Goal: Task Accomplishment & Management: Manage account settings

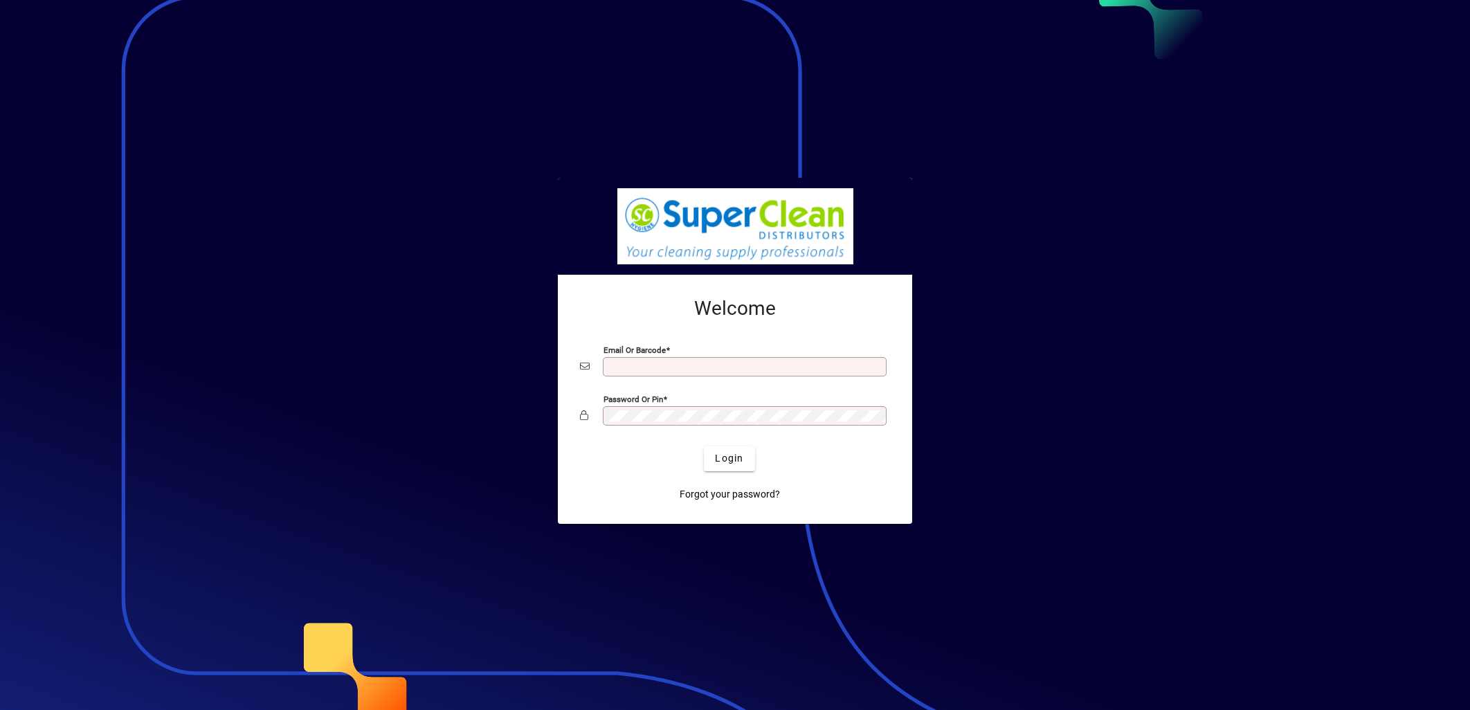
type input "**********"
drag, startPoint x: 0, startPoint y: 0, endPoint x: 739, endPoint y: 462, distance: 871.6
click at [739, 462] on span "Login" at bounding box center [729, 458] width 28 height 15
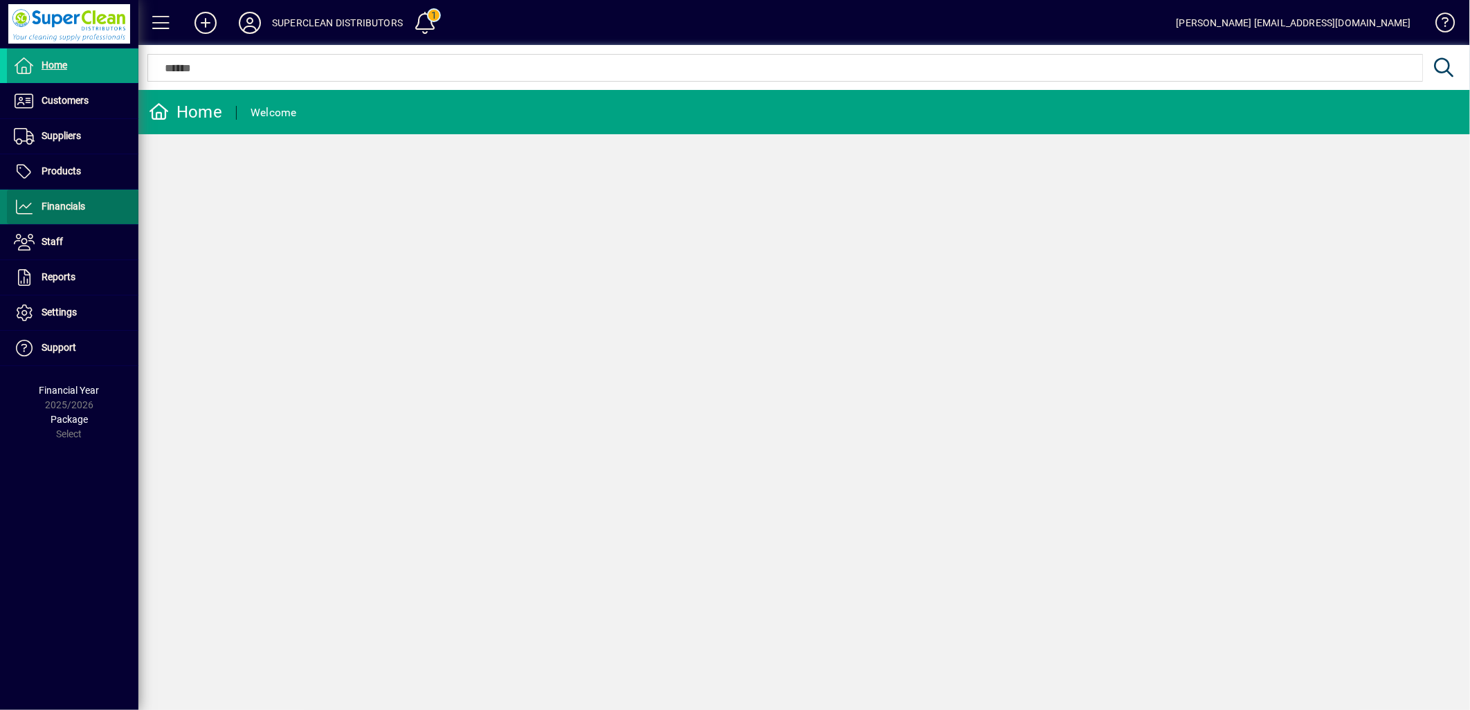
click at [68, 215] on span "Financials" at bounding box center [46, 207] width 78 height 17
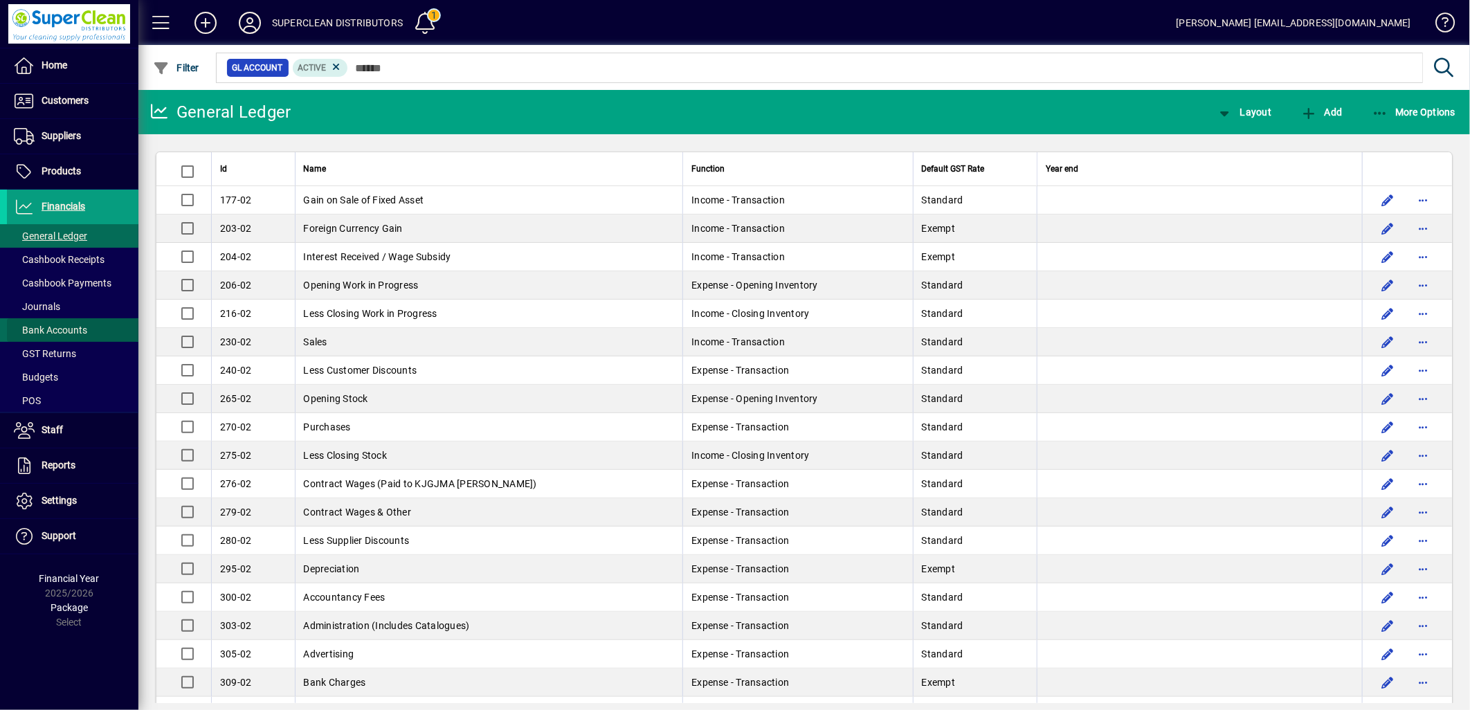
click at [71, 333] on span "Bank Accounts" at bounding box center [50, 330] width 73 height 11
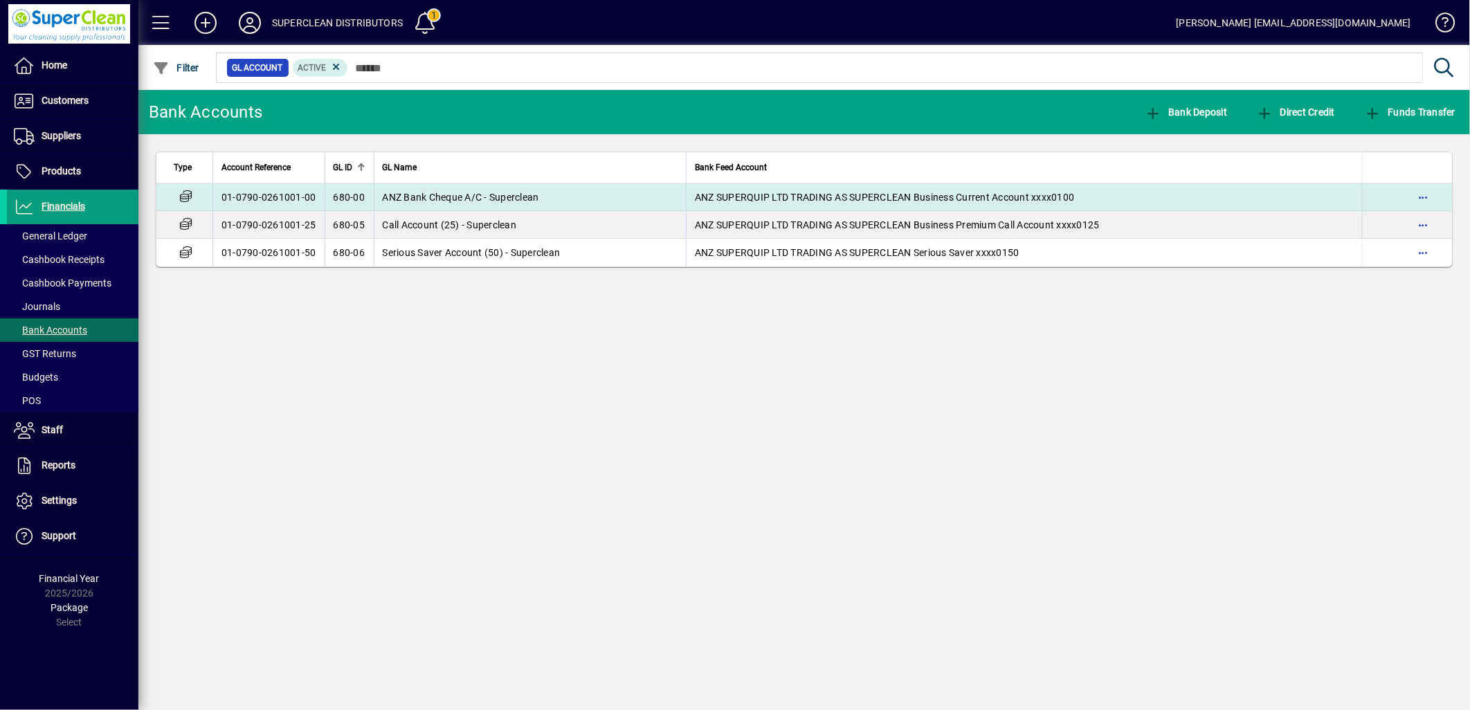
click at [239, 197] on td "01-0790-0261001-00" at bounding box center [268, 197] width 112 height 28
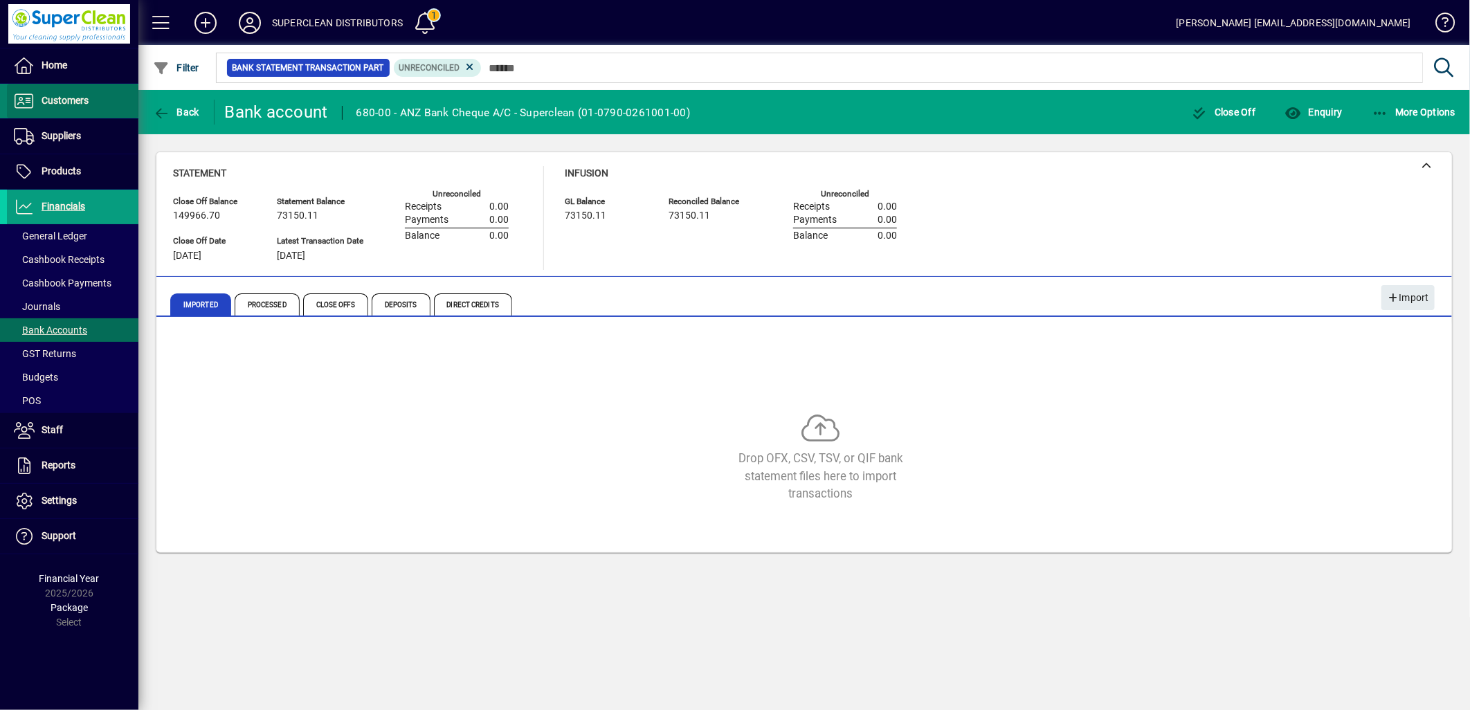
click at [64, 102] on span "Customers" at bounding box center [65, 100] width 47 height 11
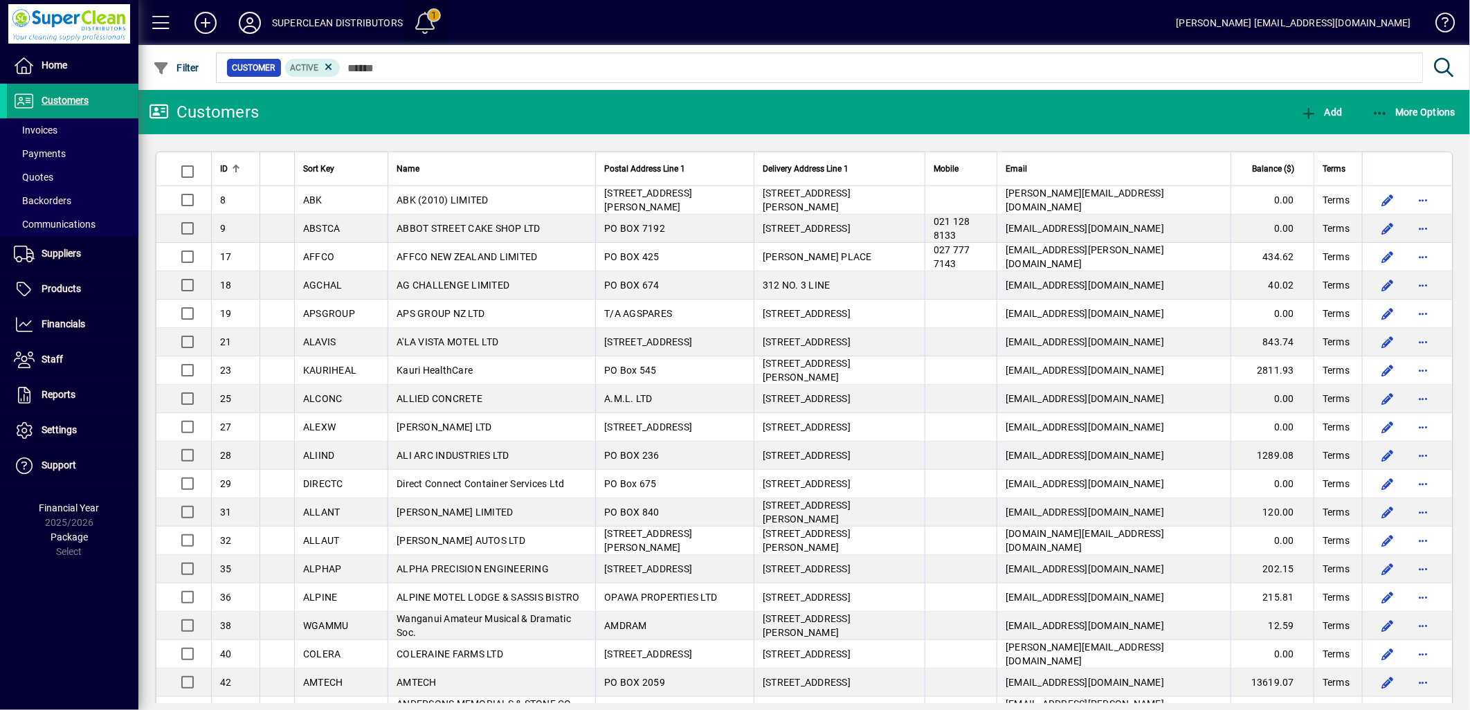
click at [423, 21] on span at bounding box center [425, 22] width 33 height 33
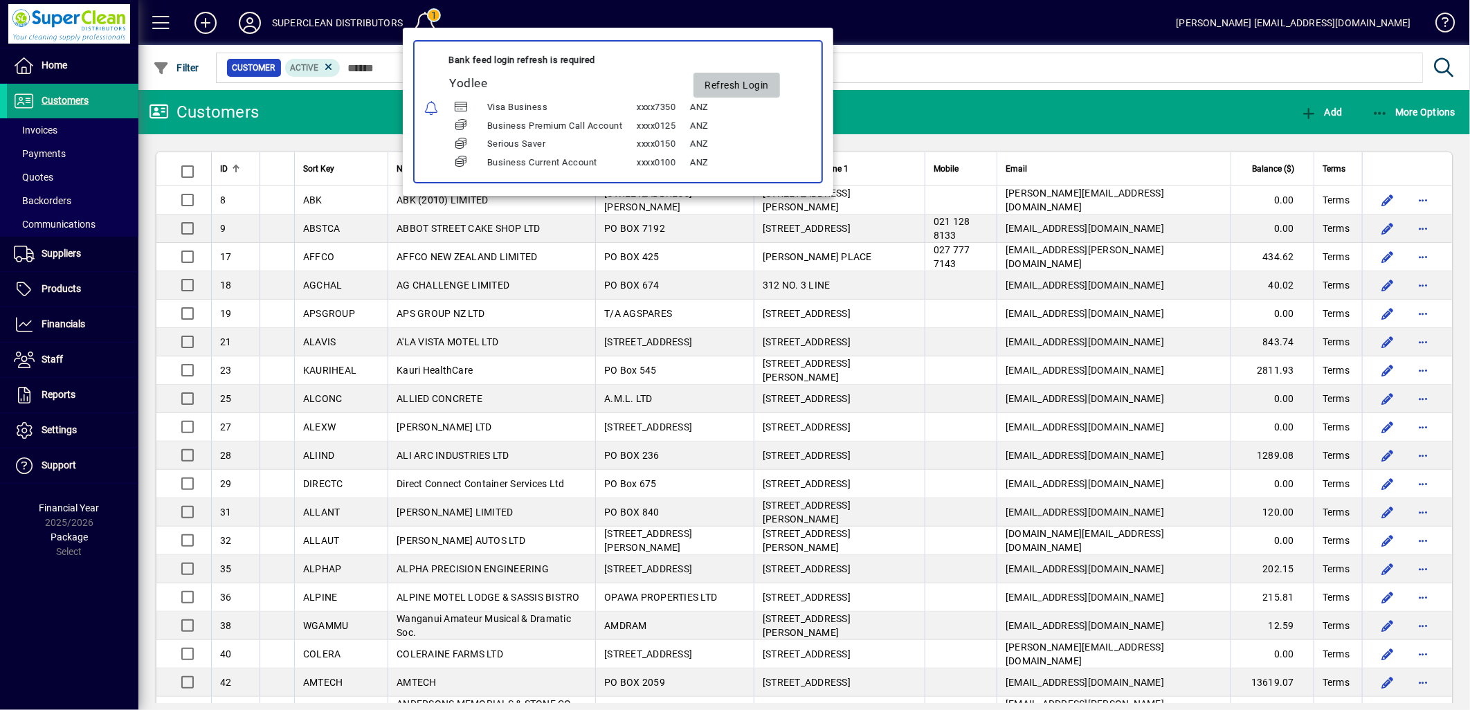
click at [735, 84] on span "Refresh Login" at bounding box center [737, 84] width 64 height 23
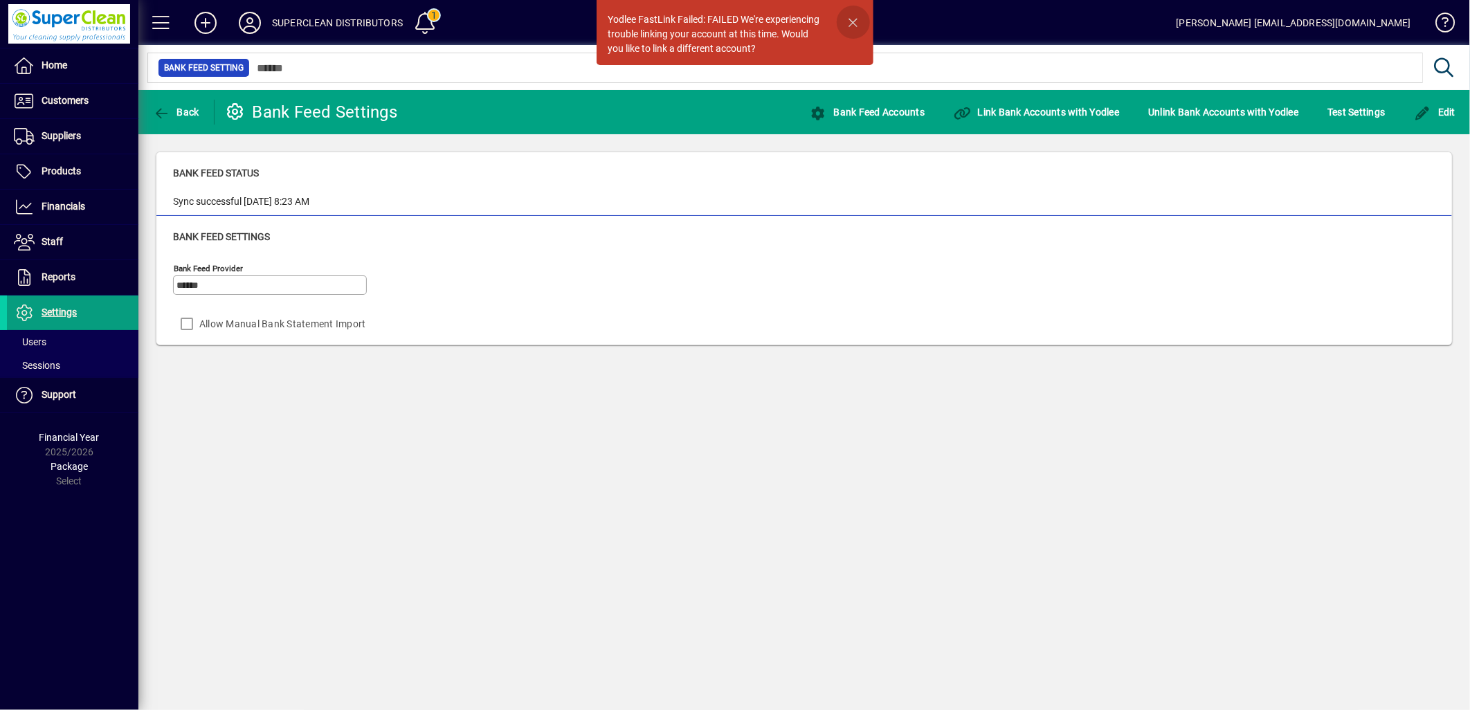
click at [856, 22] on span "button" at bounding box center [853, 22] width 33 height 33
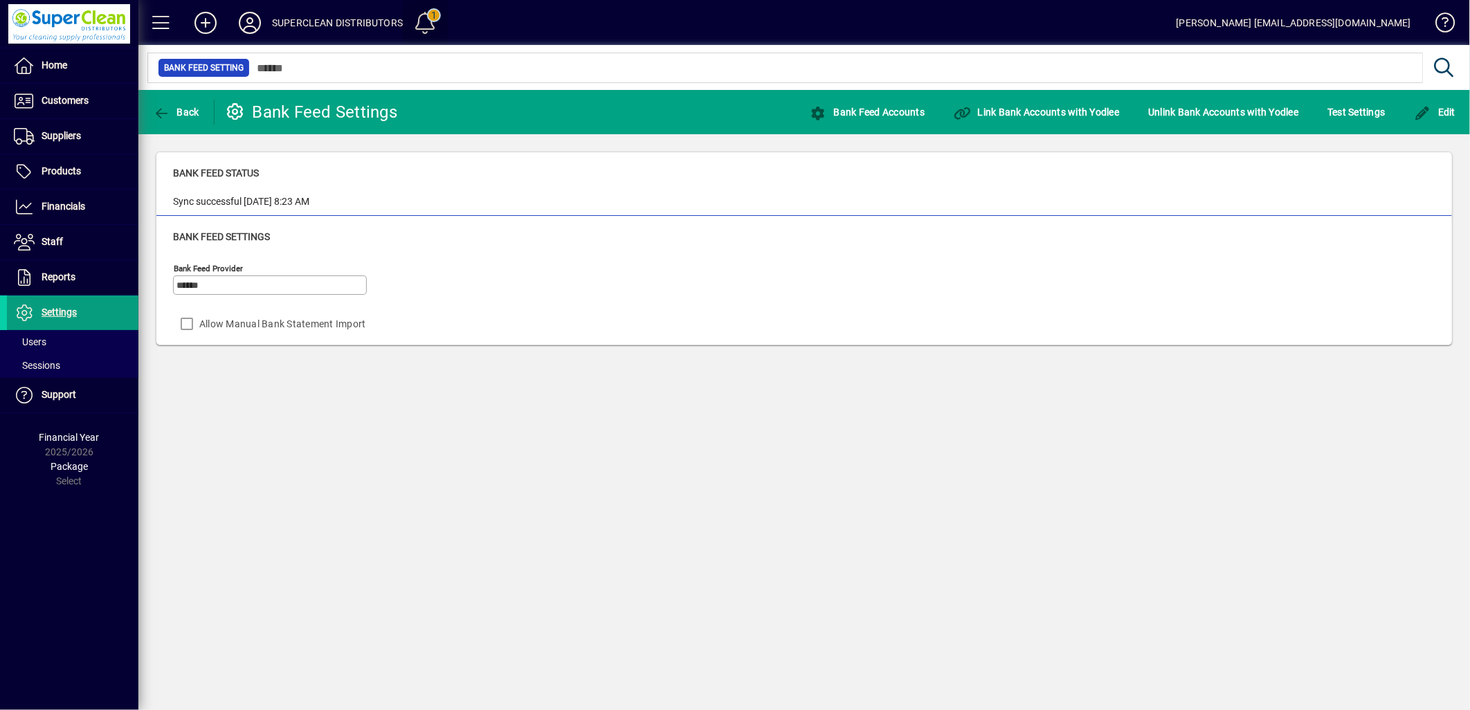
click at [433, 26] on span at bounding box center [425, 22] width 33 height 33
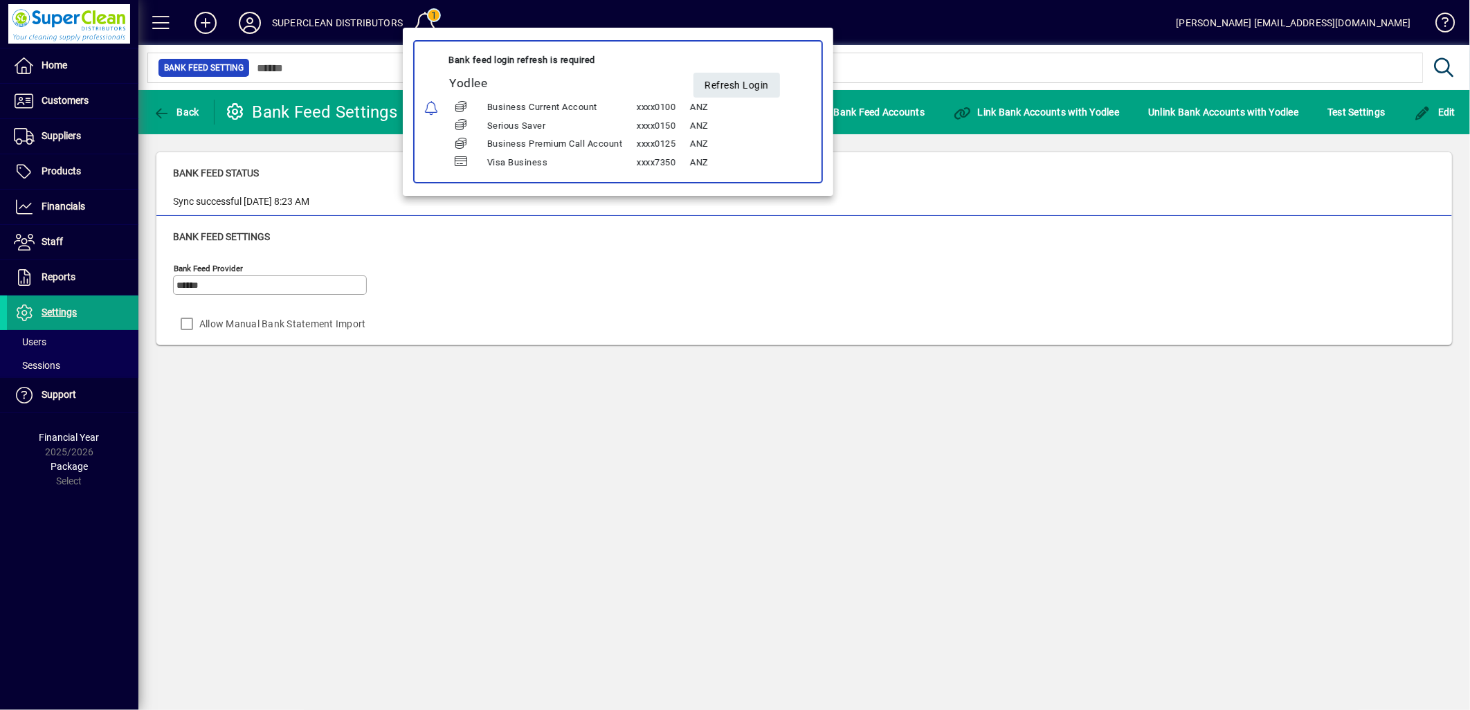
click at [412, 417] on div at bounding box center [735, 355] width 1470 height 710
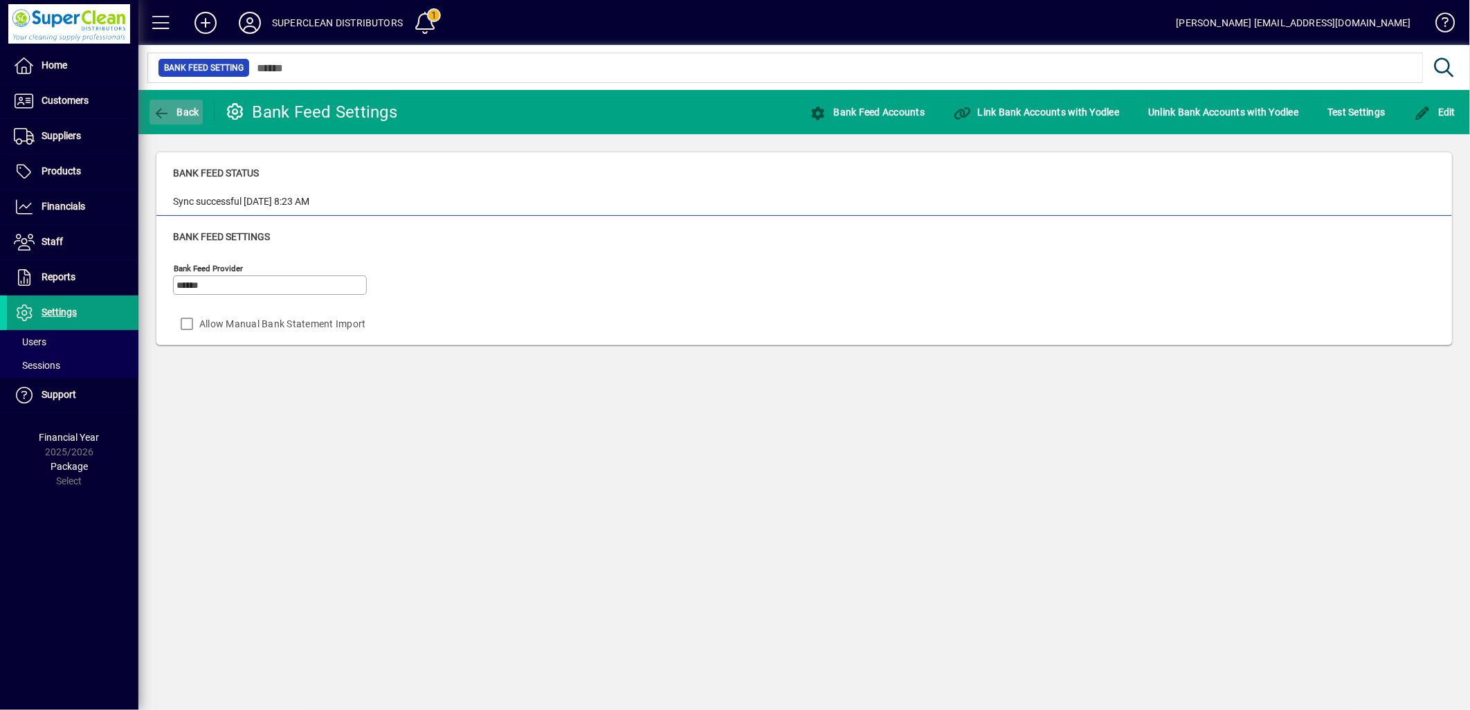
click at [169, 115] on icon "button" at bounding box center [161, 114] width 17 height 14
click at [87, 113] on span at bounding box center [73, 100] width 132 height 33
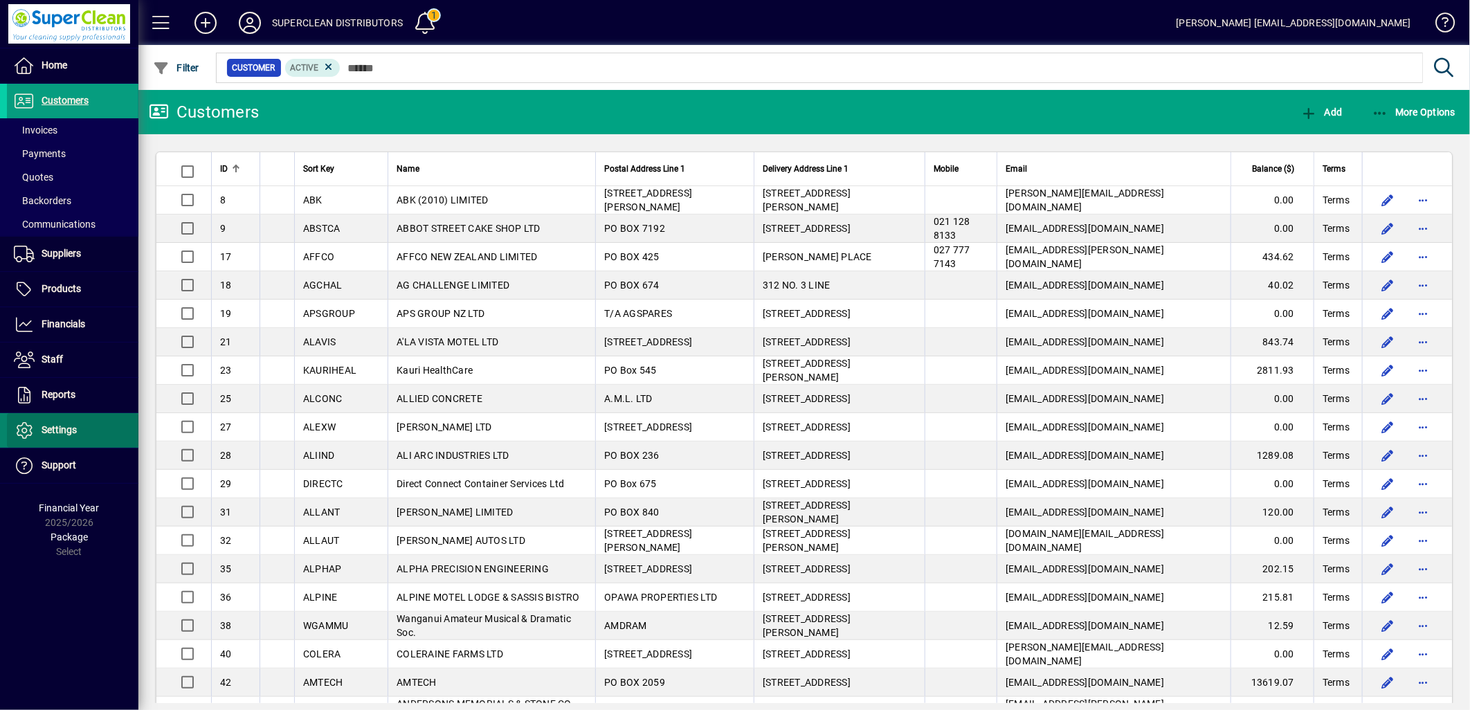
click at [66, 426] on span "Settings" at bounding box center [59, 429] width 35 height 11
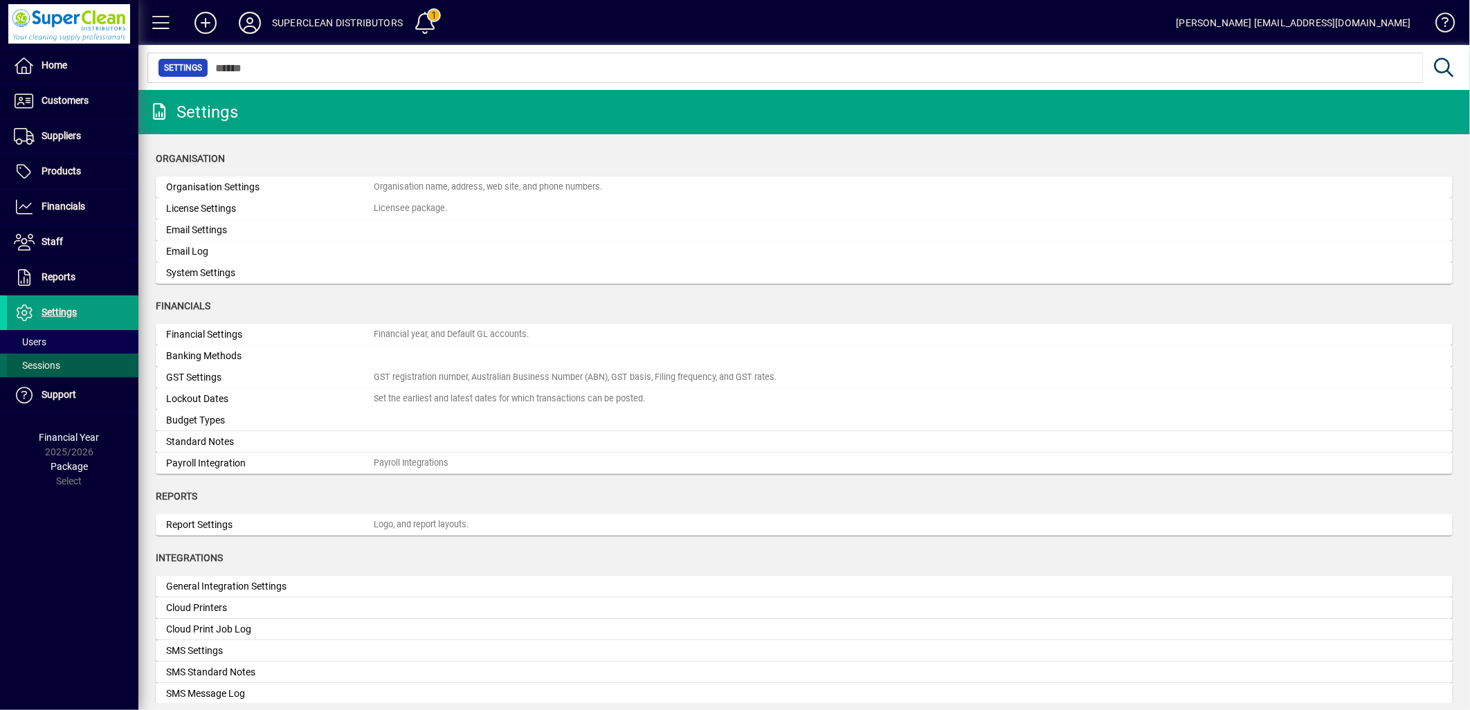
click at [43, 365] on span "Sessions" at bounding box center [37, 365] width 46 height 11
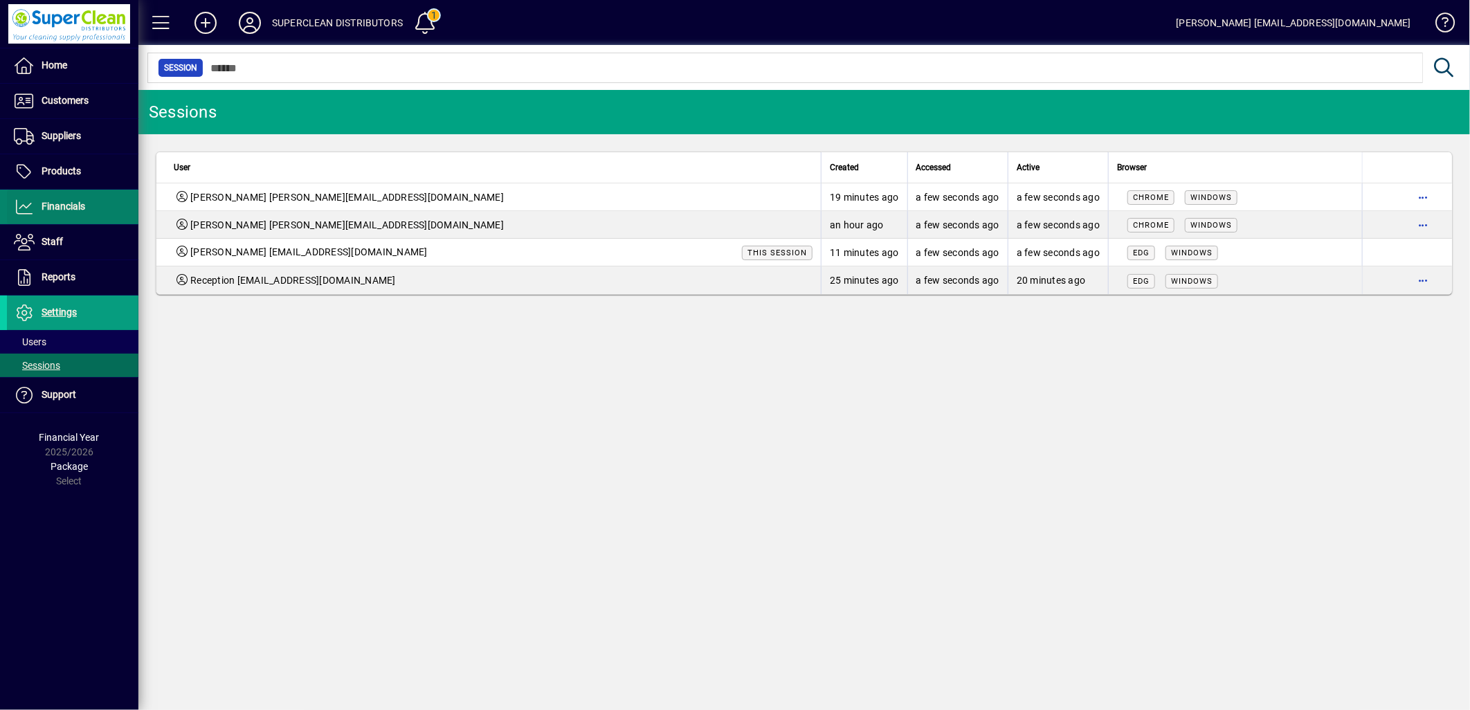
click at [58, 215] on span "Financials" at bounding box center [46, 207] width 78 height 17
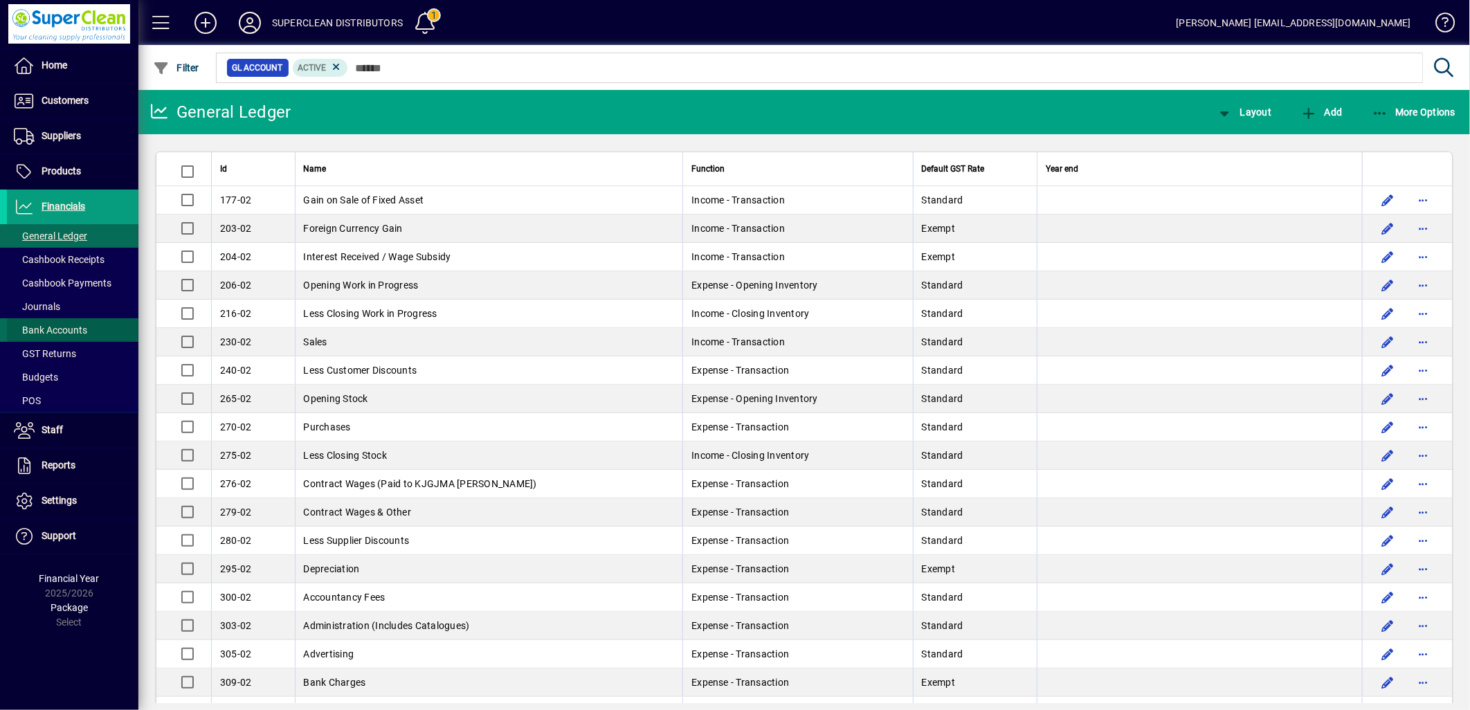
click at [56, 330] on span "Bank Accounts" at bounding box center [50, 330] width 73 height 11
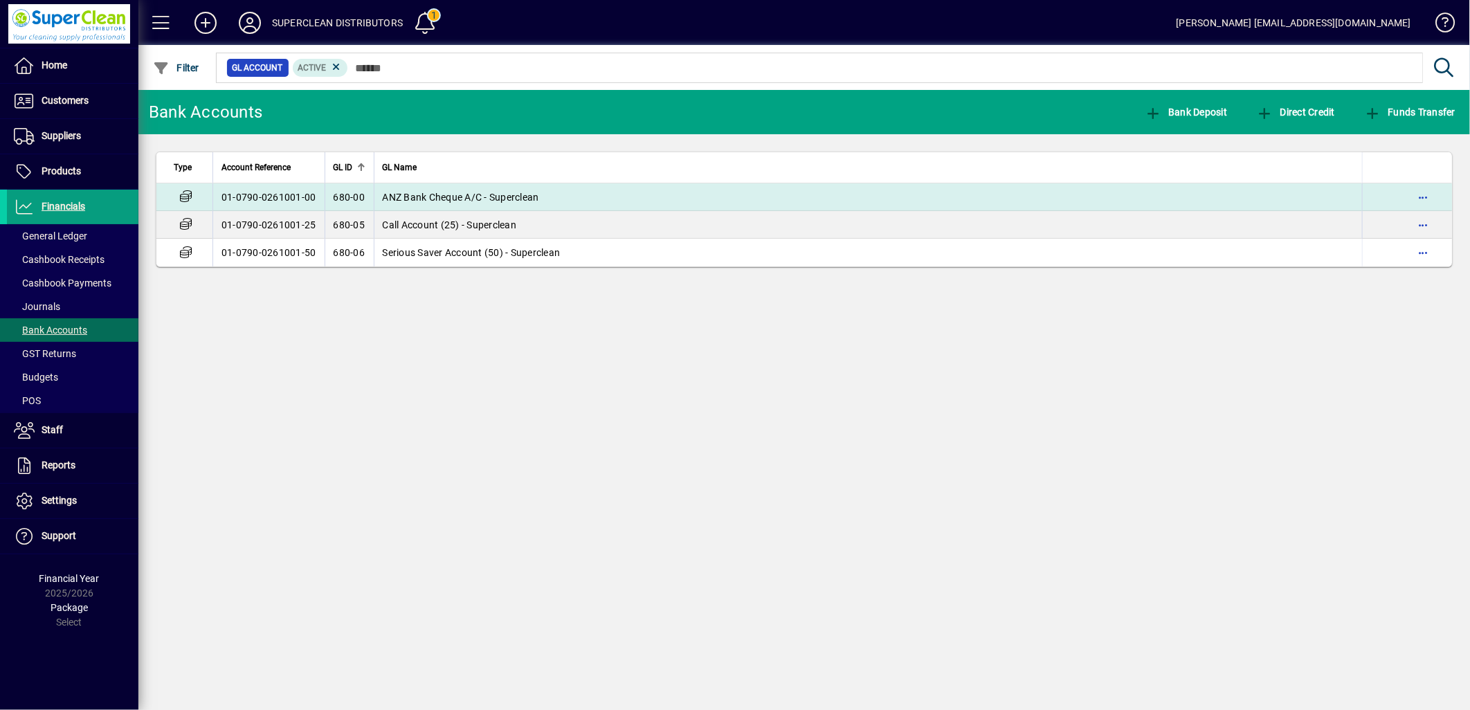
click at [448, 201] on span "ANZ Bank Cheque A/C - Superclean" at bounding box center [461, 197] width 156 height 11
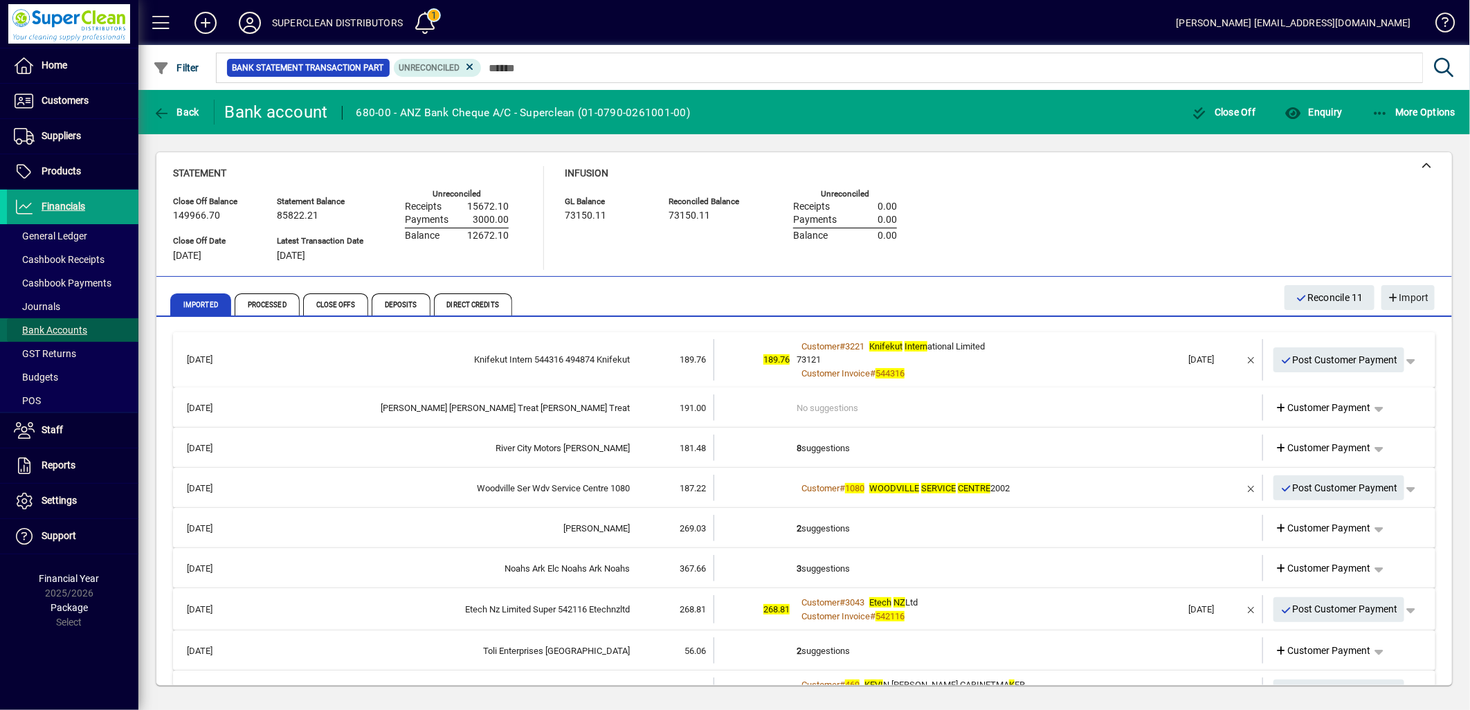
click at [64, 326] on span "Bank Accounts" at bounding box center [50, 330] width 73 height 11
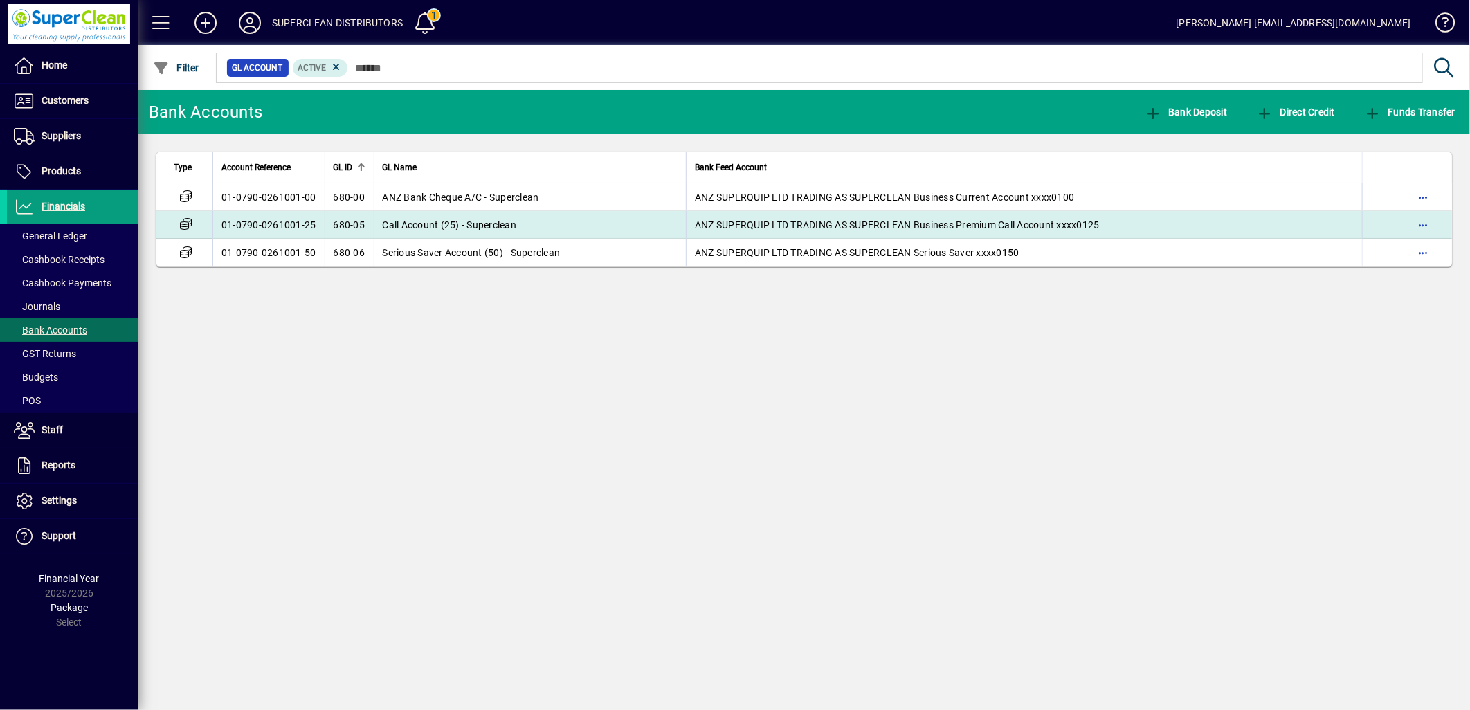
click at [424, 230] on span "Call Account (25) - Superclean" at bounding box center [450, 224] width 134 height 11
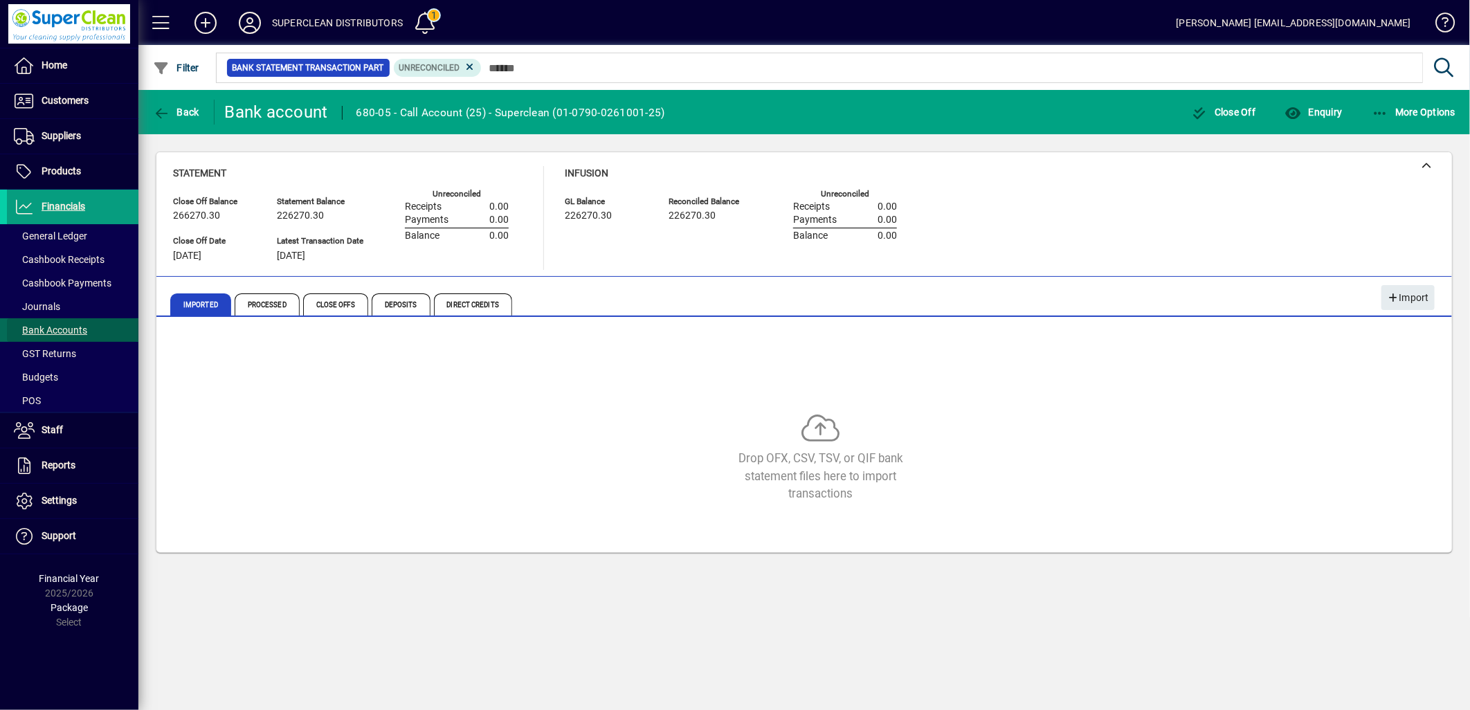
click at [62, 326] on span "Bank Accounts" at bounding box center [50, 330] width 73 height 11
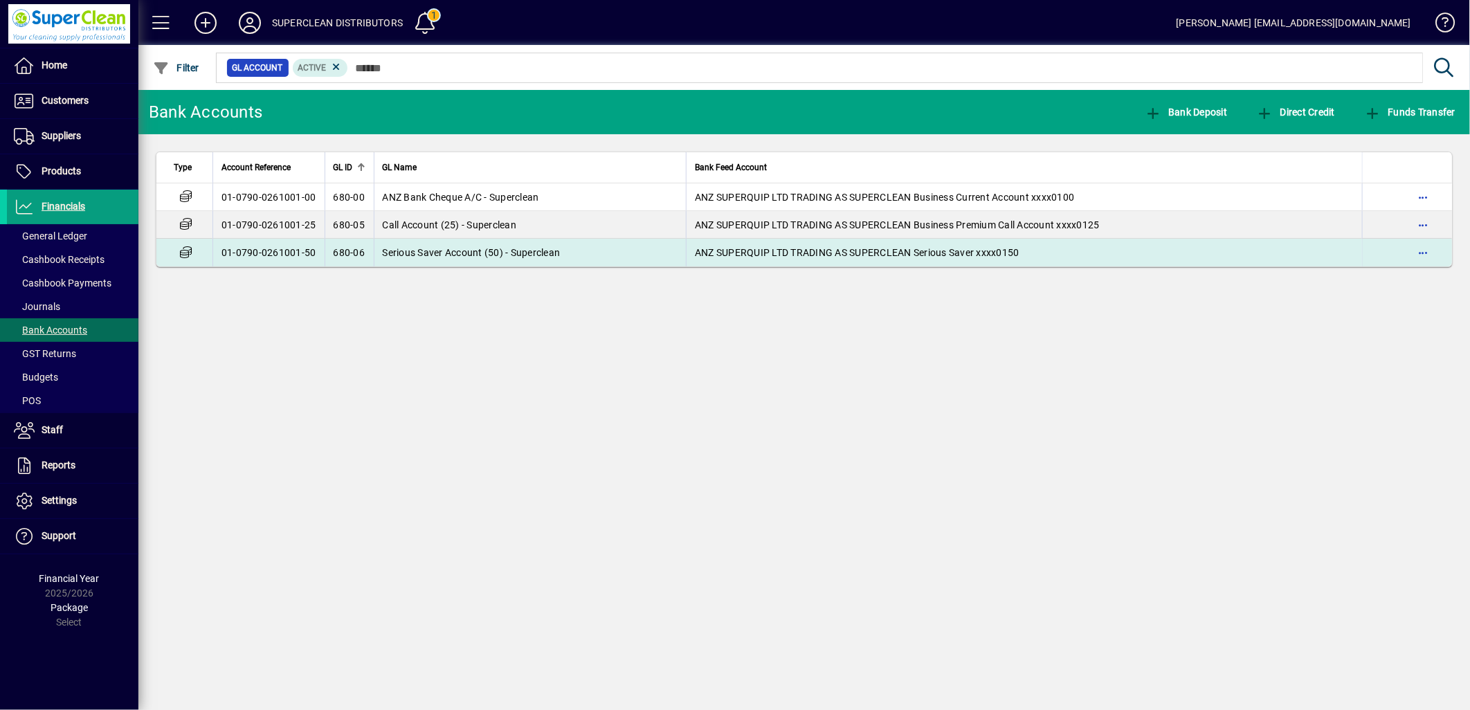
click at [518, 264] on td "Serious Saver Account (50) - Superclean" at bounding box center [530, 253] width 313 height 28
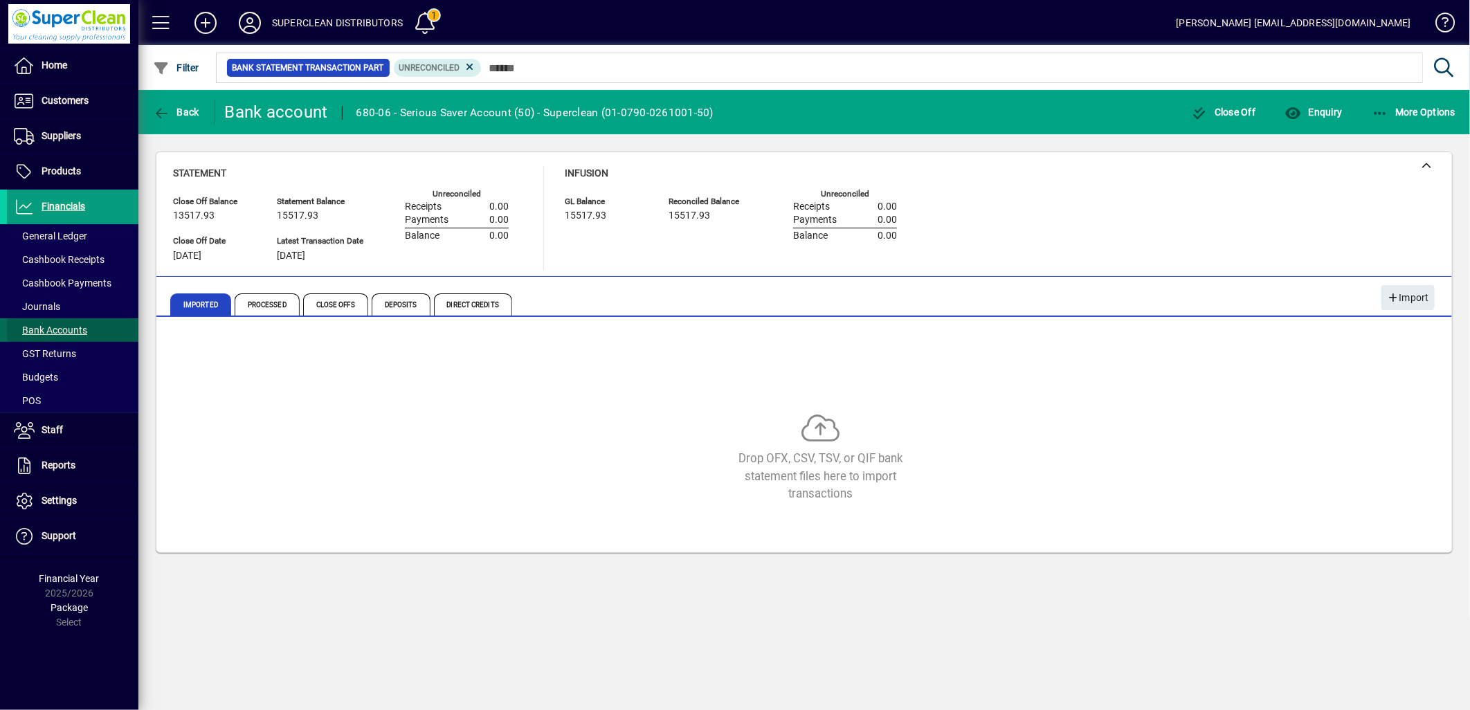
click at [48, 337] on span "Bank Accounts" at bounding box center [47, 330] width 80 height 15
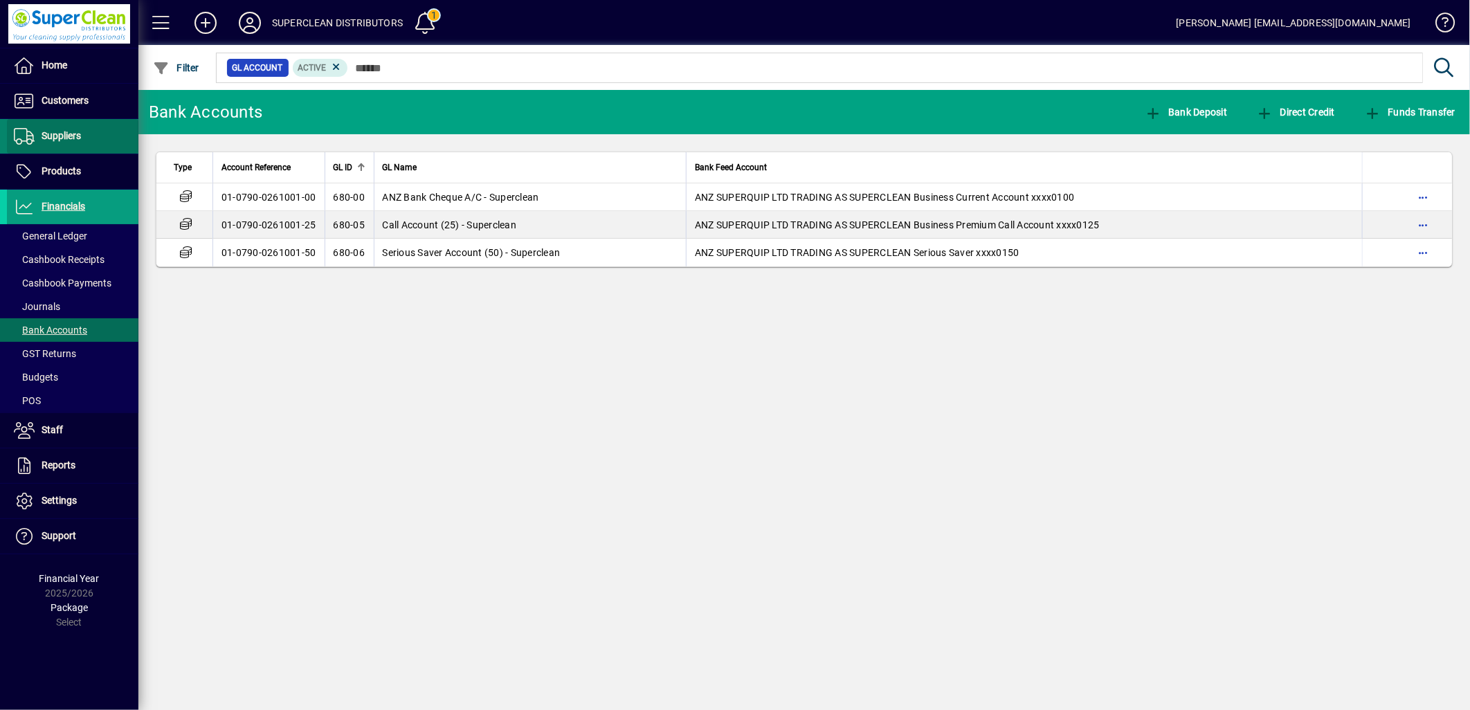
click at [73, 134] on span "Suppliers" at bounding box center [61, 135] width 39 height 11
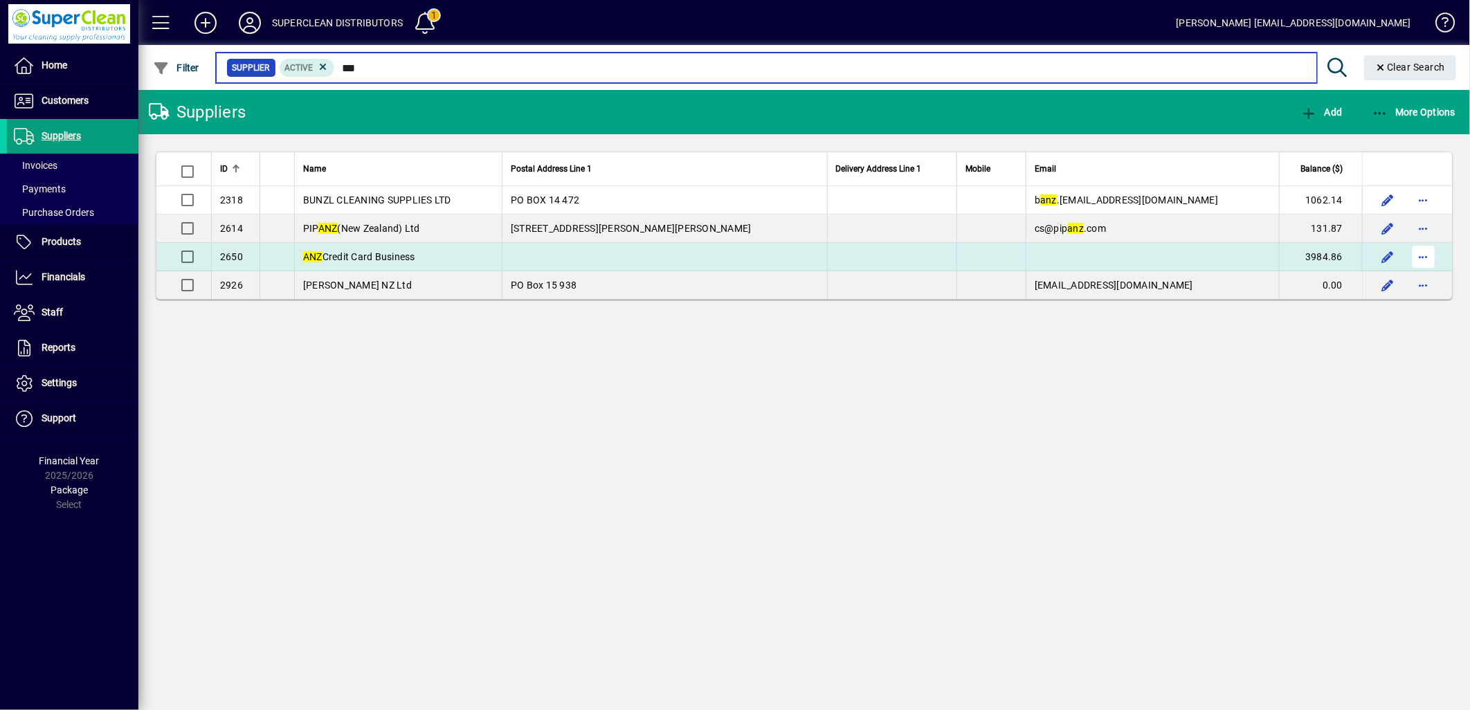
type input "***"
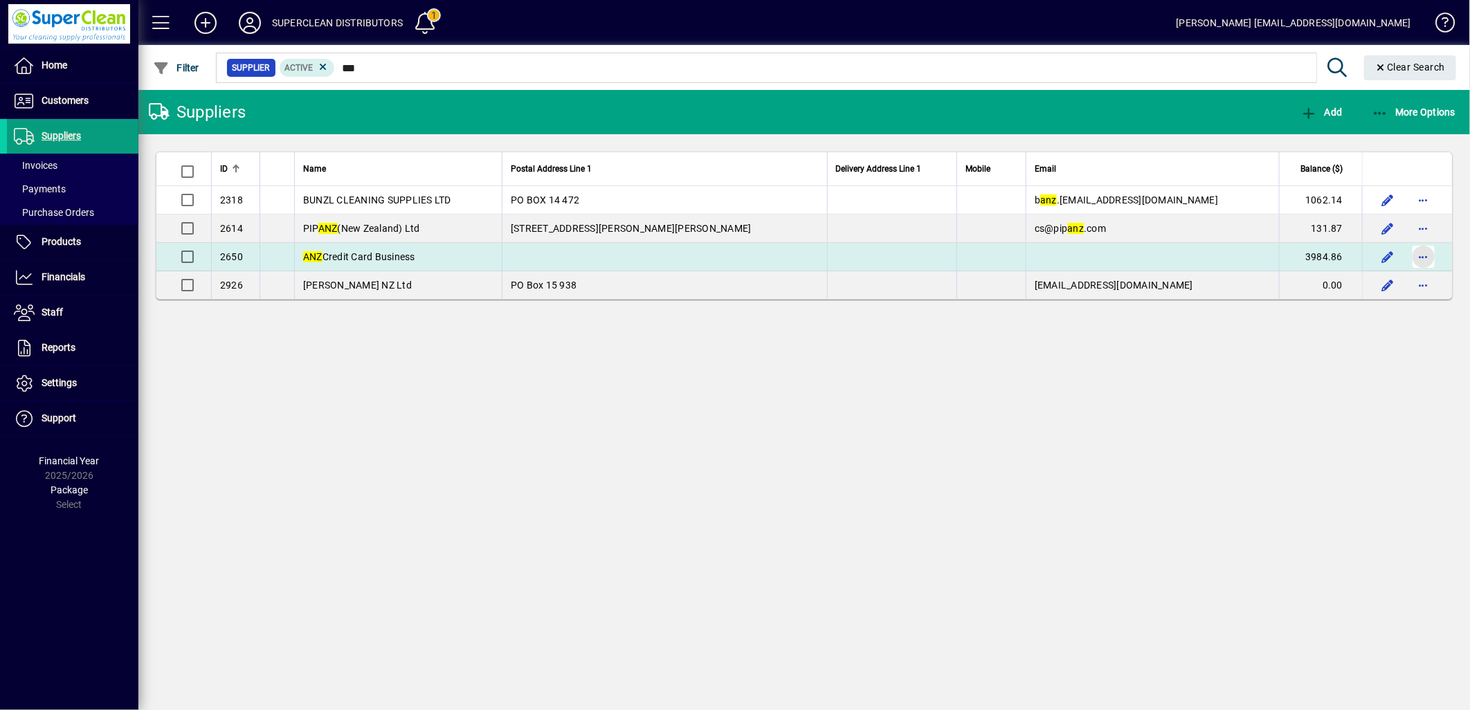
click at [1415, 258] on span "button" at bounding box center [1423, 256] width 33 height 33
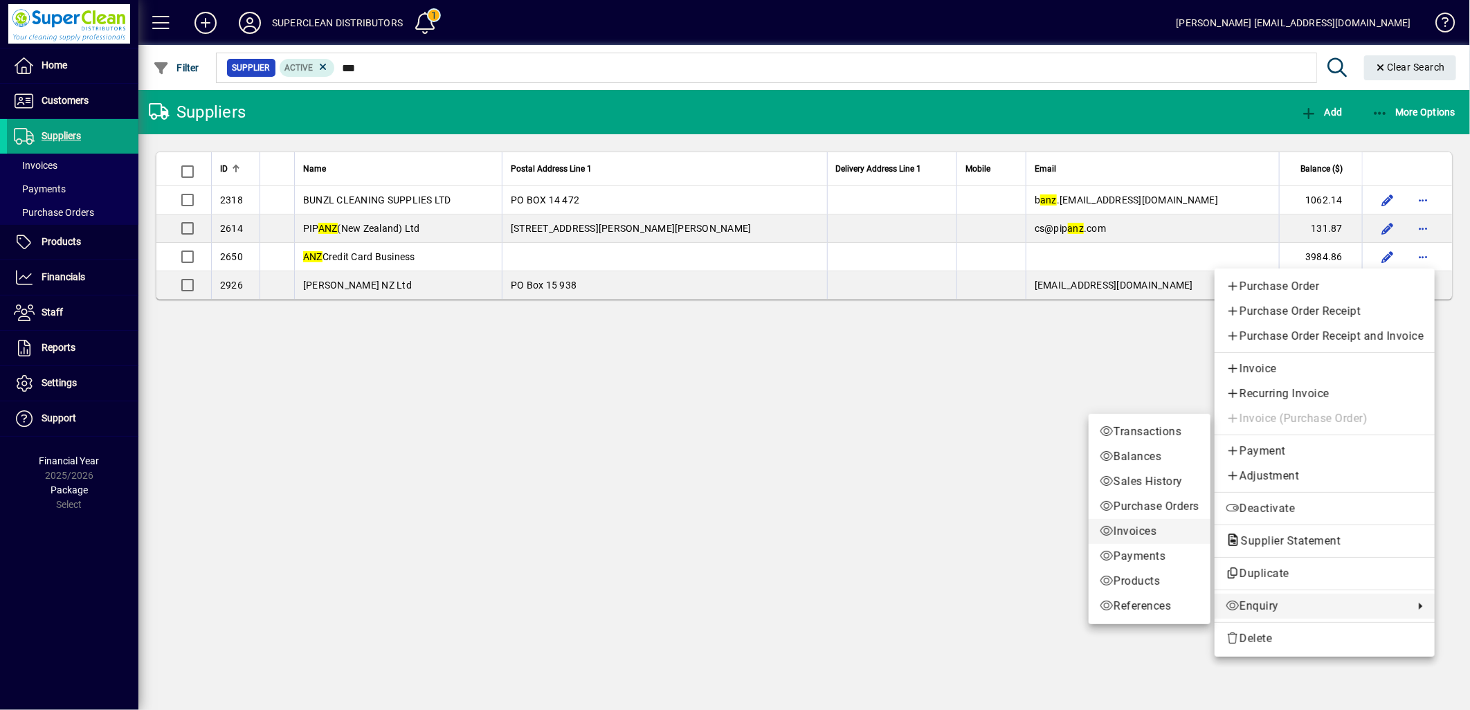
click at [1114, 522] on link "Invoices" at bounding box center [1150, 531] width 122 height 25
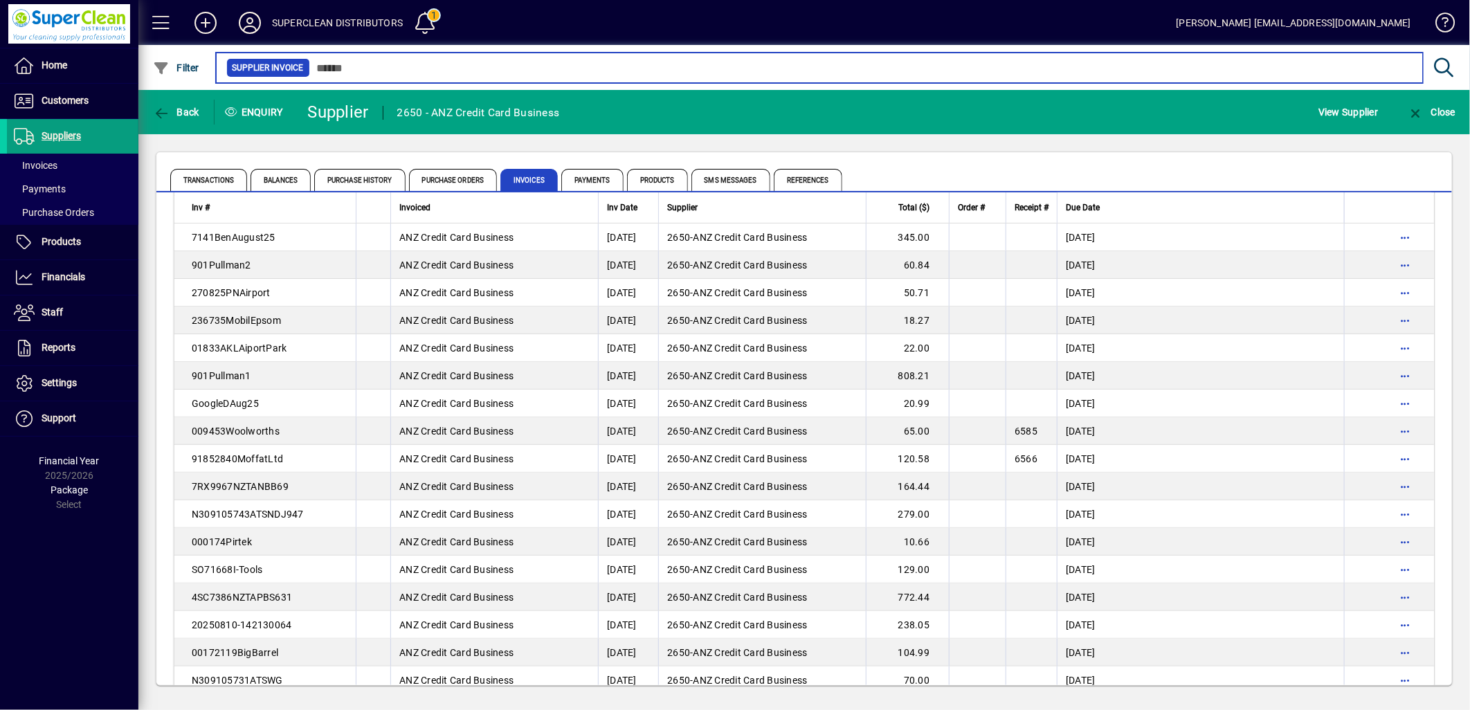
scroll to position [154, 0]
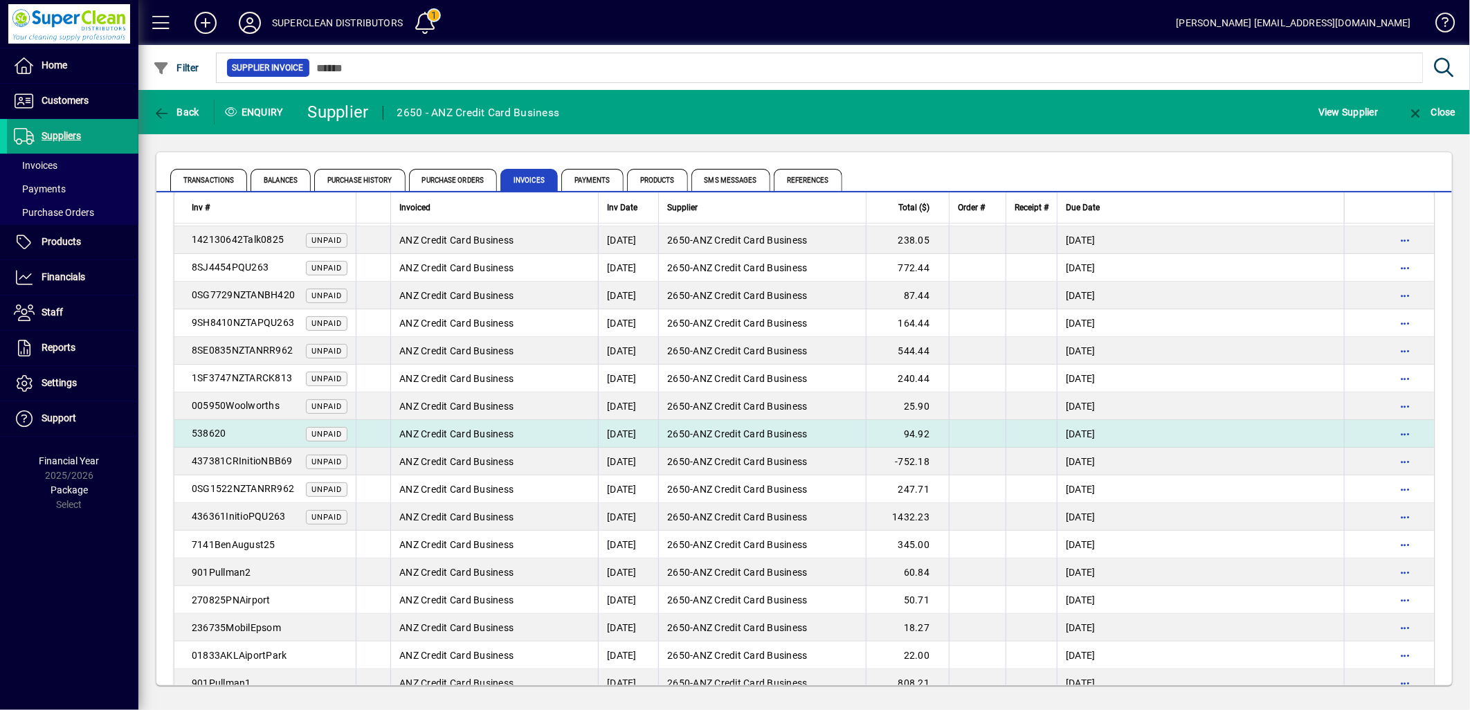
click at [257, 440] on td "538620 Unpaid" at bounding box center [264, 434] width 181 height 28
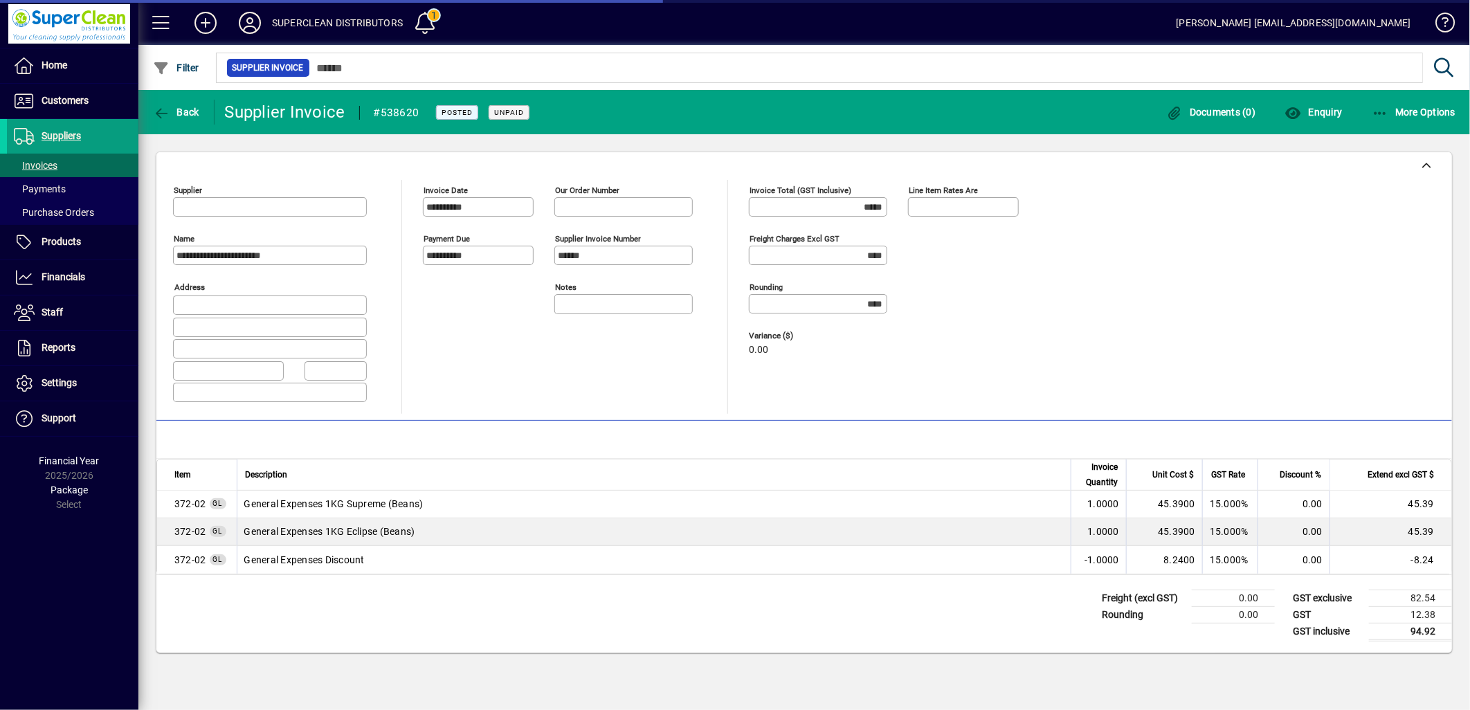
type input "**********"
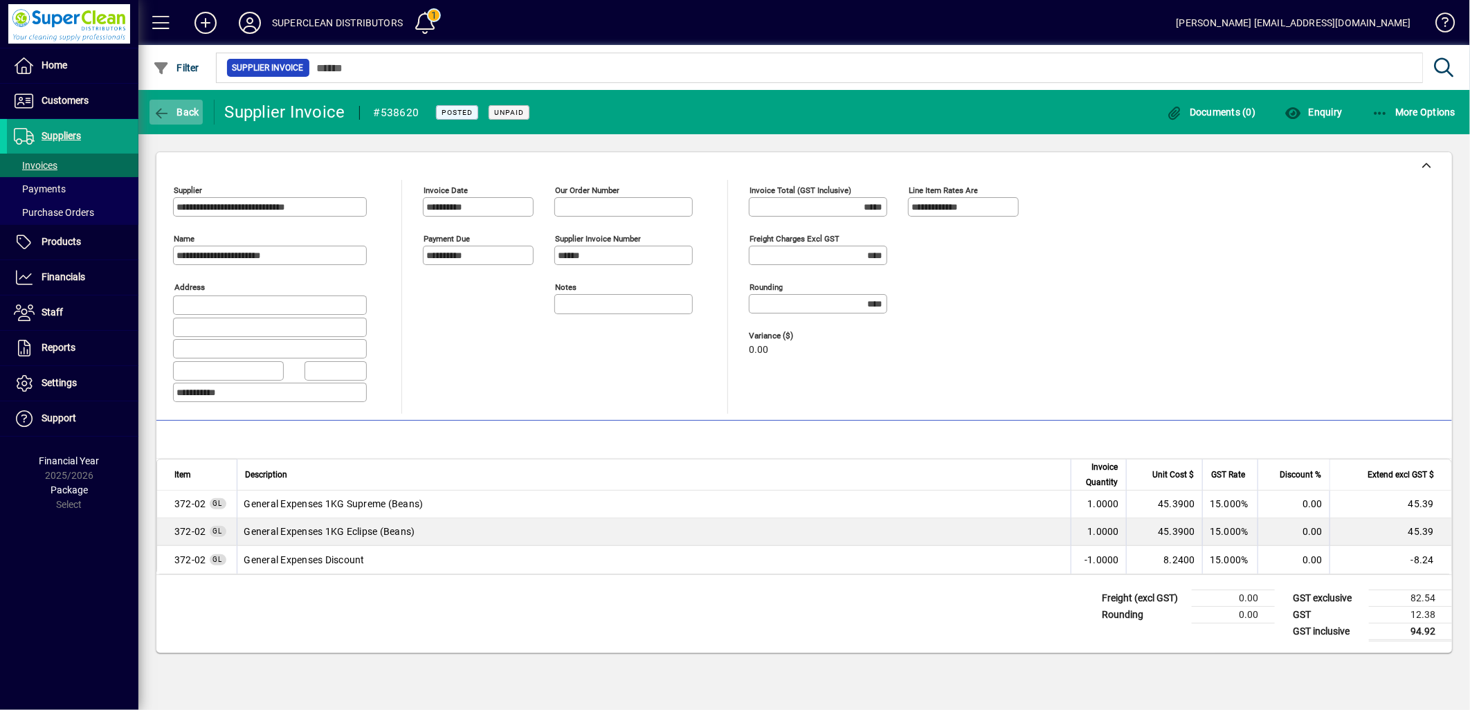
click at [177, 112] on span "Back" at bounding box center [176, 112] width 46 height 11
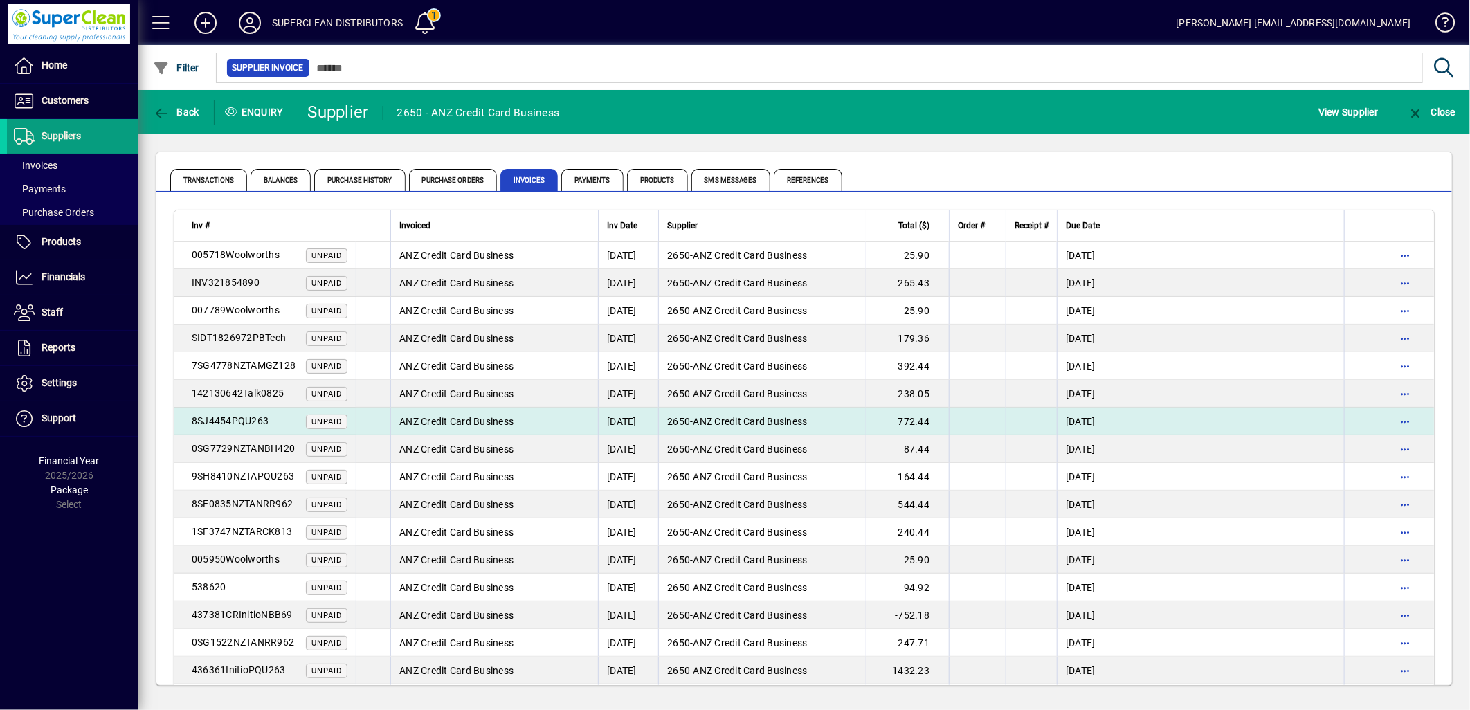
click at [265, 424] on span "8SJ4454PQU263" at bounding box center [230, 420] width 77 height 11
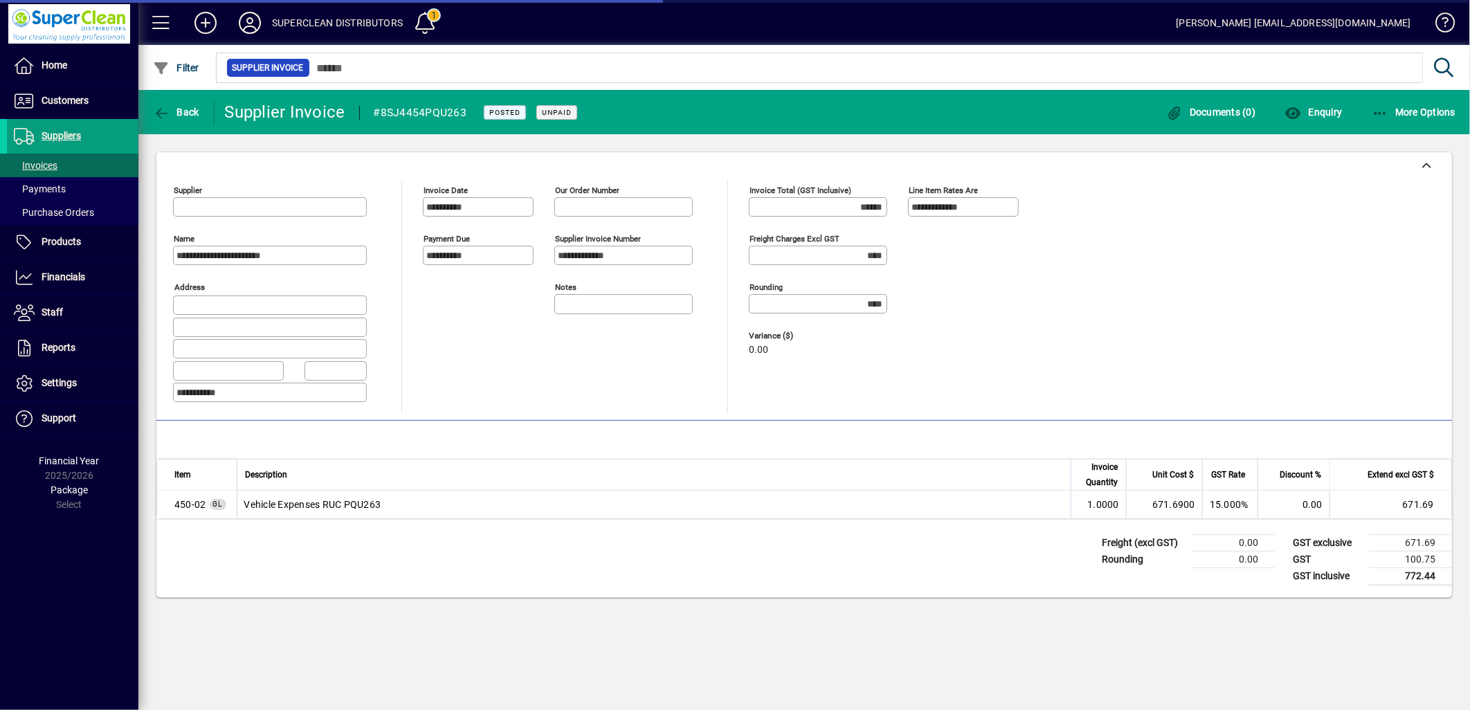
type input "**********"
click at [187, 114] on span "Back" at bounding box center [176, 112] width 46 height 11
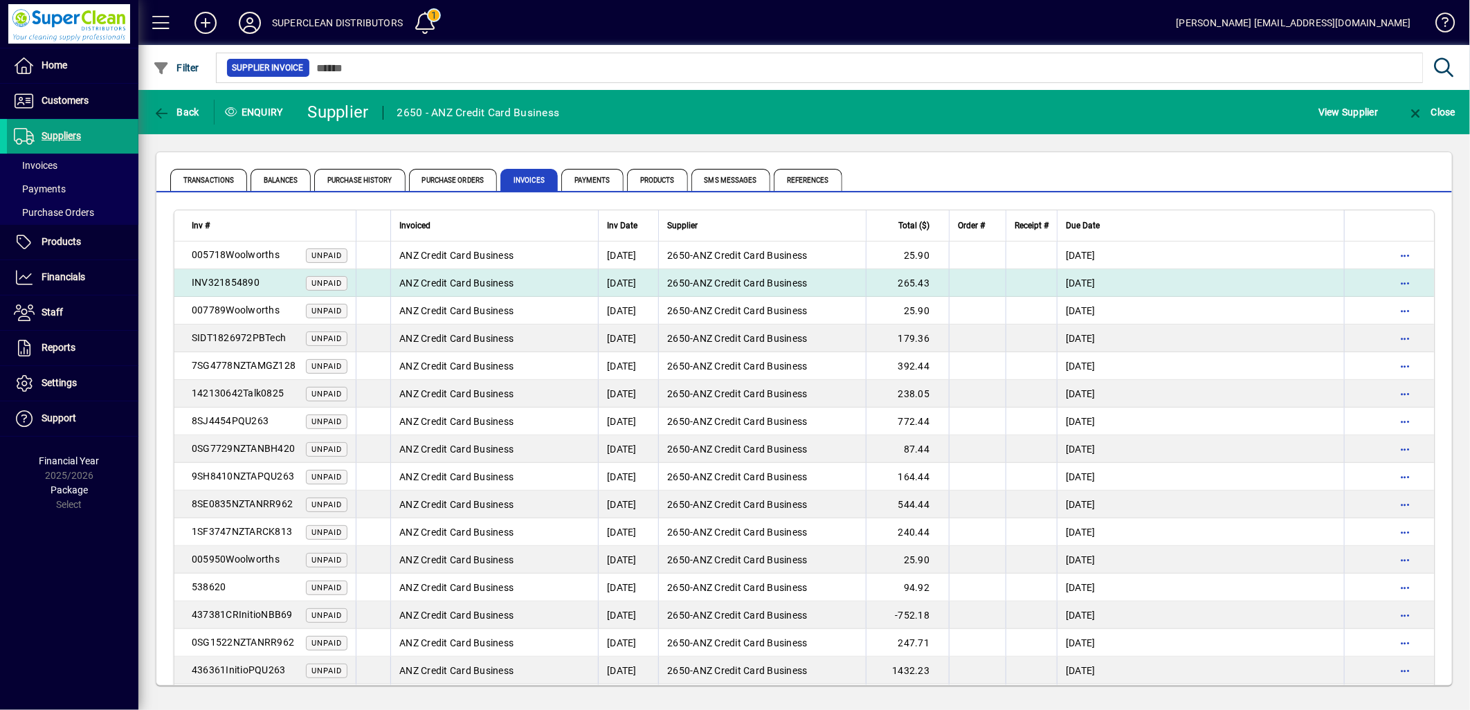
click at [274, 288] on div "INV321854890 Unpaid" at bounding box center [270, 282] width 156 height 15
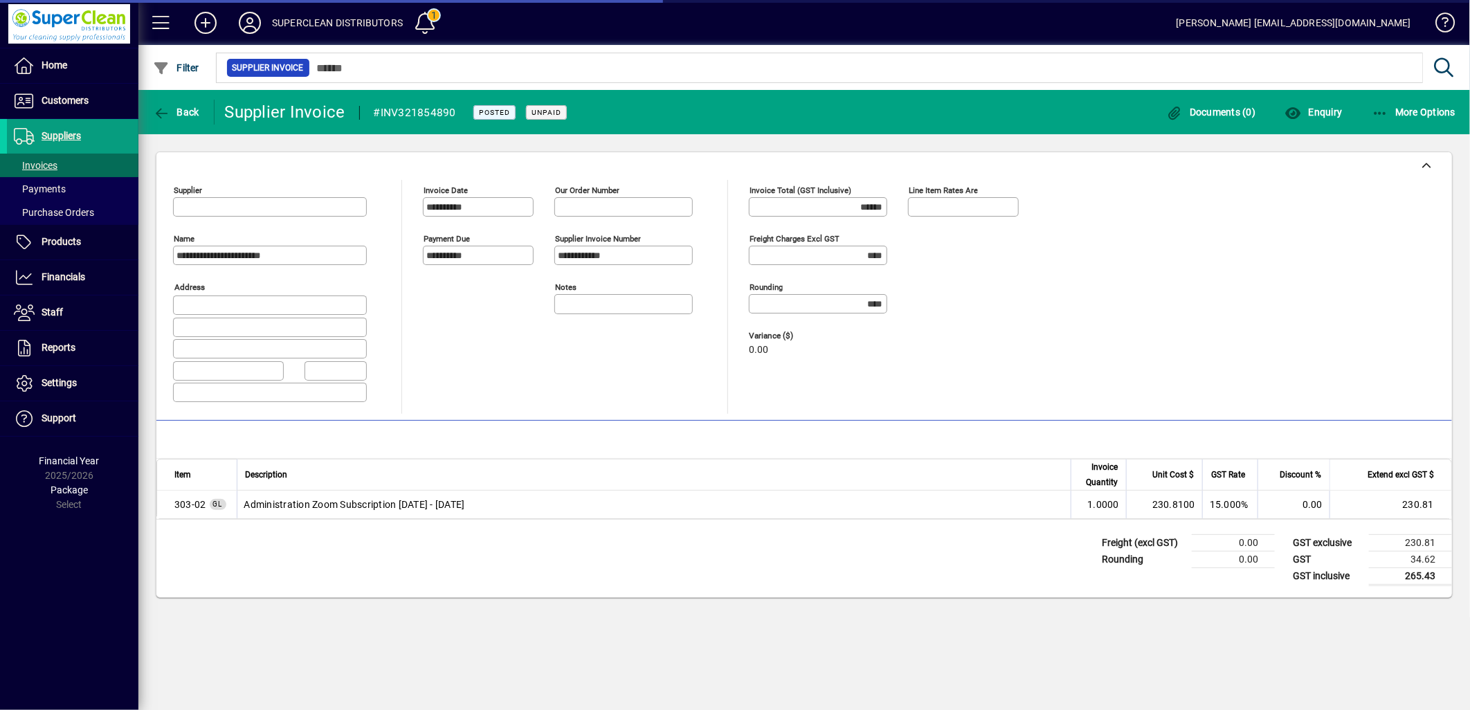
type input "**********"
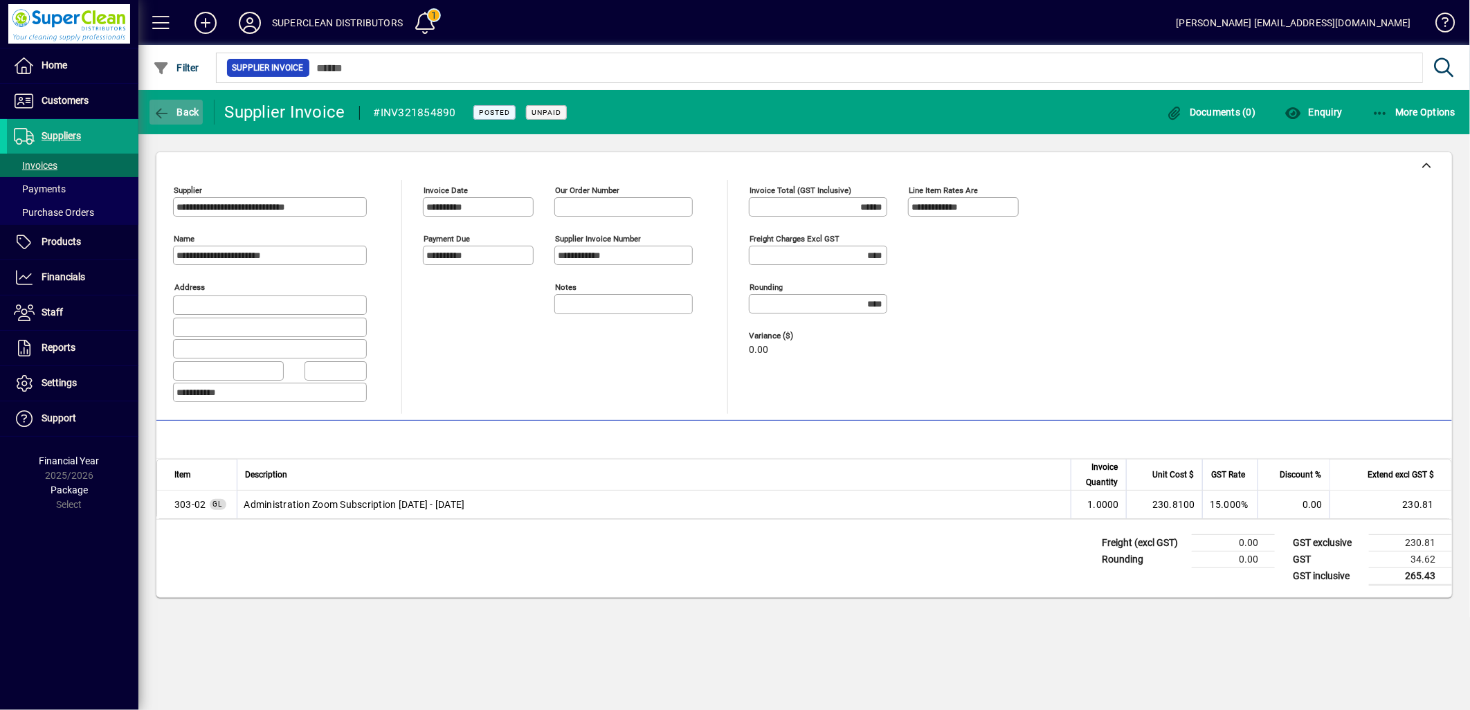
click at [183, 123] on span "button" at bounding box center [176, 112] width 53 height 33
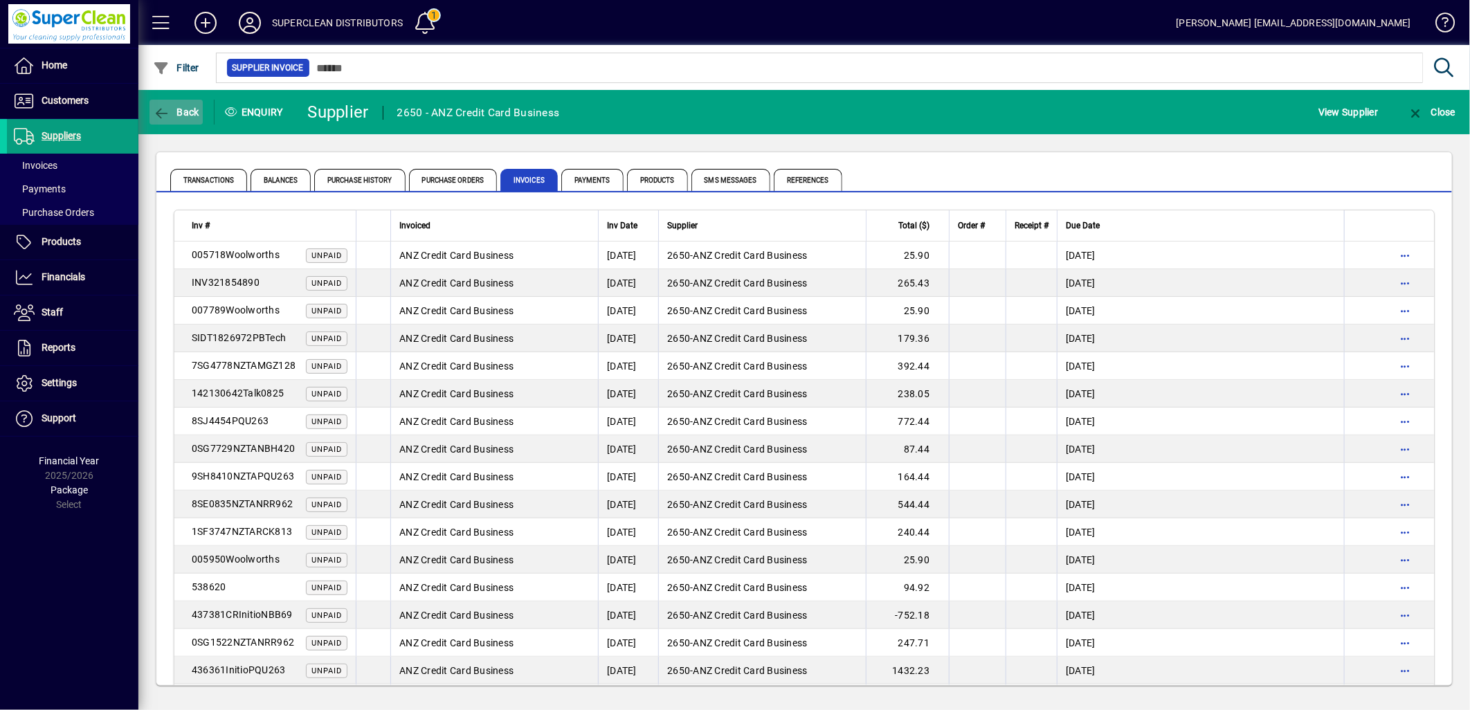
click at [181, 118] on span "button" at bounding box center [176, 112] width 53 height 33
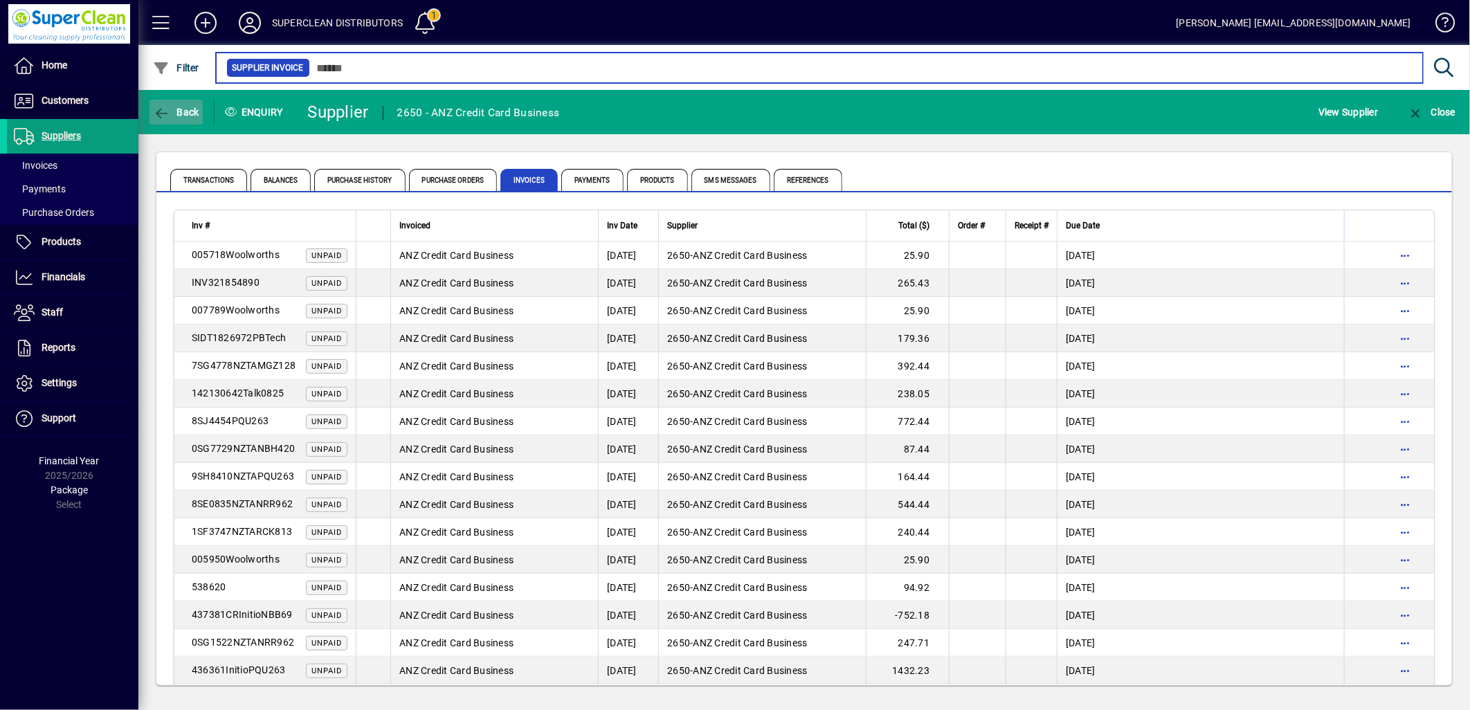
type input "***"
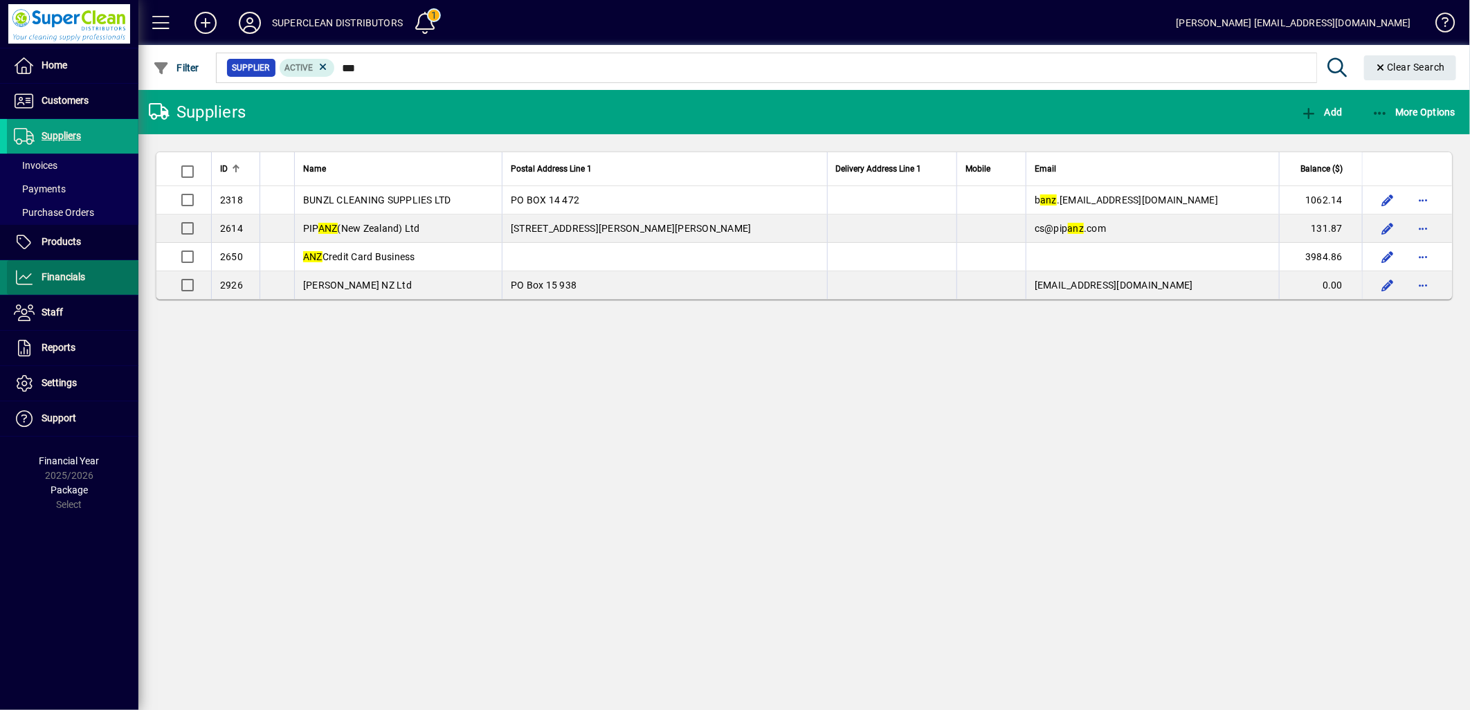
click at [60, 281] on span "Financials" at bounding box center [64, 276] width 44 height 11
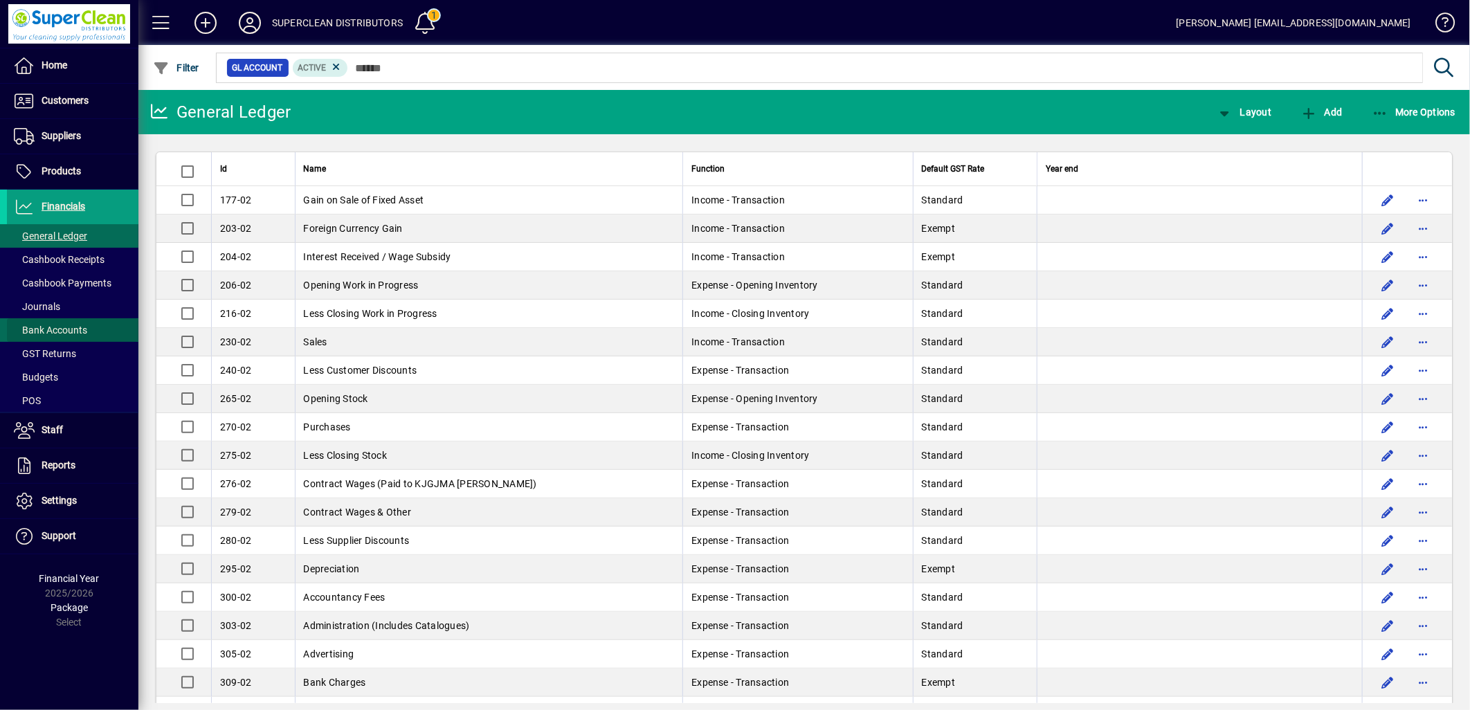
click at [61, 334] on span "Bank Accounts" at bounding box center [50, 330] width 73 height 11
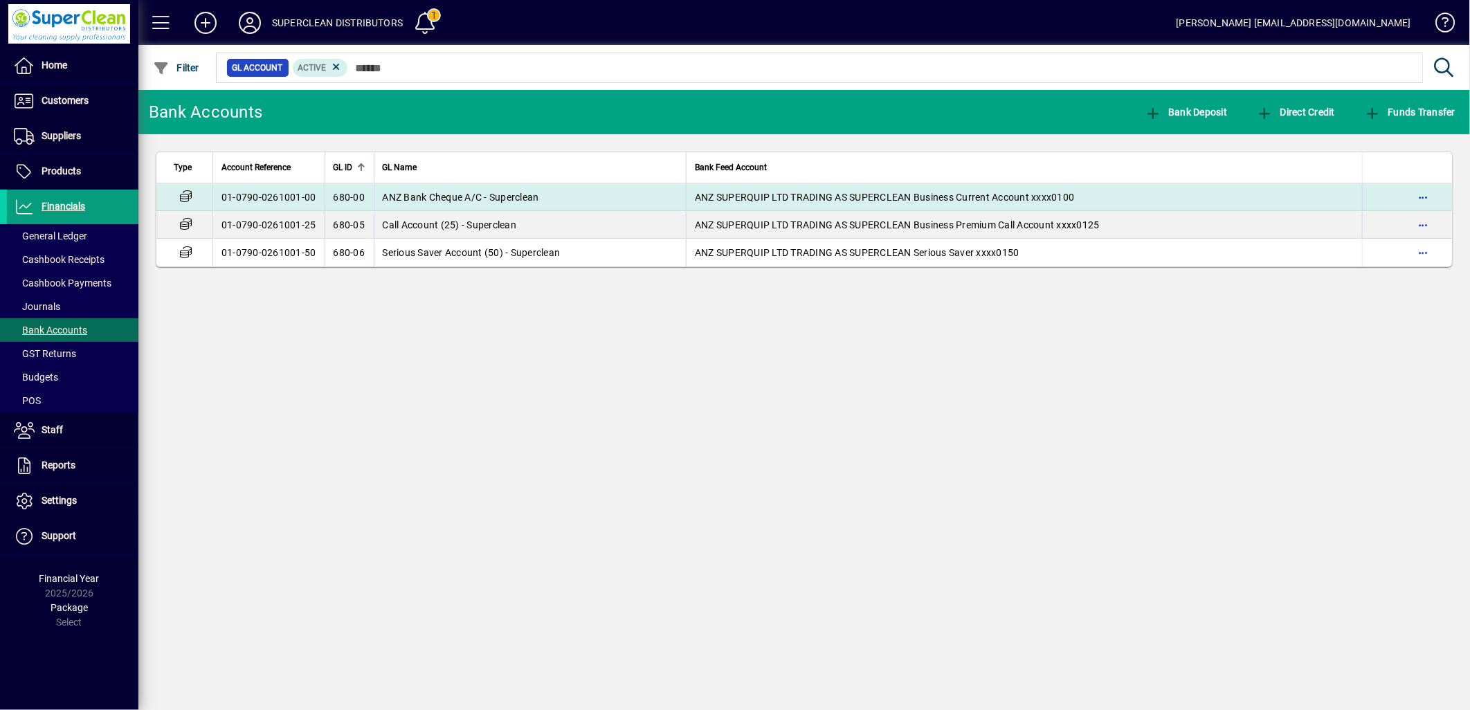
click at [418, 208] on td "ANZ Bank Cheque A/C - Superclean" at bounding box center [530, 197] width 313 height 28
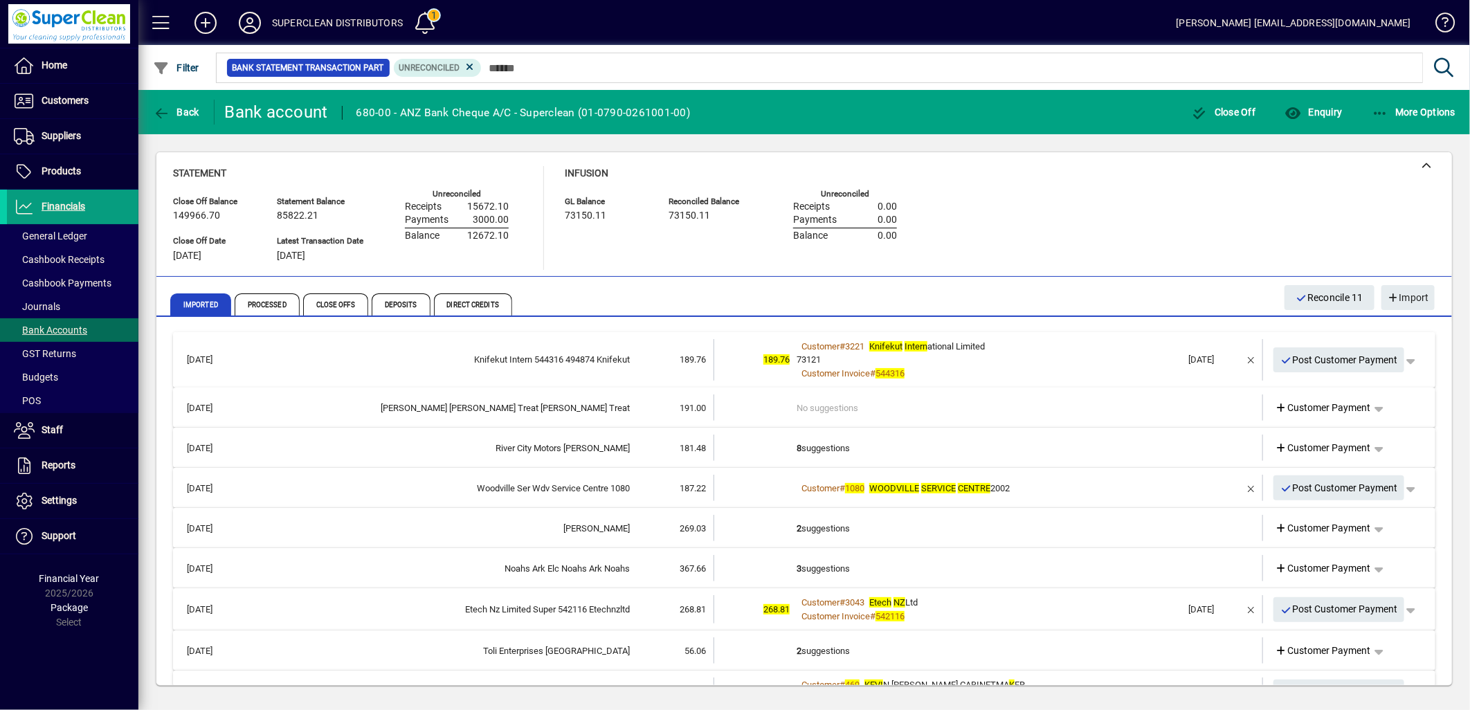
click at [990, 368] on div "Customer Invoice # 544316" at bounding box center [990, 374] width 386 height 14
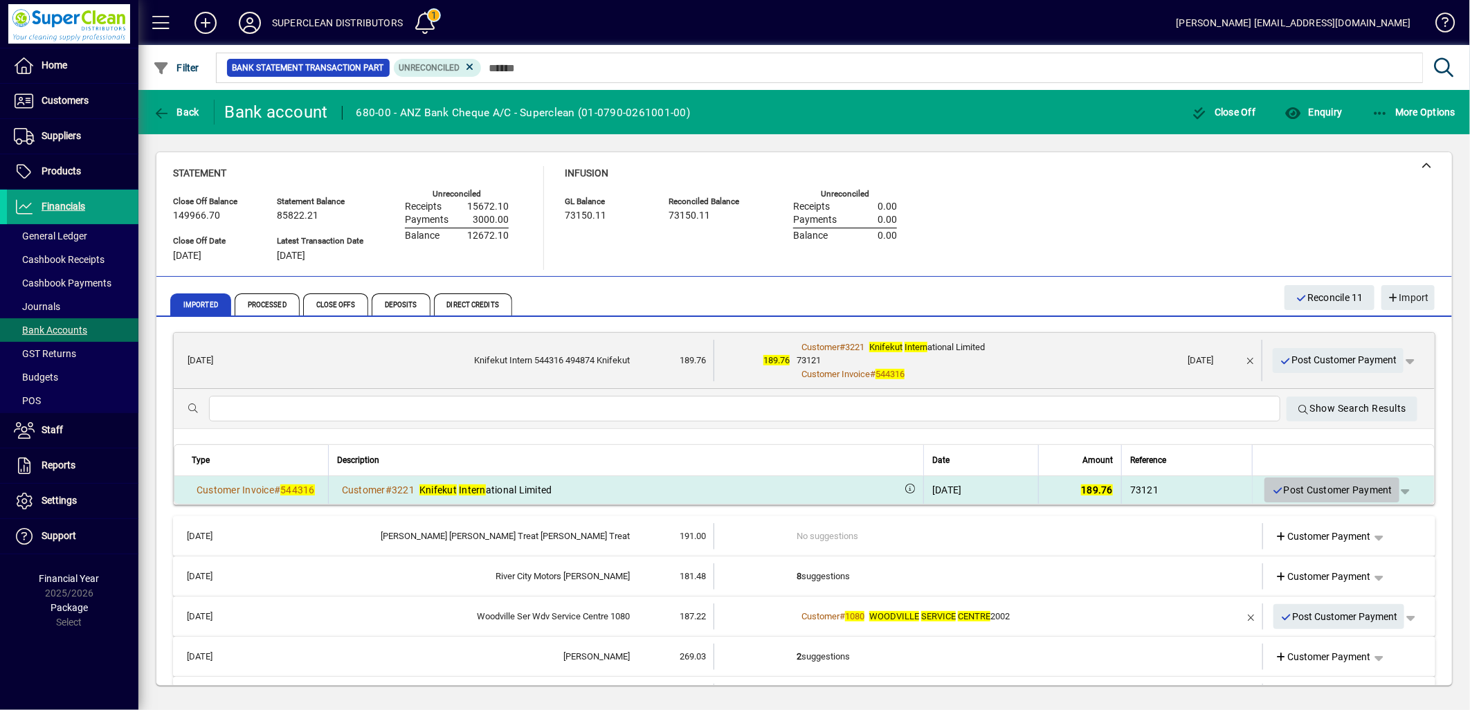
click at [1316, 494] on span "Post Customer Payment" at bounding box center [1332, 490] width 121 height 23
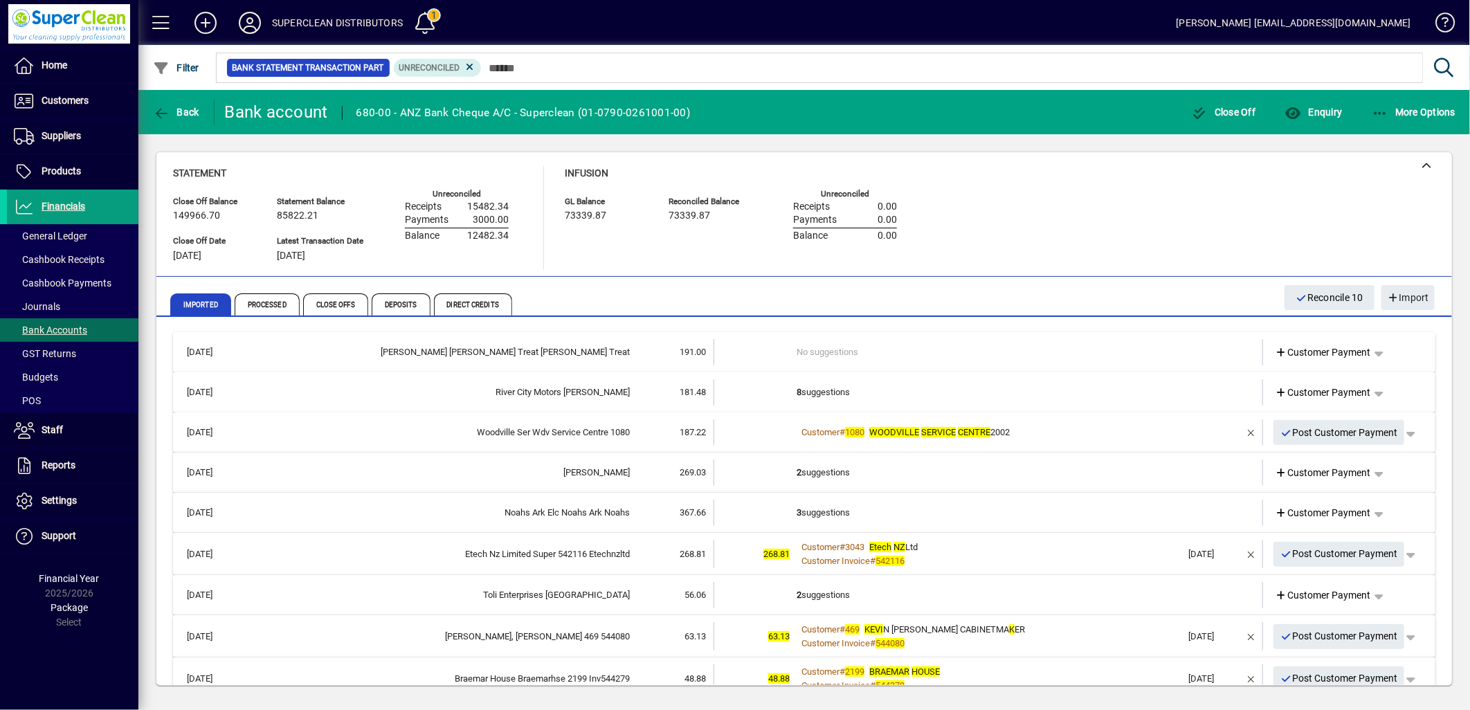
click at [831, 347] on td "No suggestions" at bounding box center [990, 352] width 386 height 26
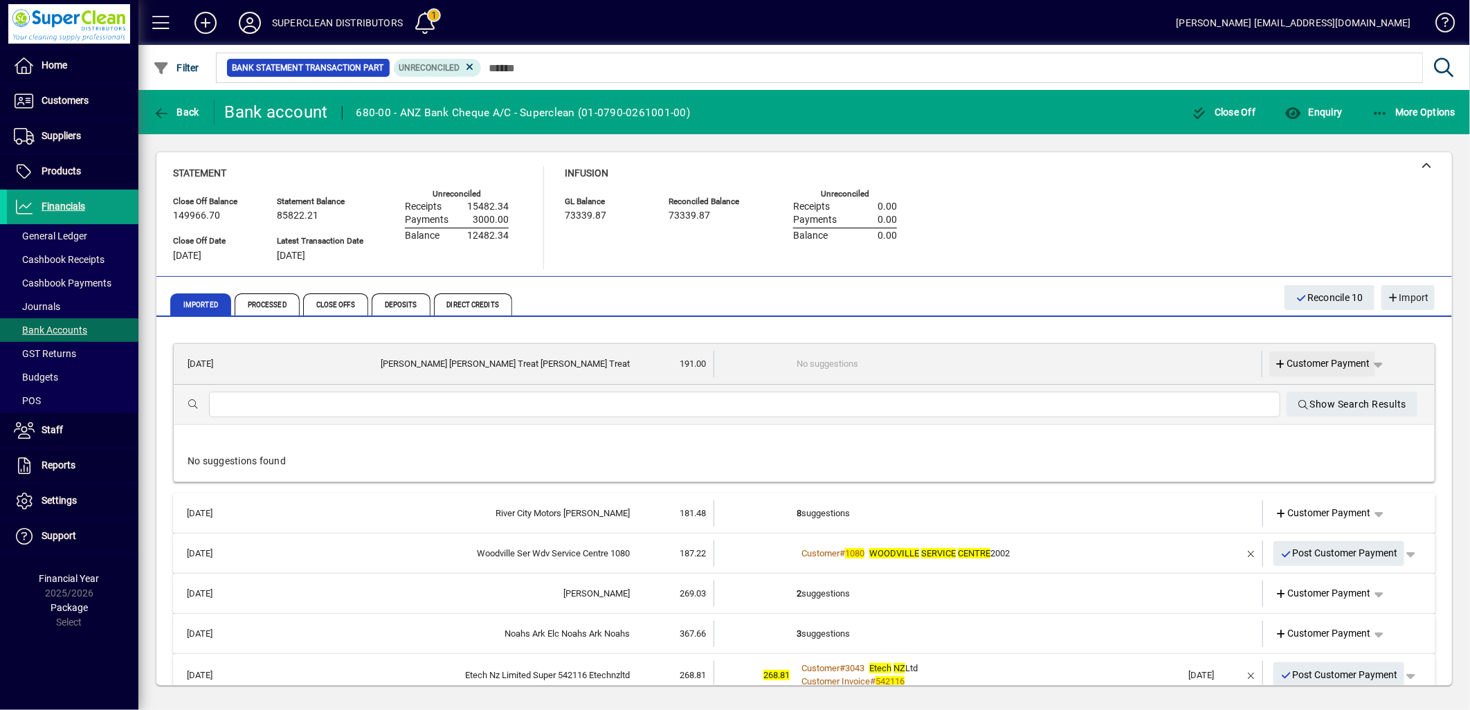
click at [1310, 364] on span "Customer Payment" at bounding box center [1323, 363] width 96 height 15
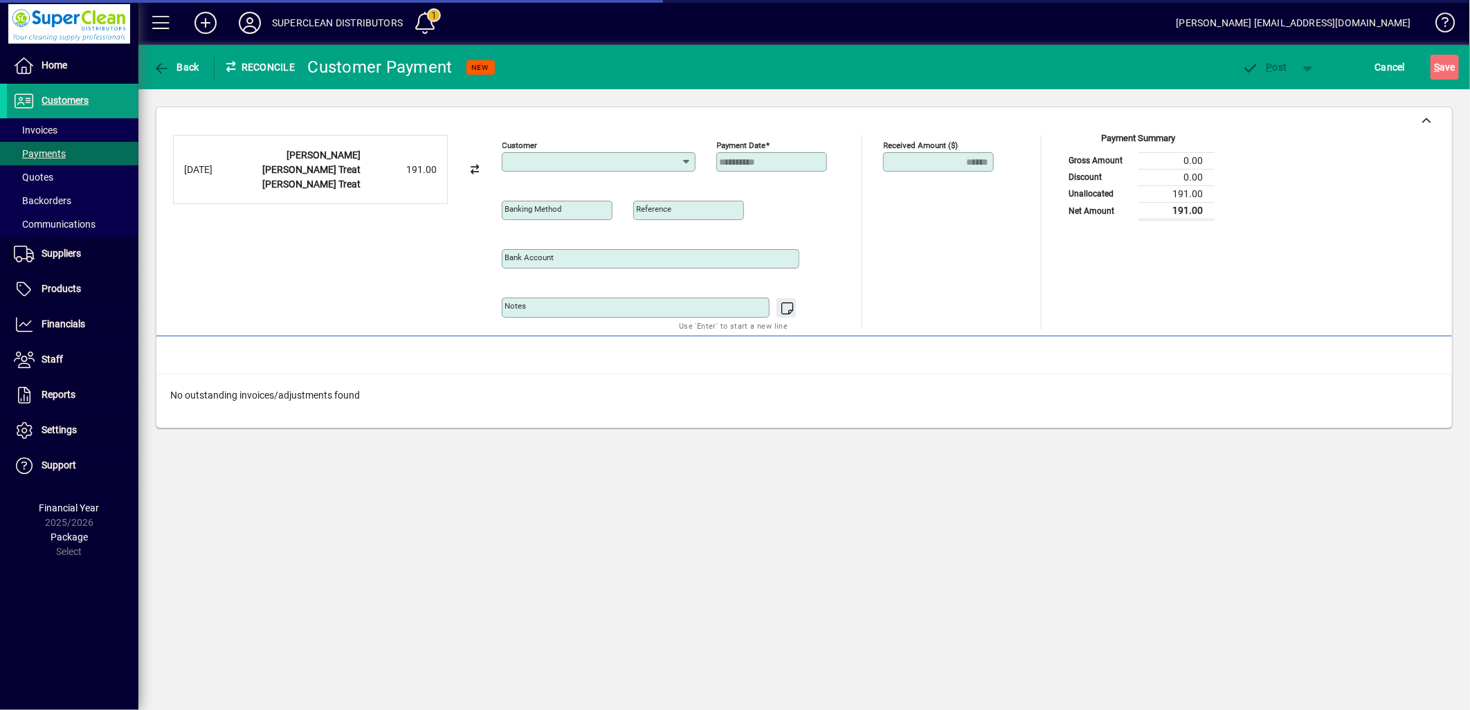
type input "**********"
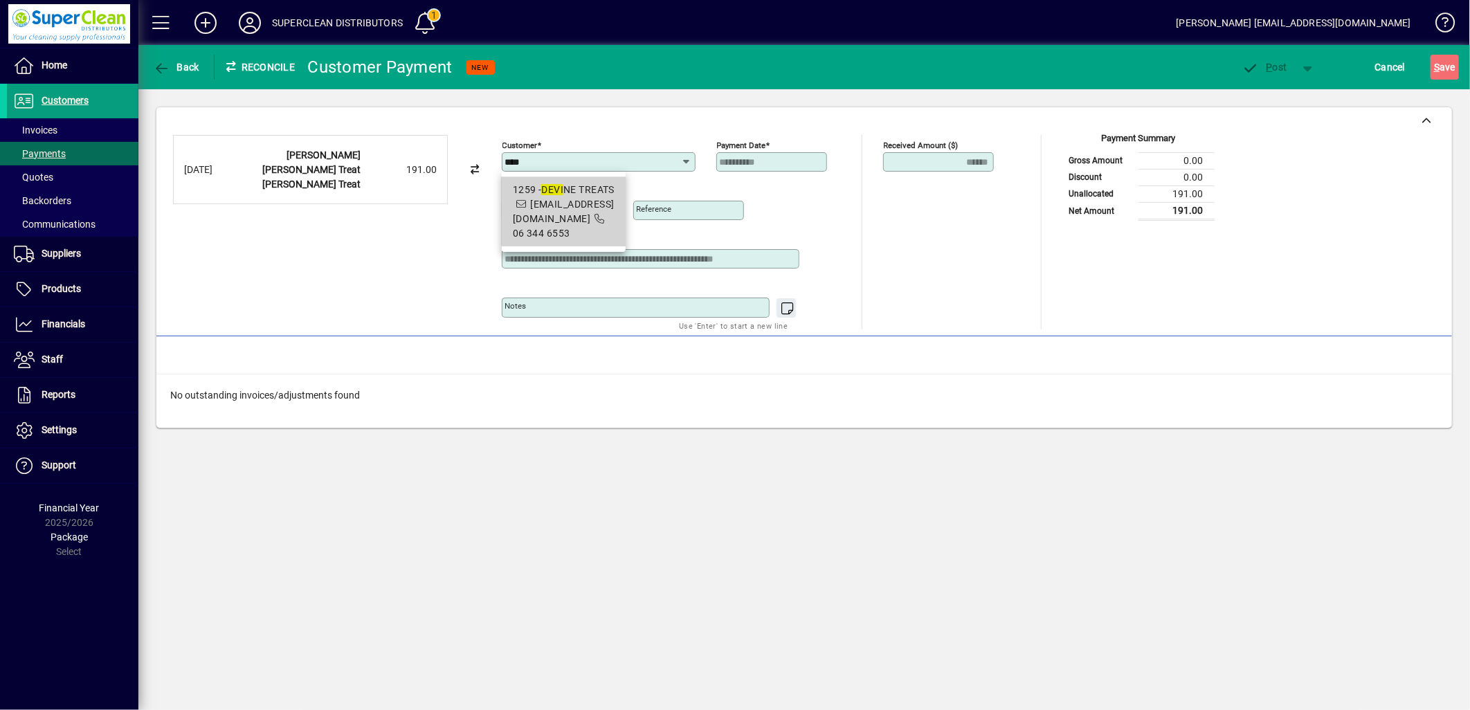
click at [593, 199] on span "1259 - DEVI NE TREATS accounts@superclean.co.nz 06 344 6553" at bounding box center [564, 212] width 102 height 58
type input "**********"
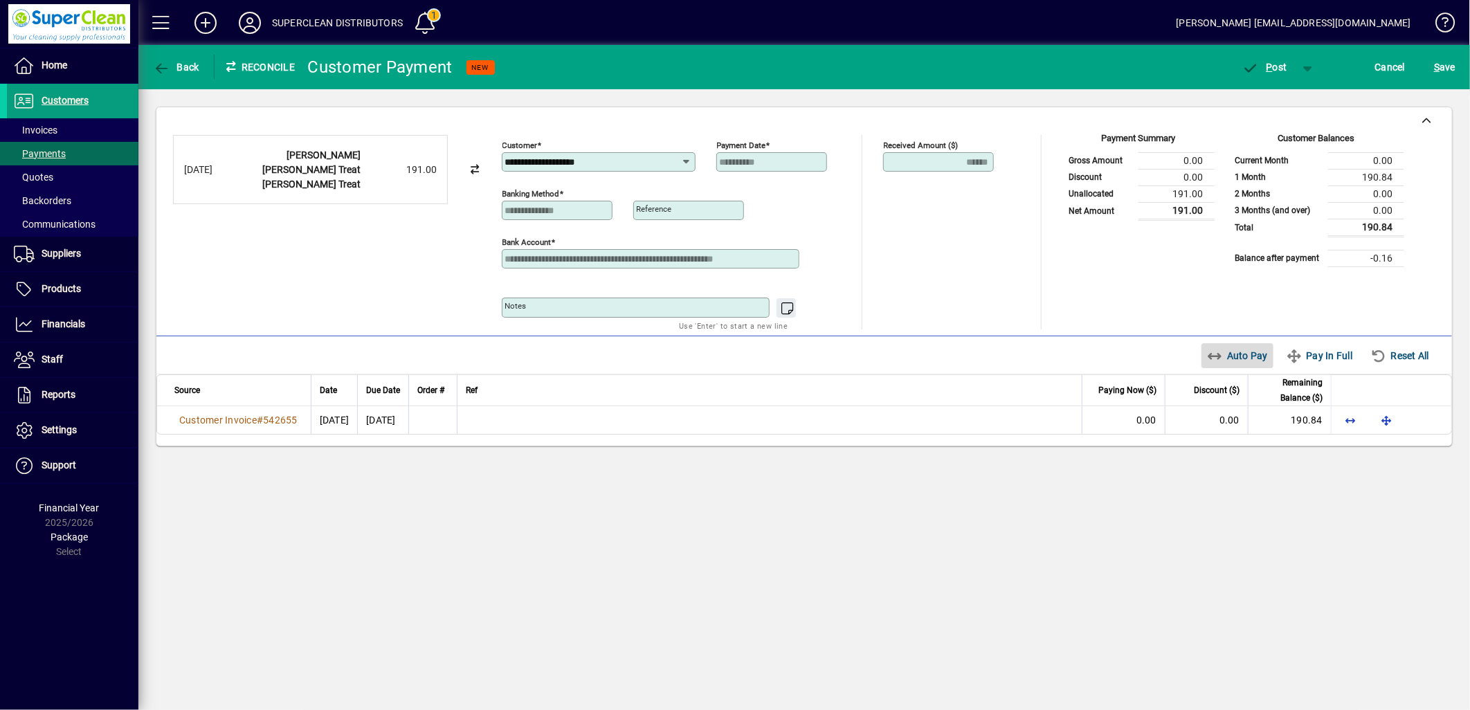
click at [1228, 356] on span "Auto Pay" at bounding box center [1238, 356] width 62 height 22
click at [1274, 77] on span "button" at bounding box center [1265, 67] width 59 height 33
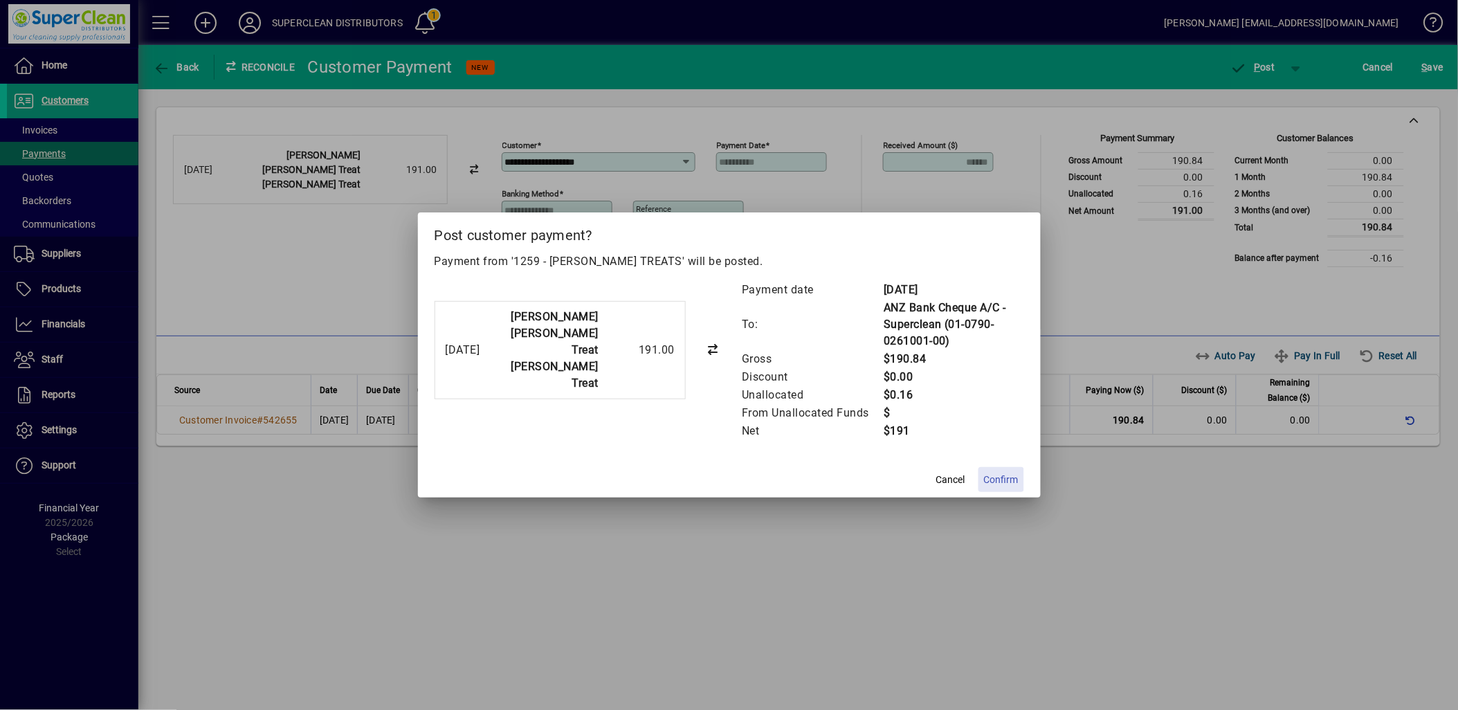
click at [1018, 474] on span "Confirm" at bounding box center [1001, 480] width 35 height 15
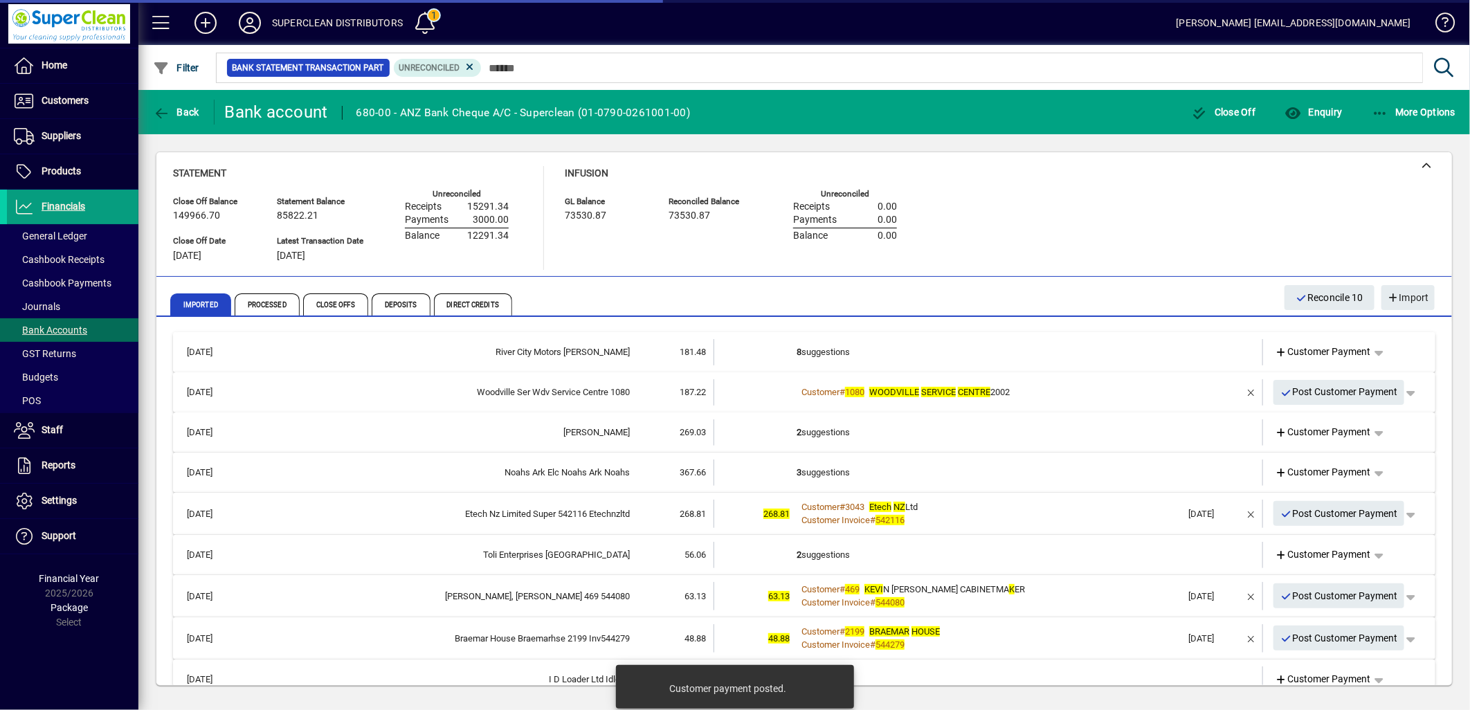
click at [831, 356] on td "8 suggestions" at bounding box center [990, 352] width 386 height 26
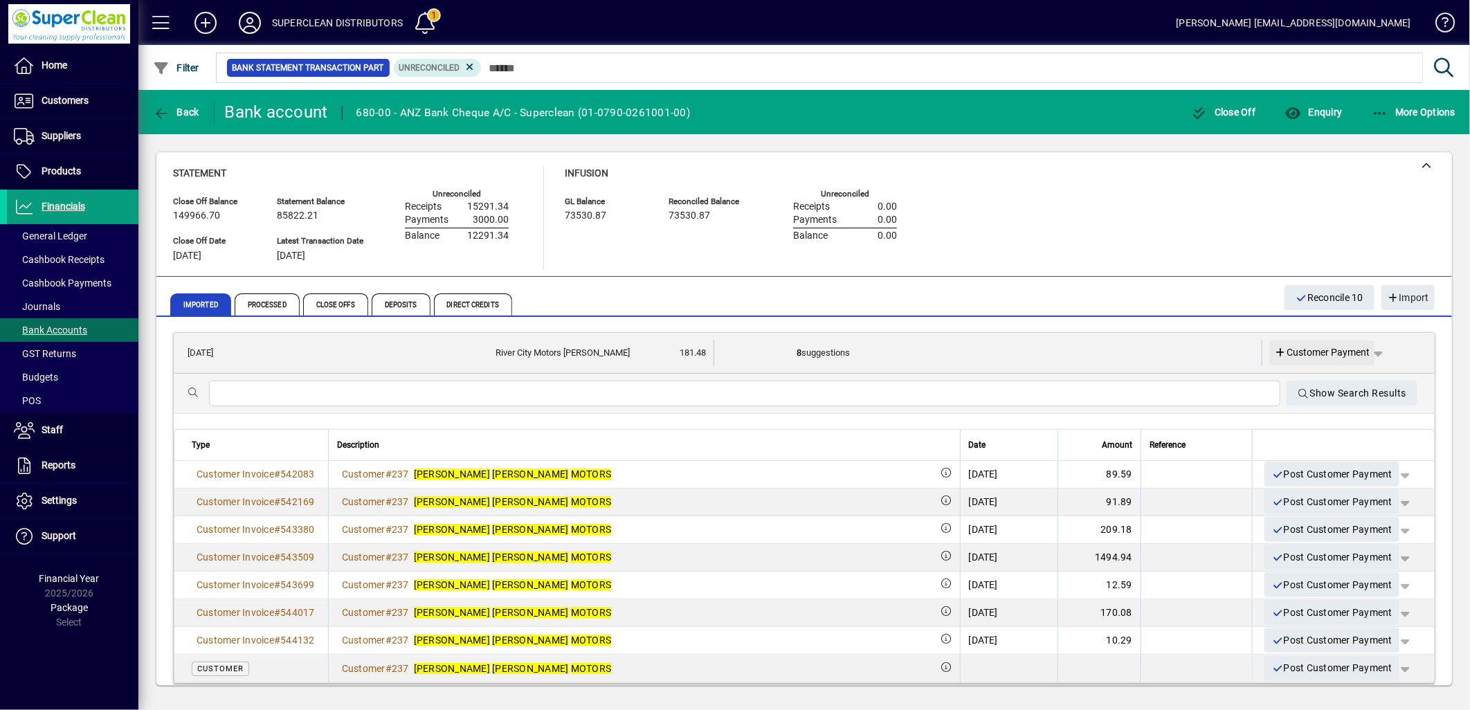
click at [1306, 358] on span "Customer Payment" at bounding box center [1323, 352] width 96 height 15
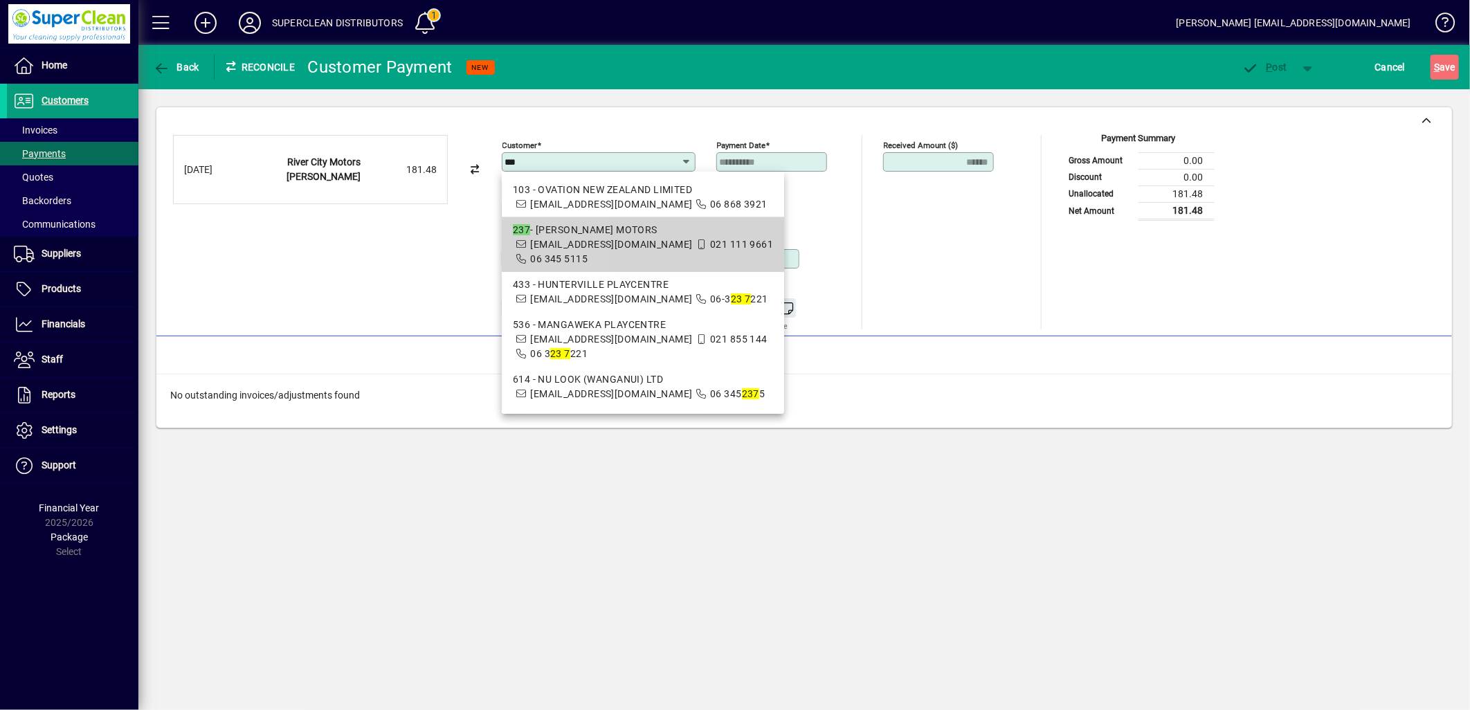
click at [524, 232] on em "237" at bounding box center [521, 229] width 17 height 11
type input "**********"
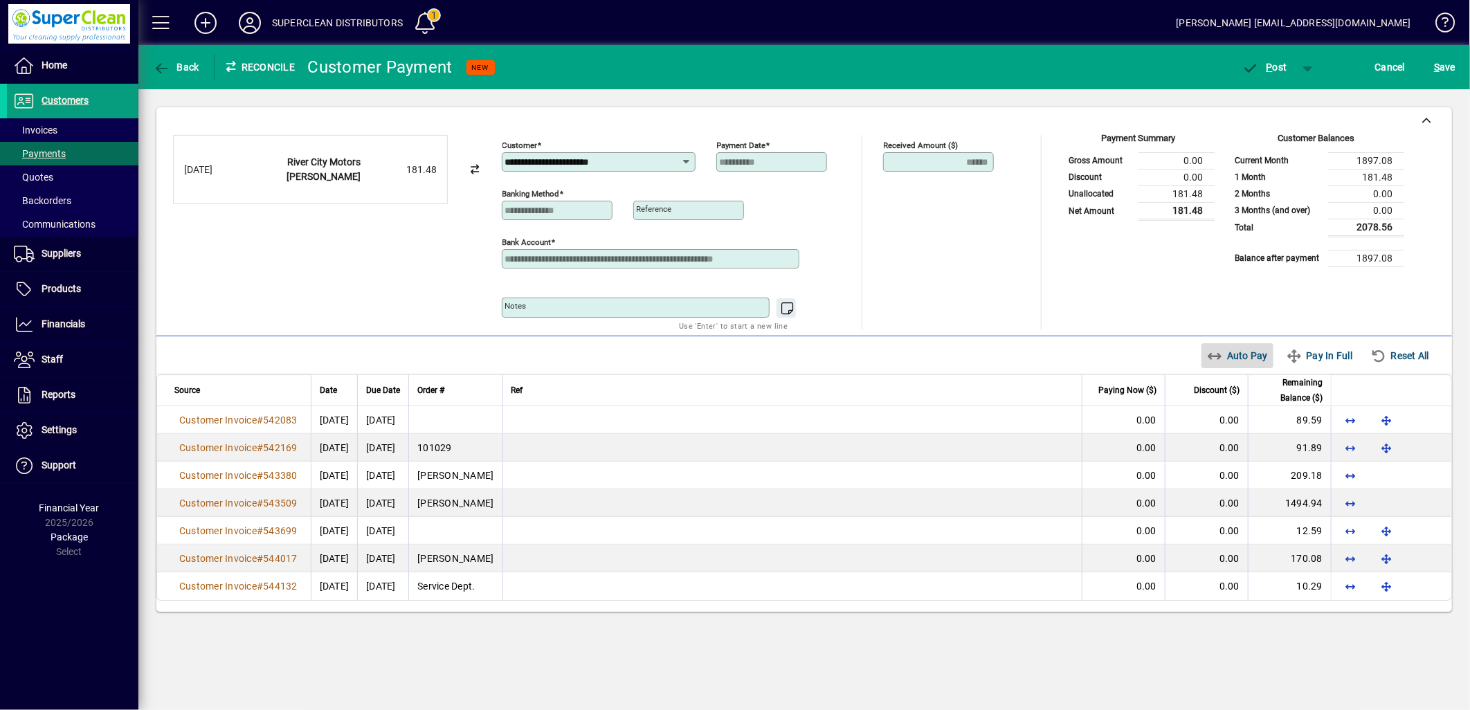
click at [1234, 363] on span "Auto Pay" at bounding box center [1238, 356] width 62 height 22
click at [1267, 67] on span "P" at bounding box center [1270, 67] width 6 height 11
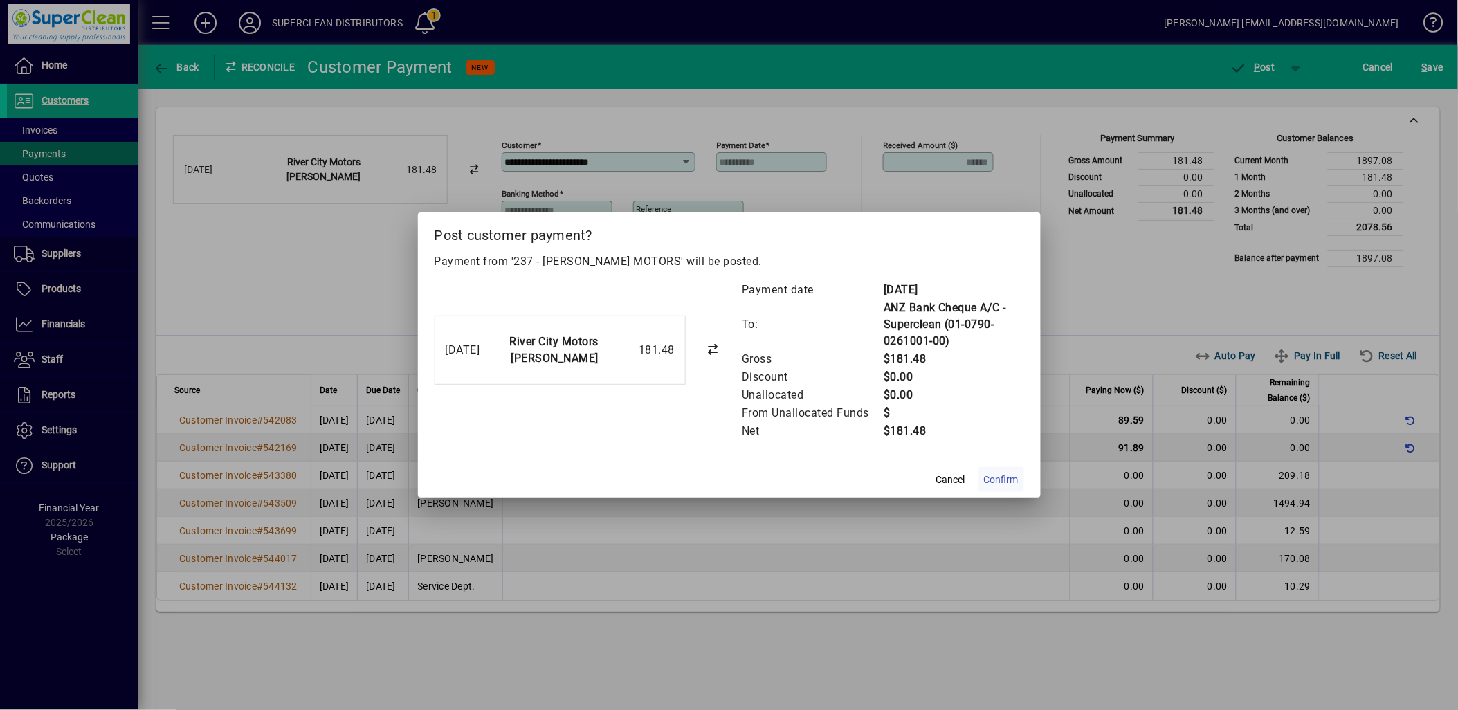
click at [1009, 471] on span at bounding box center [1002, 479] width 46 height 33
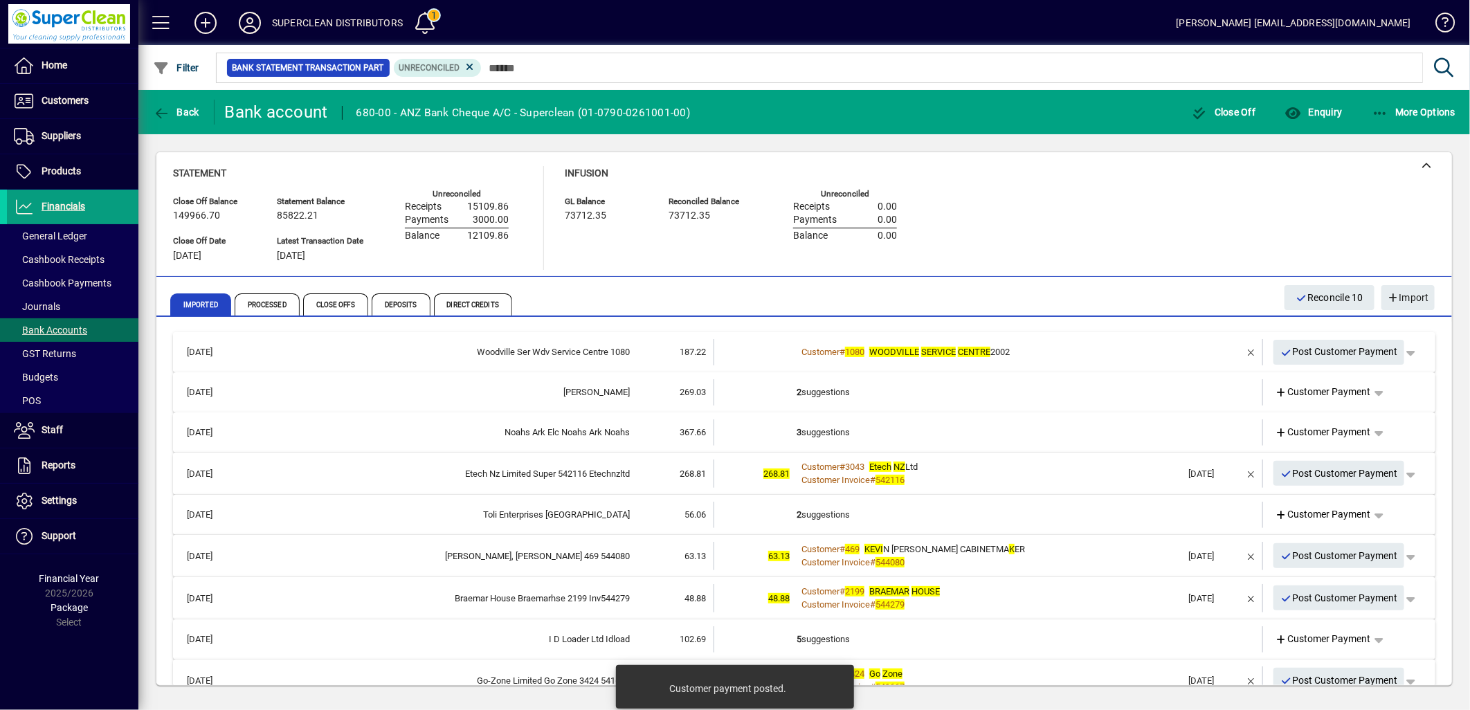
click at [1030, 350] on div "Customer # 1080 WOODVILLE SERVICE CENTRE 2002" at bounding box center [990, 352] width 386 height 14
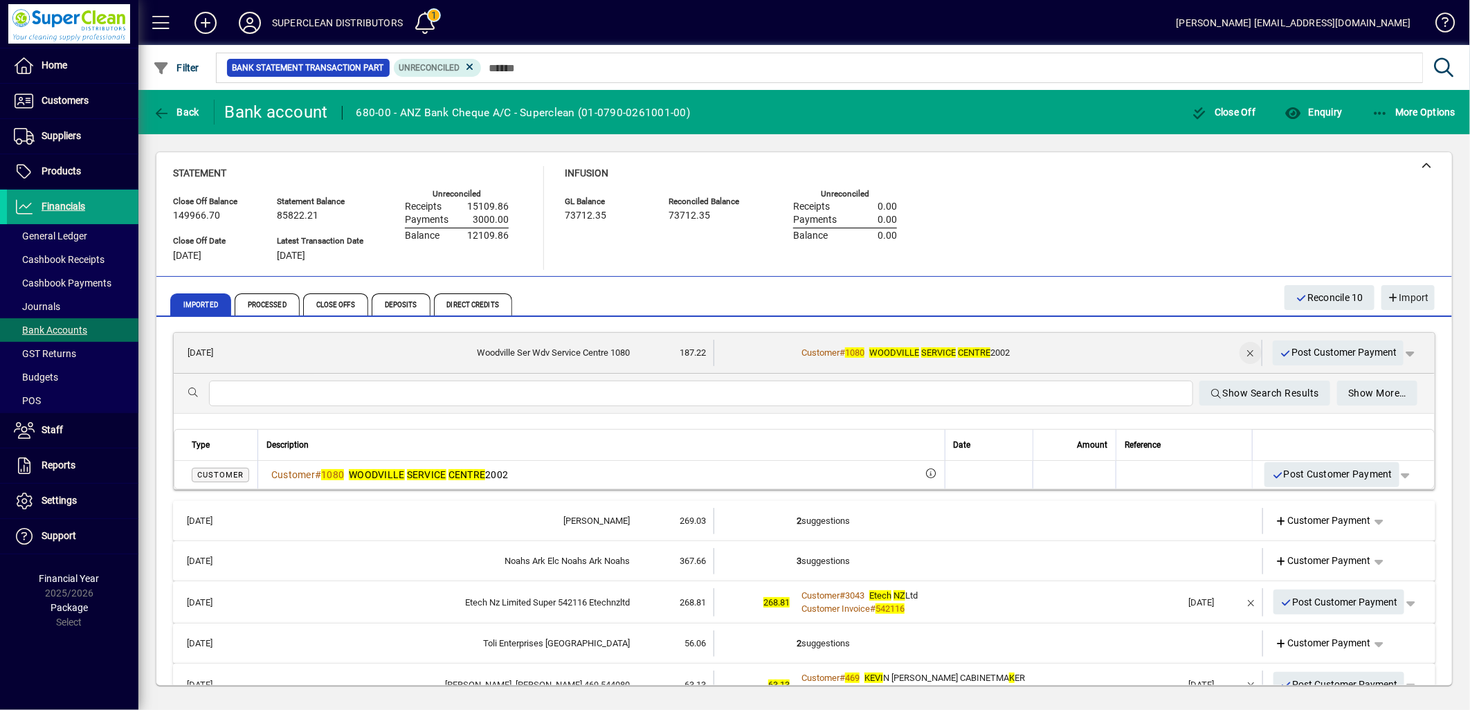
click at [1238, 352] on span "button" at bounding box center [1250, 352] width 33 height 33
click at [1299, 353] on span "Customer Payment" at bounding box center [1323, 352] width 96 height 15
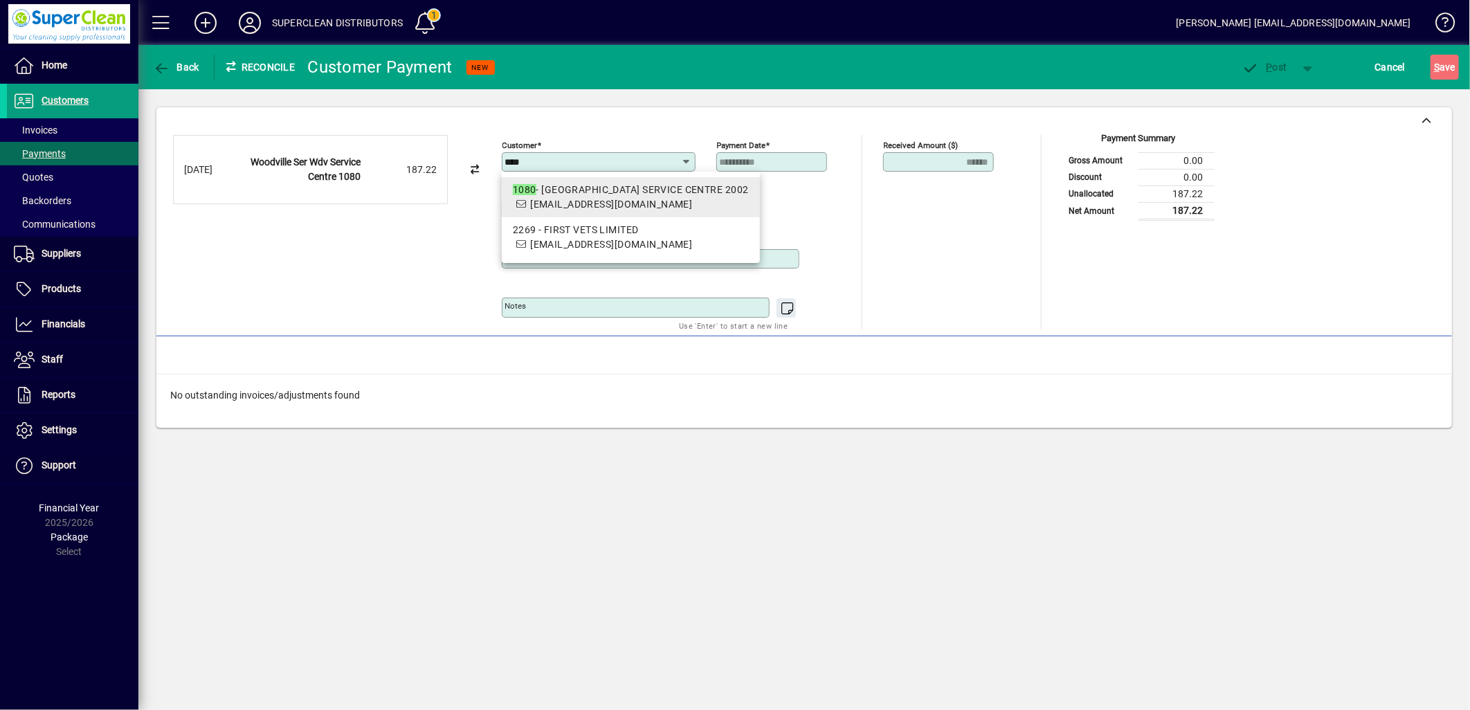
click at [562, 195] on div "1080 - WOODVILLE SERVICE CENTRE 2002" at bounding box center [631, 190] width 236 height 15
type input "**********"
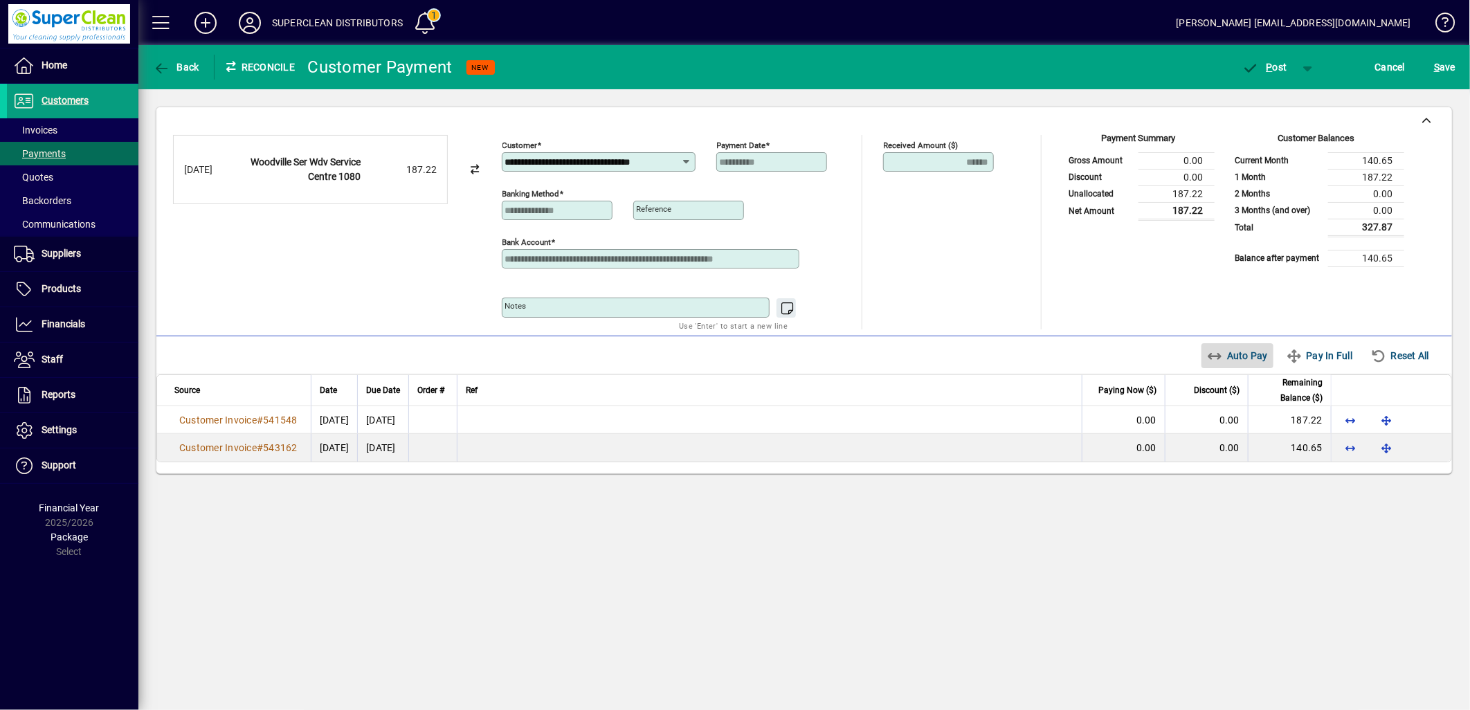
click at [1227, 363] on span "Auto Pay" at bounding box center [1238, 356] width 62 height 22
click at [1274, 62] on span "P ost" at bounding box center [1264, 67] width 45 height 11
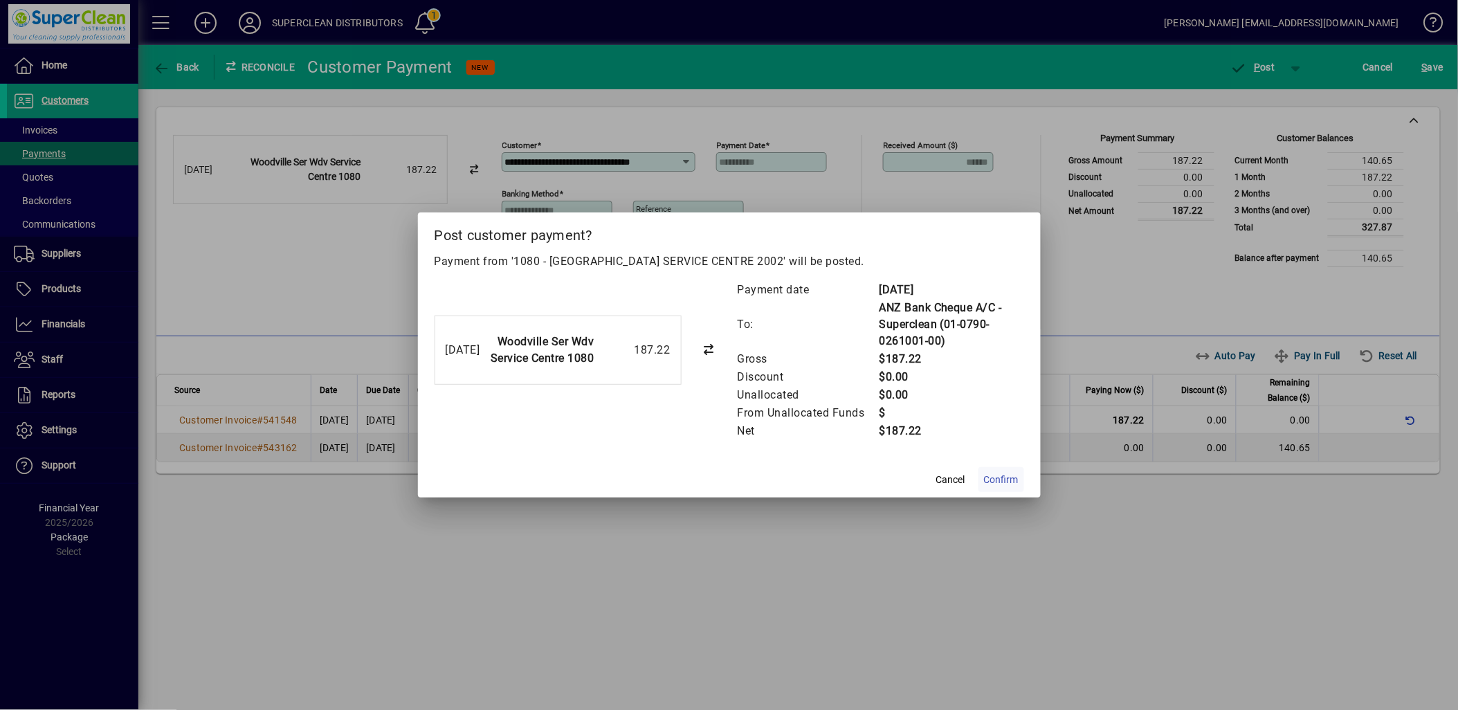
click at [1000, 476] on span "Confirm" at bounding box center [1001, 480] width 35 height 15
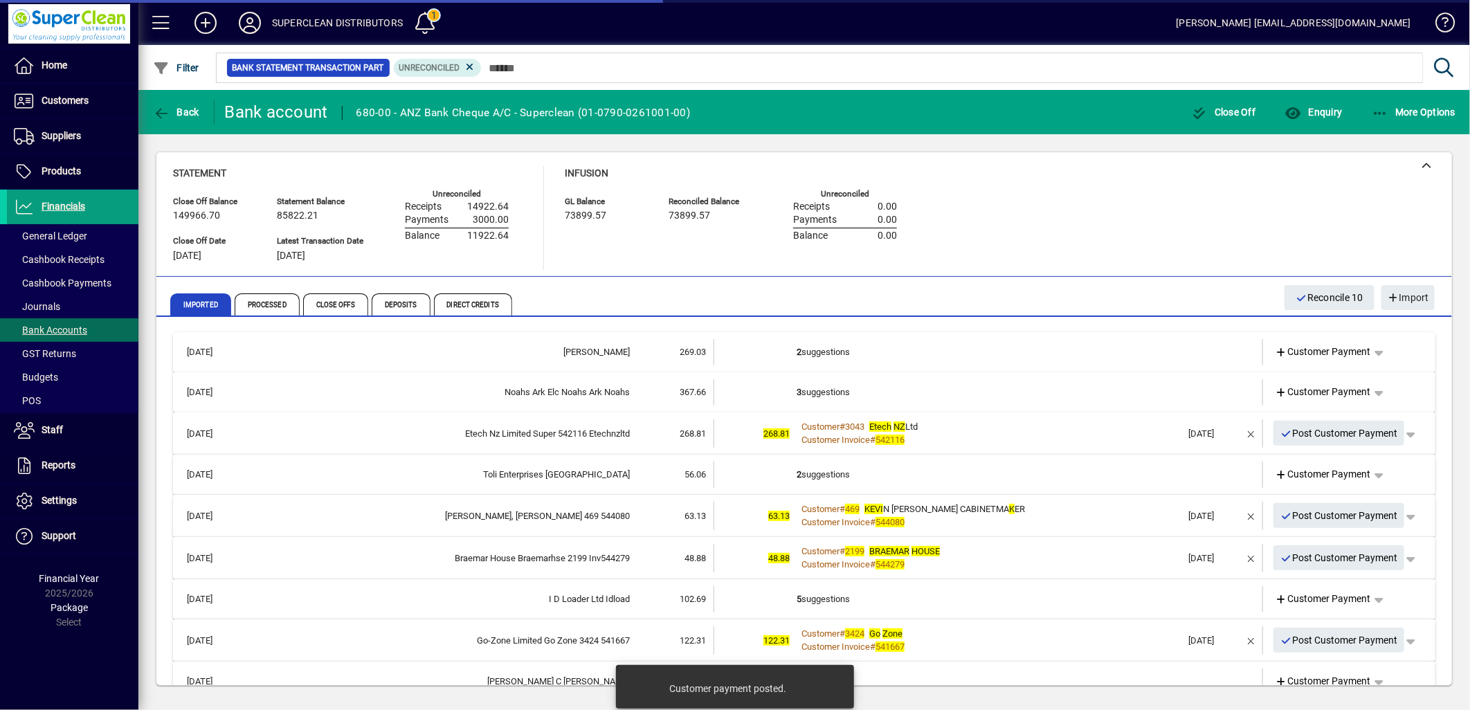
click at [825, 357] on td "2 suggestions" at bounding box center [990, 352] width 386 height 26
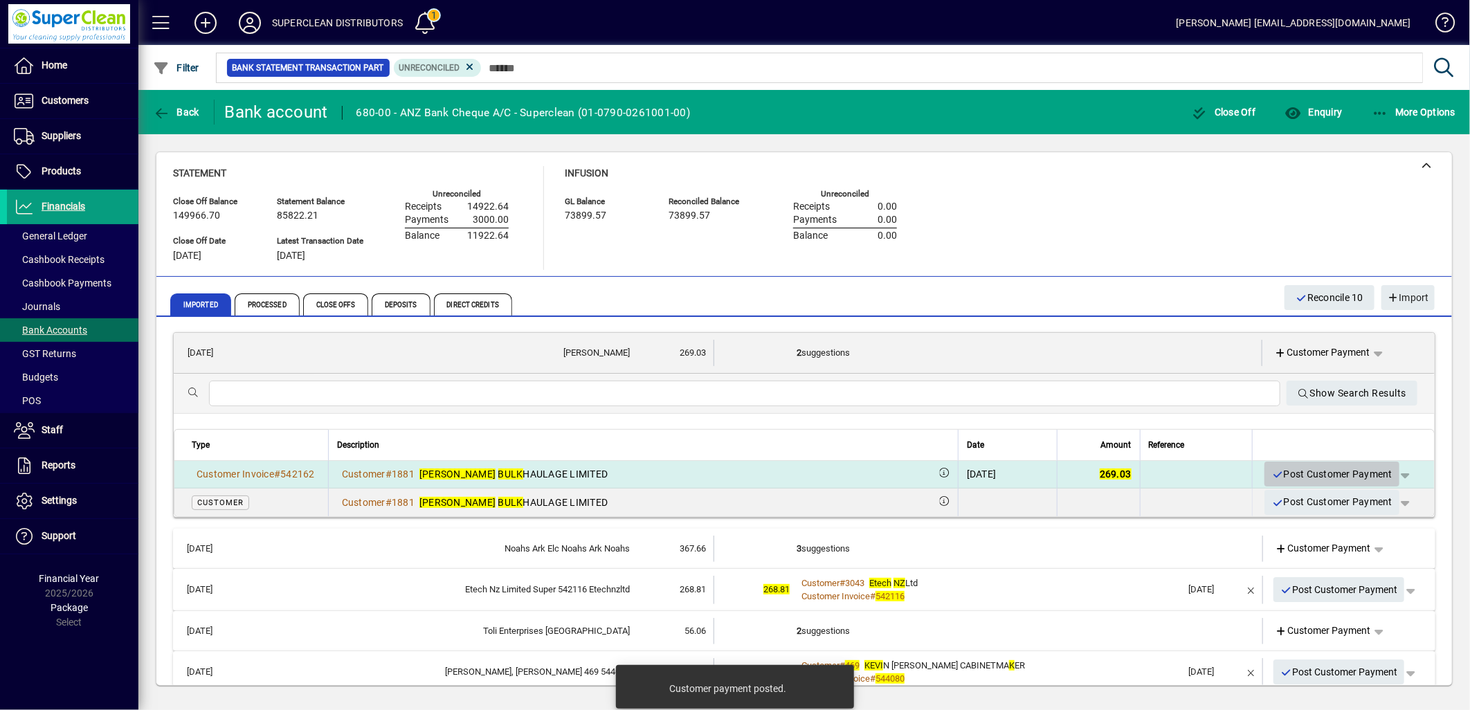
click at [1326, 478] on span "Post Customer Payment" at bounding box center [1332, 474] width 121 height 23
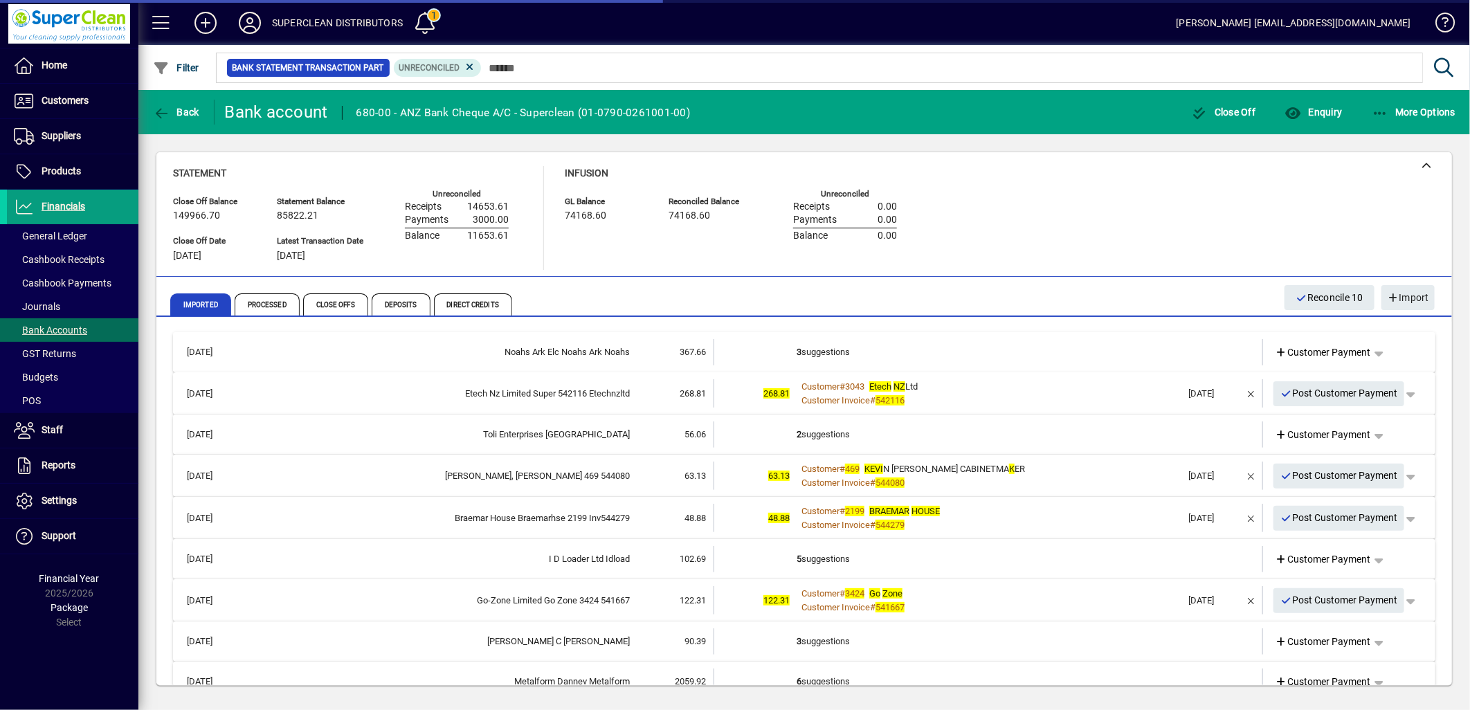
click at [833, 347] on td "3 suggestions" at bounding box center [990, 352] width 386 height 26
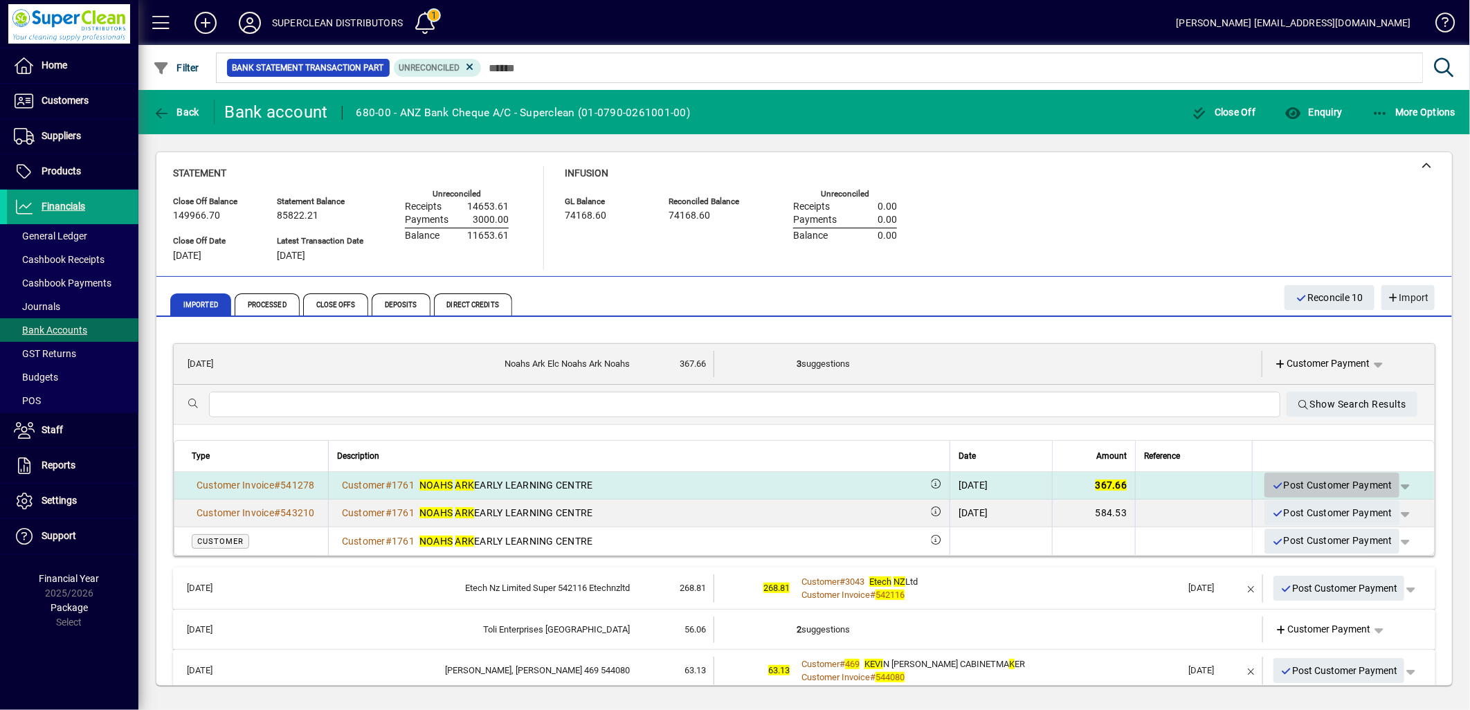
click at [1353, 489] on span "Post Customer Payment" at bounding box center [1332, 485] width 121 height 23
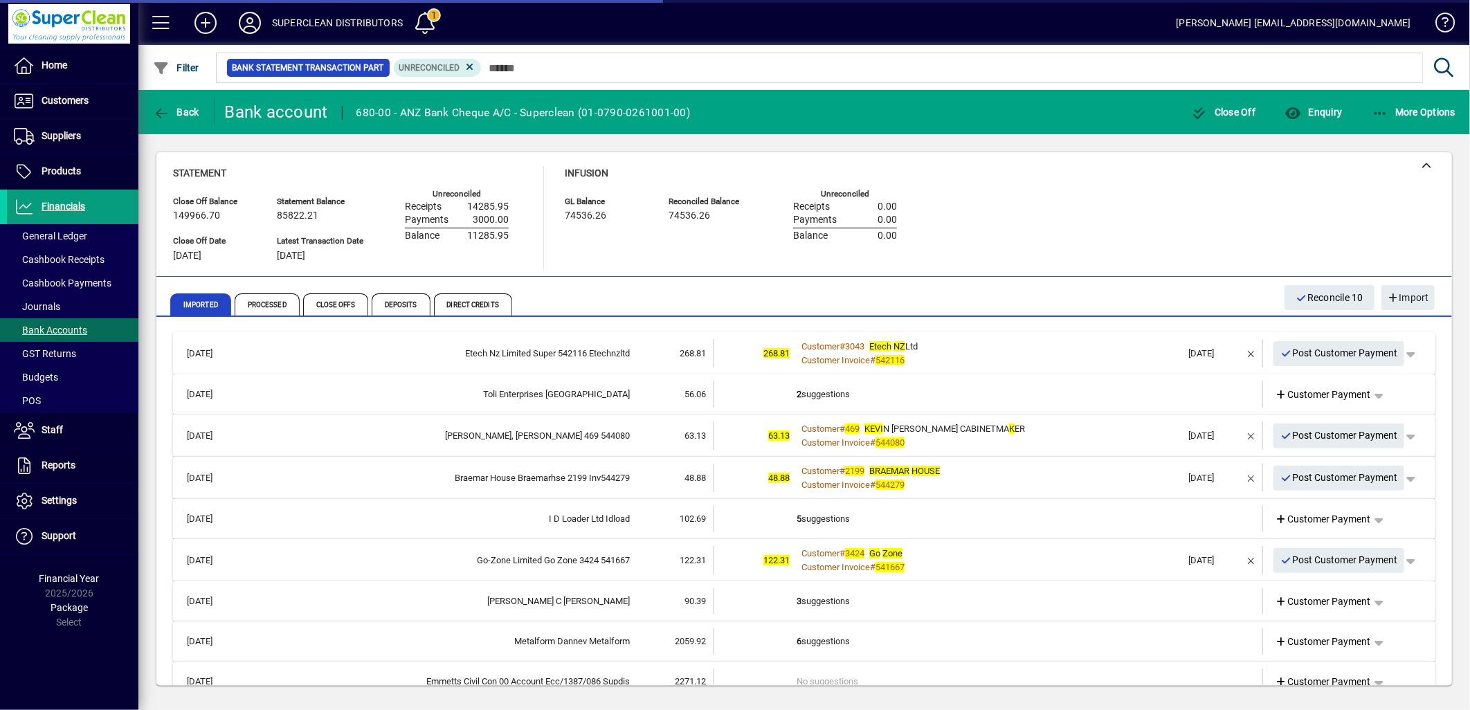
click at [951, 367] on td "Customer # 3043 Etech NZ Ltd Customer Invoice # 542116" at bounding box center [990, 353] width 386 height 28
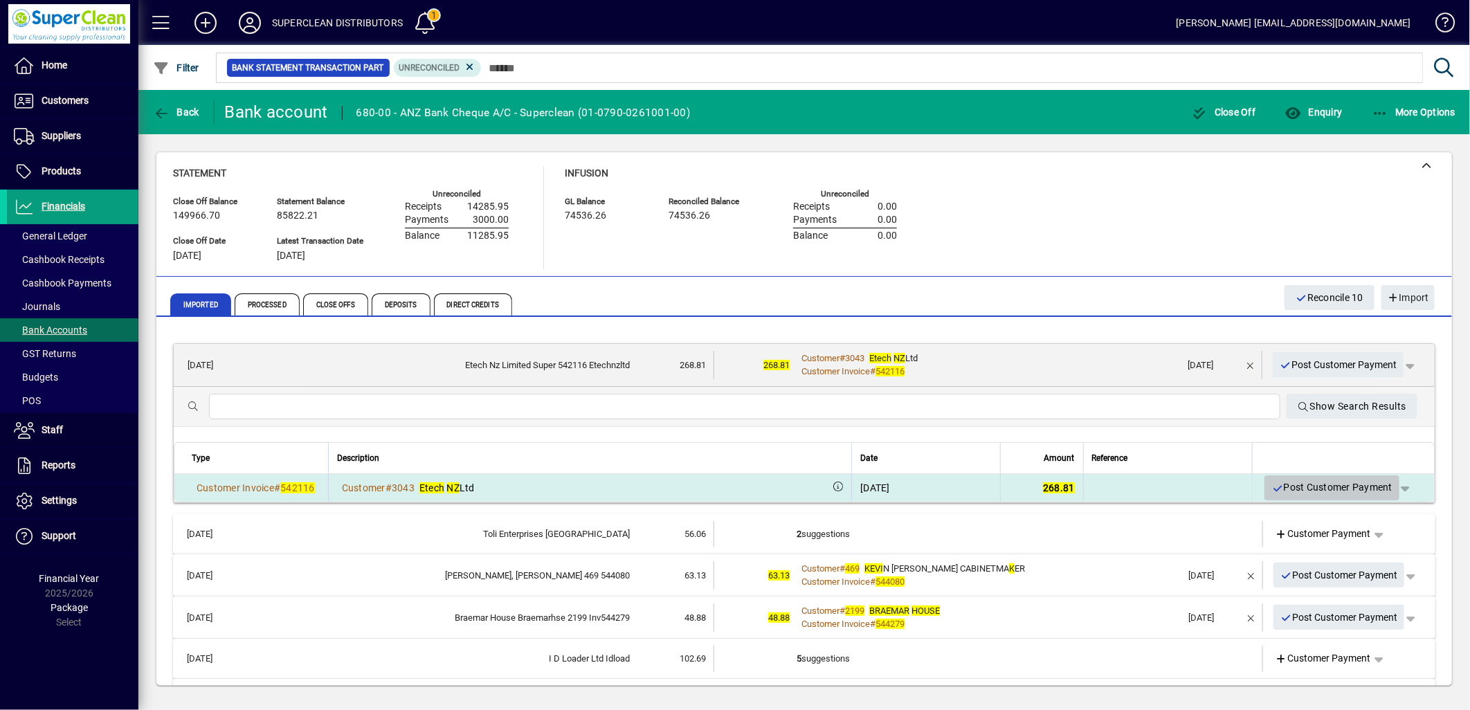
click at [1319, 491] on span "Post Customer Payment" at bounding box center [1332, 487] width 121 height 23
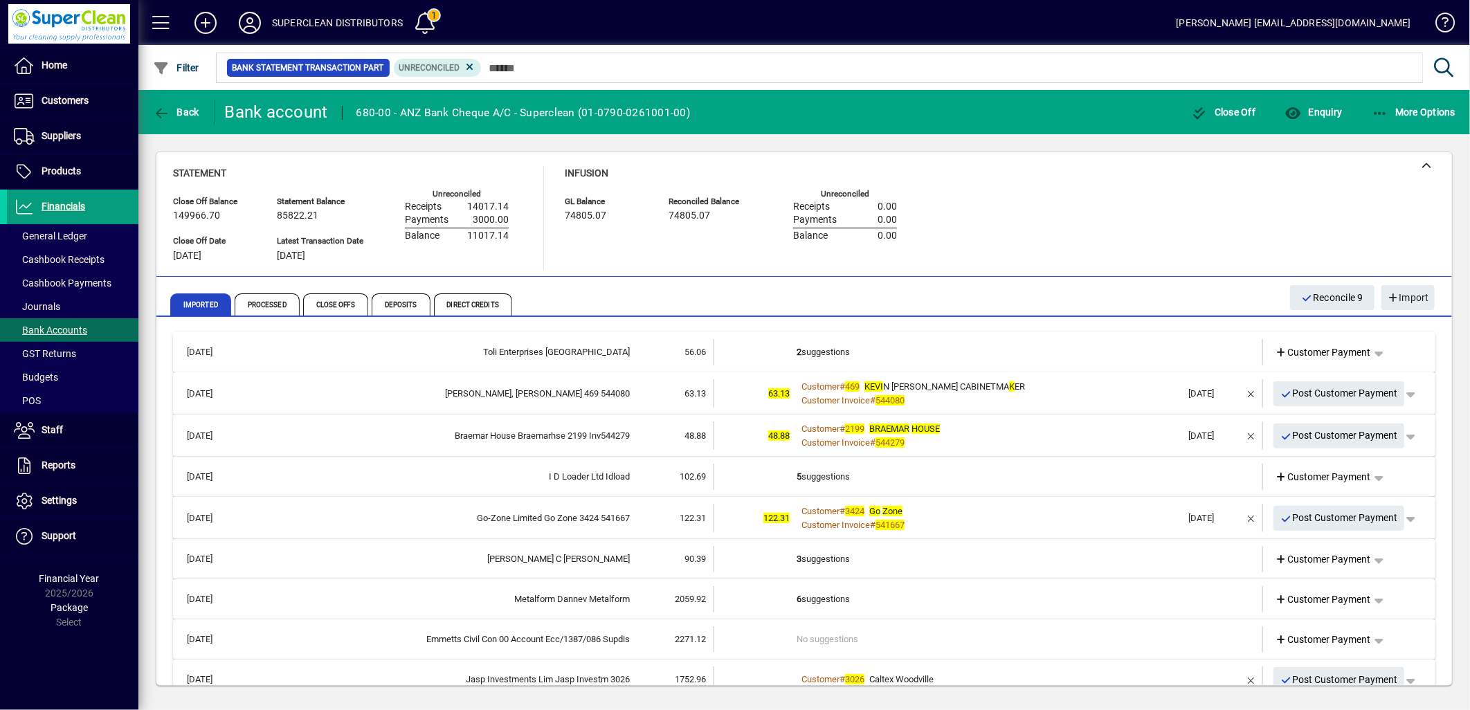
click at [868, 356] on td "2 suggestions" at bounding box center [990, 352] width 386 height 26
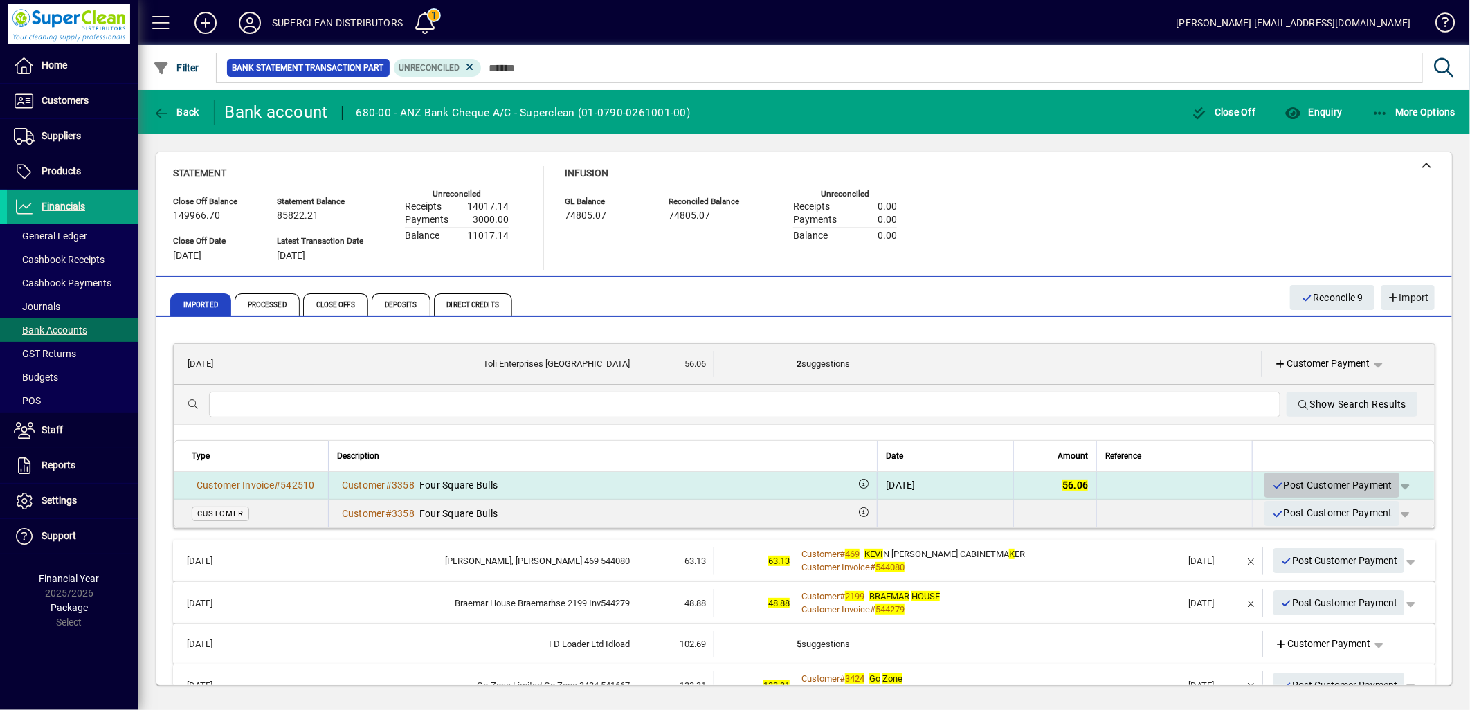
click at [1300, 482] on span "Post Customer Payment" at bounding box center [1332, 485] width 121 height 23
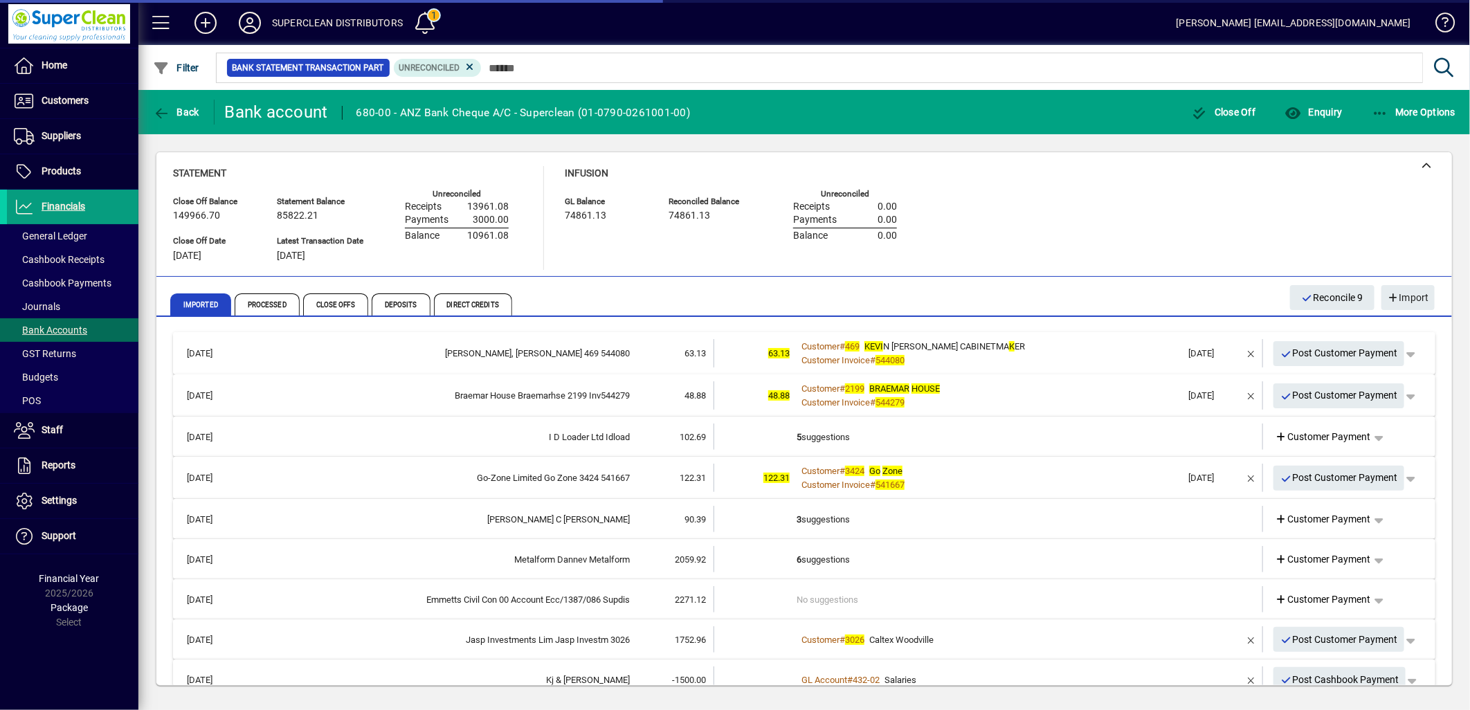
click at [1043, 345] on div "Customer # 469 KEVI N MORRIS CABINETMA K ER" at bounding box center [990, 347] width 386 height 14
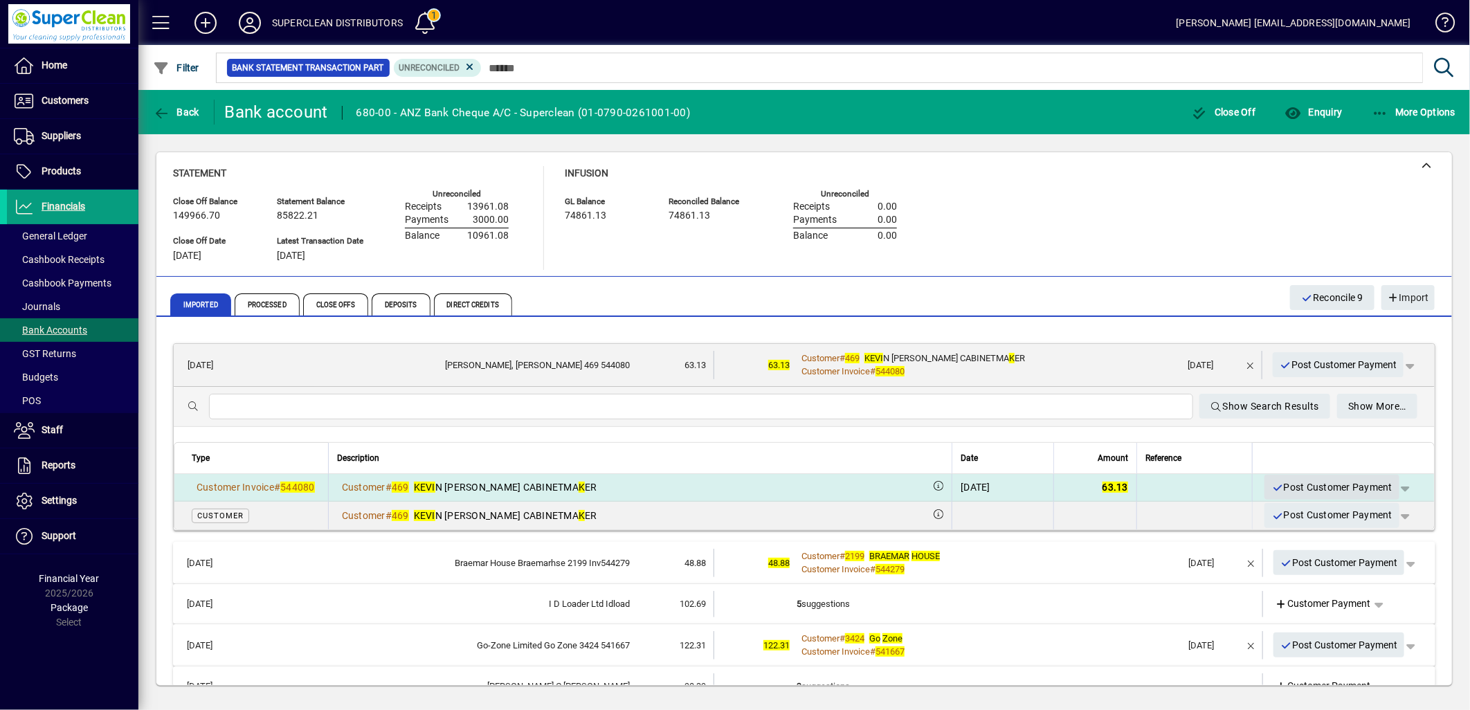
click at [1308, 485] on span "Post Customer Payment" at bounding box center [1332, 487] width 121 height 23
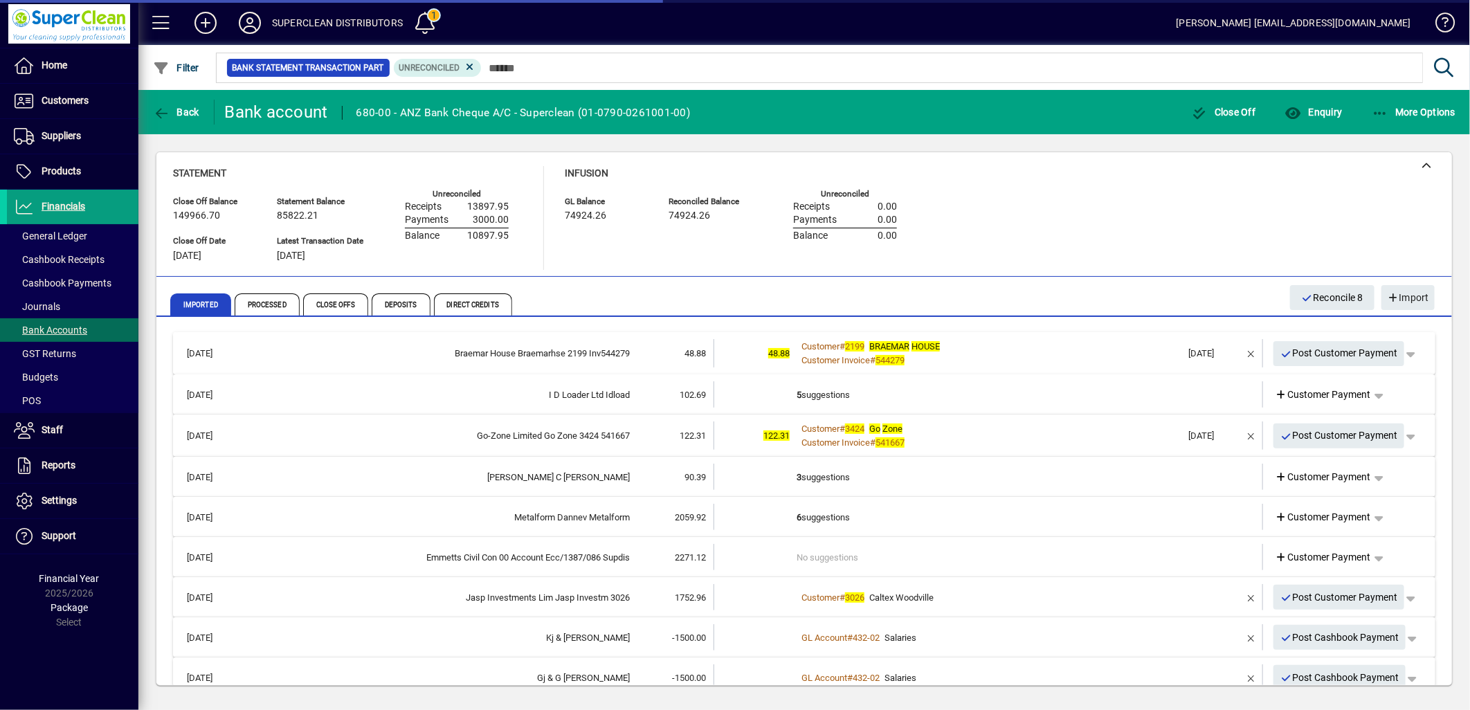
click at [1014, 354] on div "Customer Invoice # 544279" at bounding box center [990, 361] width 386 height 14
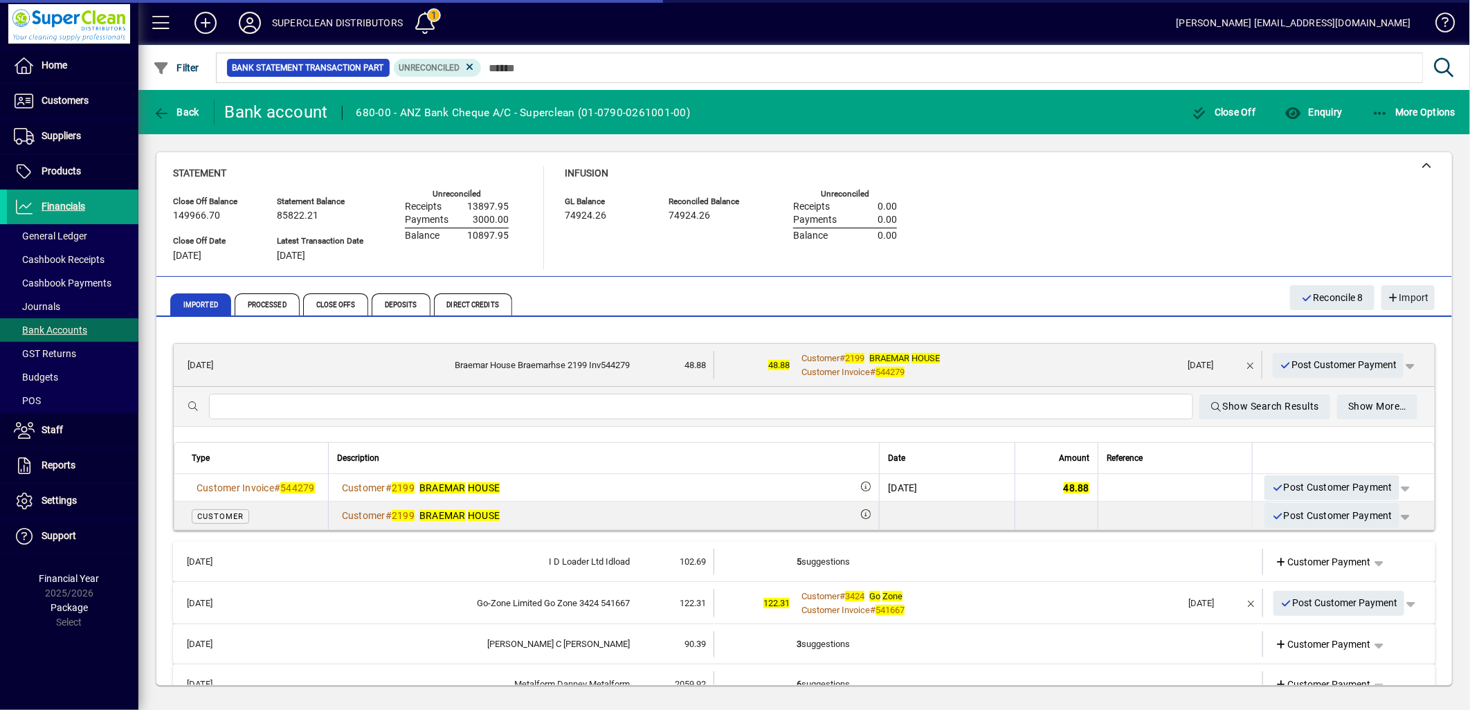
click at [1344, 489] on span "Post Customer Payment" at bounding box center [1332, 487] width 121 height 23
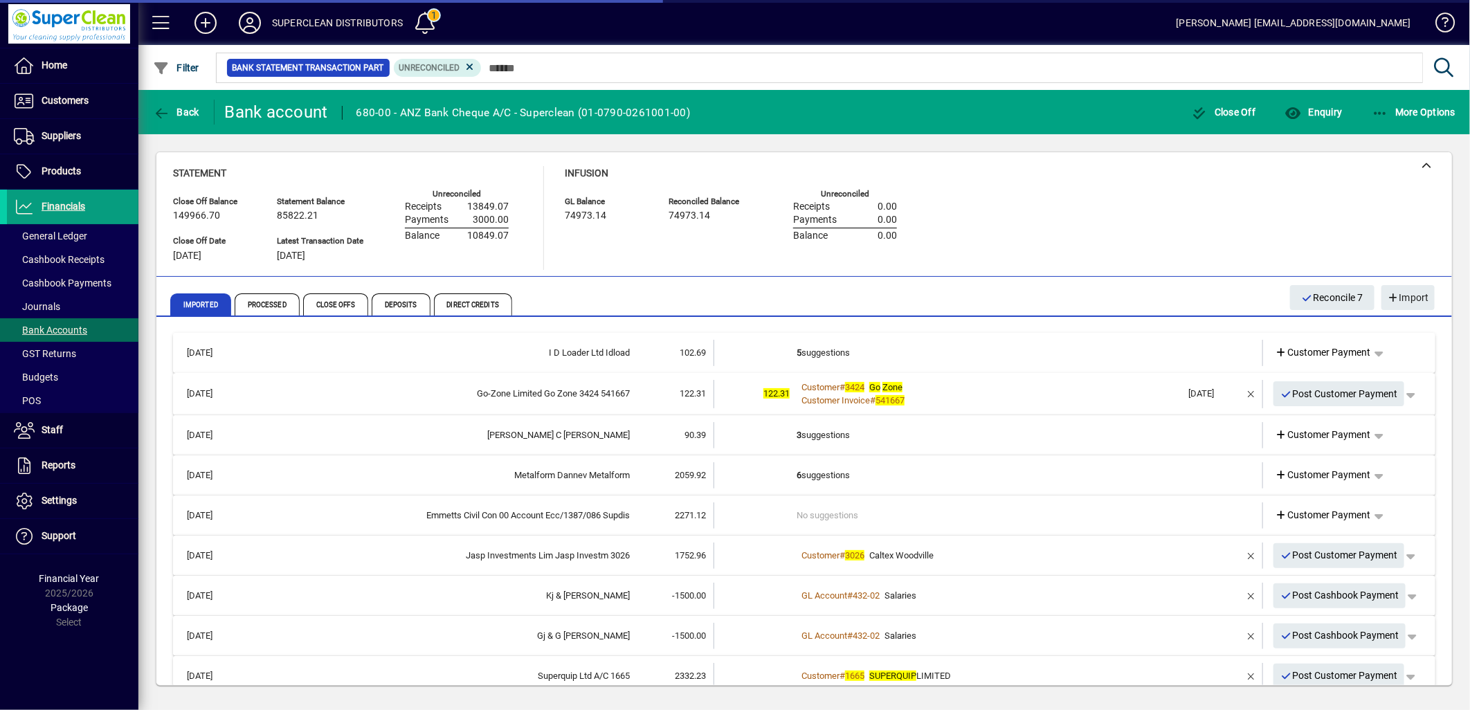
click at [835, 354] on td "5 suggestions" at bounding box center [990, 353] width 386 height 26
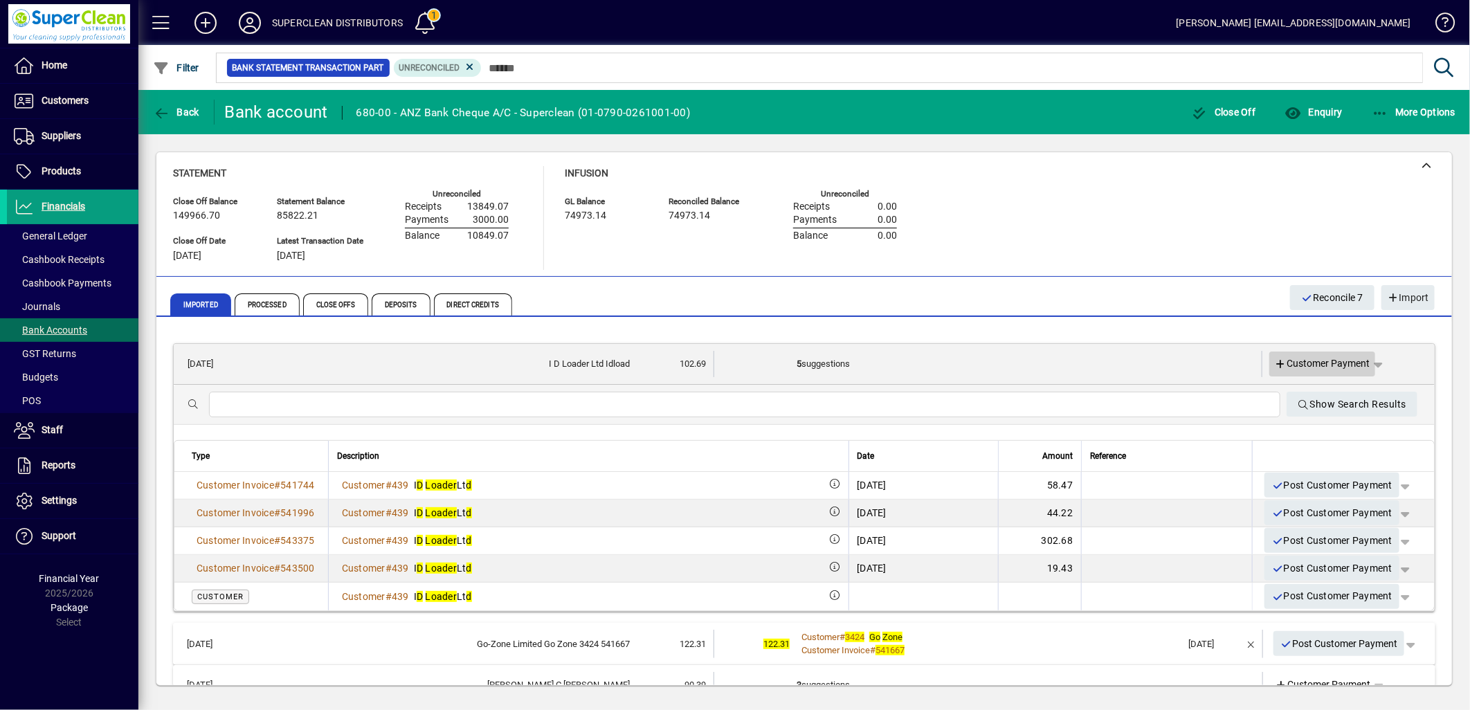
click at [1316, 364] on span "Customer Payment" at bounding box center [1323, 363] width 96 height 15
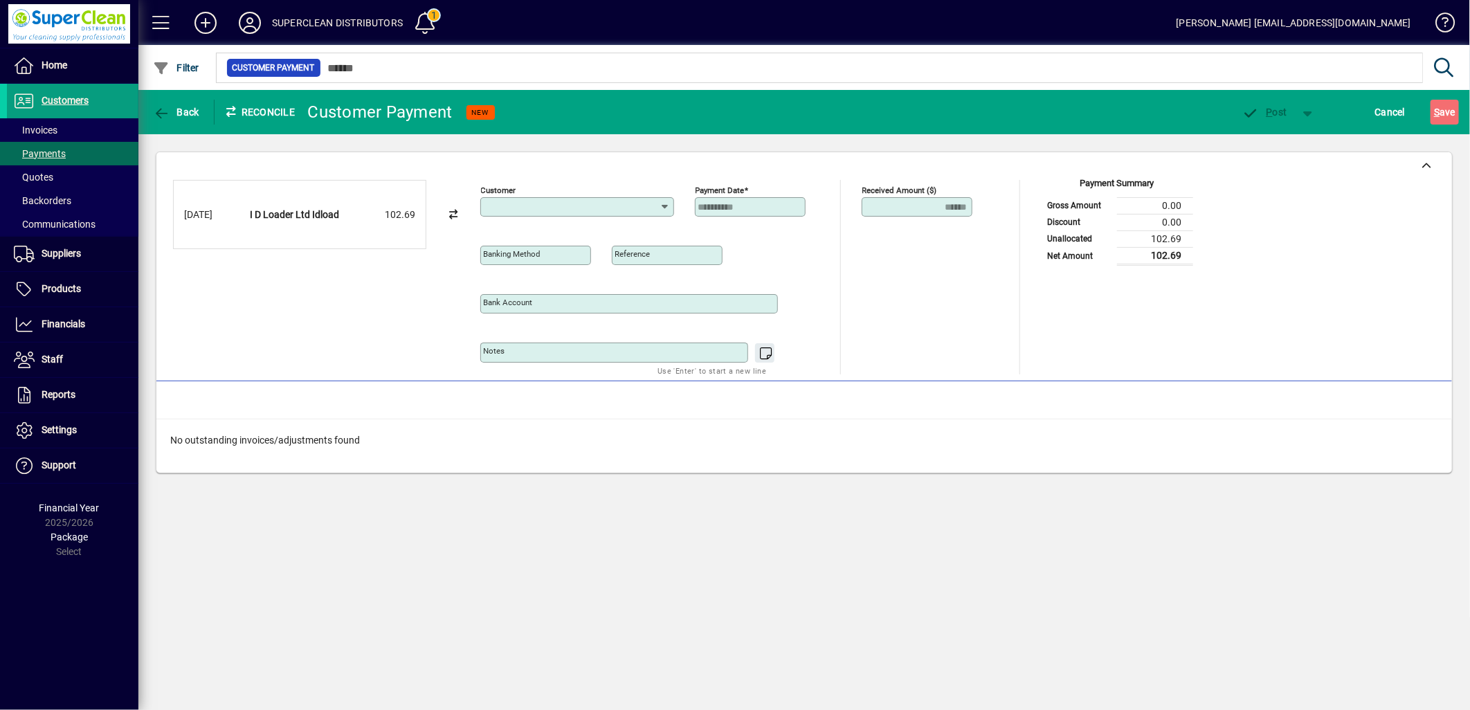
type input "**********"
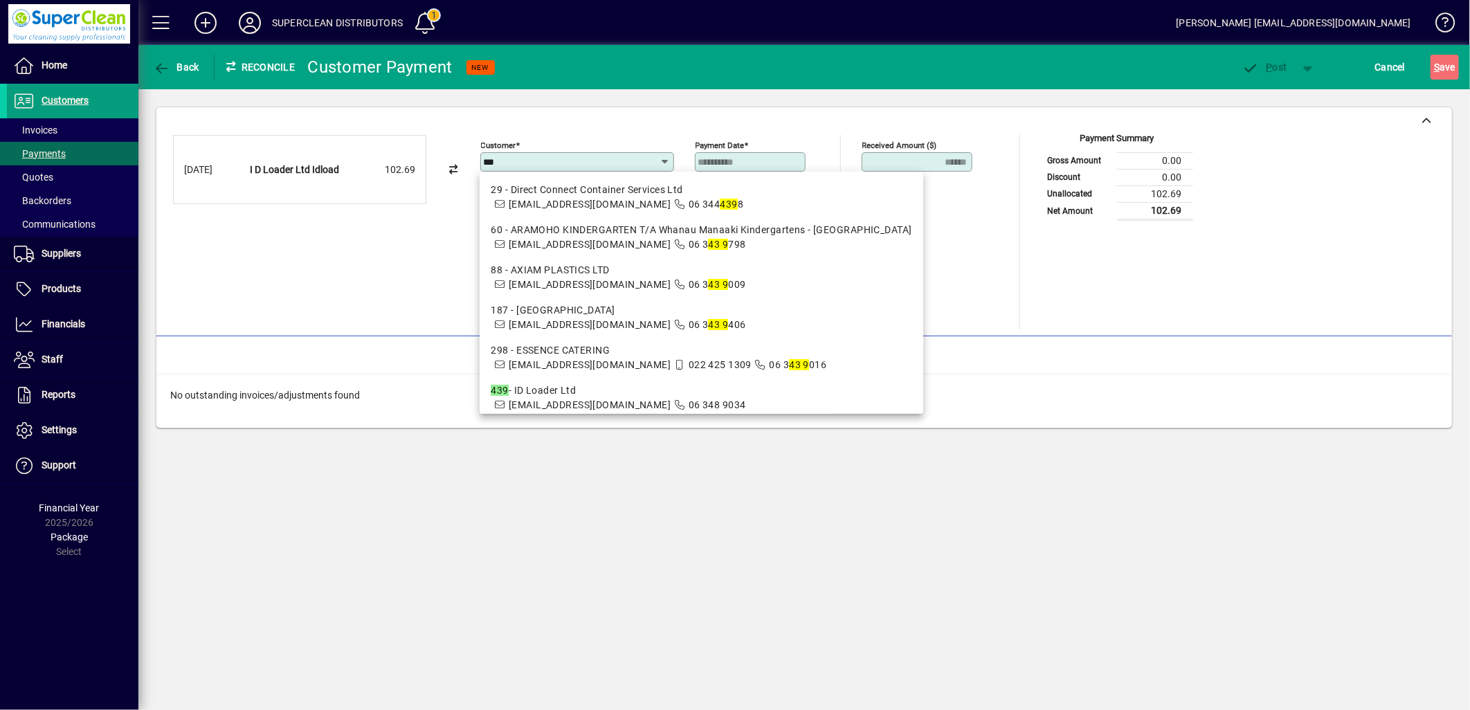
type input "***"
click at [469, 384] on div "No outstanding invoices/adjustments found" at bounding box center [804, 395] width 1296 height 42
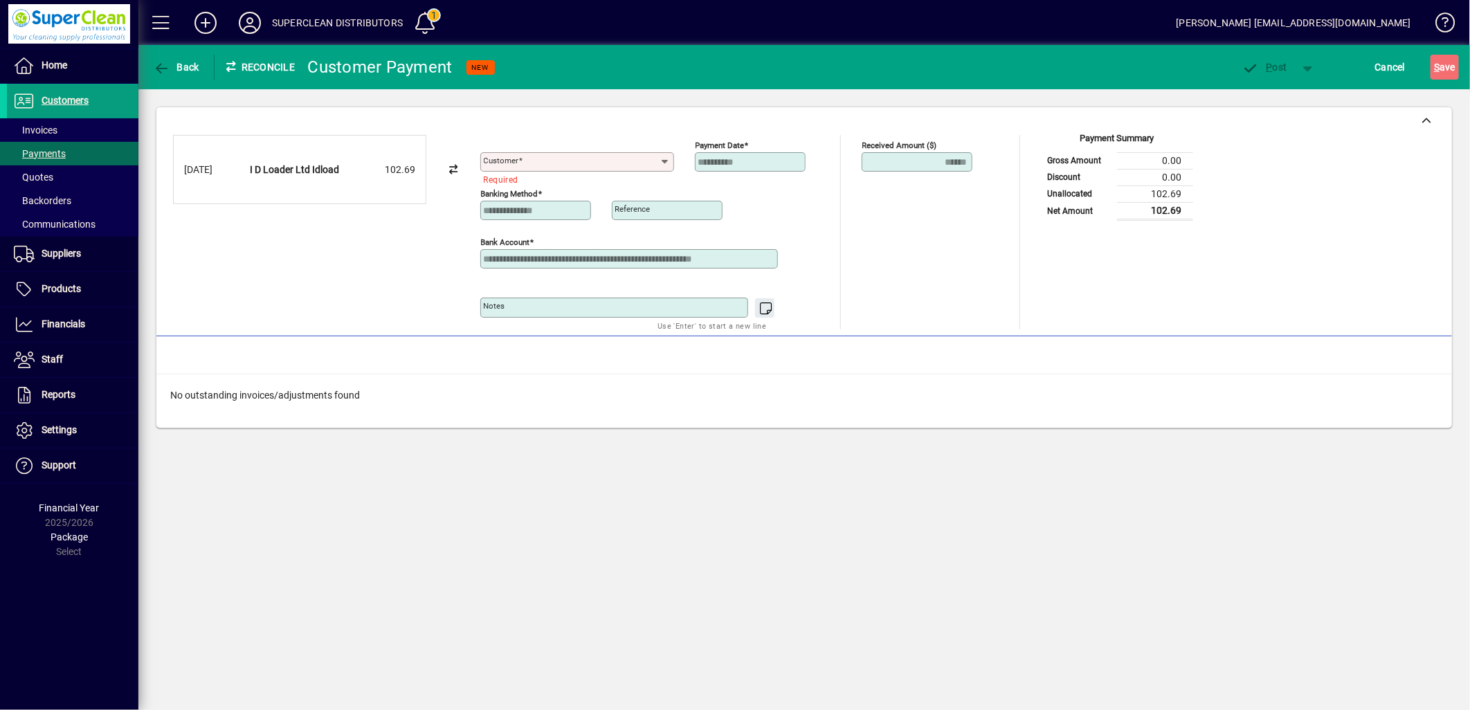
click at [503, 163] on mat-label "Customer" at bounding box center [501, 161] width 35 height 10
click at [503, 163] on input "Customer" at bounding box center [572, 161] width 177 height 11
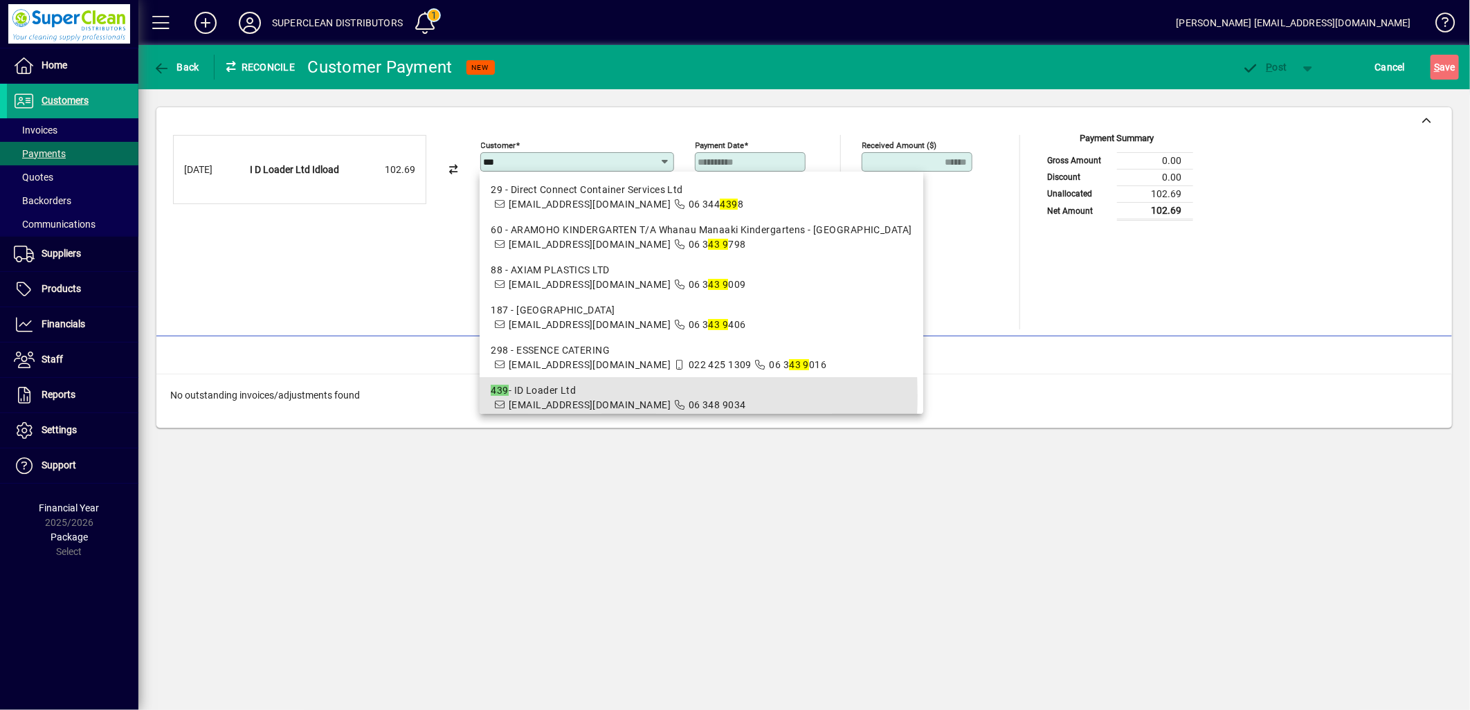
click at [583, 395] on div "439 - ID Loader Ltd" at bounding box center [701, 390] width 421 height 15
type input "**********"
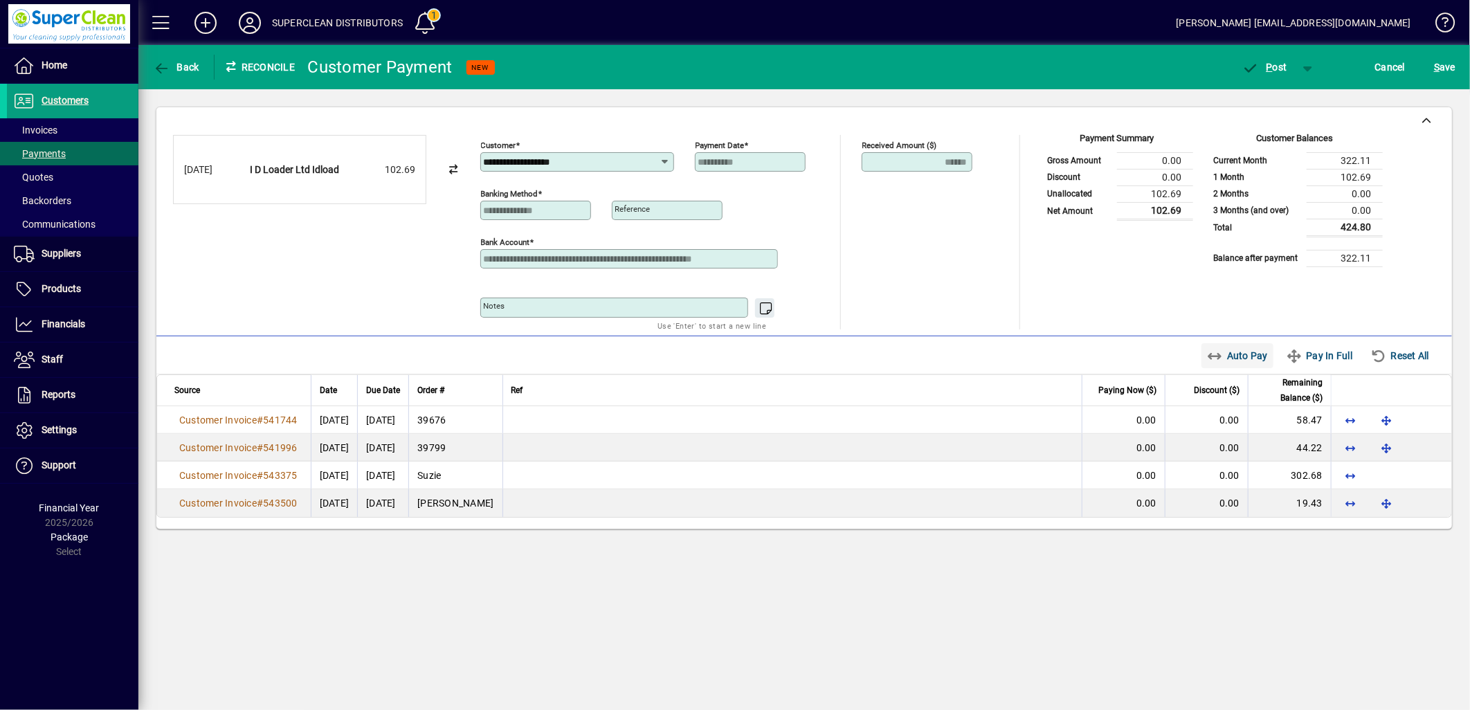
click at [1233, 353] on span "Auto Pay" at bounding box center [1238, 356] width 62 height 22
click at [1275, 73] on span "button" at bounding box center [1265, 67] width 59 height 33
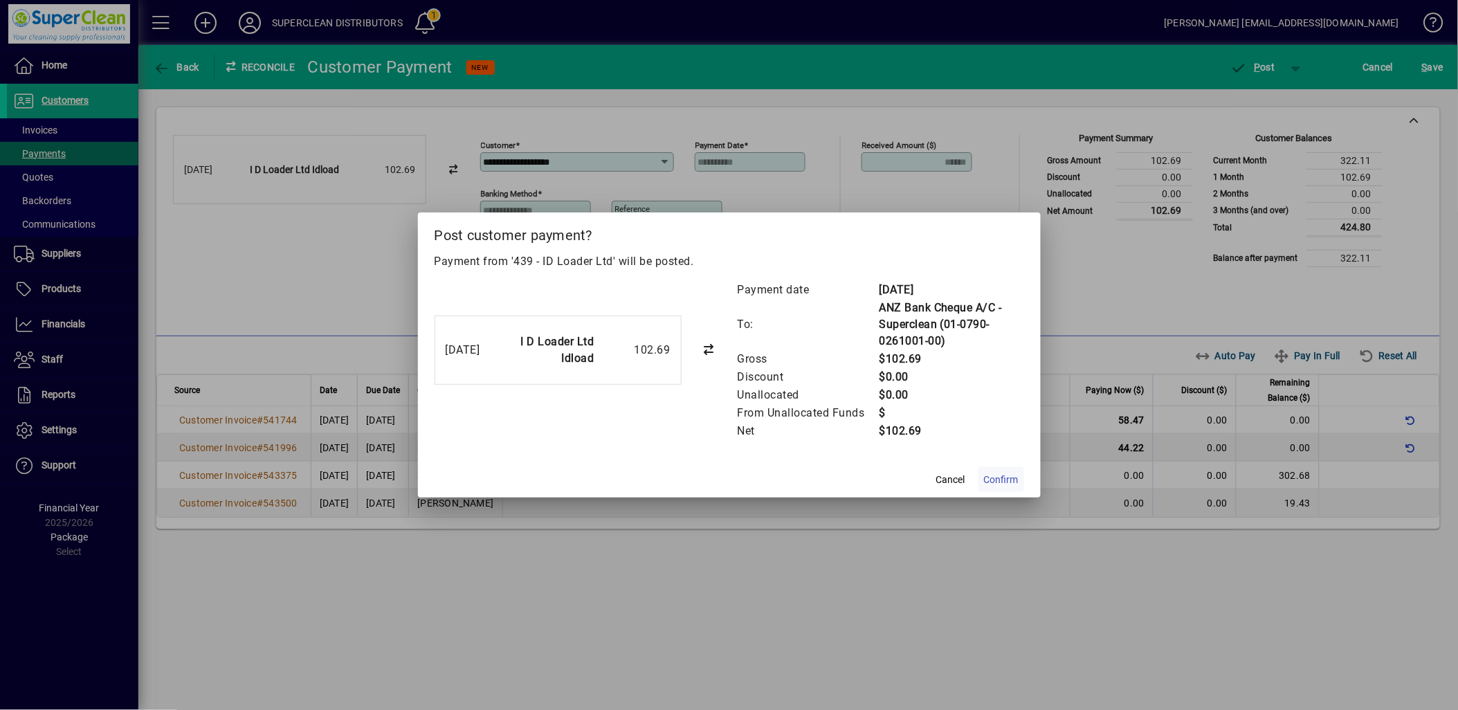
click at [997, 481] on span "Confirm" at bounding box center [1001, 480] width 35 height 15
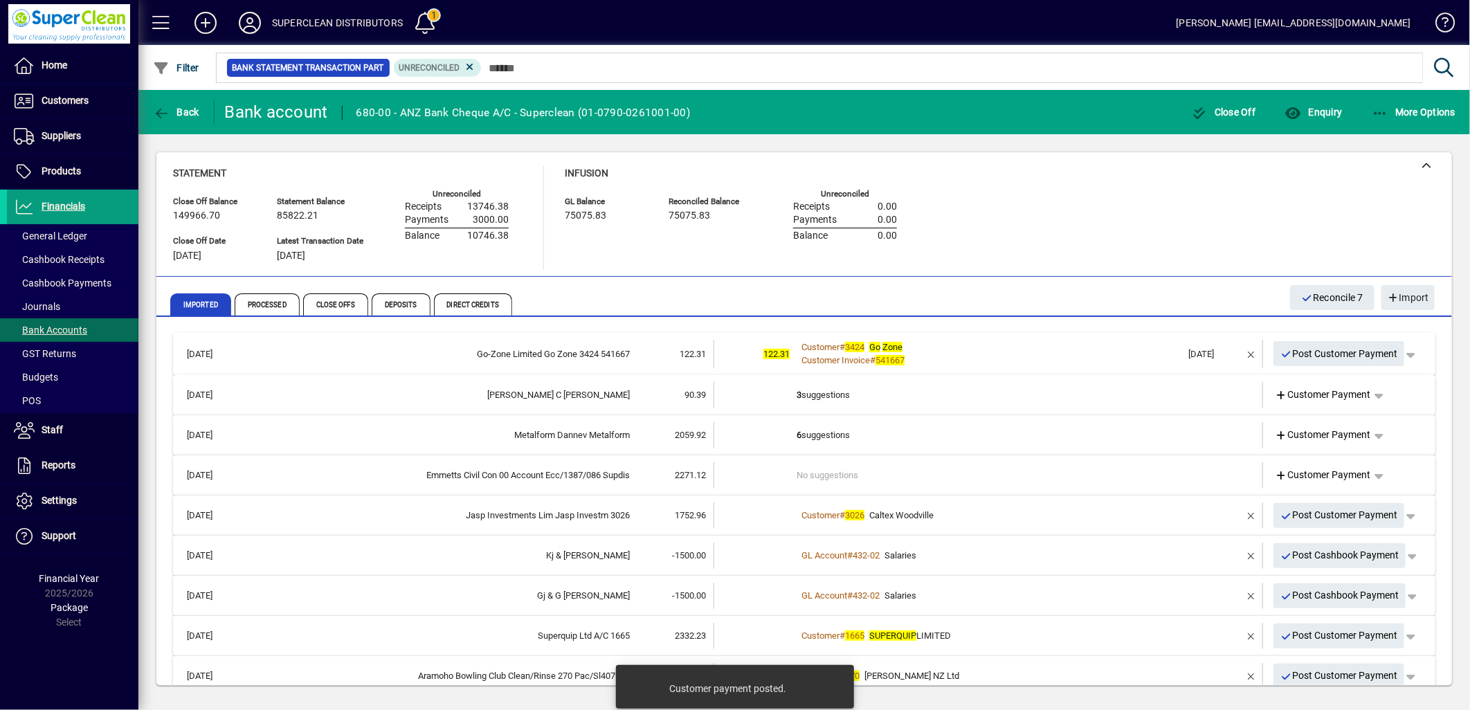
click at [1005, 349] on div "Customer # 3424 Go Zone" at bounding box center [990, 348] width 386 height 14
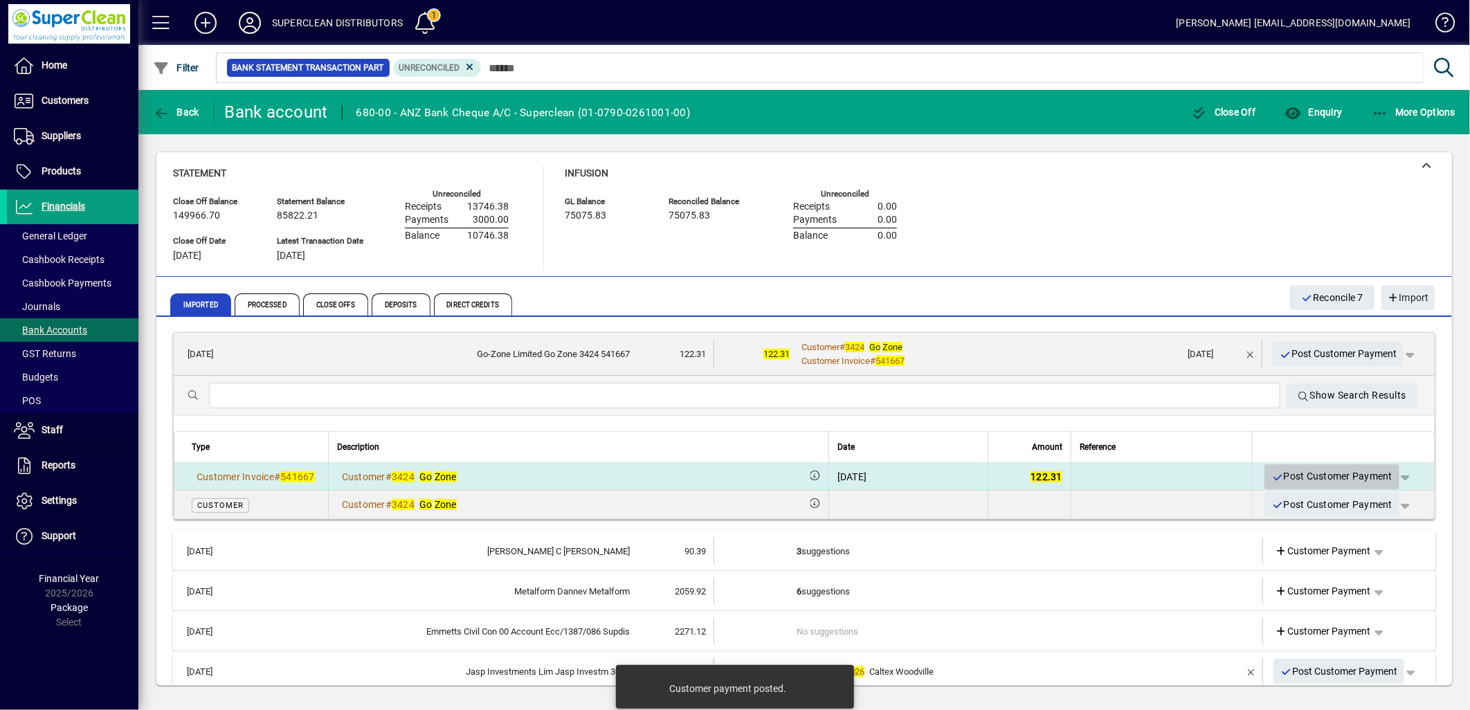
click at [1301, 476] on span "Post Customer Payment" at bounding box center [1332, 476] width 121 height 23
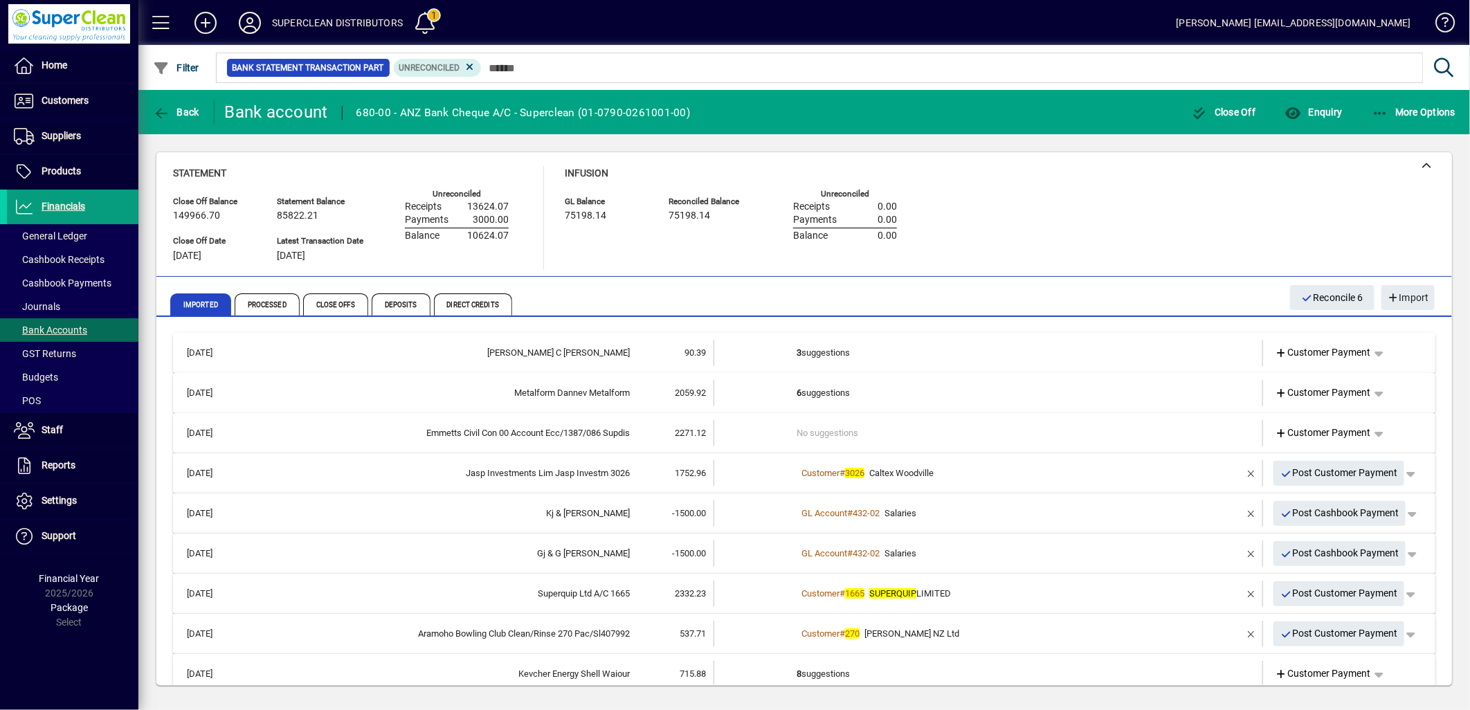
click at [842, 361] on td "3 suggestions" at bounding box center [990, 353] width 386 height 26
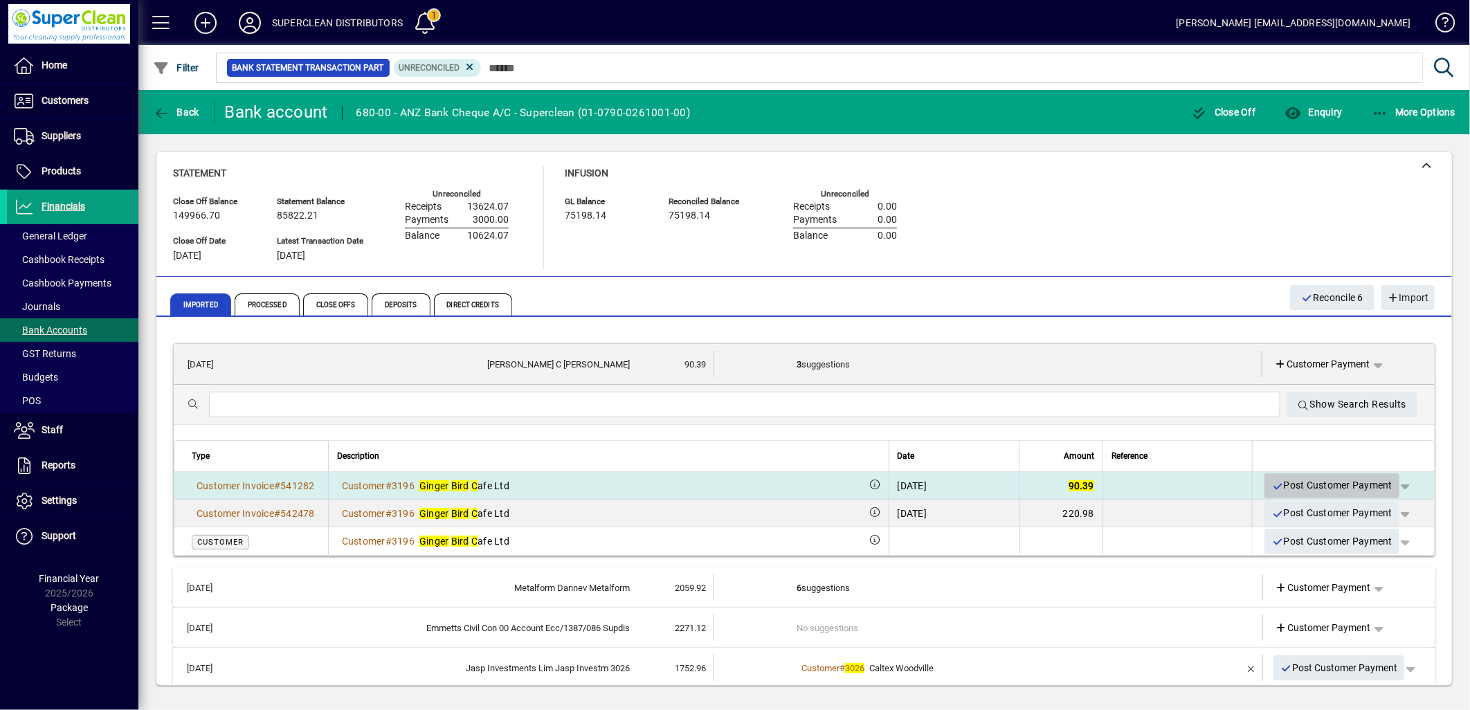
click at [1320, 489] on span "Post Customer Payment" at bounding box center [1332, 485] width 121 height 23
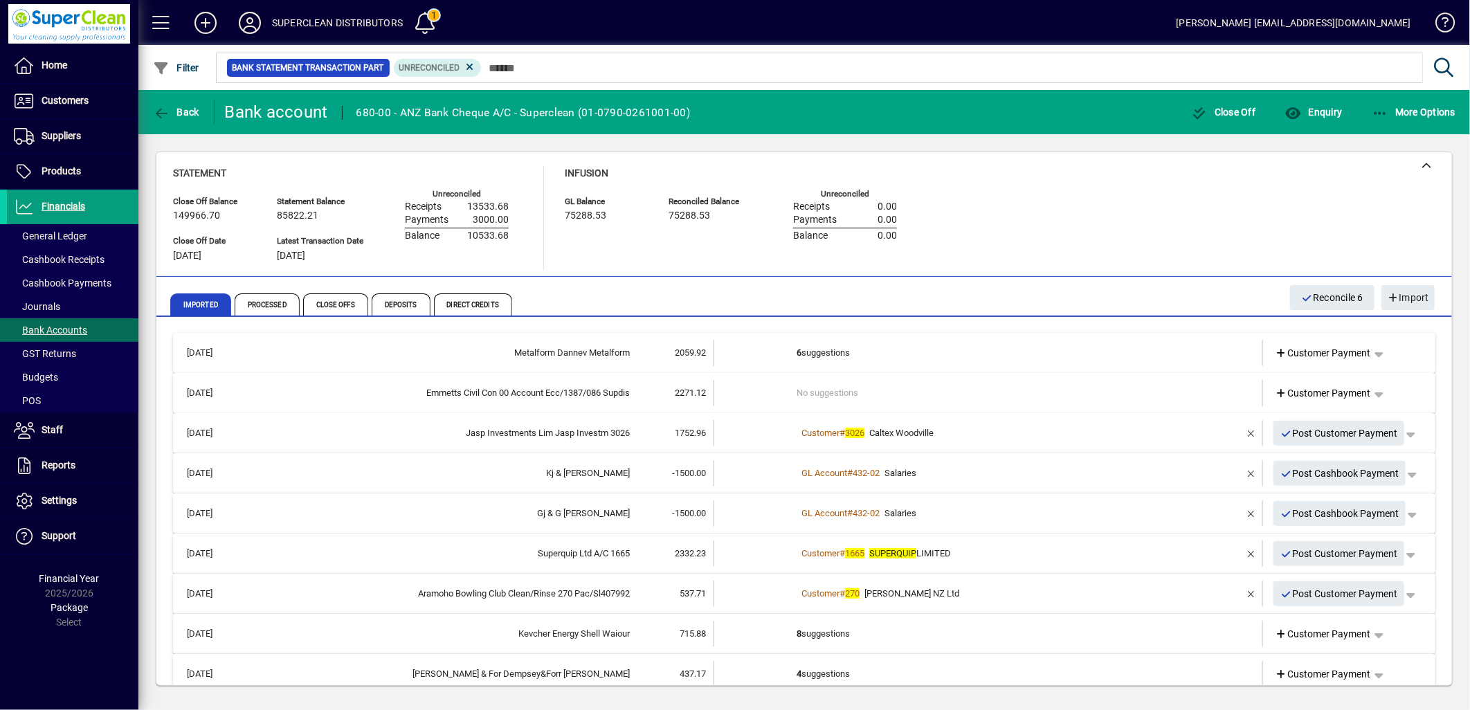
click at [832, 353] on td "6 suggestions" at bounding box center [990, 353] width 386 height 26
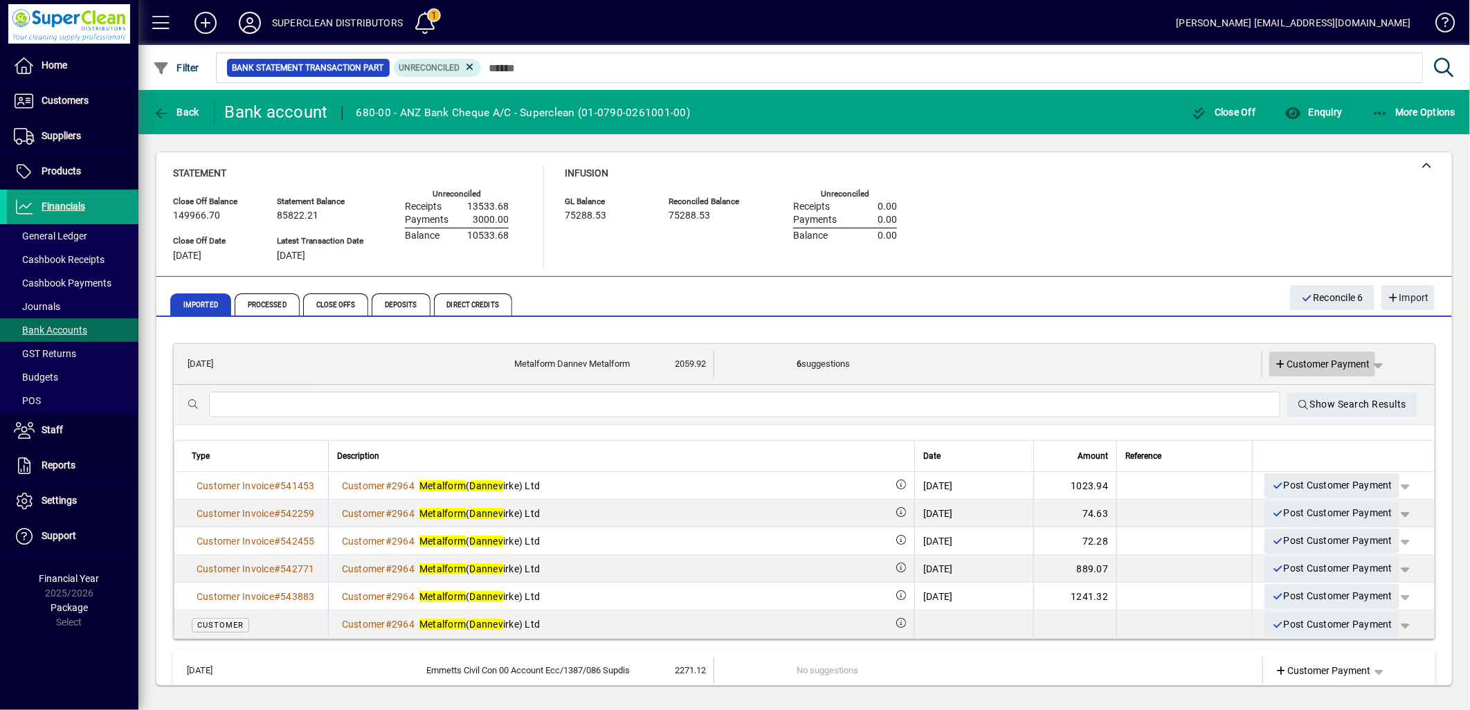
click at [1324, 365] on span "Customer Payment" at bounding box center [1323, 364] width 96 height 15
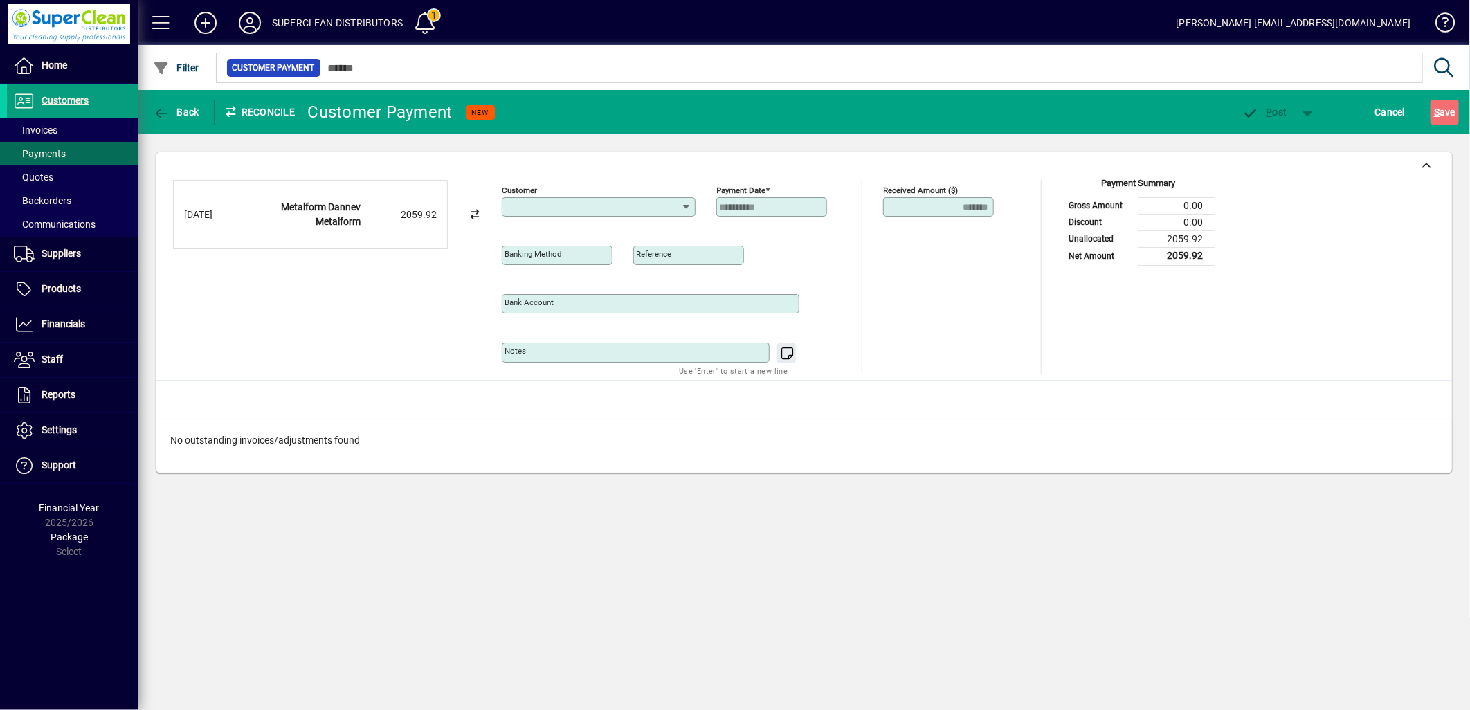
type input "**********"
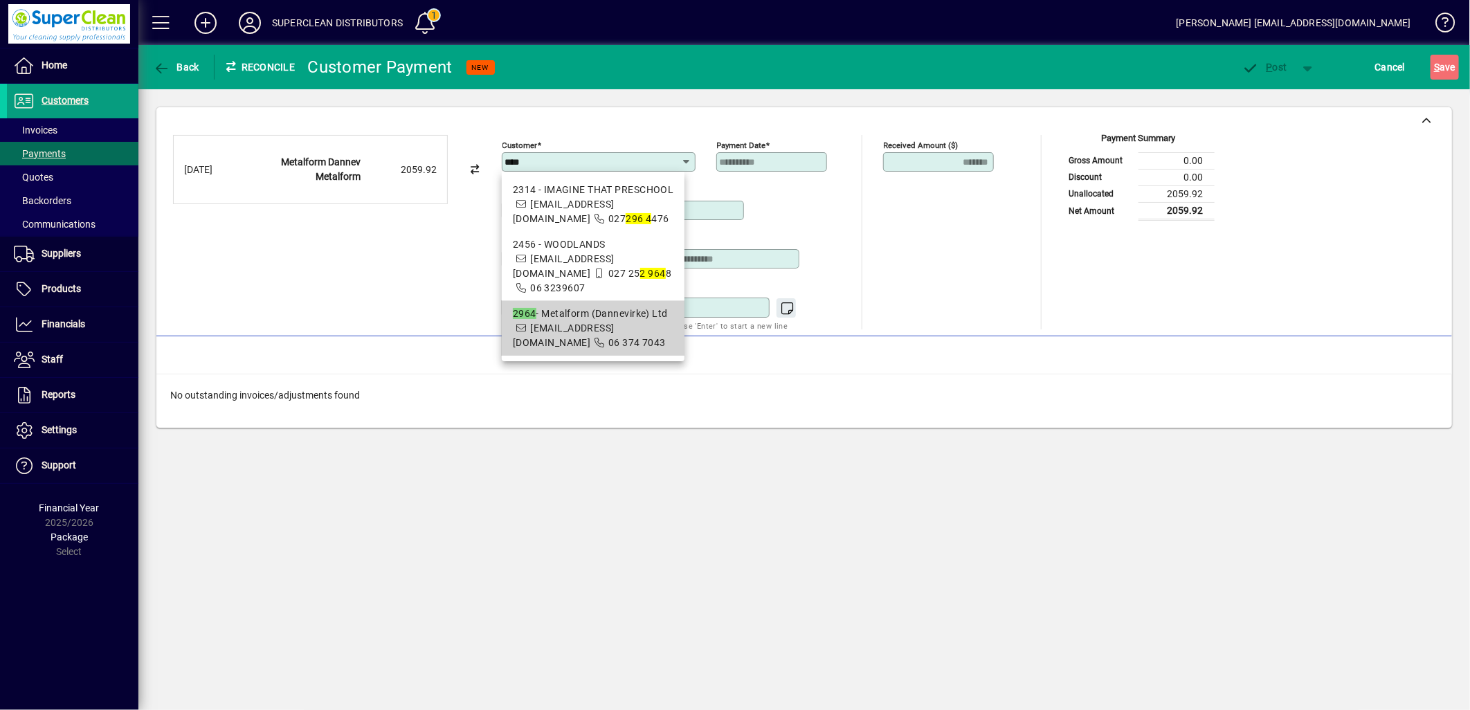
click at [608, 337] on span "06 374 7043" at bounding box center [636, 342] width 57 height 11
type input "**********"
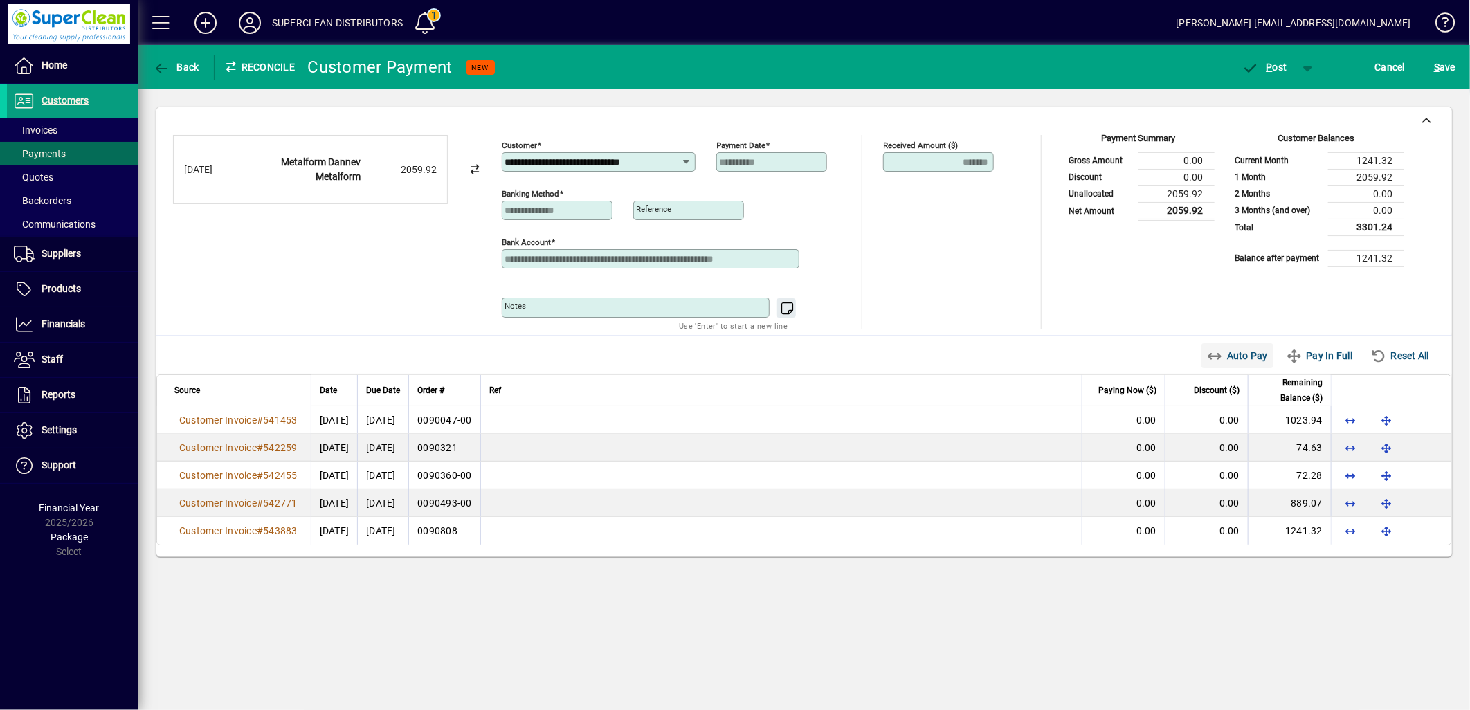
click at [1246, 350] on span "Auto Pay" at bounding box center [1238, 356] width 62 height 22
click at [1277, 66] on span "P ost" at bounding box center [1264, 67] width 45 height 11
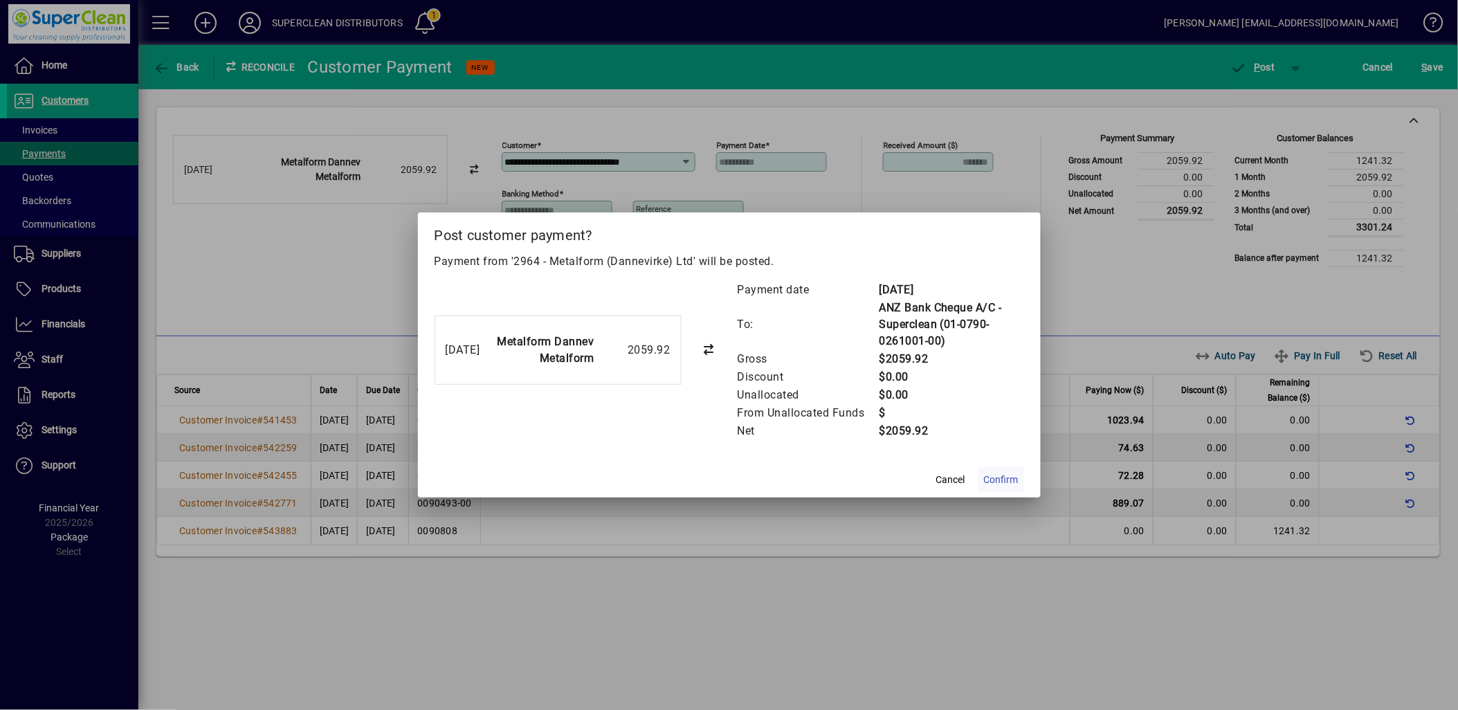
click at [1009, 476] on span "Confirm" at bounding box center [1001, 480] width 35 height 15
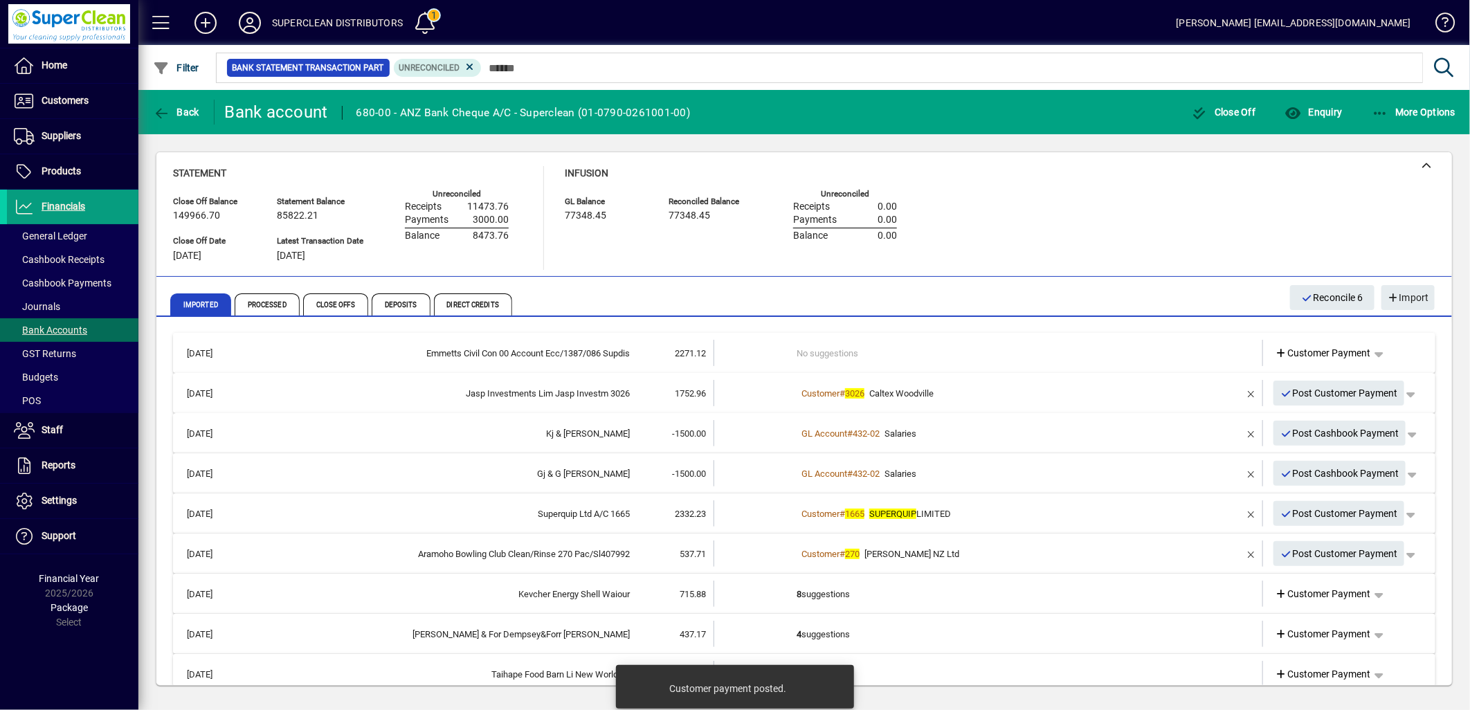
click at [867, 353] on td "No suggestions" at bounding box center [990, 353] width 386 height 26
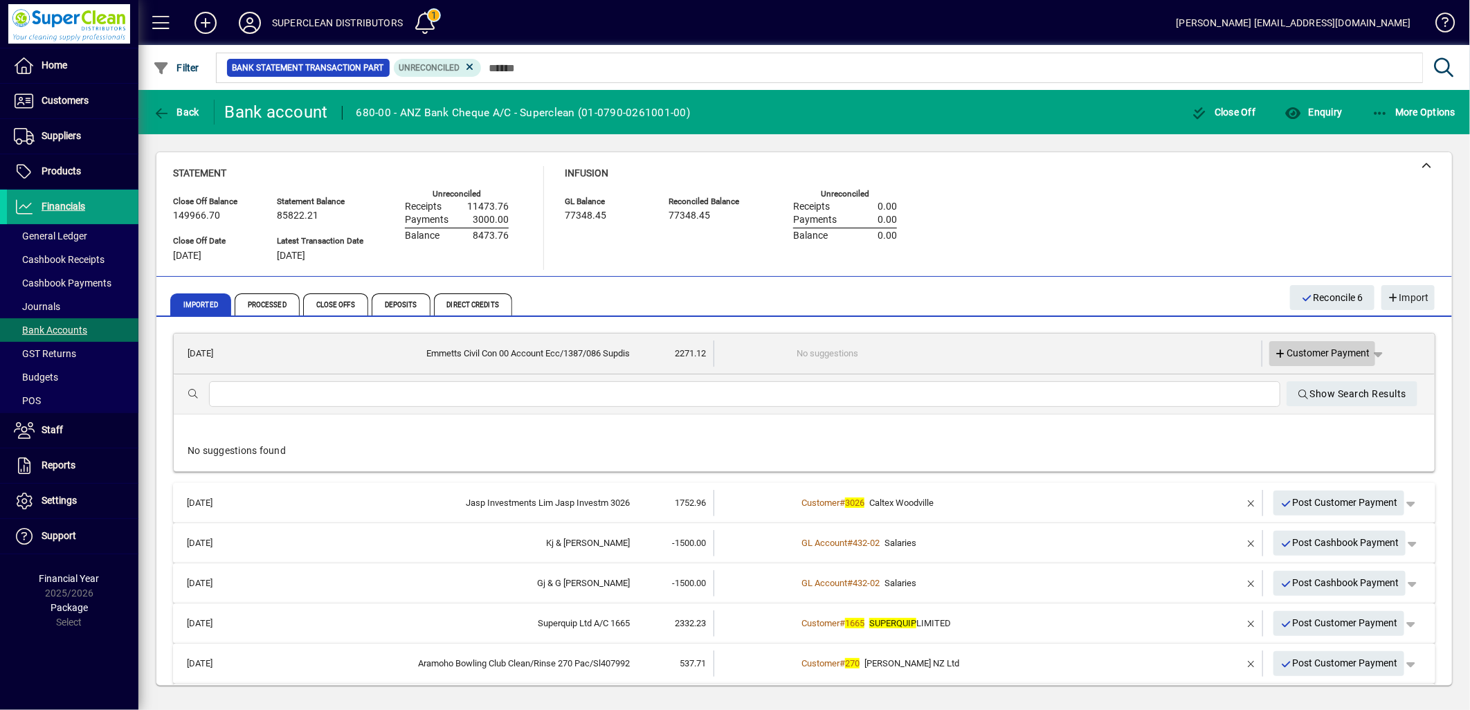
click at [1317, 344] on span at bounding box center [1322, 353] width 107 height 33
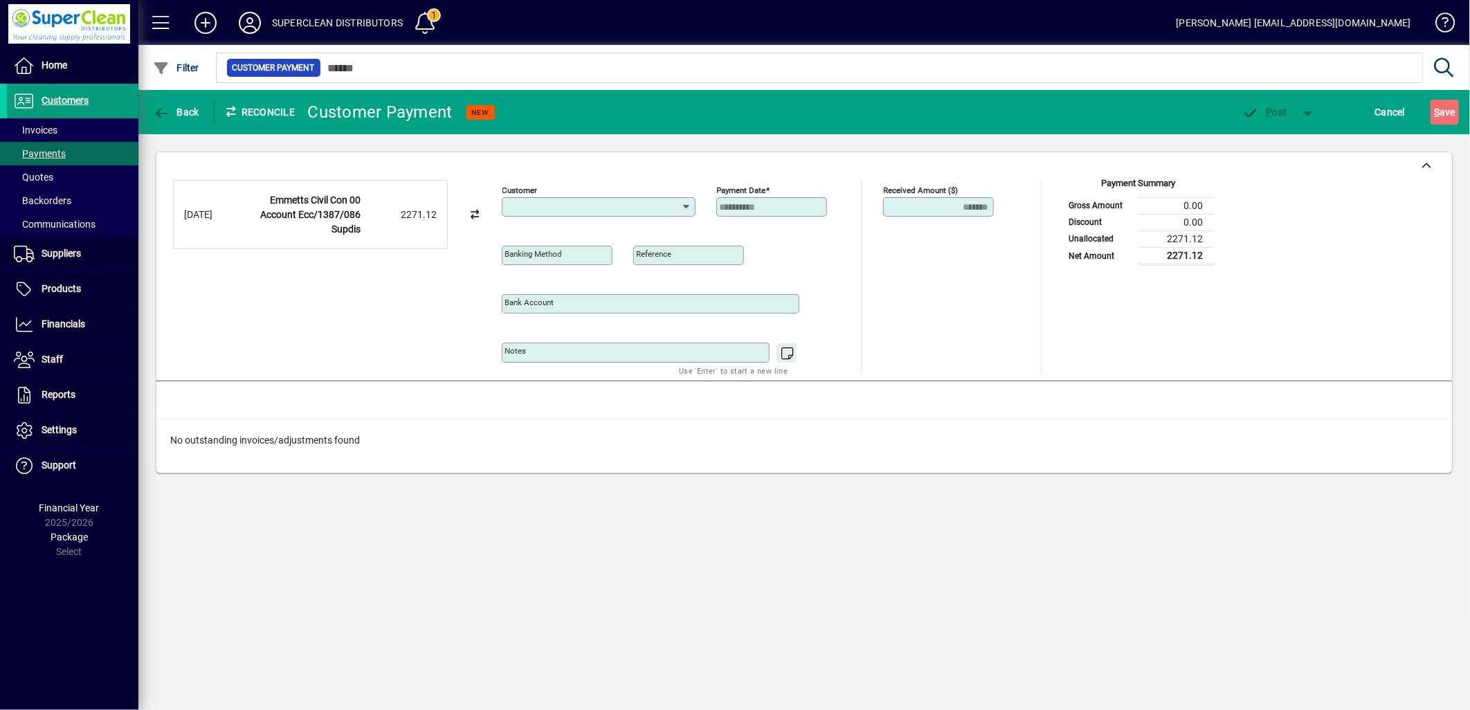
type input "**********"
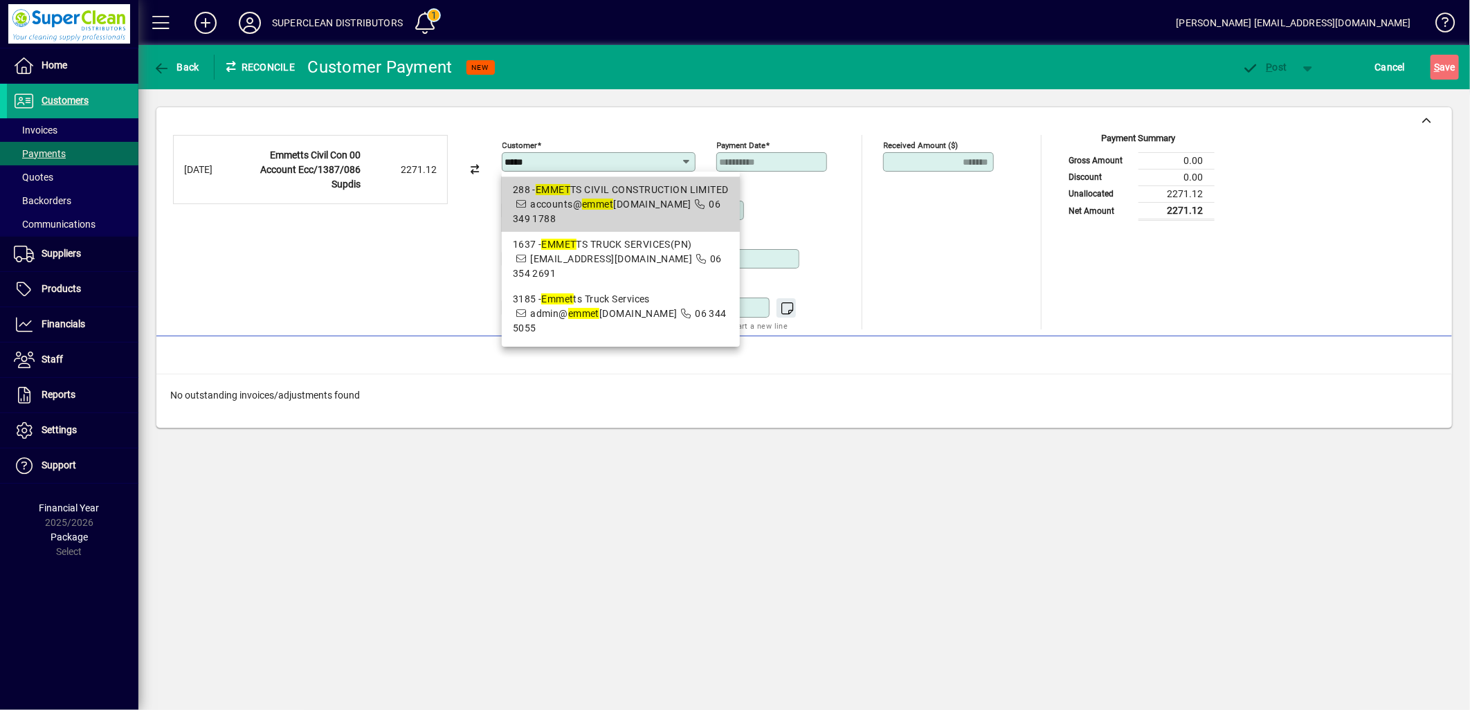
click at [609, 208] on em "emmet" at bounding box center [597, 204] width 31 height 11
type input "**********"
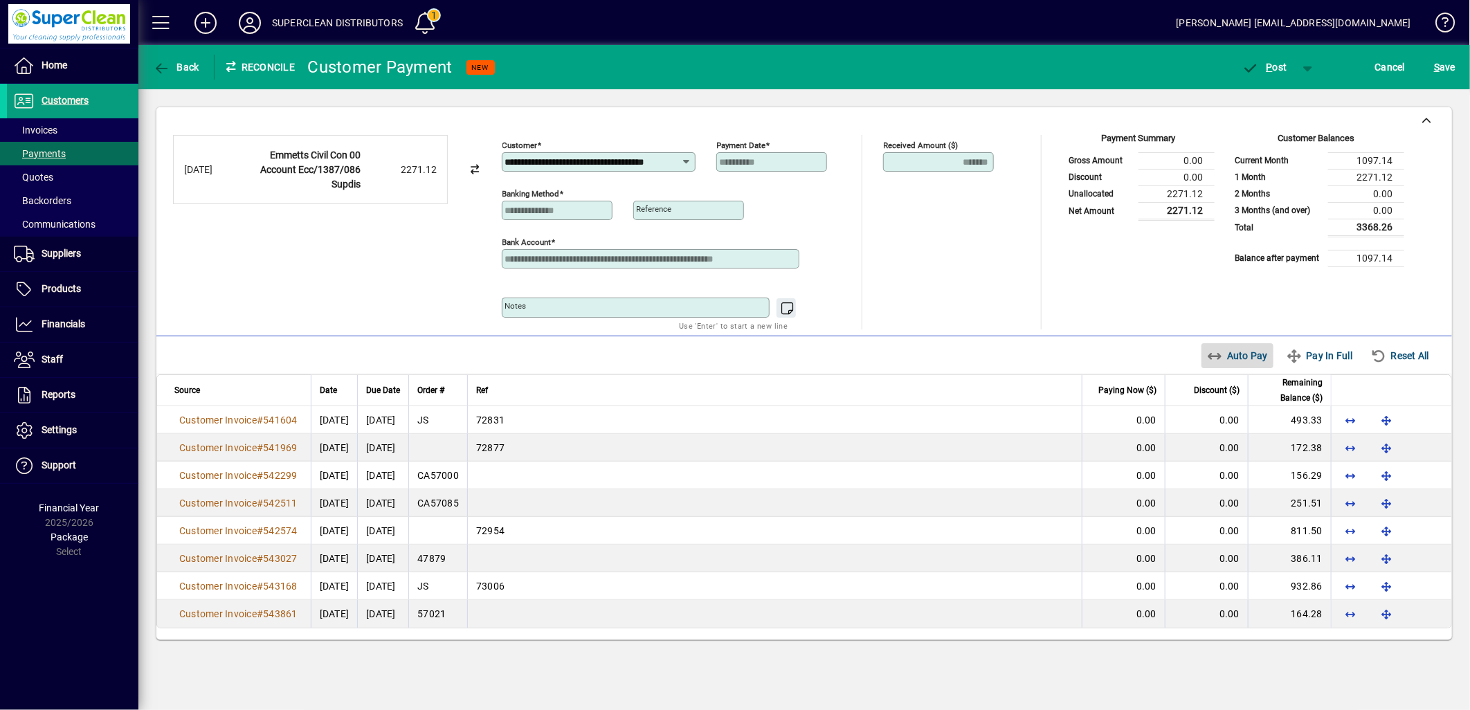
click at [1248, 367] on span "Auto Pay" at bounding box center [1238, 356] width 62 height 22
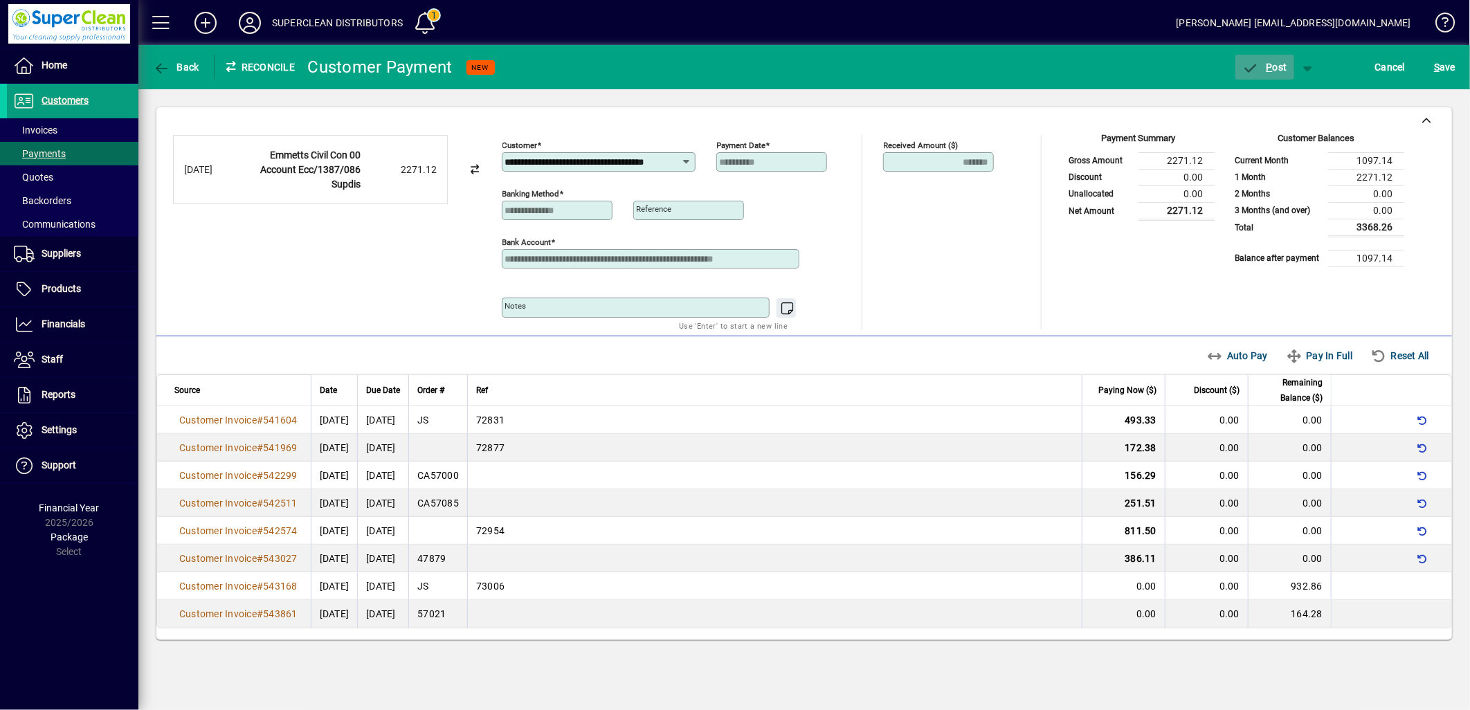
click at [1274, 71] on span "P ost" at bounding box center [1264, 67] width 45 height 11
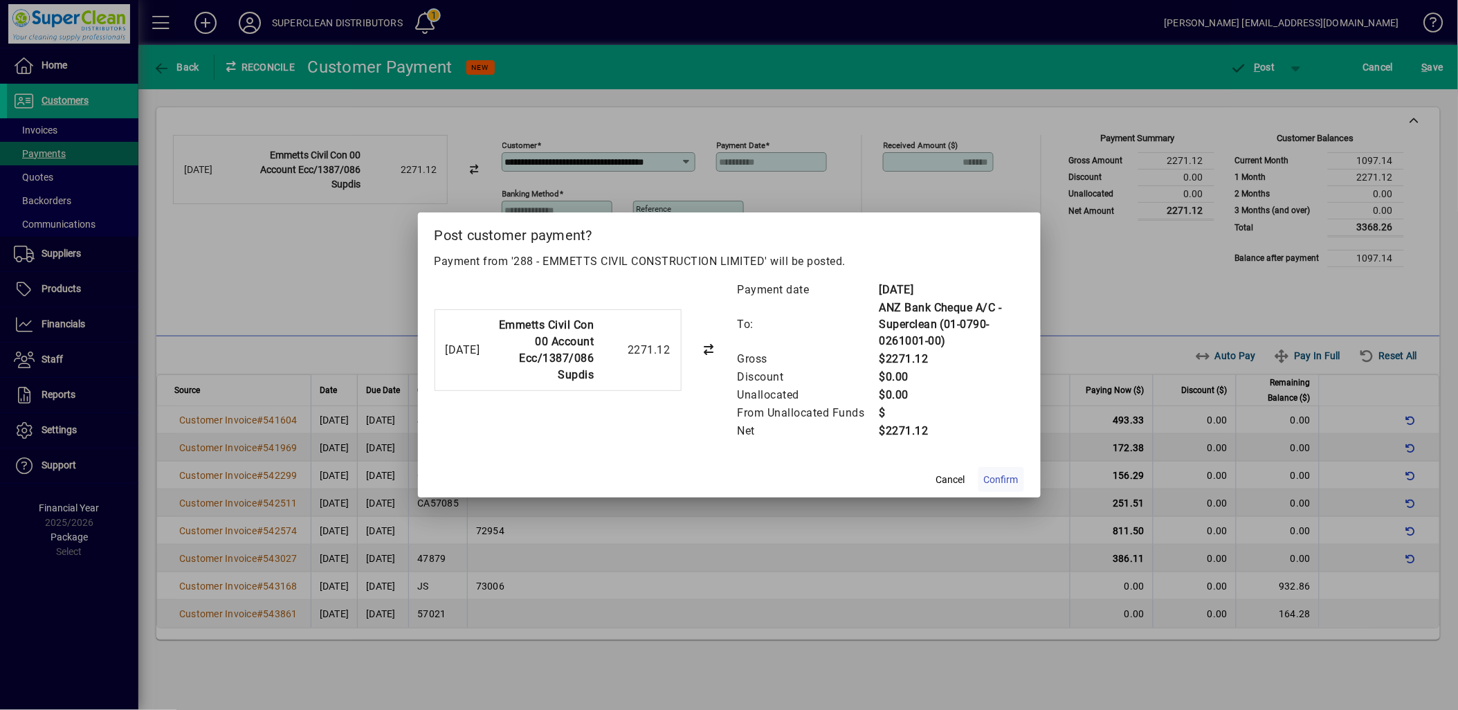
click at [1008, 475] on span "Confirm" at bounding box center [1001, 480] width 35 height 15
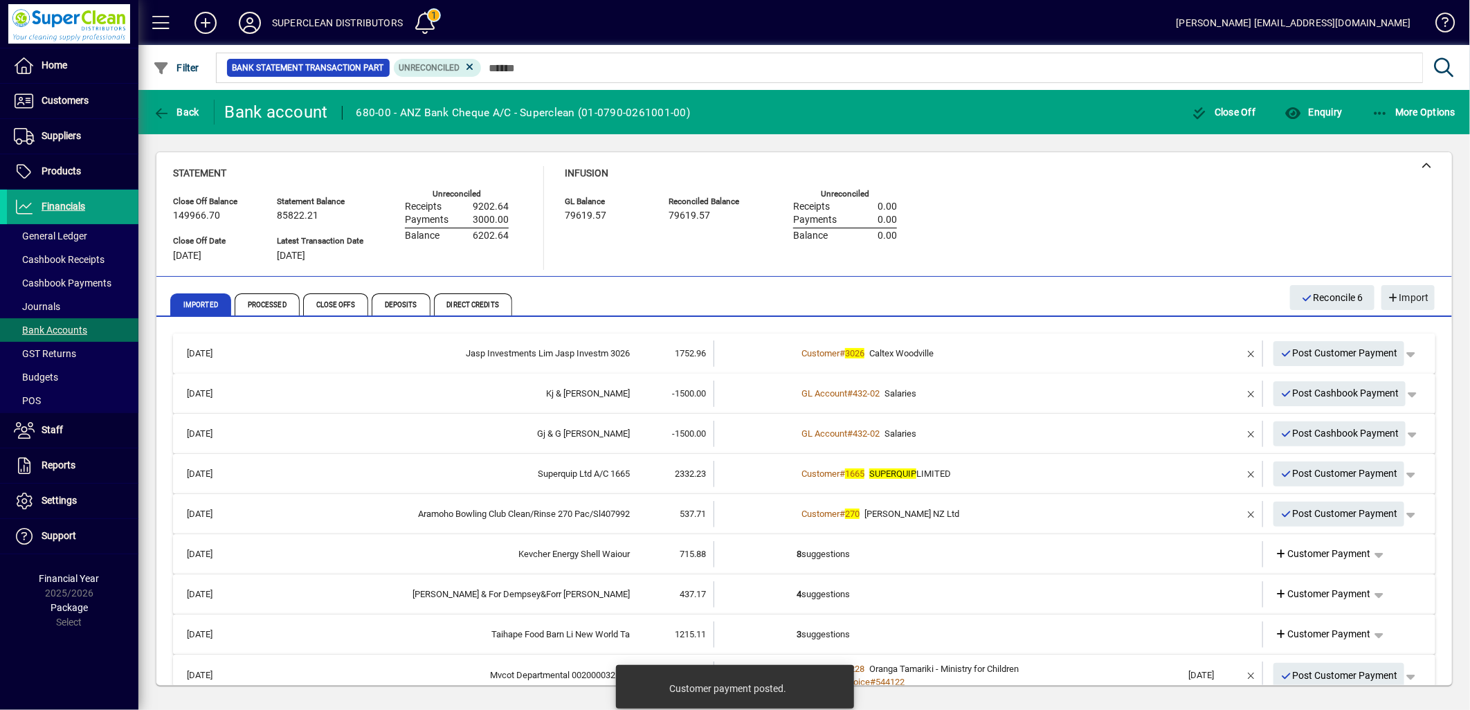
click at [943, 351] on div "Customer # 3026 Caltex Woodville" at bounding box center [990, 354] width 386 height 14
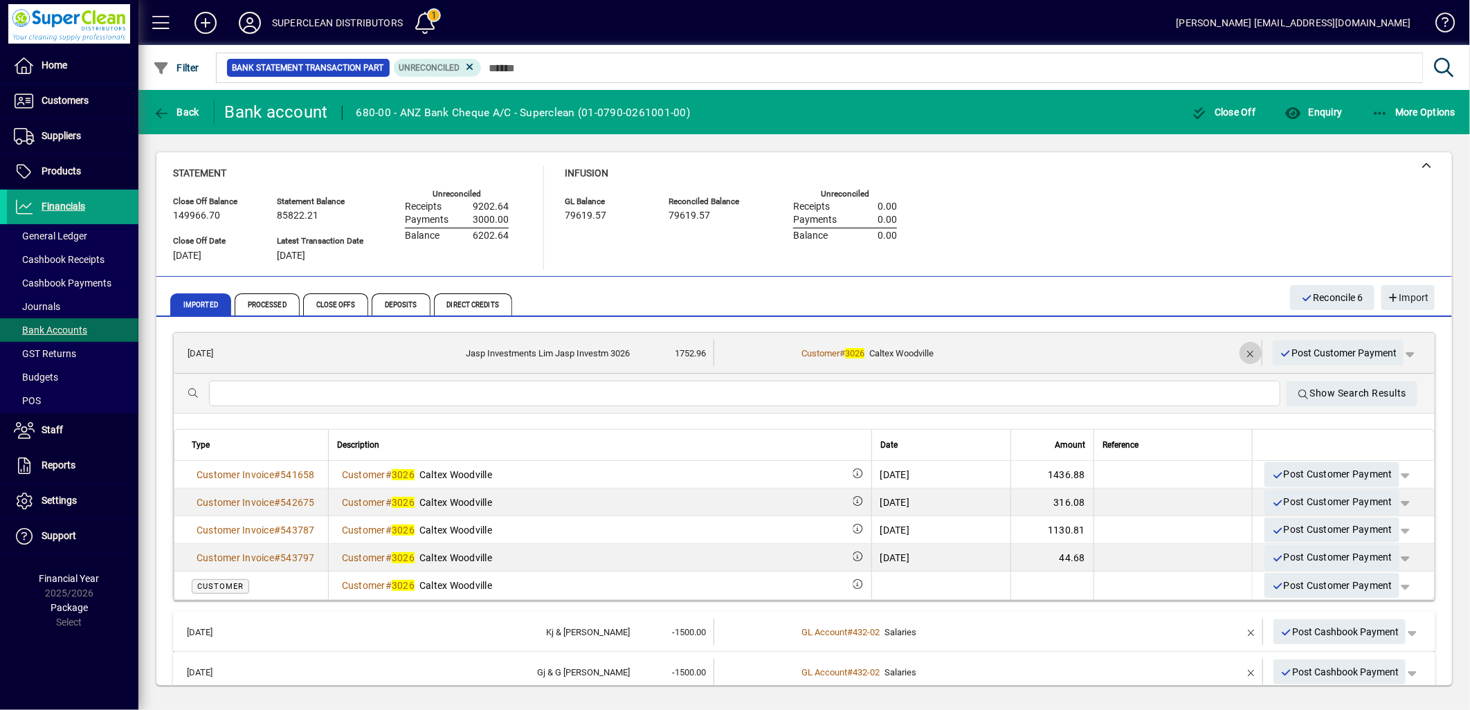
click at [1240, 355] on span "button" at bounding box center [1250, 352] width 33 height 33
click at [1337, 347] on span "Customer Payment" at bounding box center [1323, 353] width 96 height 15
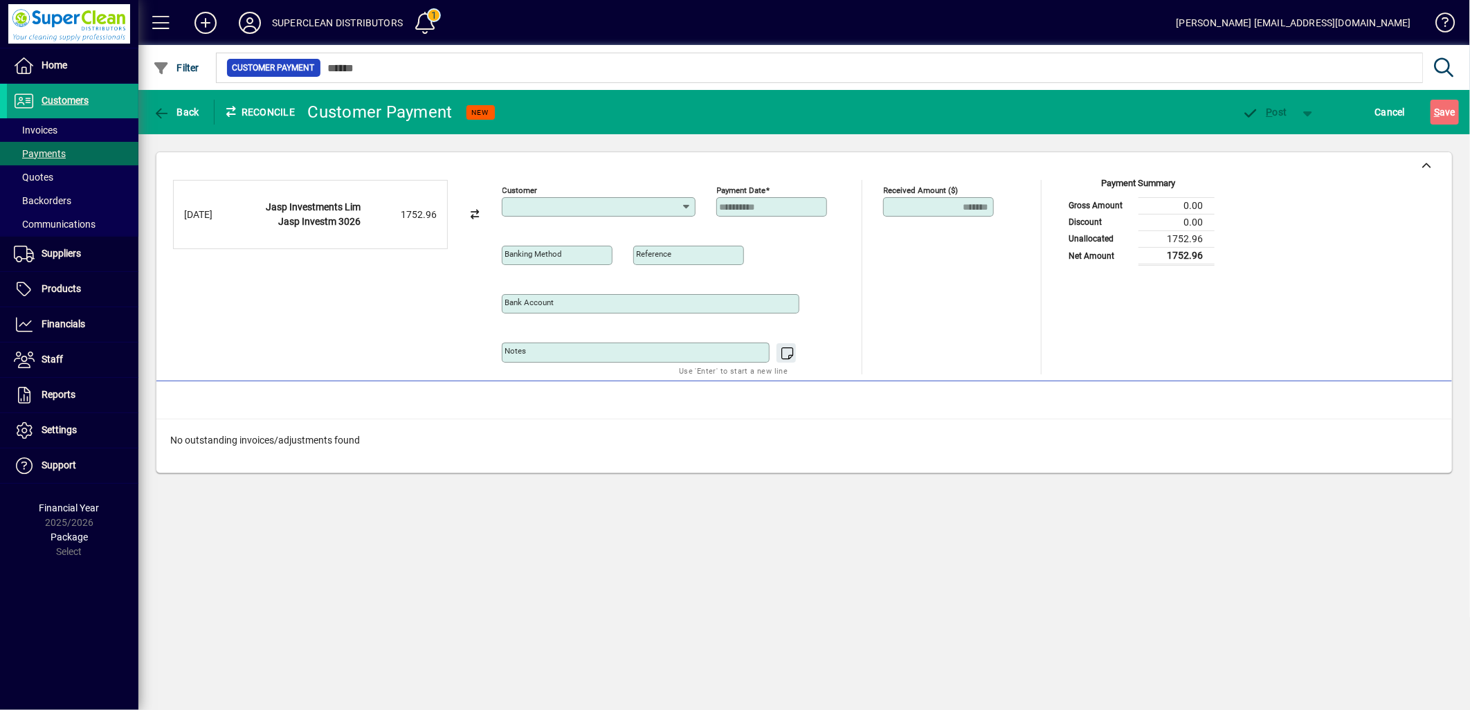
type input "**********"
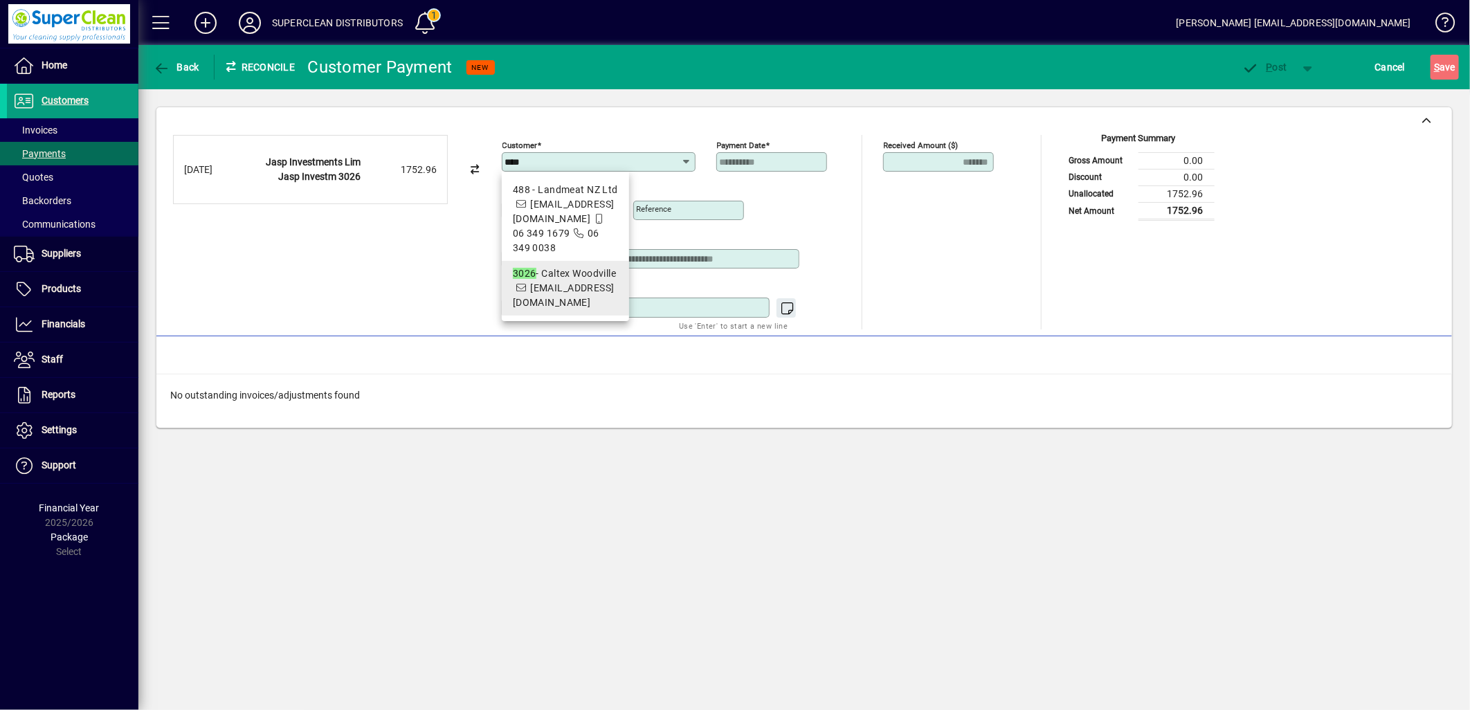
click at [586, 300] on span "woodville@darsco.co.nz" at bounding box center [564, 295] width 102 height 26
type input "**********"
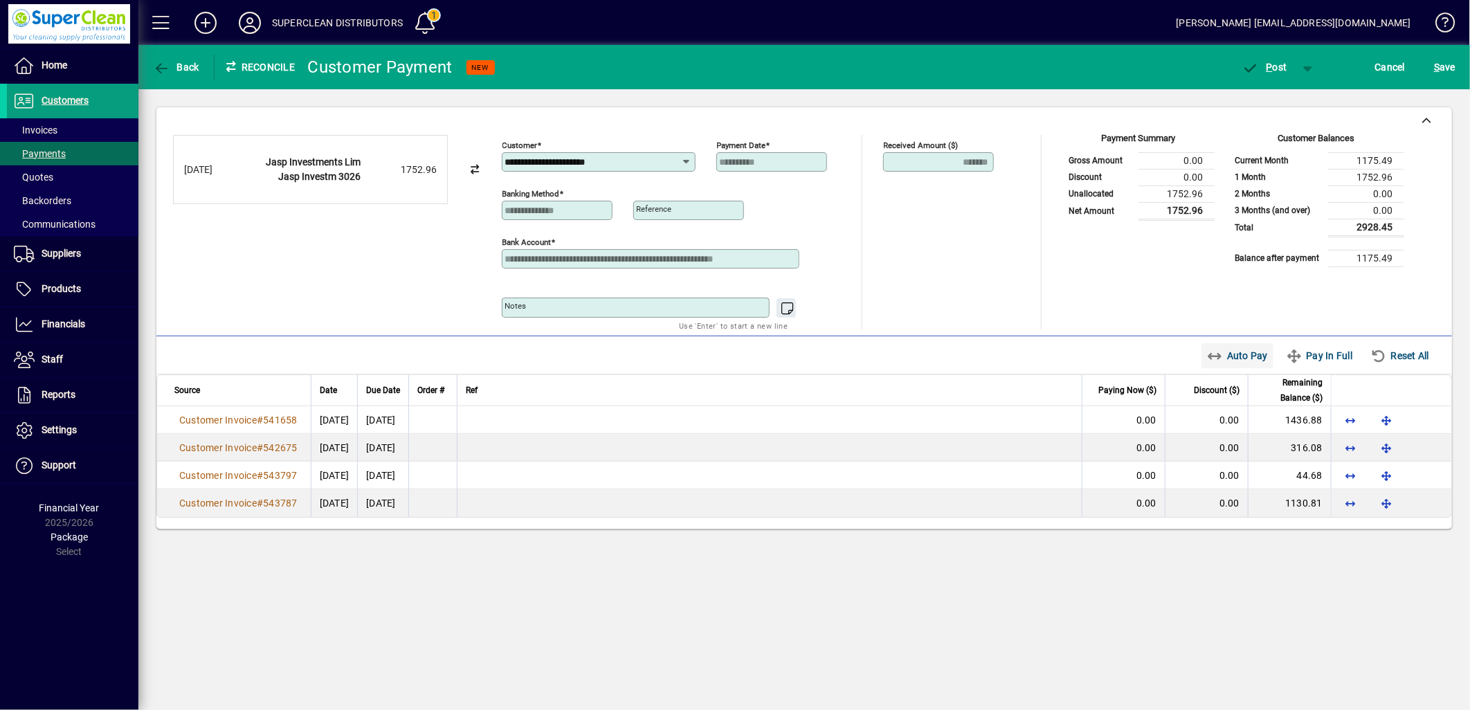
click at [1240, 354] on span "Auto Pay" at bounding box center [1238, 356] width 62 height 22
click at [1268, 78] on span "button" at bounding box center [1265, 67] width 59 height 33
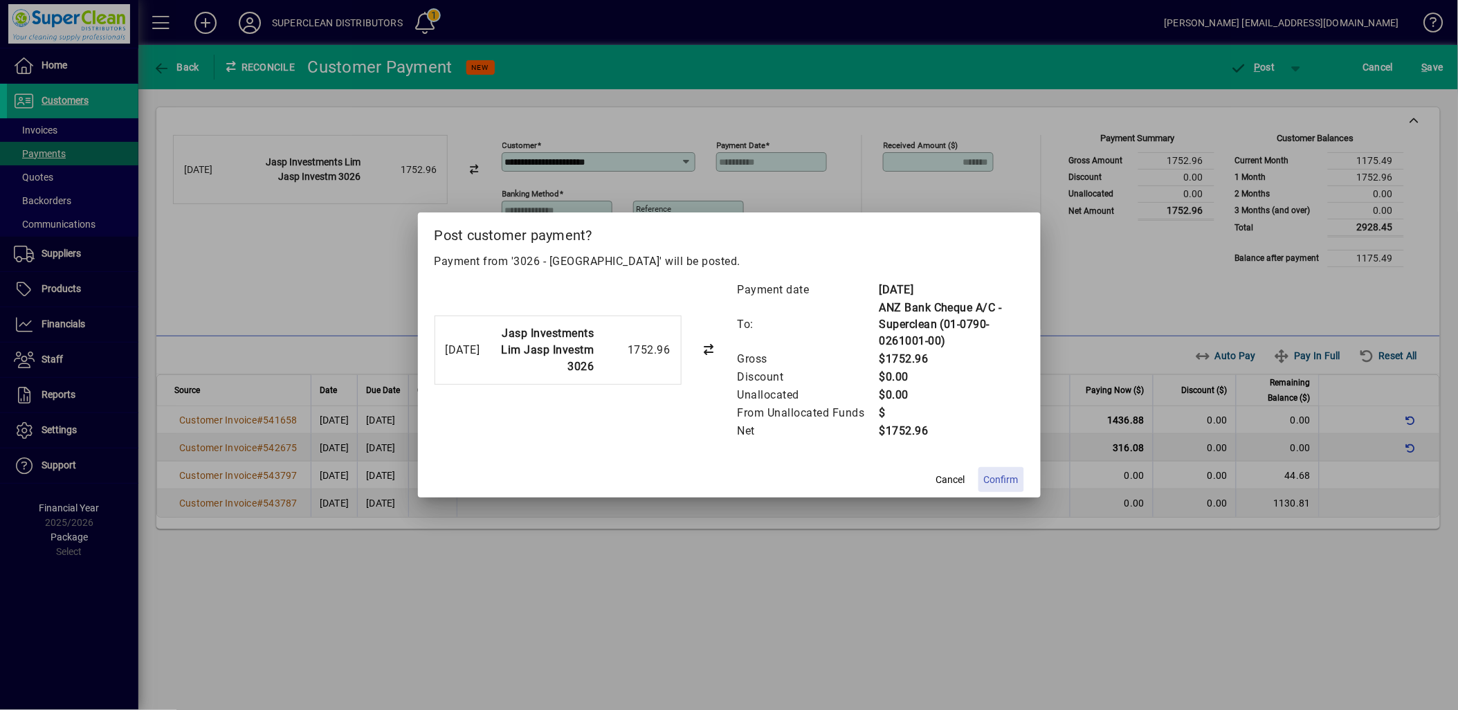
click at [1000, 488] on span at bounding box center [1002, 479] width 46 height 33
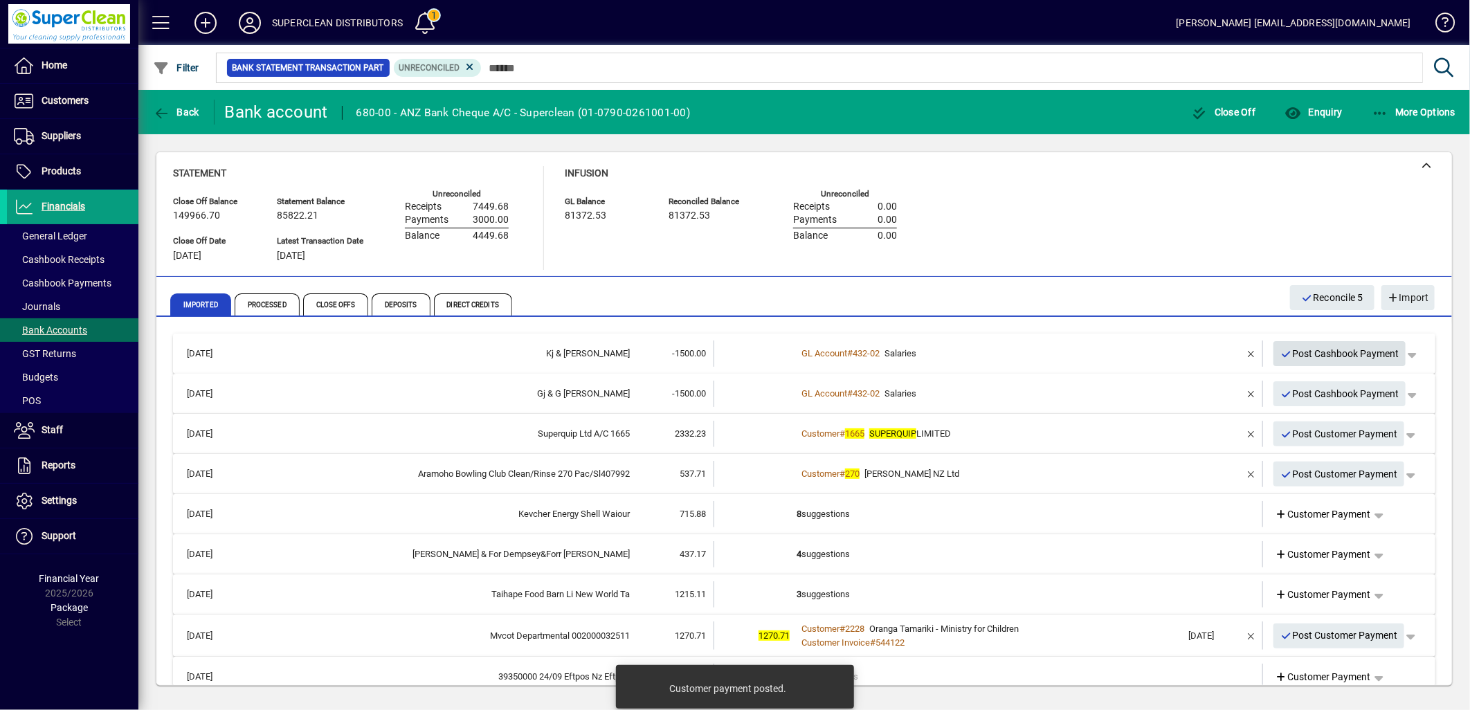
click at [1312, 364] on span "button" at bounding box center [1340, 353] width 133 height 33
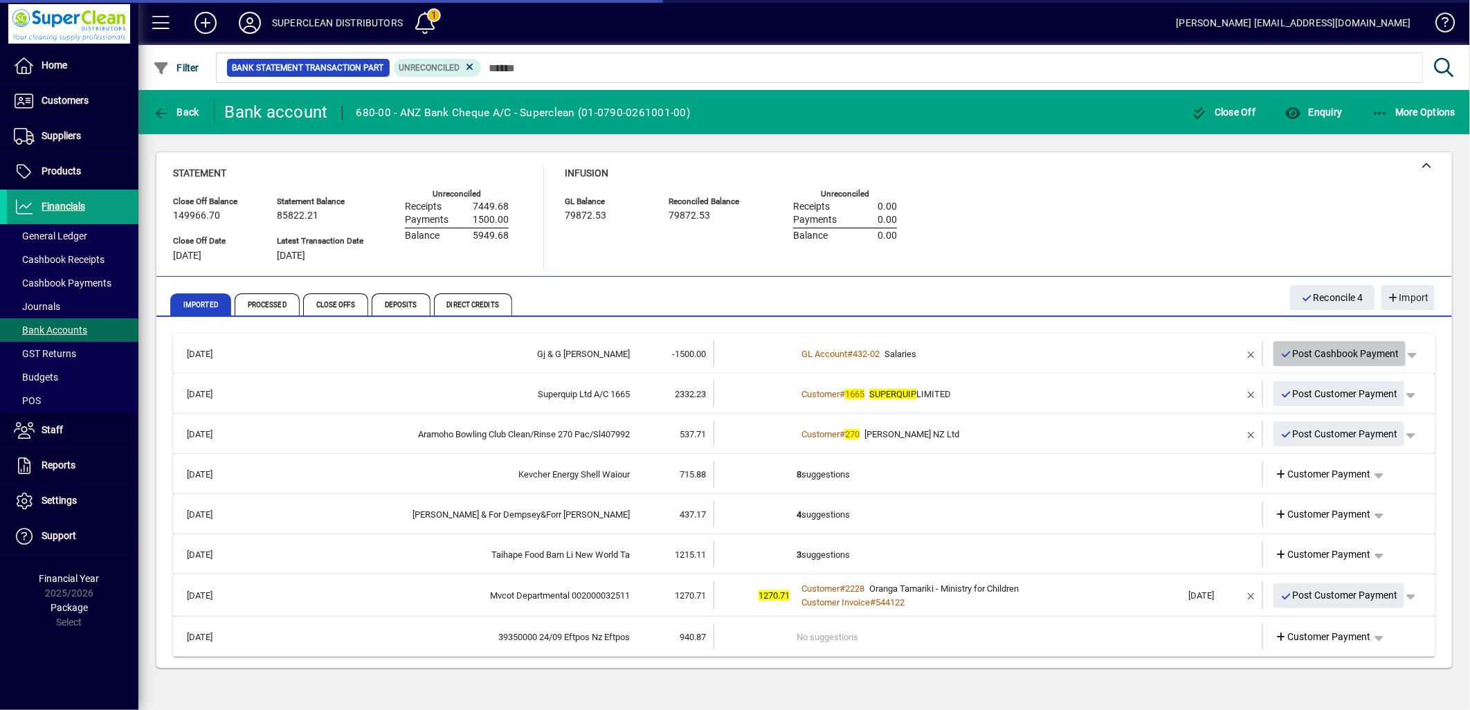
click at [1332, 356] on span "Post Cashbook Payment" at bounding box center [1340, 354] width 119 height 23
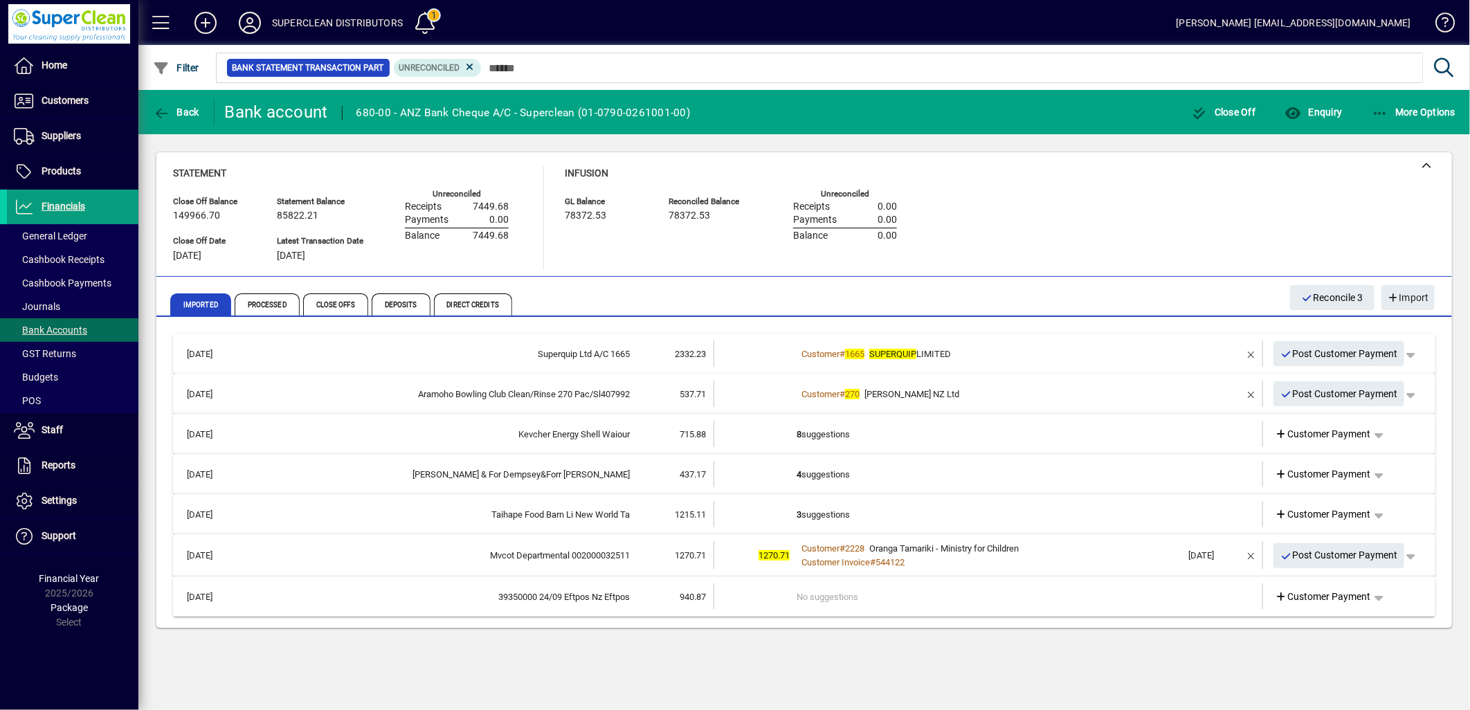
click at [1141, 354] on div "Customer # 1665 SUPERQUIP LIMITED" at bounding box center [990, 354] width 386 height 14
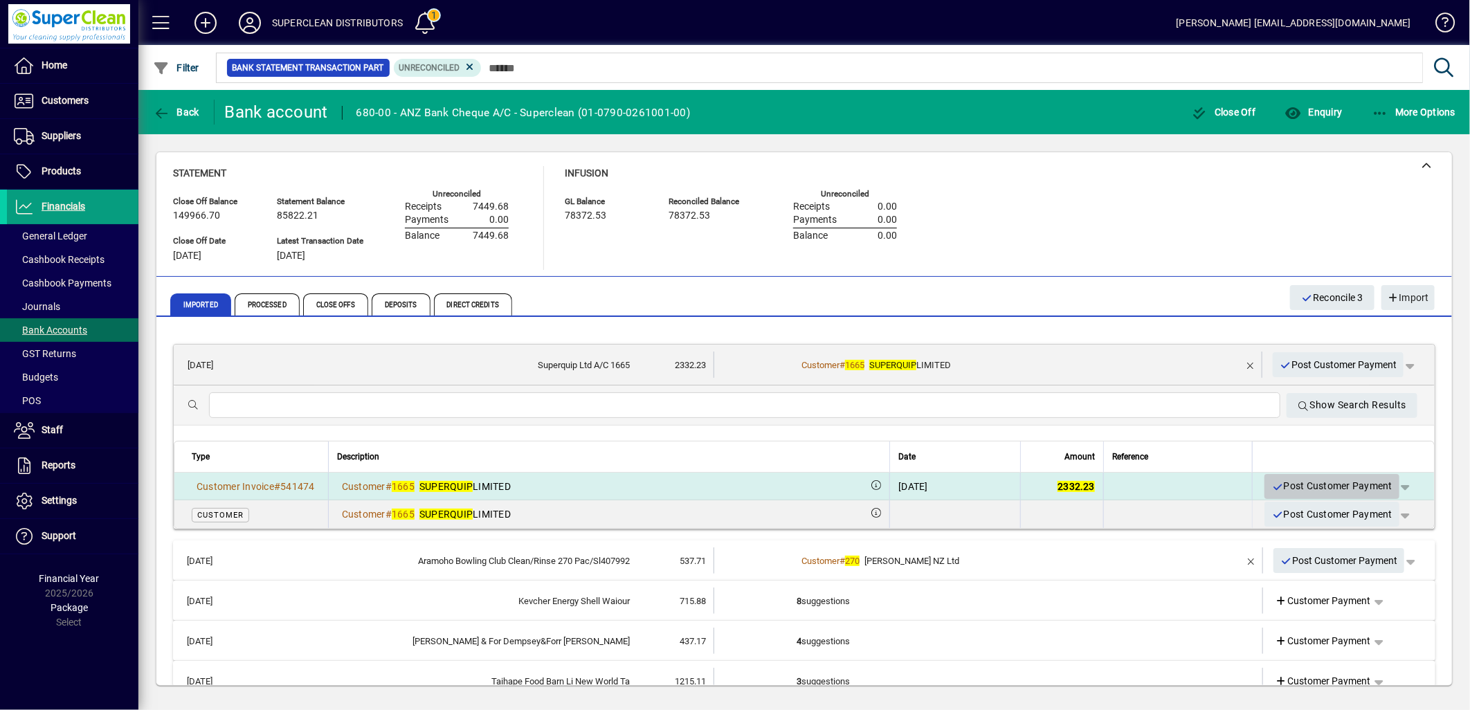
click at [1327, 487] on span "Post Customer Payment" at bounding box center [1332, 486] width 121 height 23
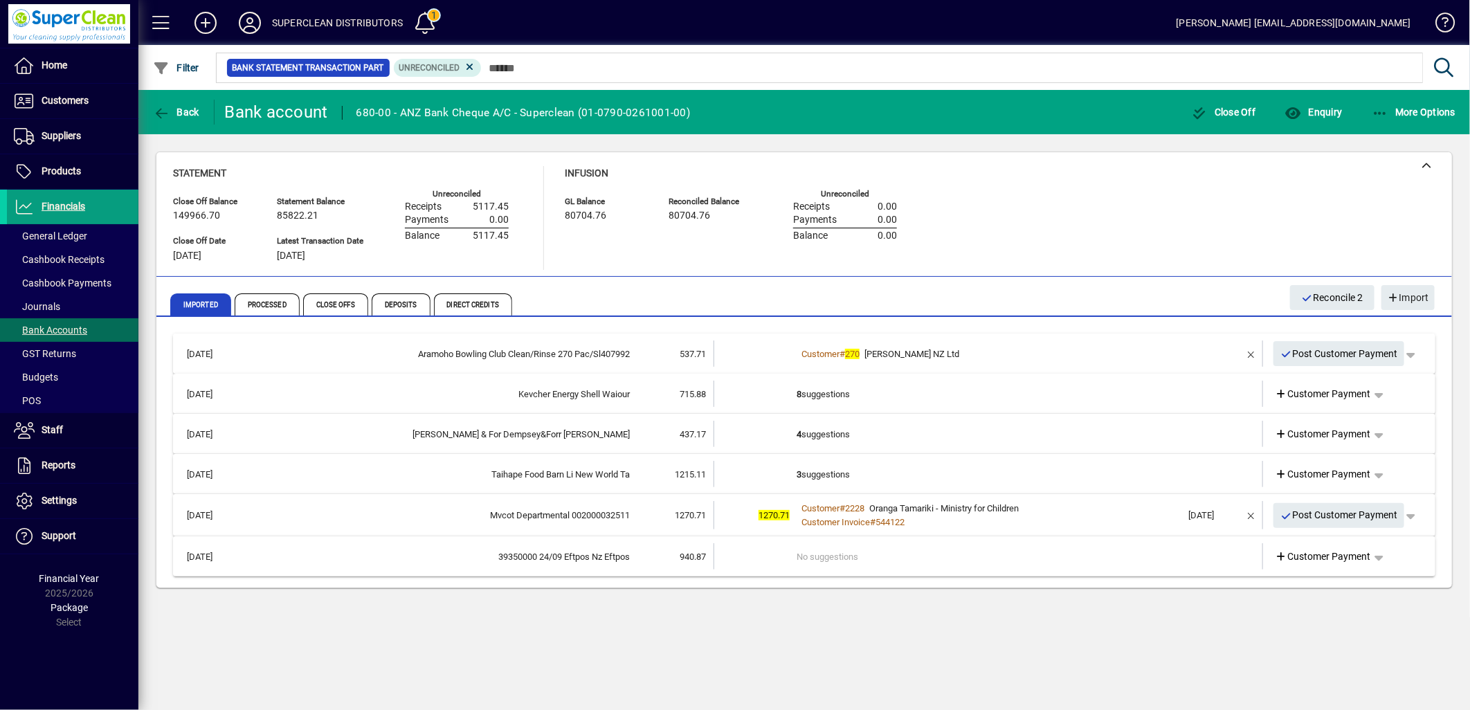
click at [988, 363] on td "Customer # 270 Downer NZ Ltd" at bounding box center [990, 354] width 386 height 26
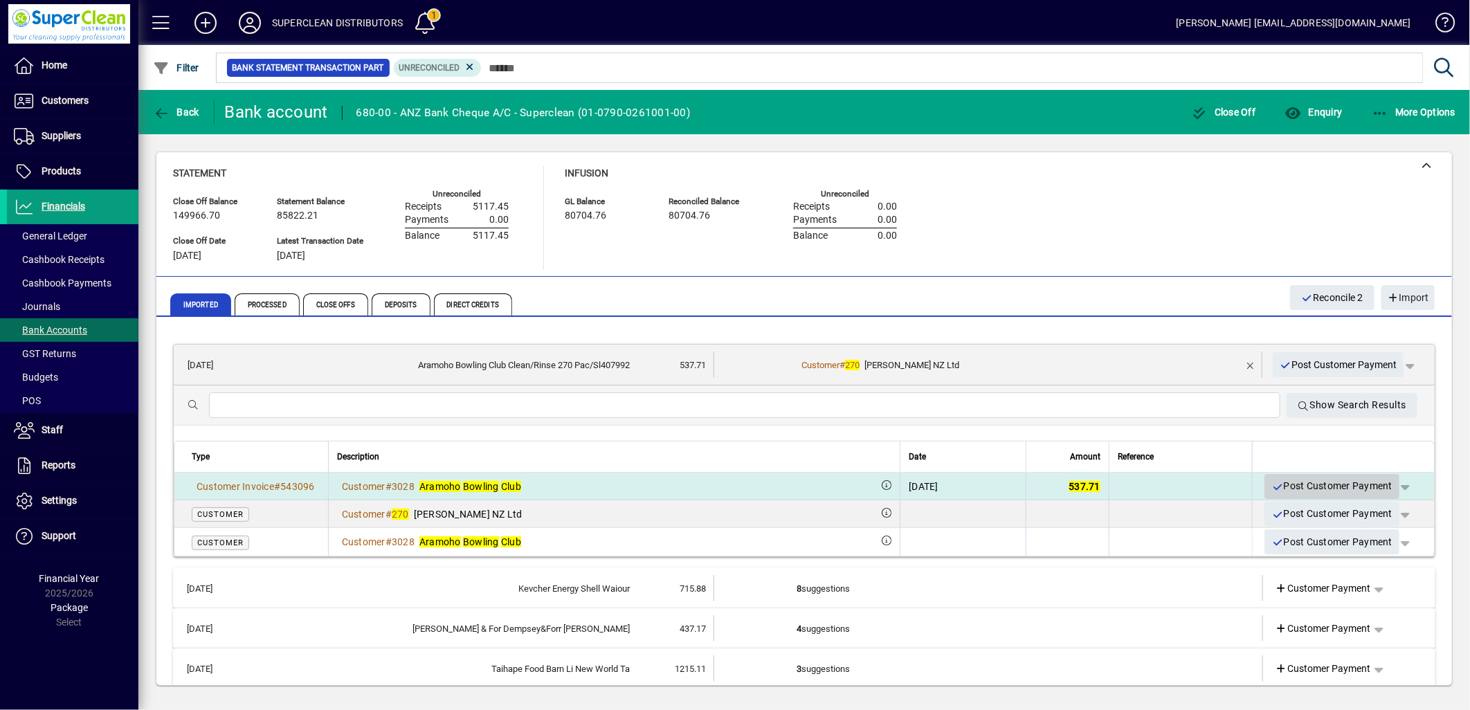
click at [1322, 478] on span "Post Customer Payment" at bounding box center [1332, 486] width 121 height 23
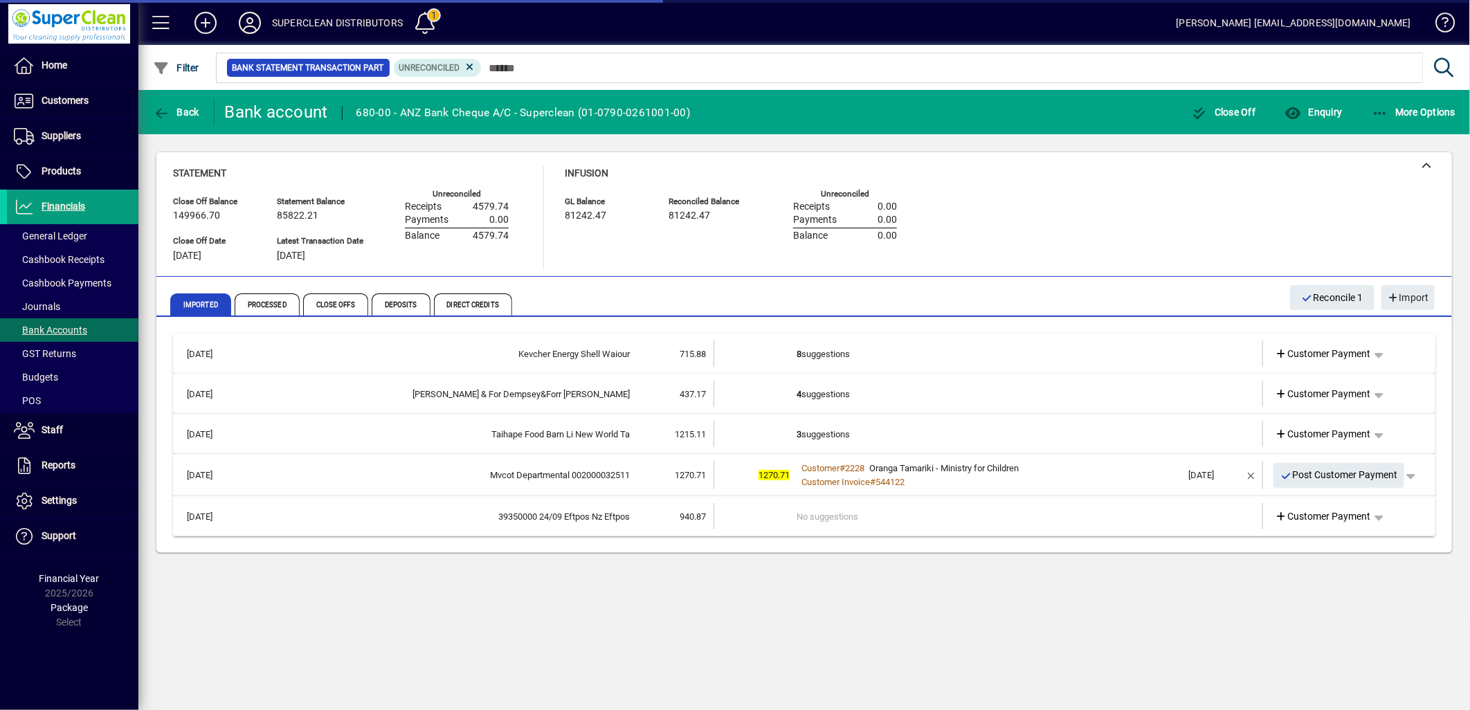
click at [829, 357] on td "8 suggestions" at bounding box center [990, 354] width 386 height 26
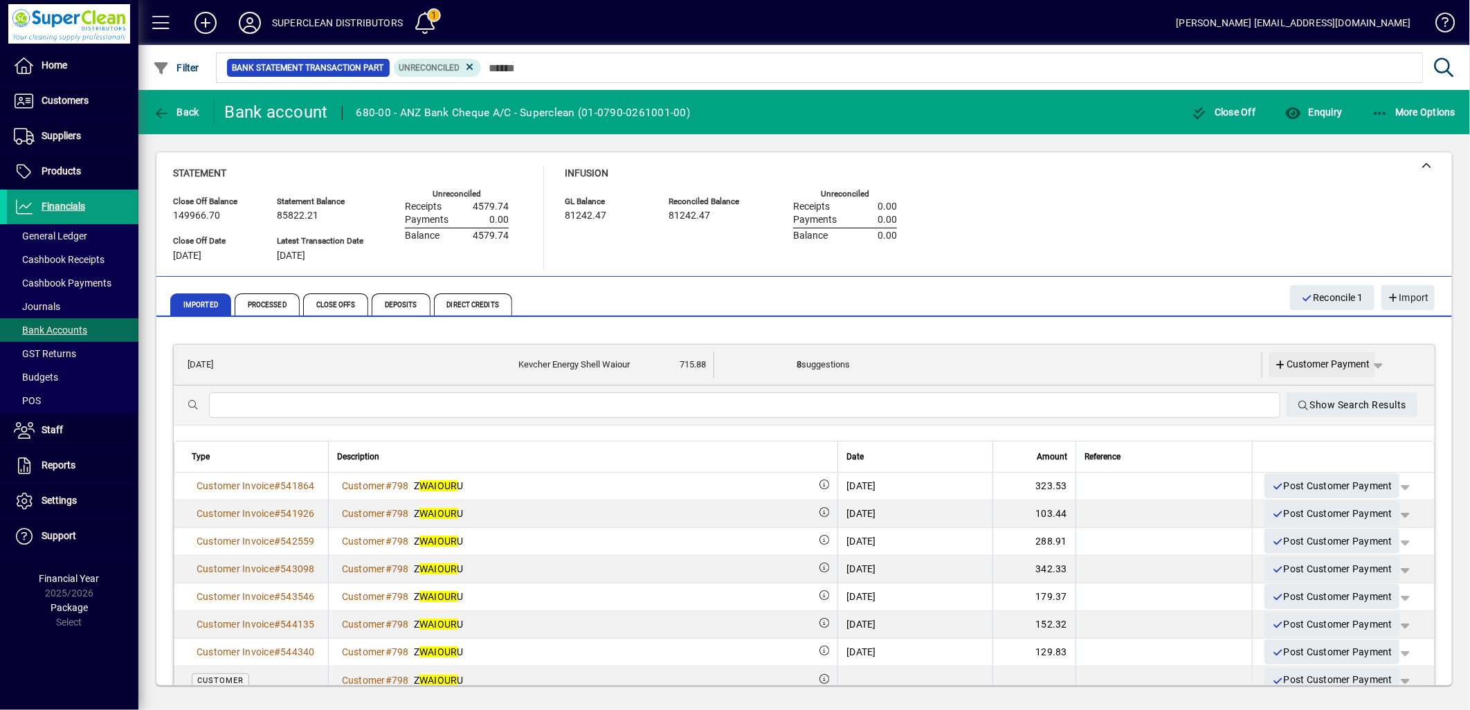
click at [1302, 372] on span at bounding box center [1322, 364] width 107 height 33
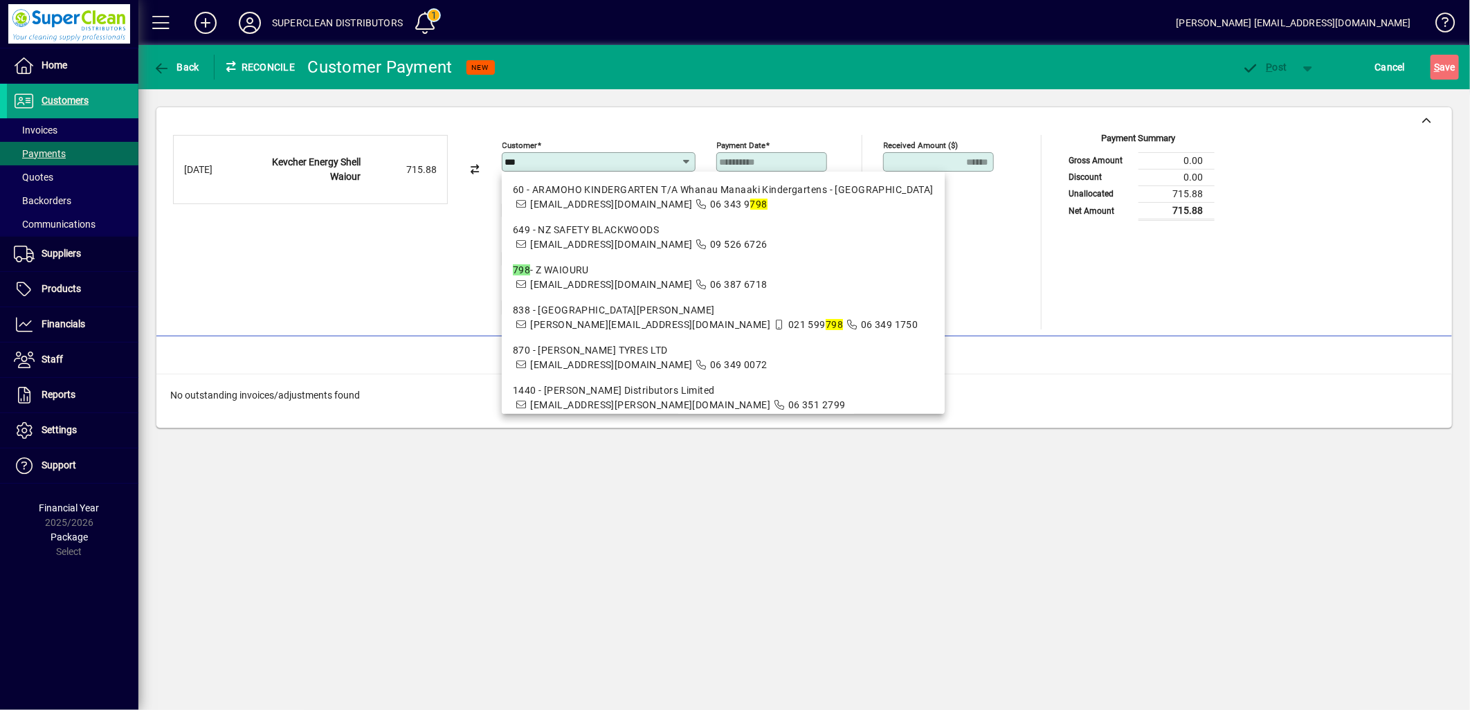
type input "***"
click at [494, 273] on div "24/09/2025 Kevcher Energy Shell Waiour 715.88" at bounding box center [337, 232] width 329 height 195
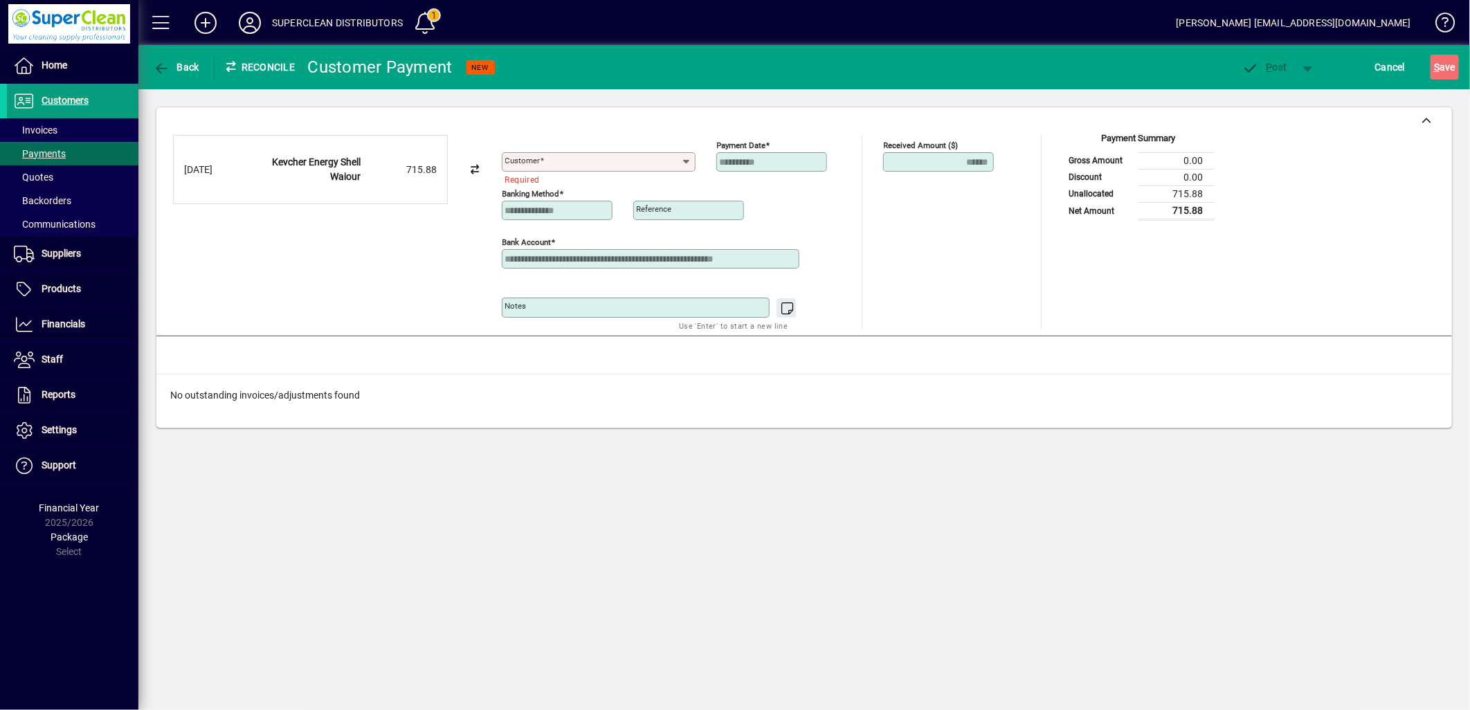
click at [538, 158] on mat-label "Customer" at bounding box center [522, 161] width 35 height 10
click at [538, 158] on input "Customer" at bounding box center [593, 161] width 177 height 11
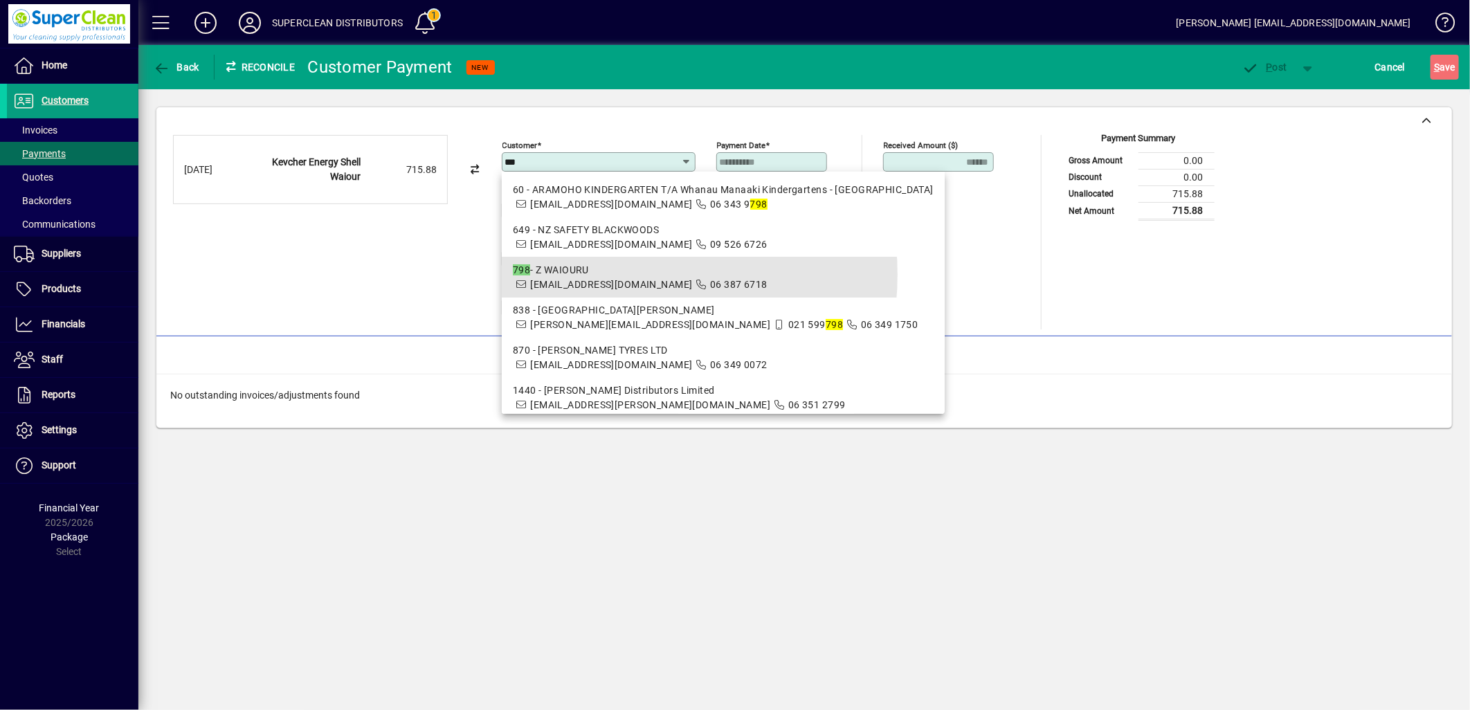
click at [599, 275] on div "798 - Z WAIOURU" at bounding box center [723, 270] width 421 height 15
type input "**********"
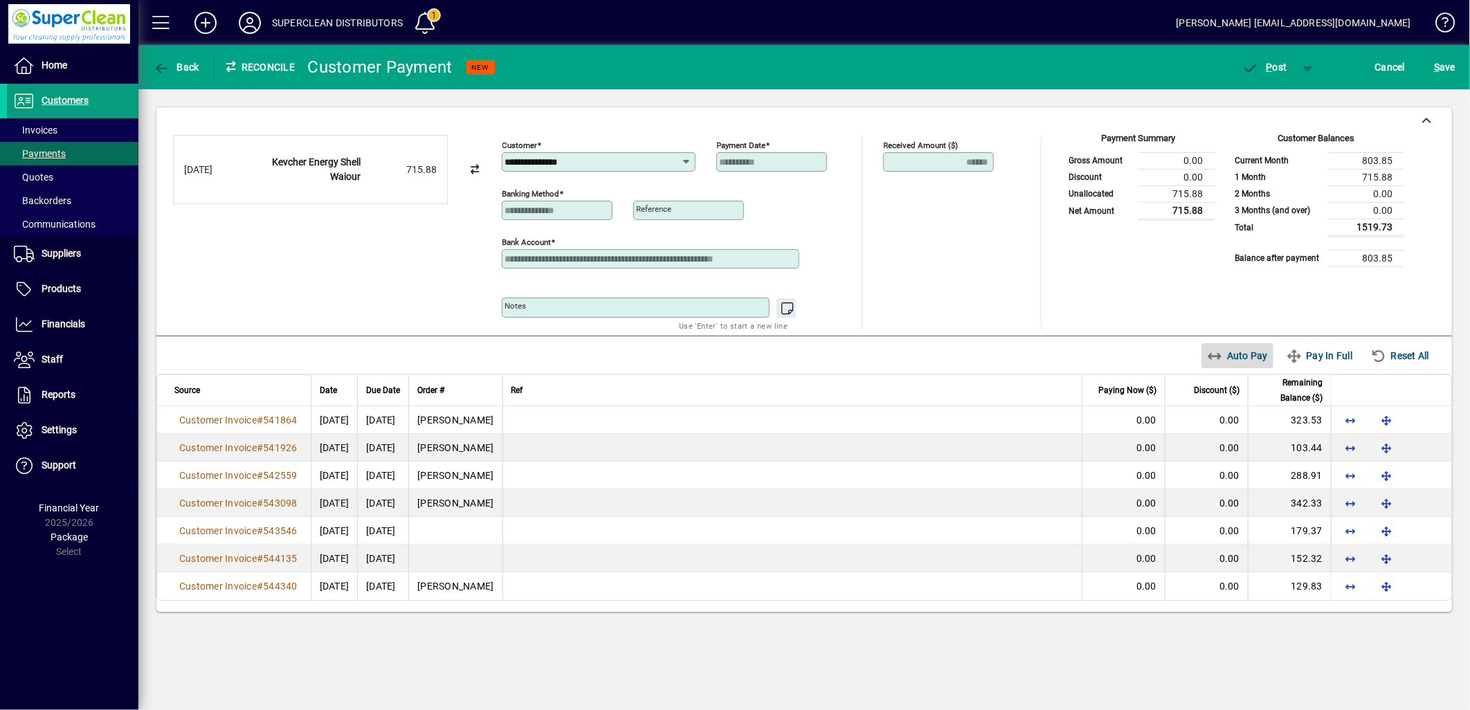
click at [1226, 361] on span "Auto Pay" at bounding box center [1238, 356] width 62 height 22
click at [1270, 79] on span "button" at bounding box center [1265, 67] width 59 height 33
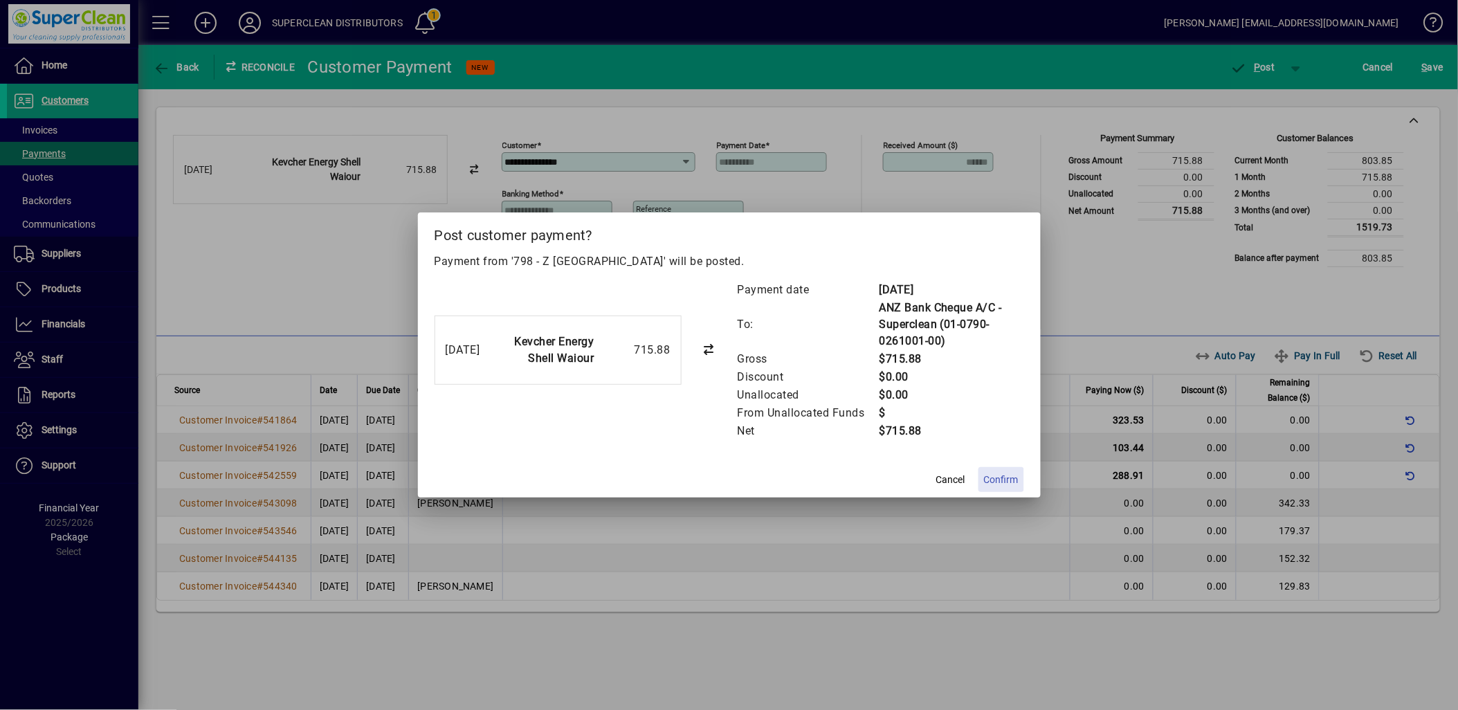
click at [1009, 476] on span "Confirm" at bounding box center [1001, 480] width 35 height 15
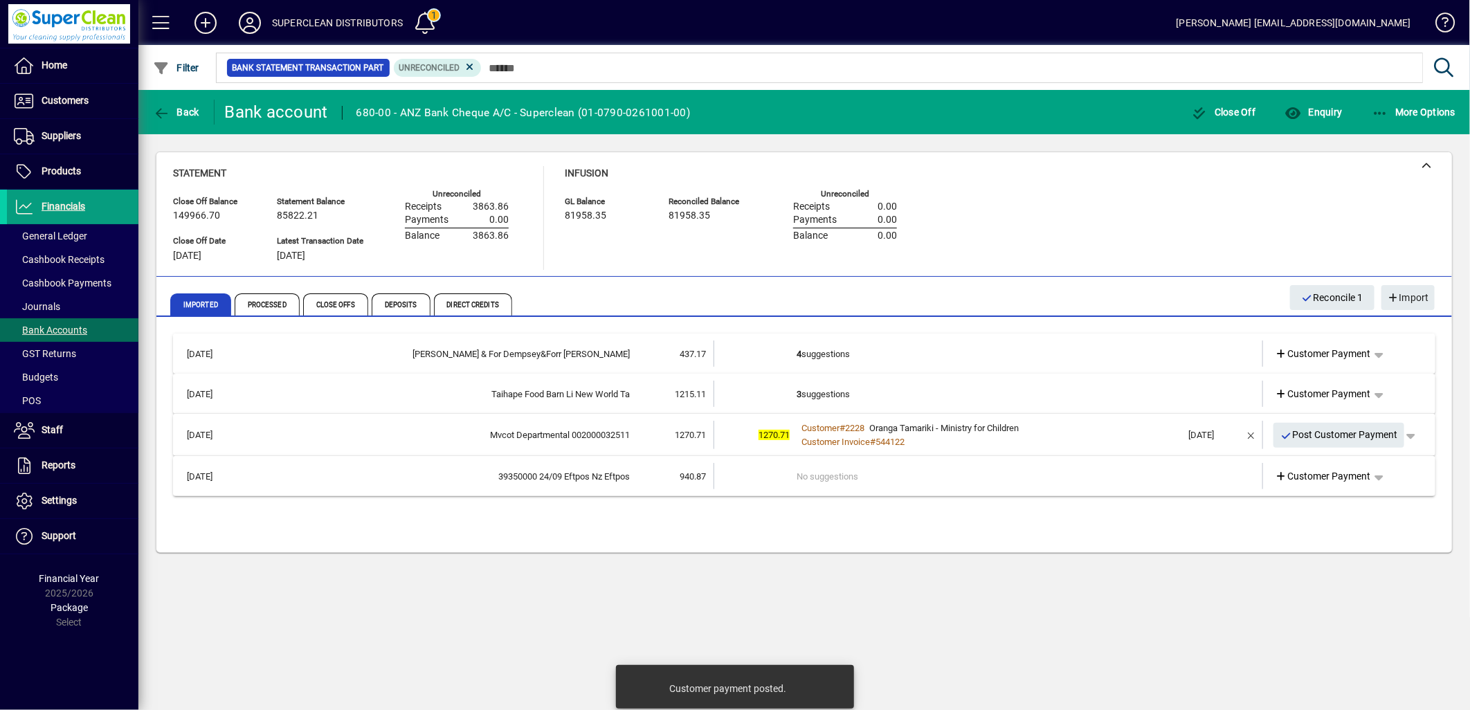
click at [828, 350] on td "4 suggestions" at bounding box center [990, 354] width 386 height 26
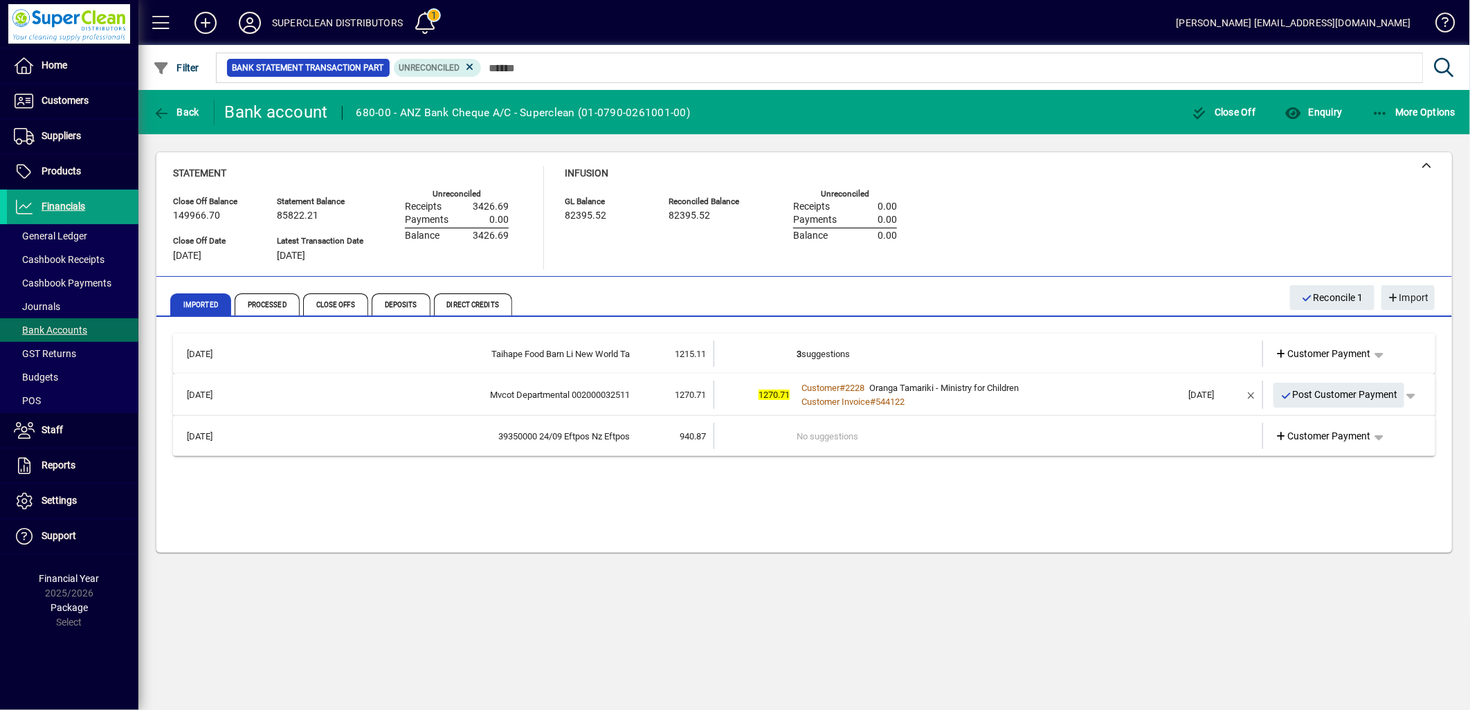
click at [831, 361] on td "3 suggestions" at bounding box center [990, 354] width 386 height 26
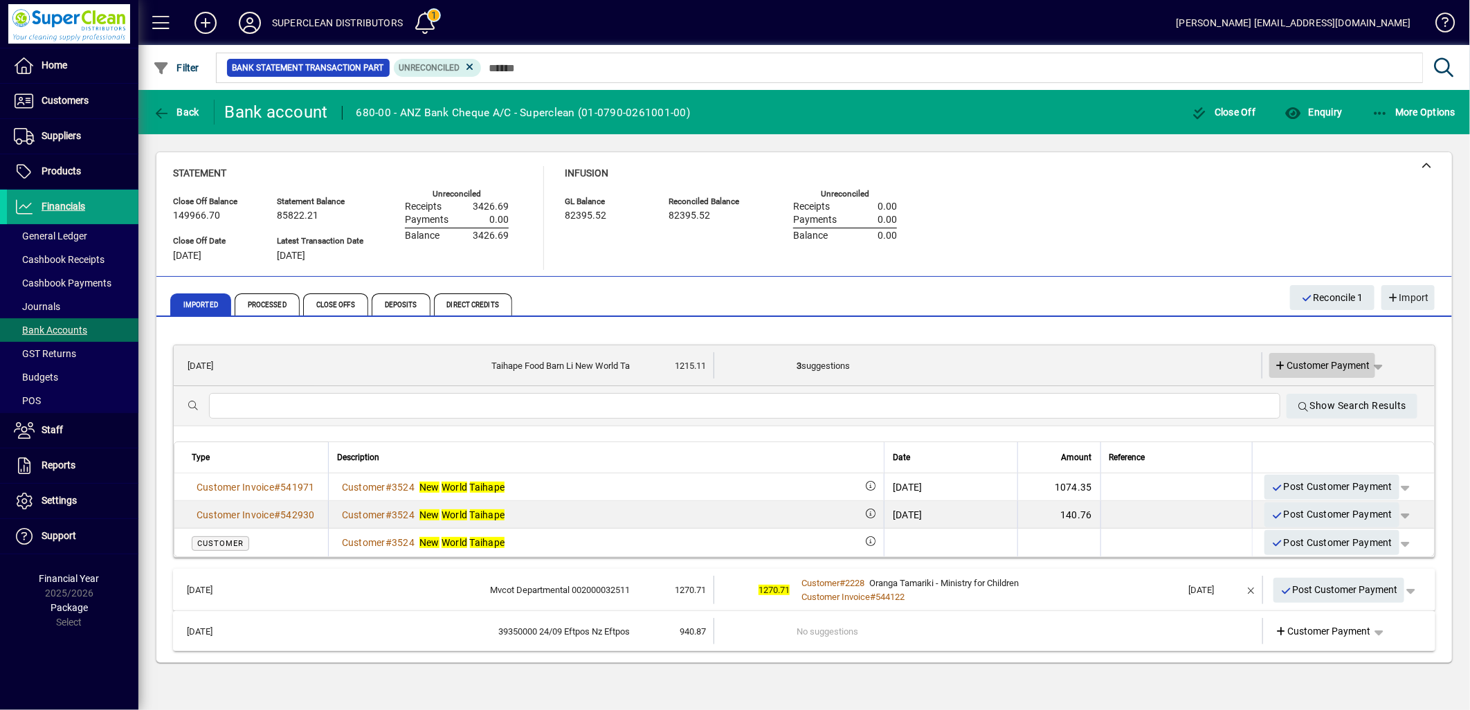
click at [1323, 361] on span "Customer Payment" at bounding box center [1323, 366] width 96 height 15
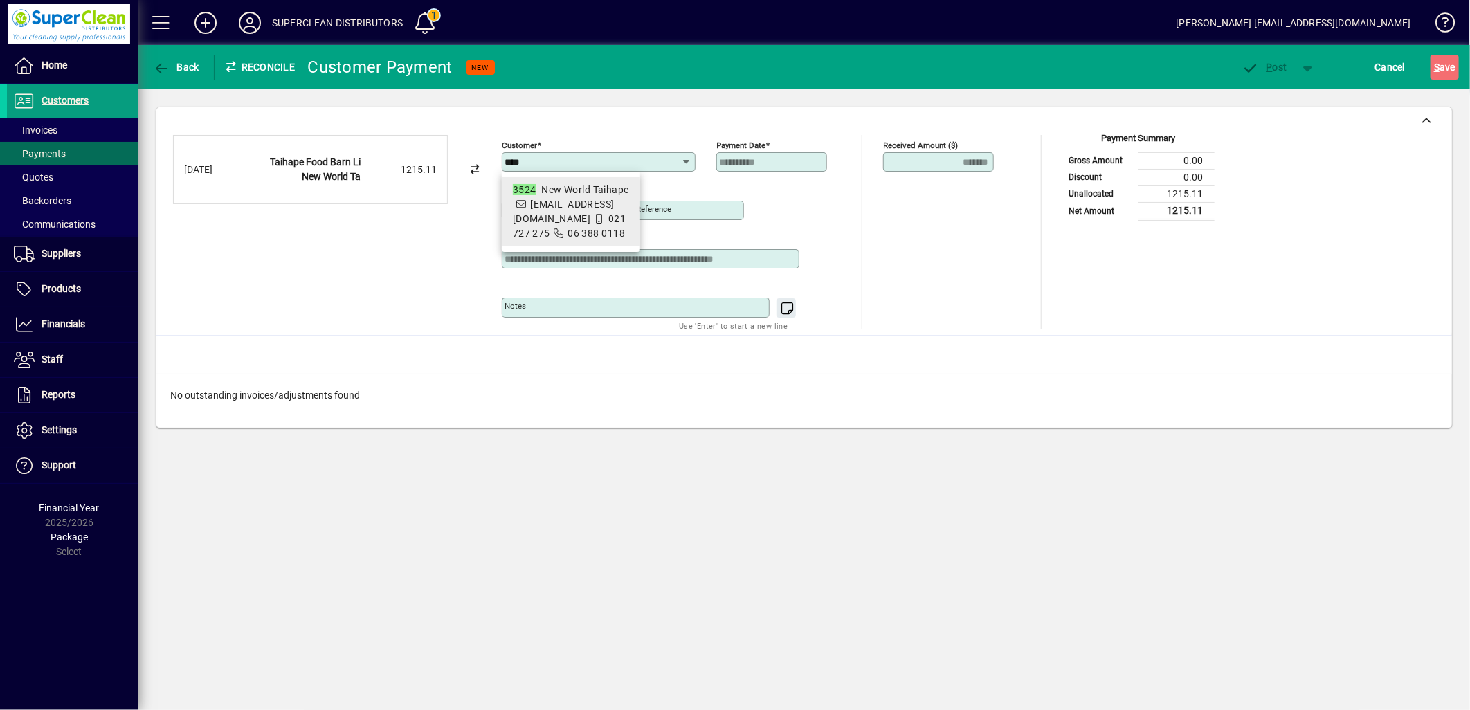
click at [556, 230] on span "3524 - New World Taihape [EMAIL_ADDRESS][DOMAIN_NAME] 021 727 275 06 388 0118" at bounding box center [571, 212] width 116 height 58
type input "**********"
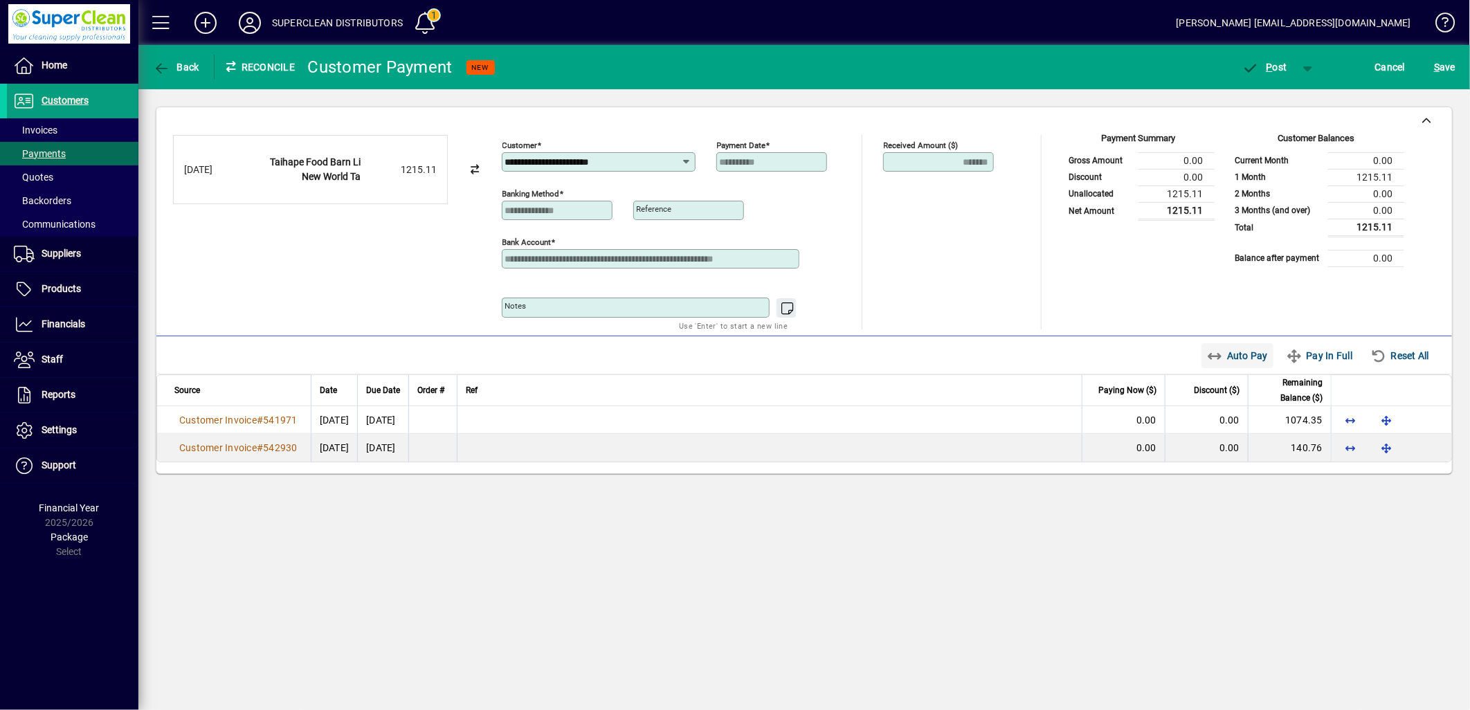
click at [1236, 365] on span "Auto Pay" at bounding box center [1238, 356] width 62 height 22
click at [1265, 77] on span "button" at bounding box center [1265, 67] width 59 height 33
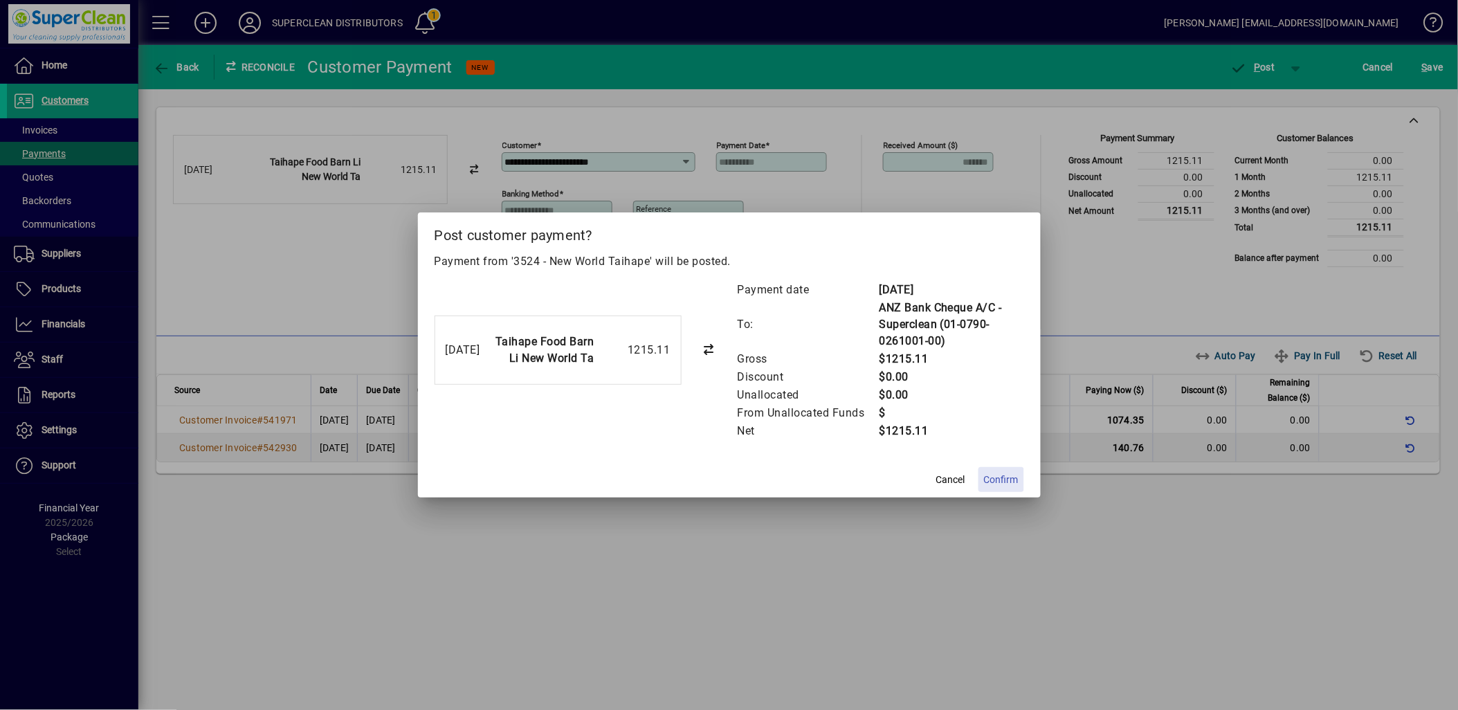
click at [1006, 473] on span "Confirm" at bounding box center [1001, 480] width 35 height 15
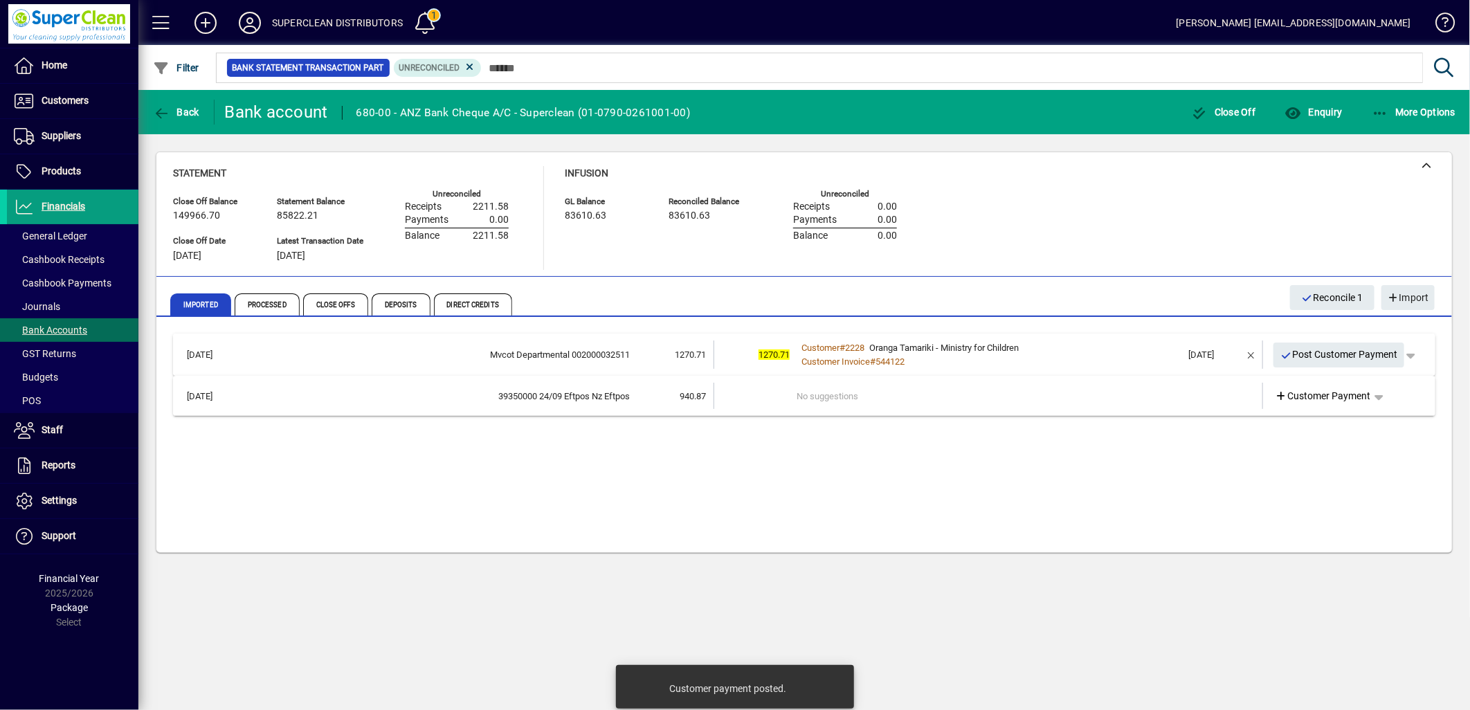
click at [1067, 353] on div "Customer # 2228 Oranga Tamariki - Ministry for Children" at bounding box center [990, 348] width 386 height 14
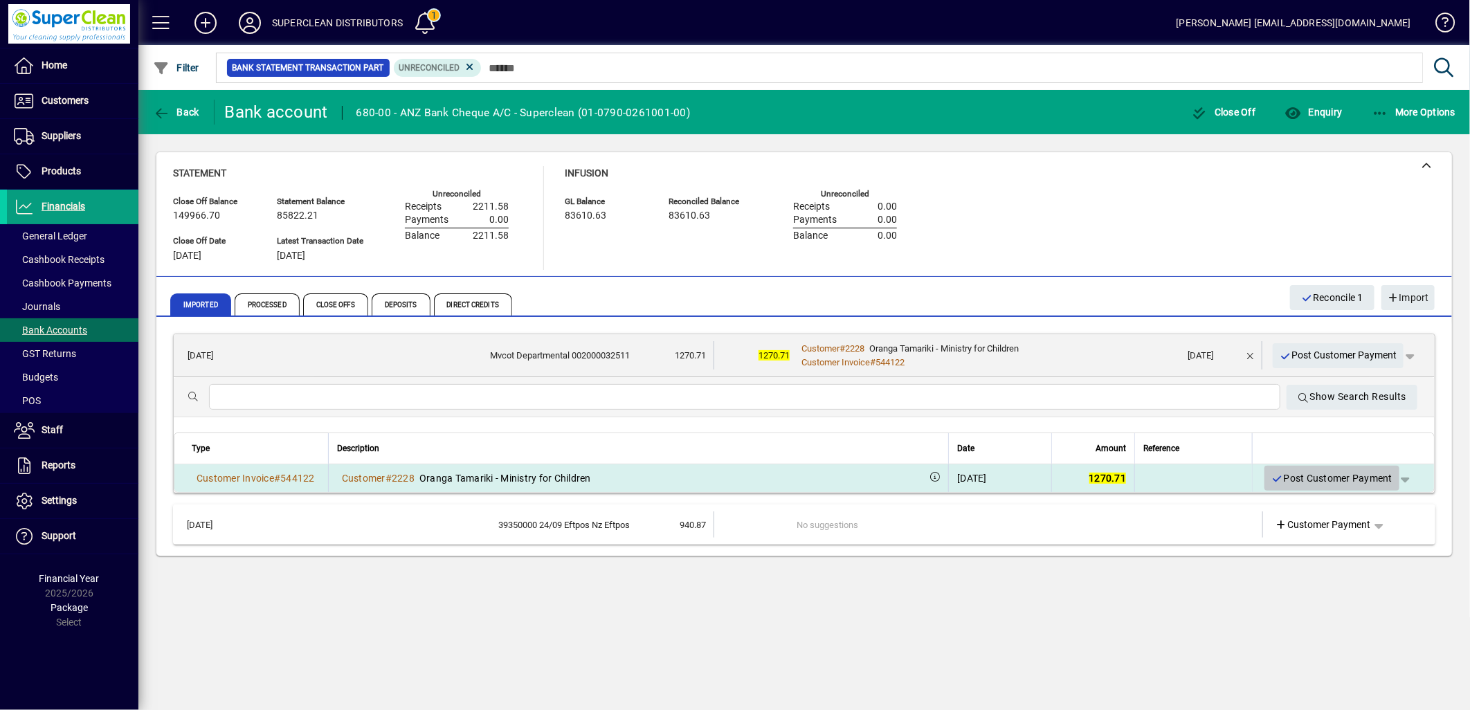
click at [1325, 478] on span "Post Customer Payment" at bounding box center [1332, 478] width 121 height 23
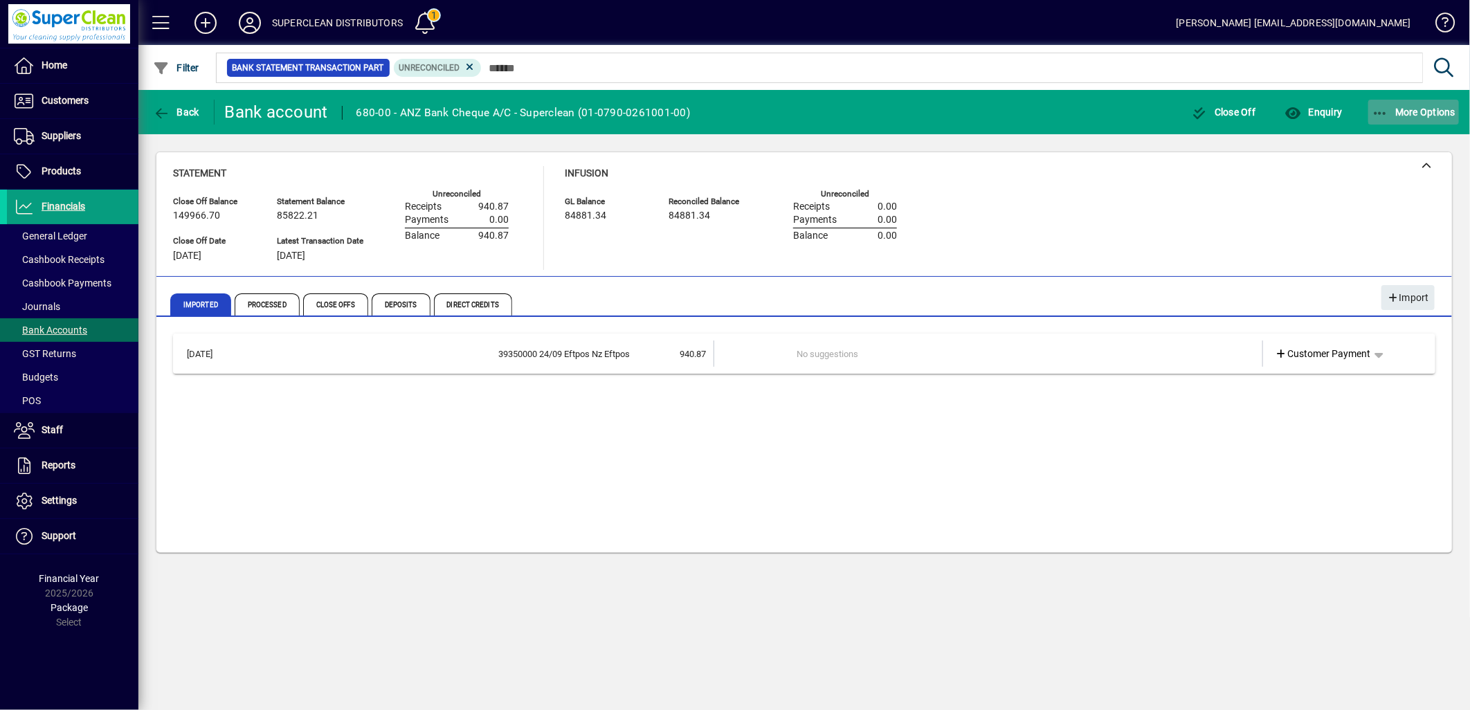
click at [1406, 108] on span "More Options" at bounding box center [1414, 112] width 84 height 11
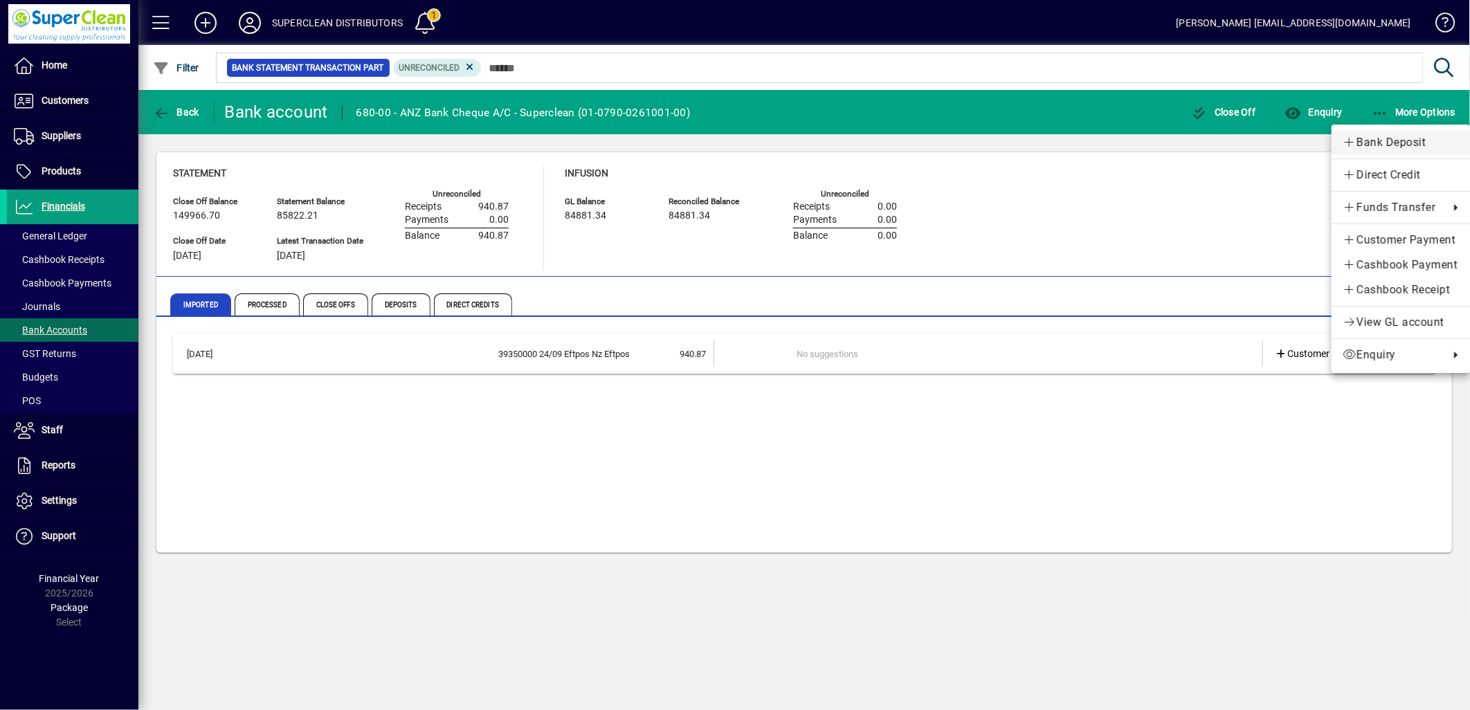
click at [1387, 144] on span "Bank Deposit" at bounding box center [1401, 142] width 116 height 17
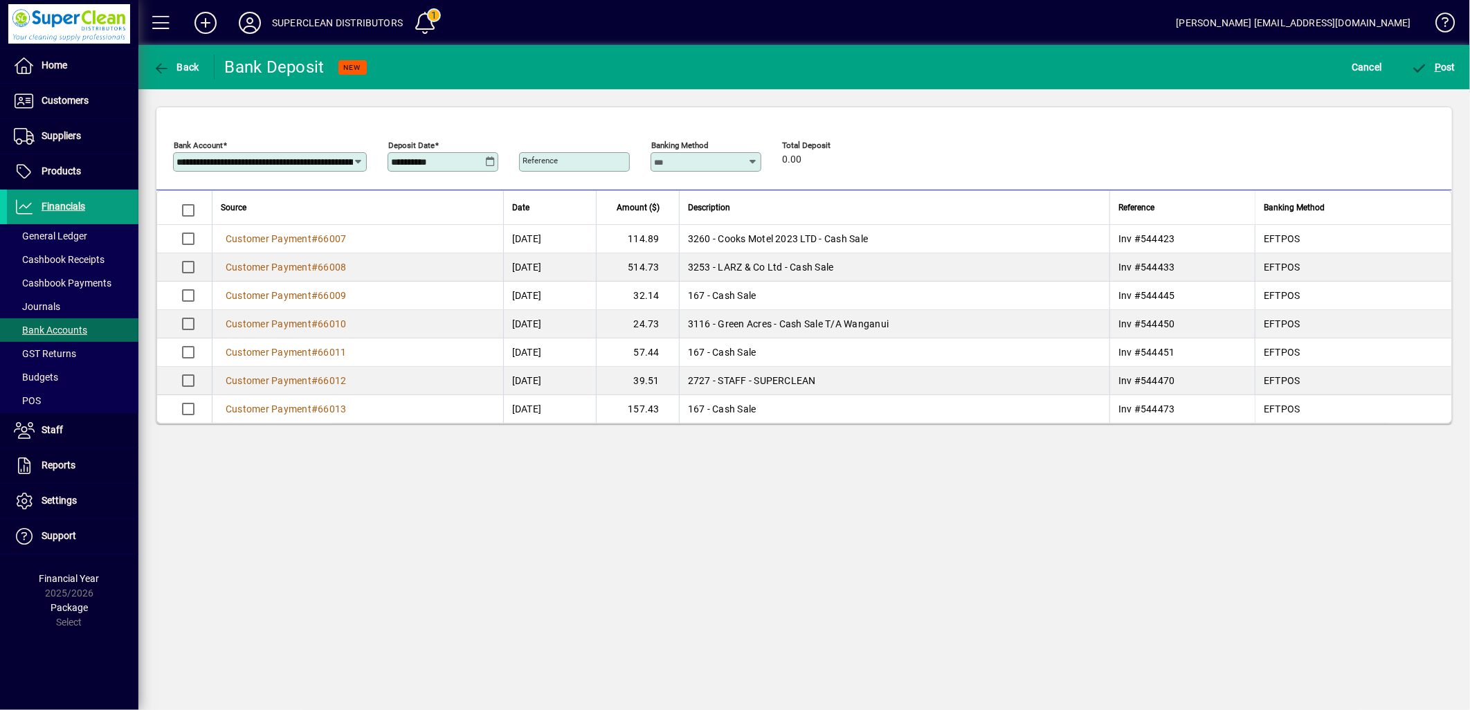
click at [485, 153] on div "**********" at bounding box center [443, 161] width 111 height 19
click at [489, 160] on icon at bounding box center [490, 161] width 10 height 11
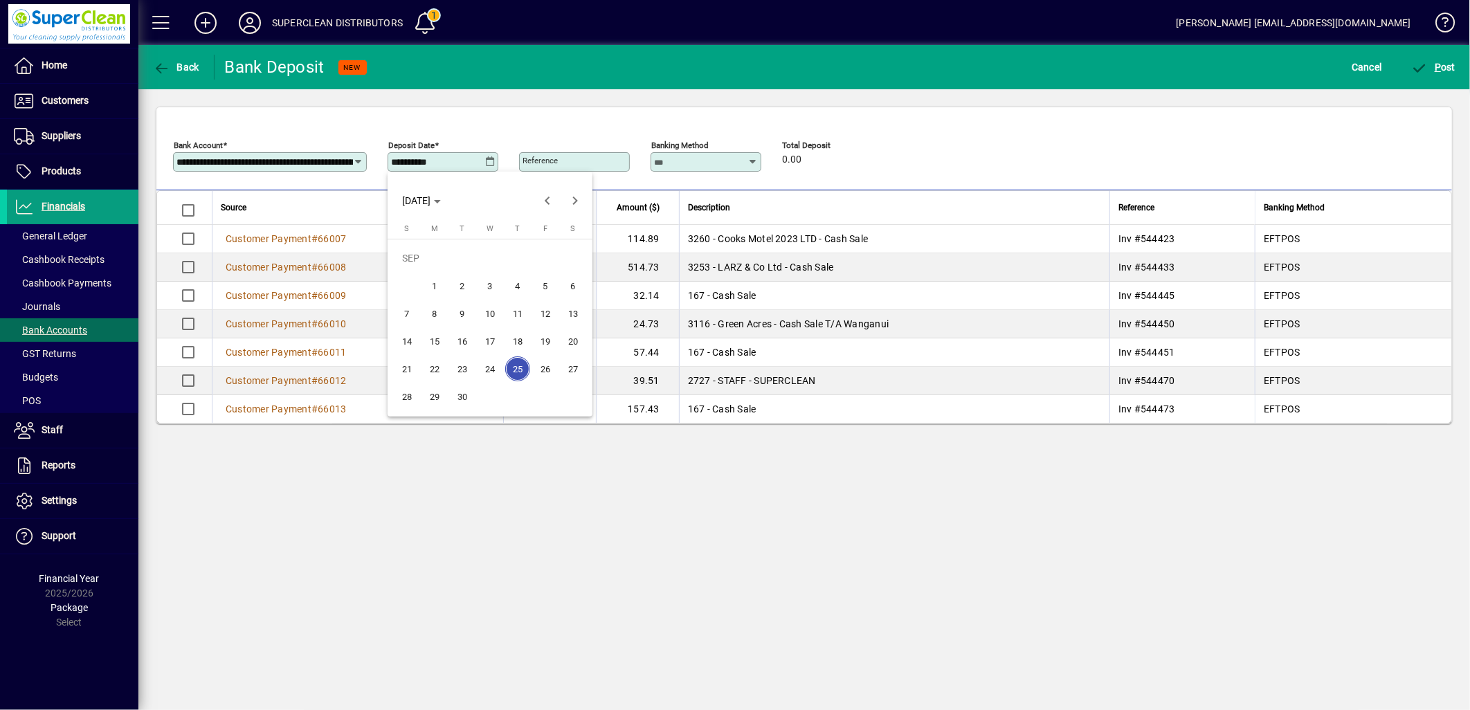
click at [496, 360] on span "24" at bounding box center [490, 368] width 25 height 25
type input "**********"
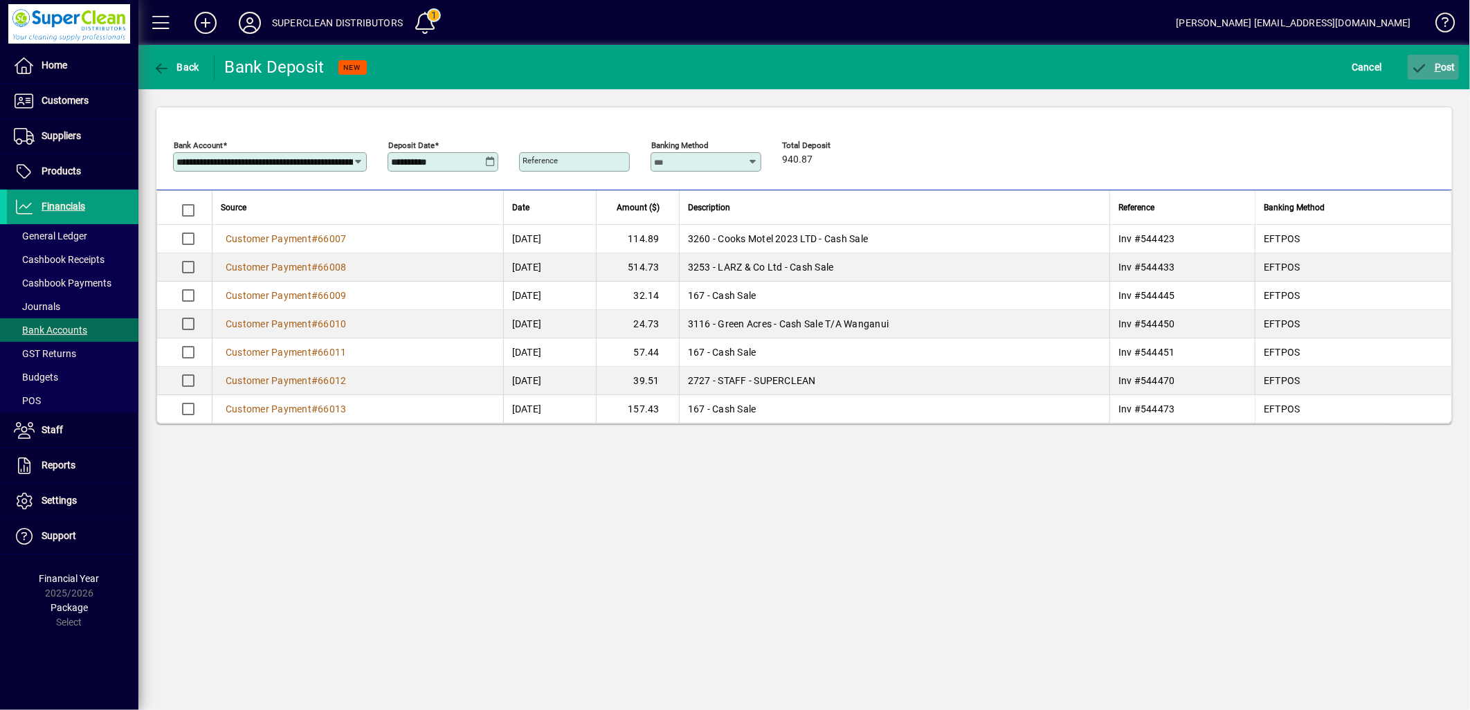
click at [1436, 70] on span "P" at bounding box center [1438, 67] width 6 height 11
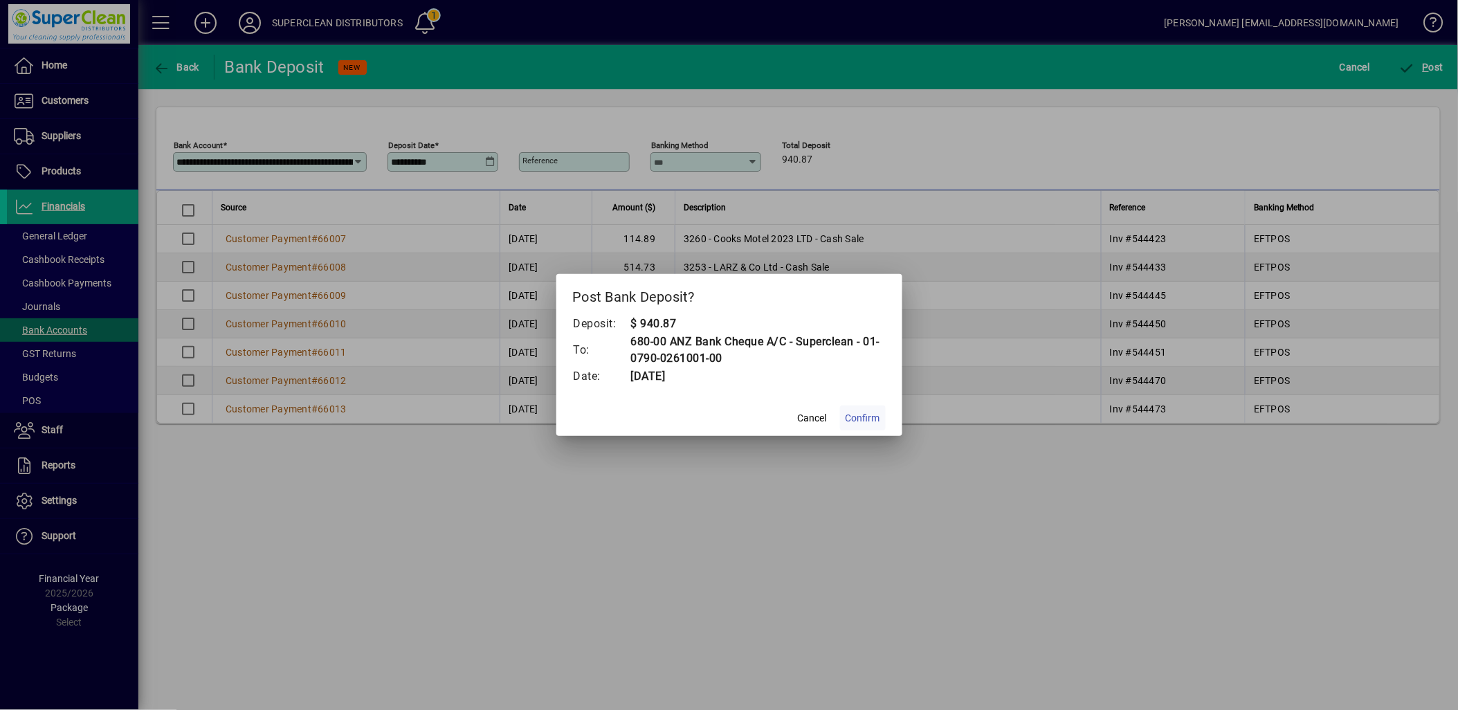
click at [860, 420] on span "Confirm" at bounding box center [863, 418] width 35 height 15
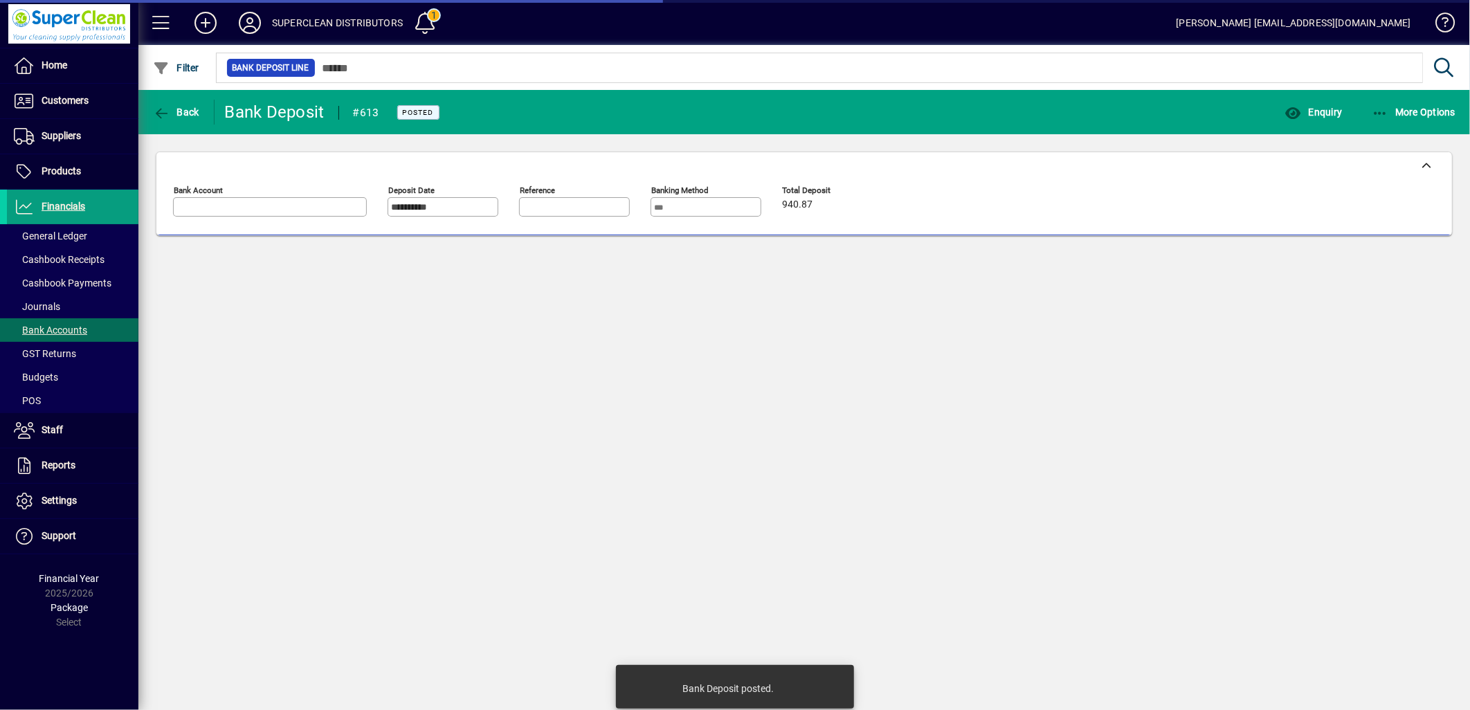
type input "**********"
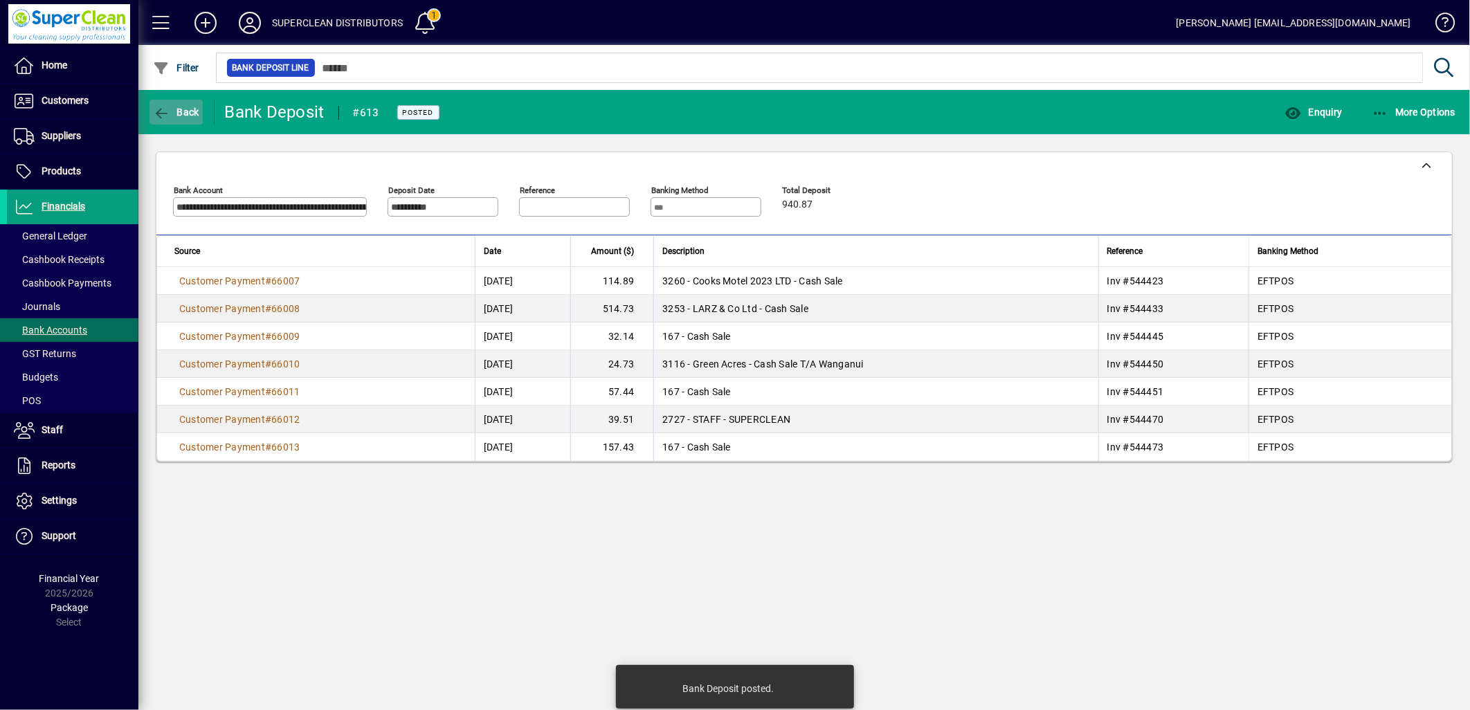
click at [192, 123] on span "button" at bounding box center [176, 112] width 53 height 33
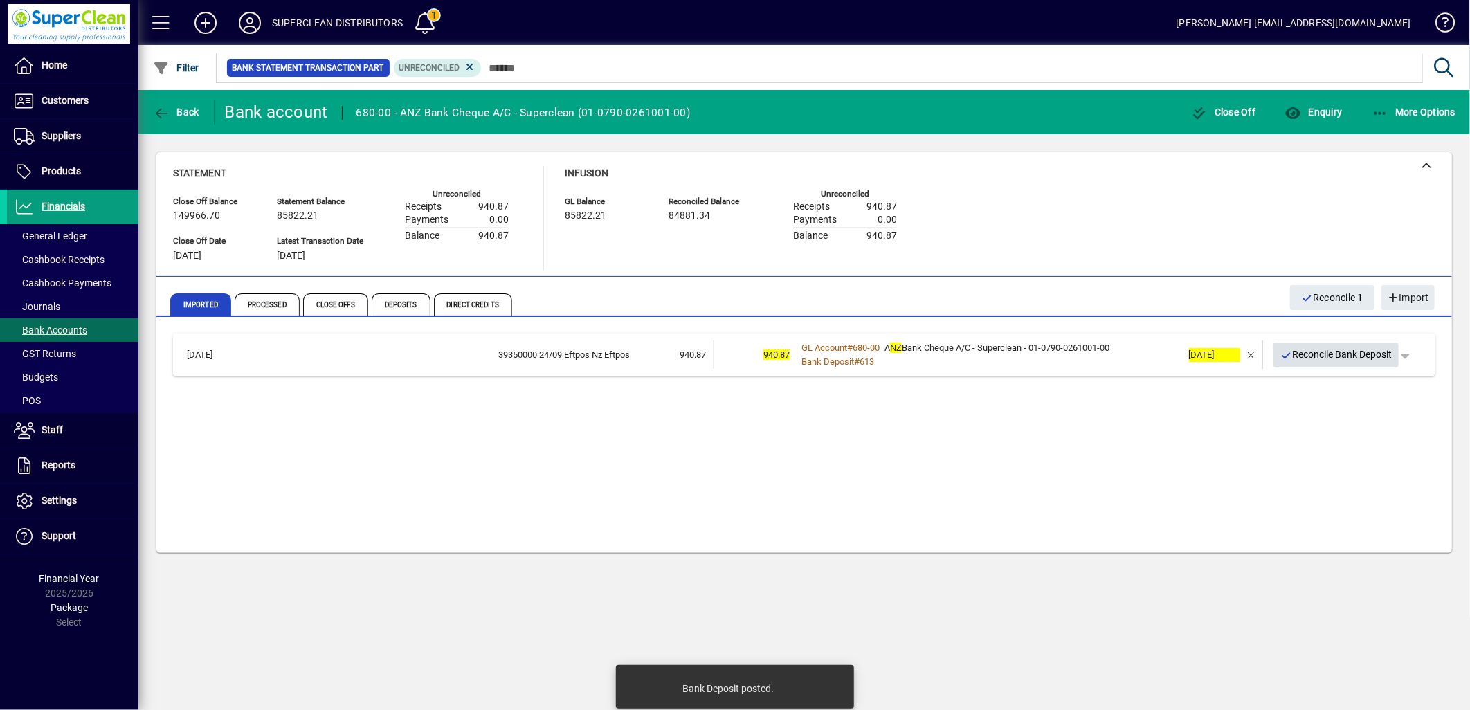
click at [1344, 353] on span "Reconcile Bank Deposit" at bounding box center [1337, 354] width 112 height 23
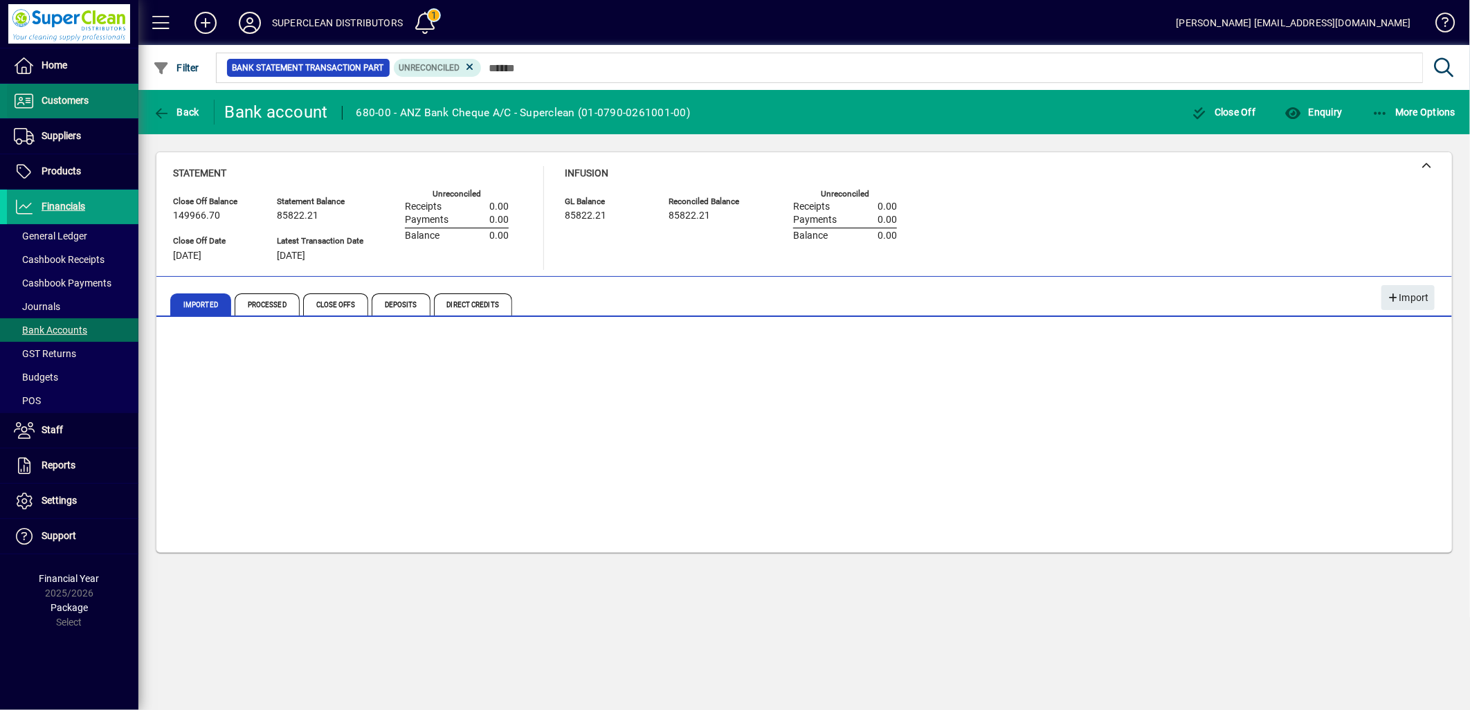
click at [74, 95] on span "Customers" at bounding box center [65, 100] width 47 height 11
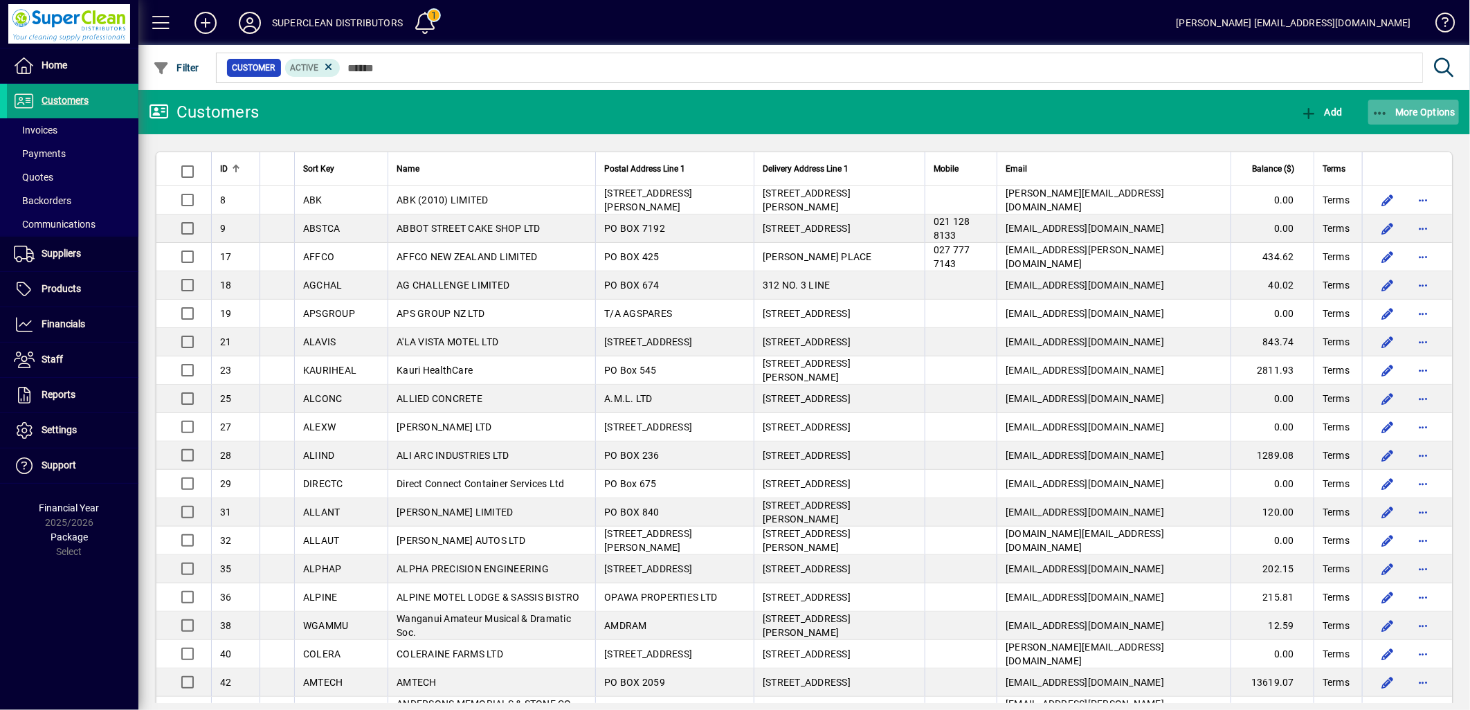
click at [1395, 114] on span "More Options" at bounding box center [1414, 112] width 84 height 11
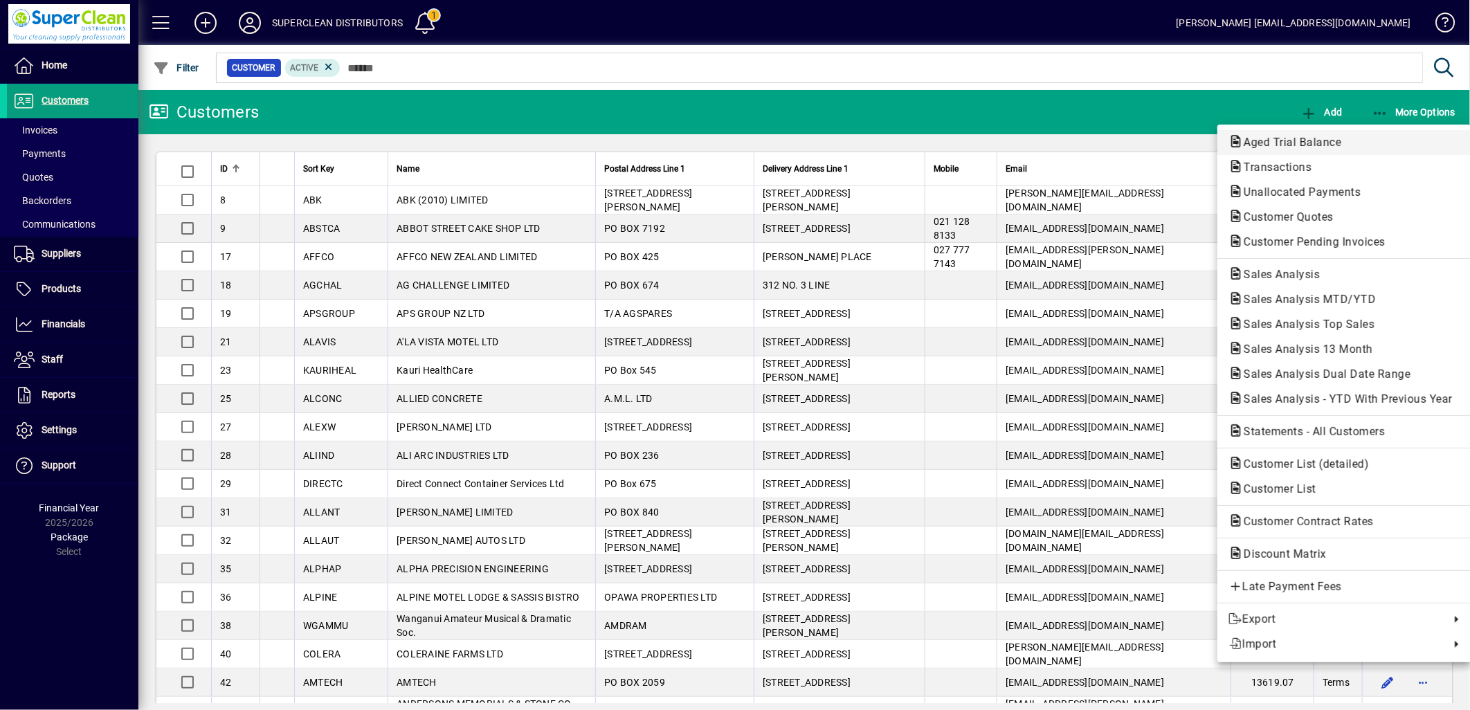
click at [1276, 143] on span "Aged Trial Balance" at bounding box center [1289, 142] width 120 height 13
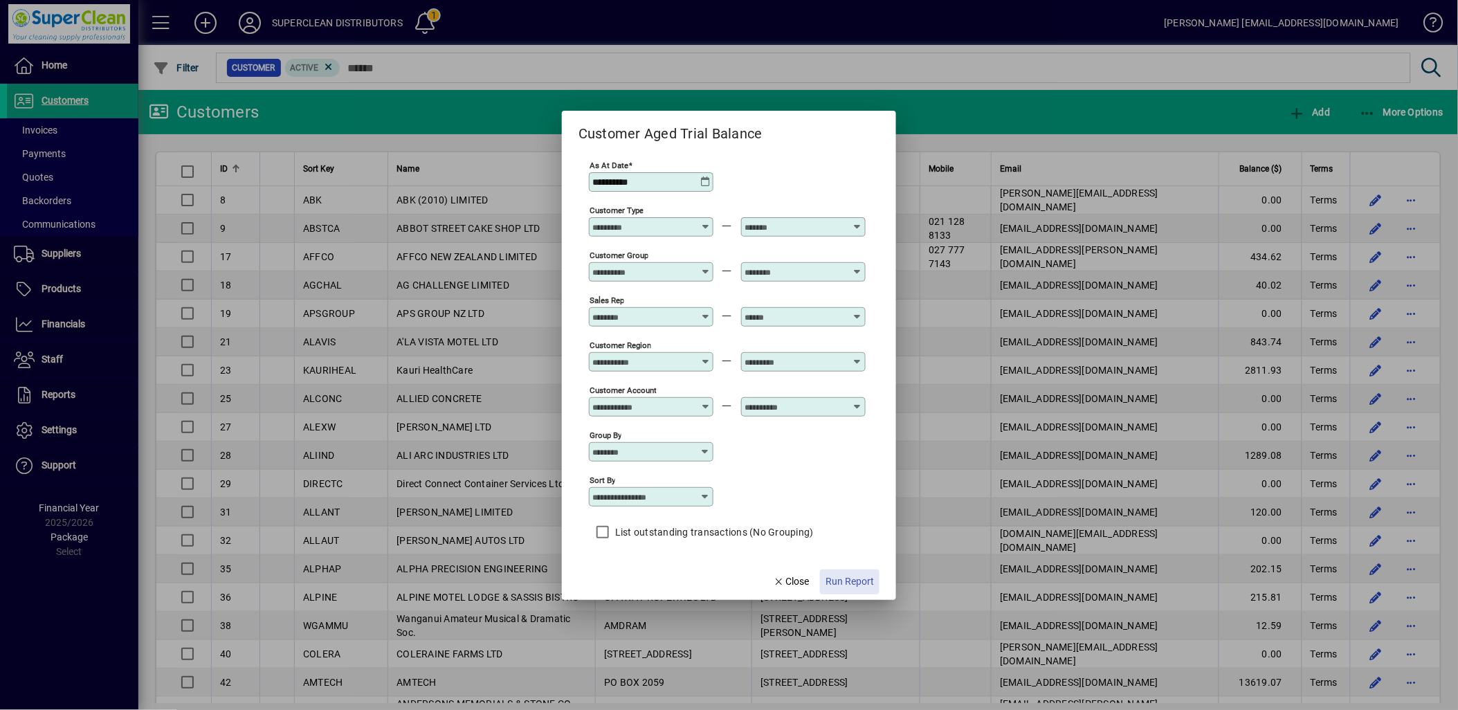
click at [835, 579] on span "Run Report" at bounding box center [850, 582] width 48 height 15
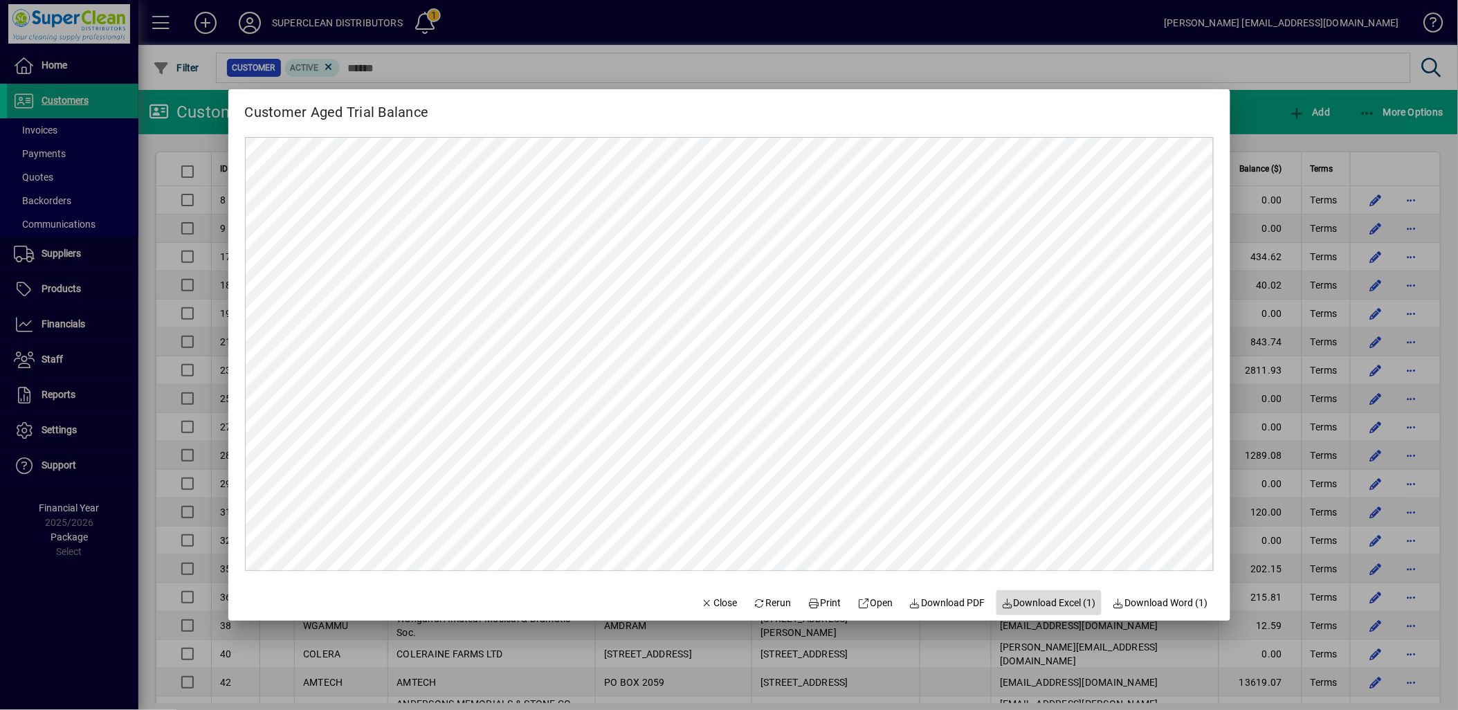
click at [1011, 603] on span "Download Excel (1)" at bounding box center [1049, 603] width 95 height 15
click at [722, 609] on span "Close" at bounding box center [720, 603] width 36 height 15
